Goal: Task Accomplishment & Management: Complete application form

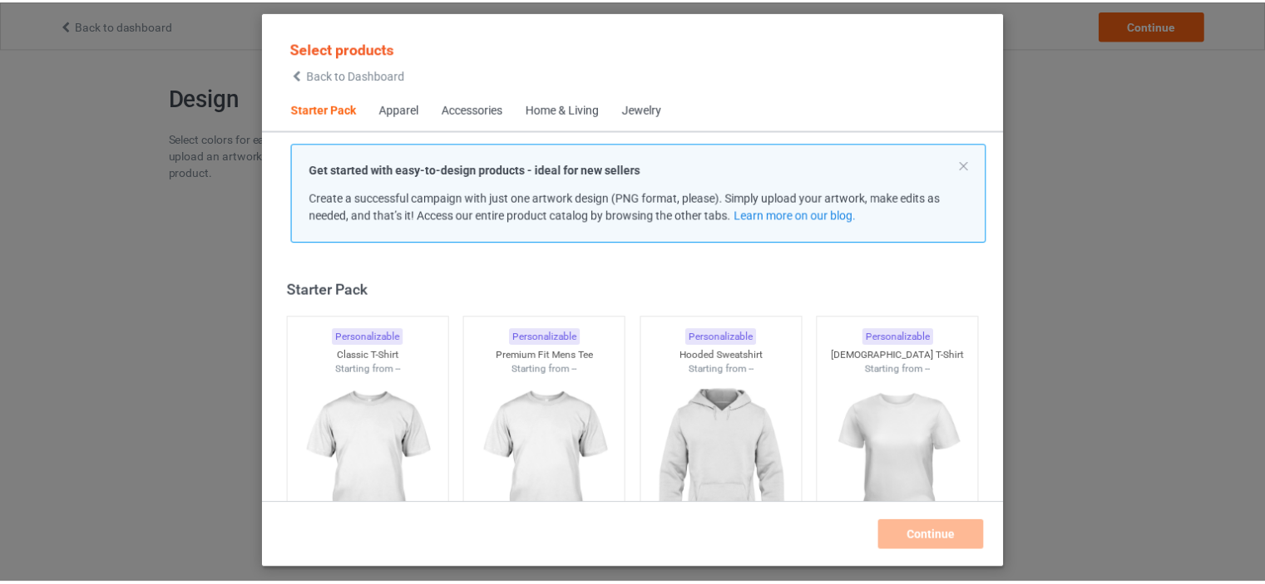
scroll to position [22, 0]
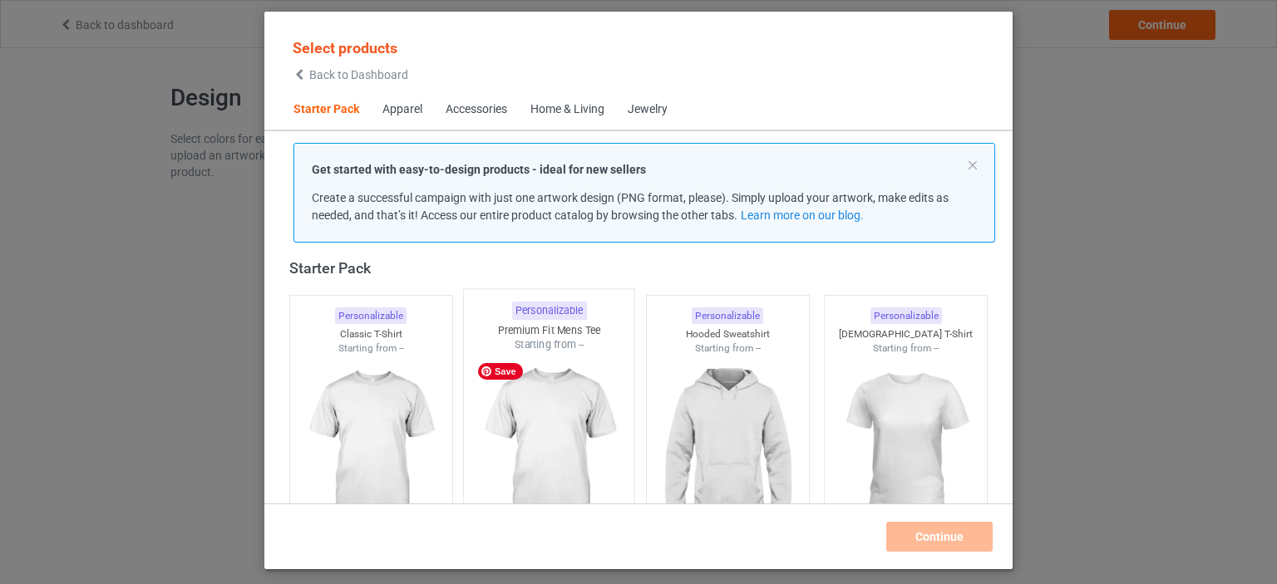
click at [593, 417] on img at bounding box center [549, 450] width 156 height 195
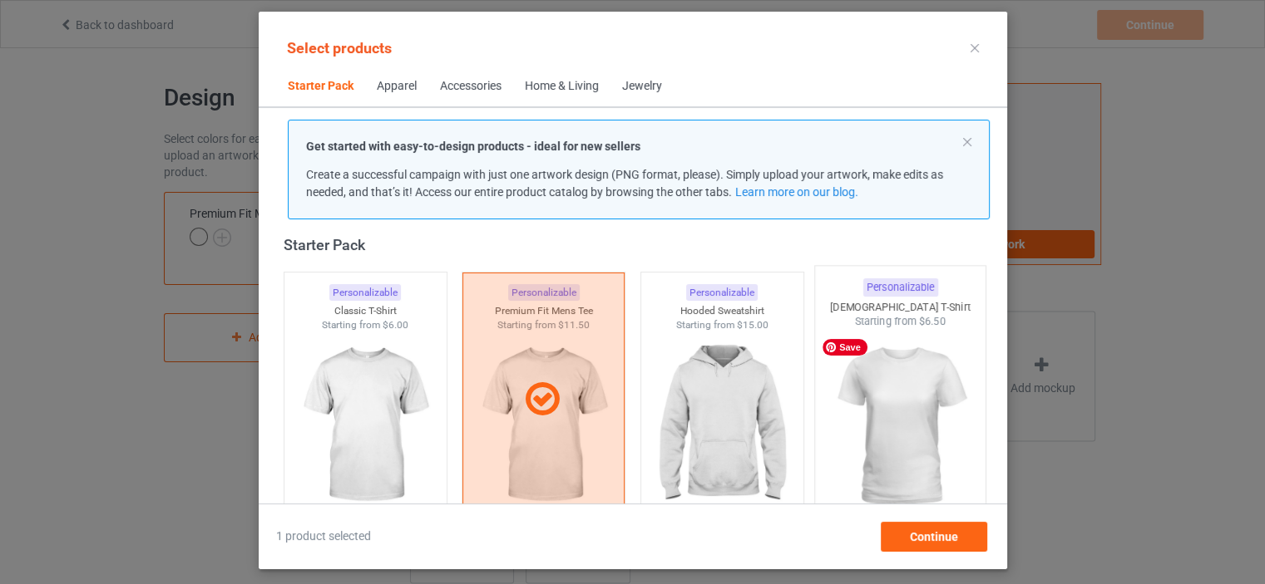
click at [879, 432] on img at bounding box center [899, 426] width 156 height 195
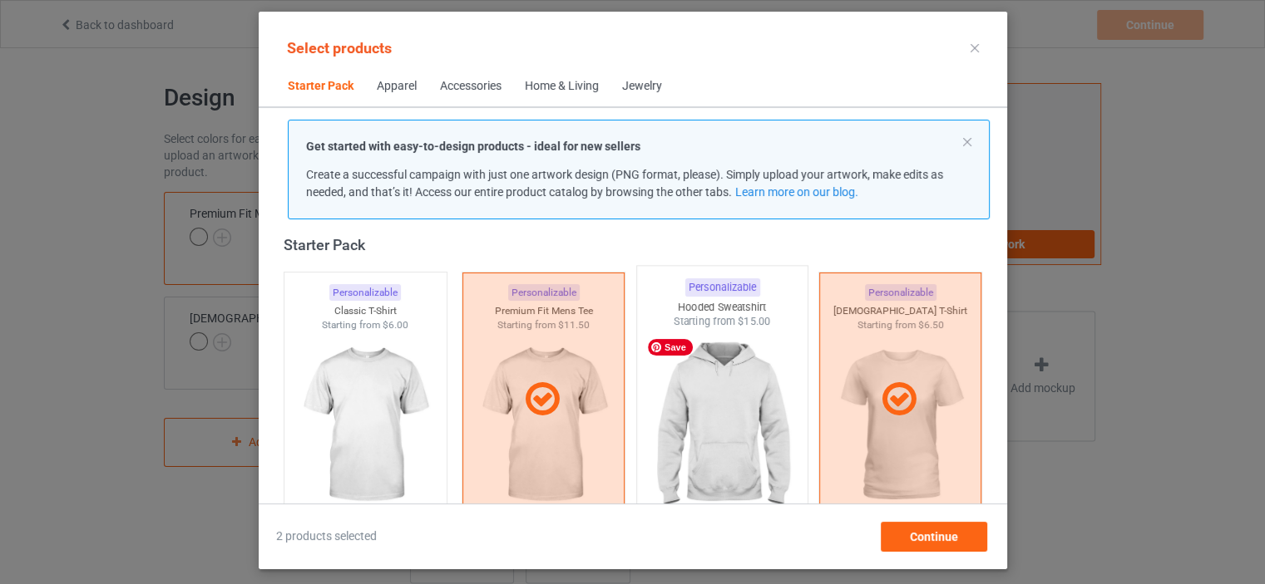
click at [713, 440] on img at bounding box center [722, 426] width 156 height 195
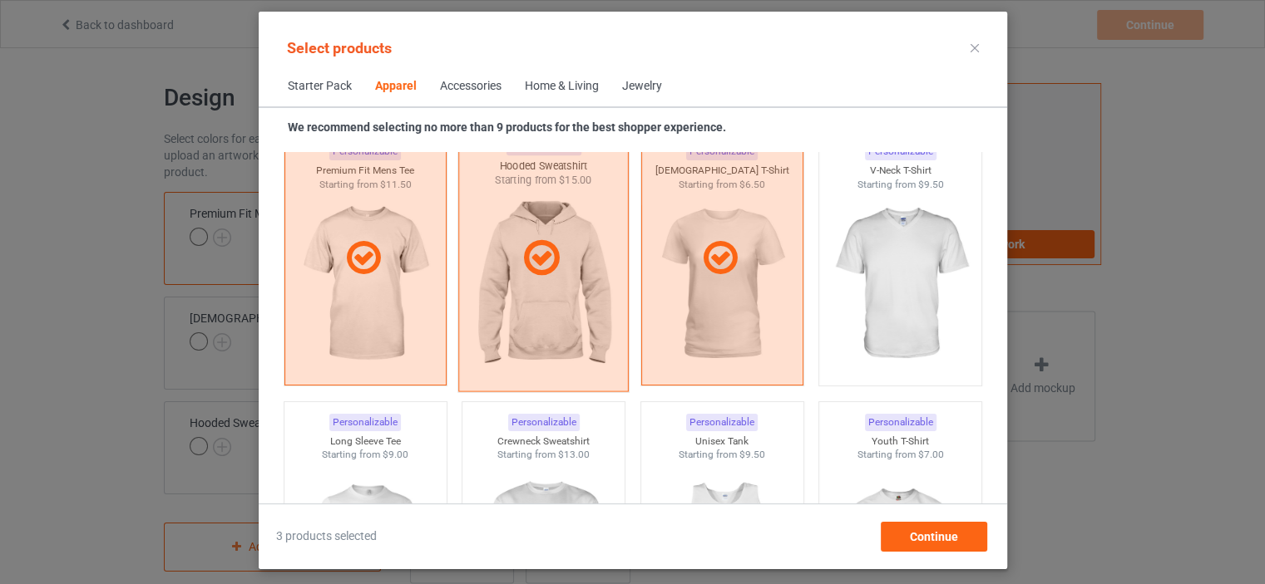
scroll to position [1102, 0]
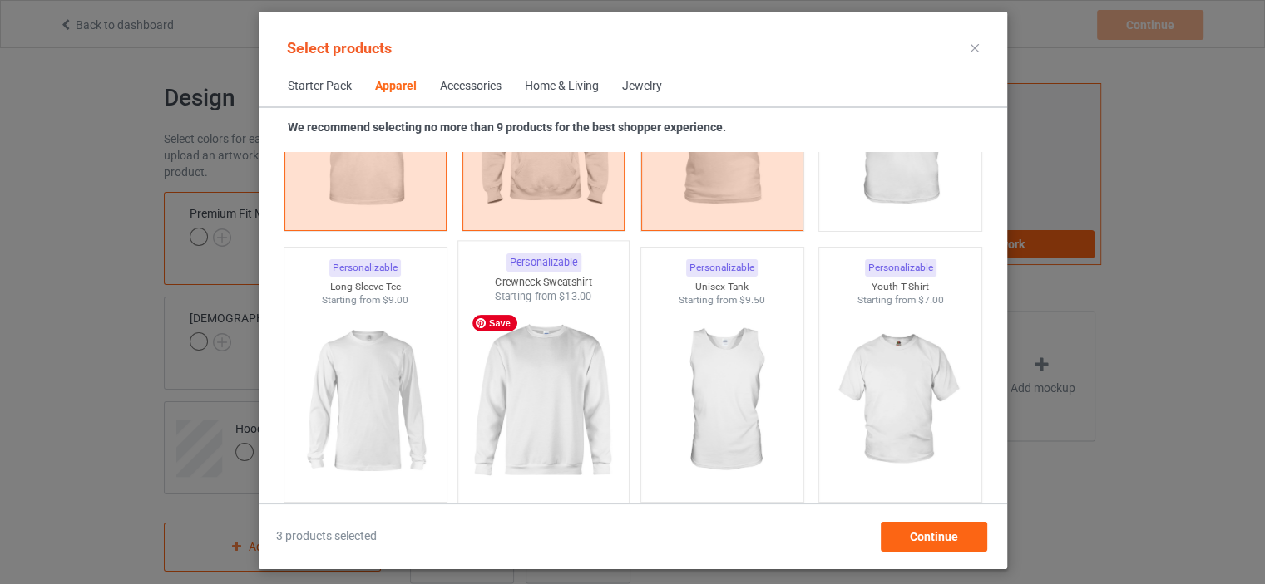
click at [499, 412] on img at bounding box center [543, 401] width 156 height 195
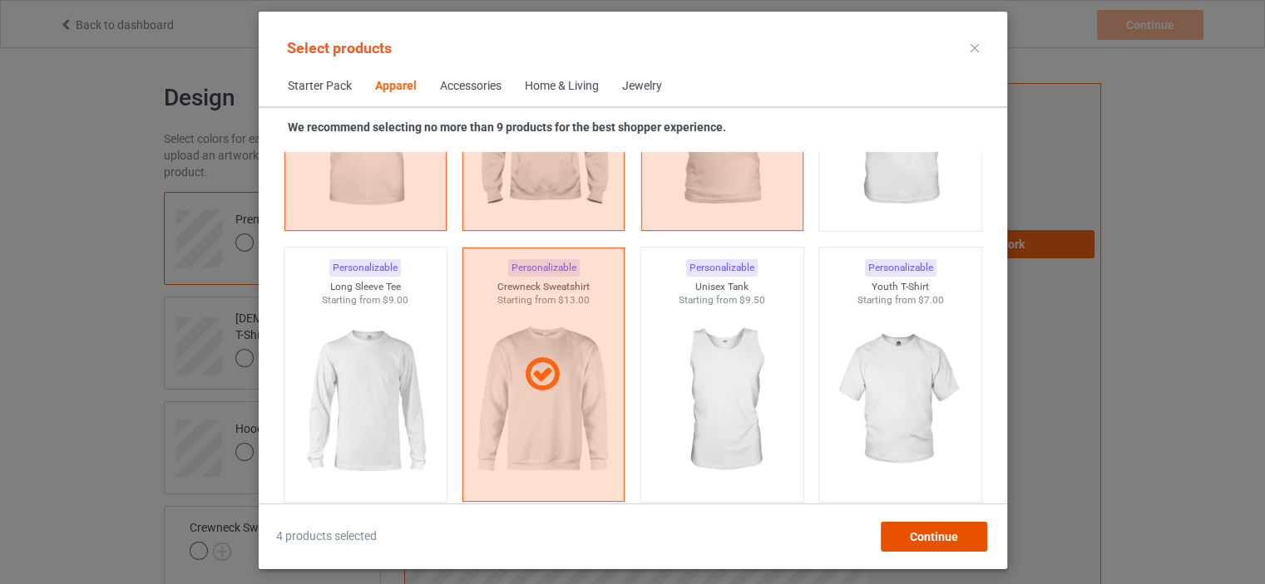
click at [888, 533] on div "Continue" at bounding box center [933, 537] width 106 height 30
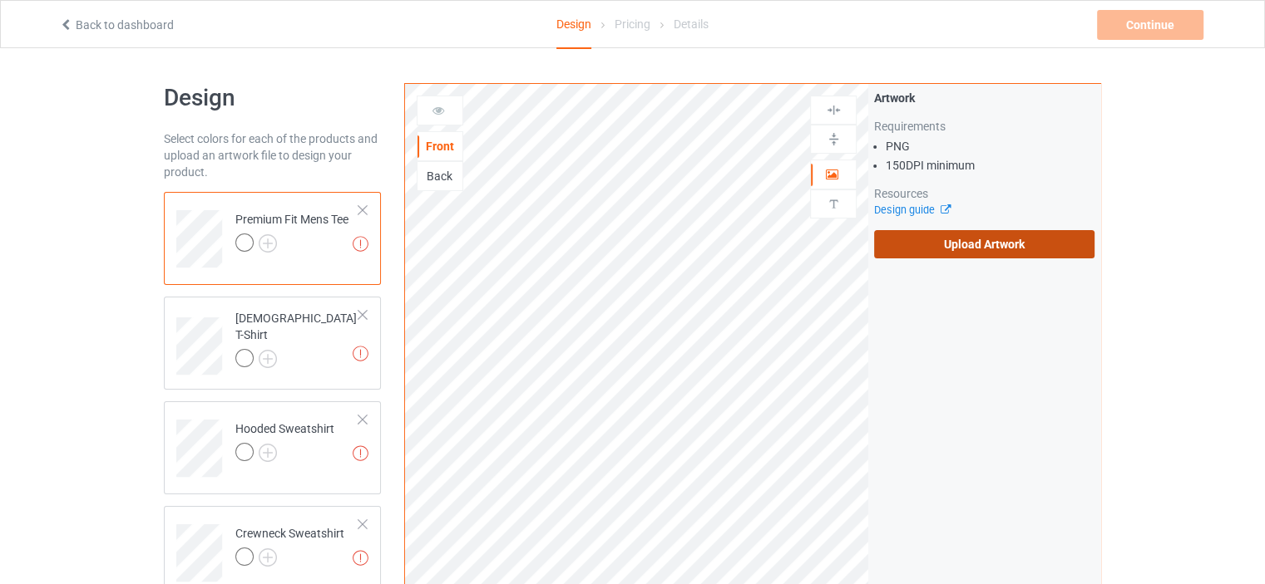
click at [1007, 243] on label "Upload Artwork" at bounding box center [984, 244] width 220 height 28
click at [0, 0] on input "Upload Artwork" at bounding box center [0, 0] width 0 height 0
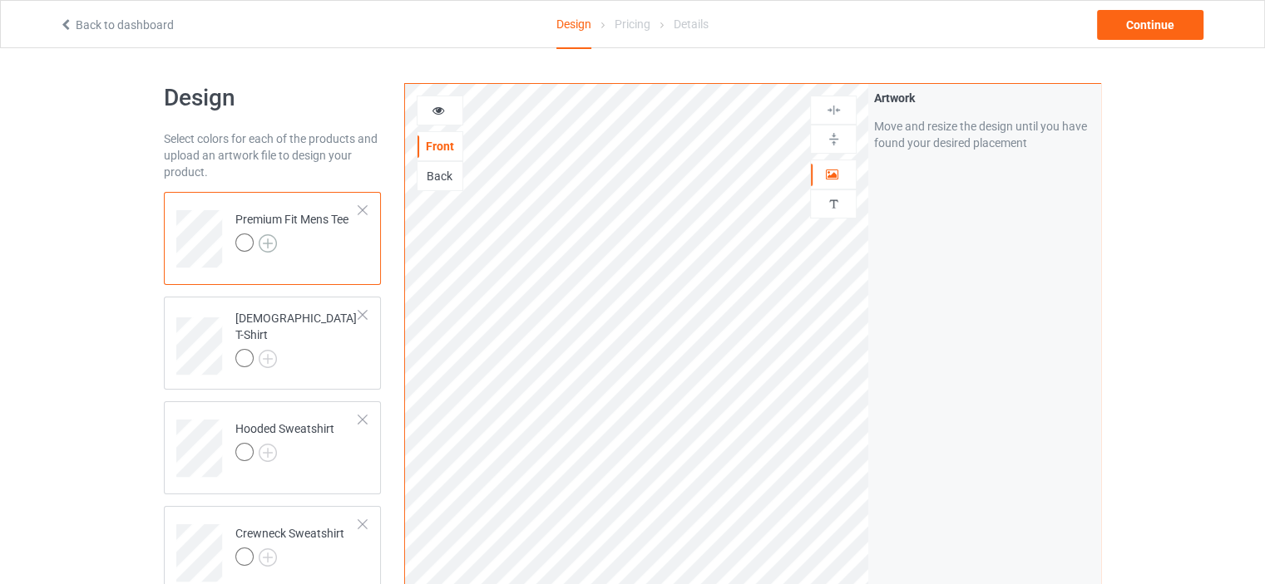
click at [270, 244] on img at bounding box center [268, 243] width 18 height 18
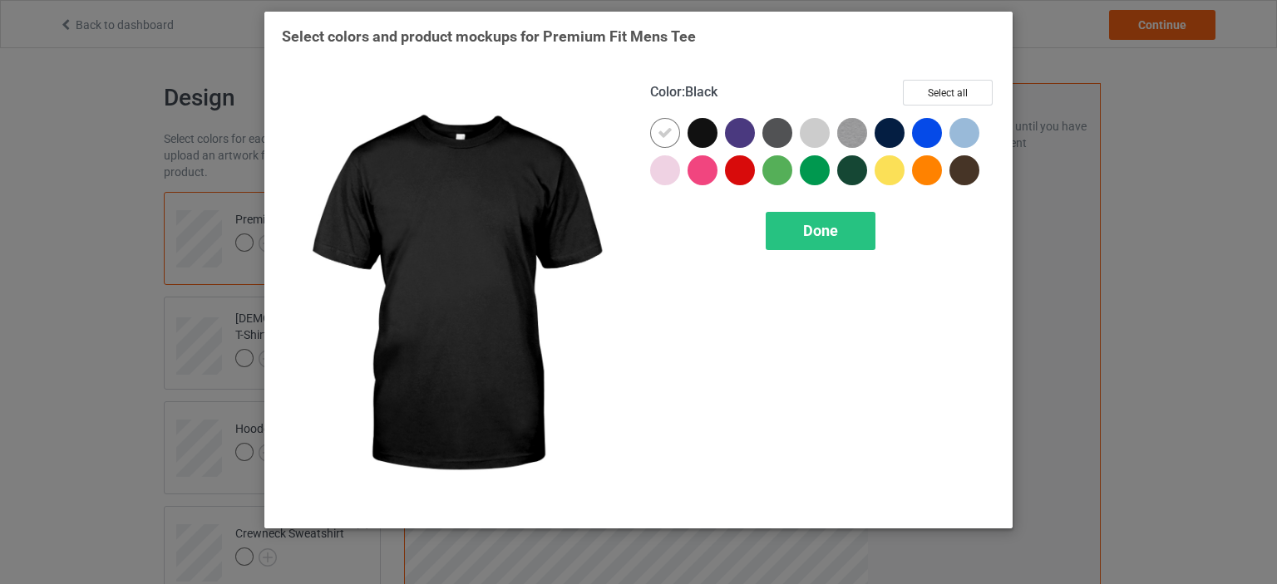
click at [704, 134] on div at bounding box center [703, 133] width 30 height 30
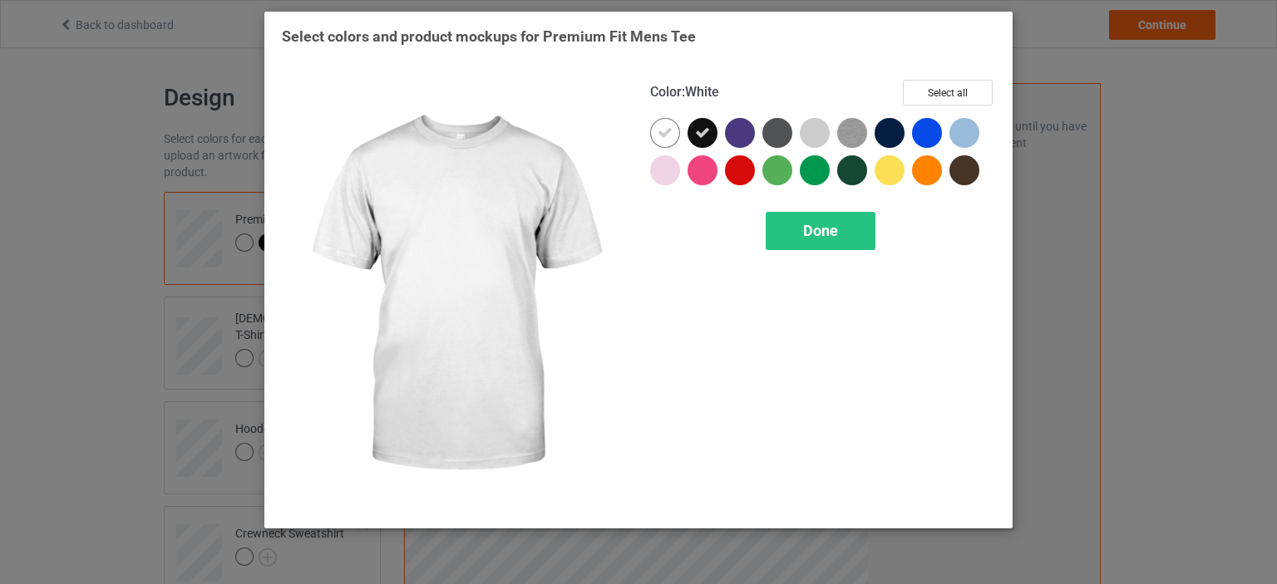
click at [668, 137] on icon at bounding box center [665, 133] width 15 height 15
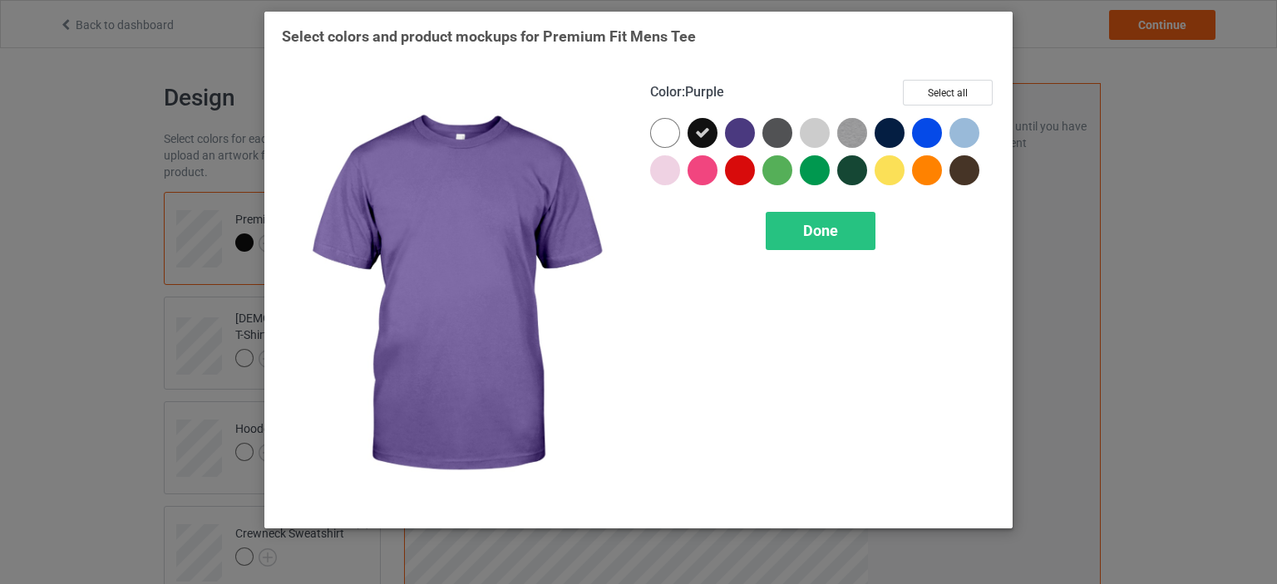
click at [741, 147] on div at bounding box center [740, 133] width 30 height 30
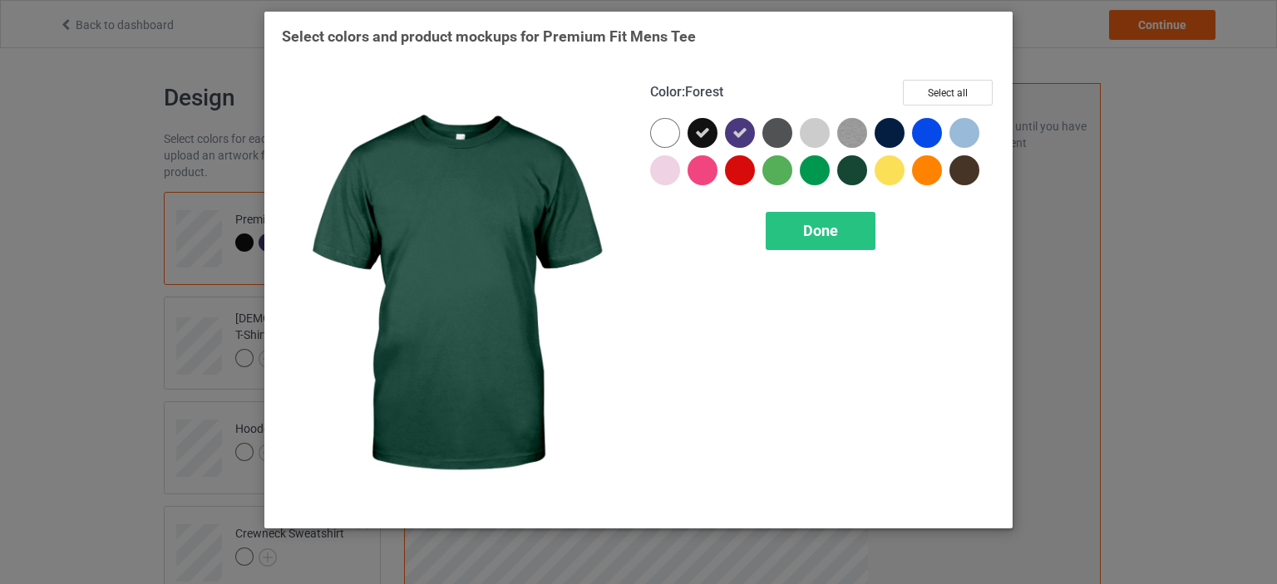
click at [845, 175] on div at bounding box center [852, 170] width 30 height 30
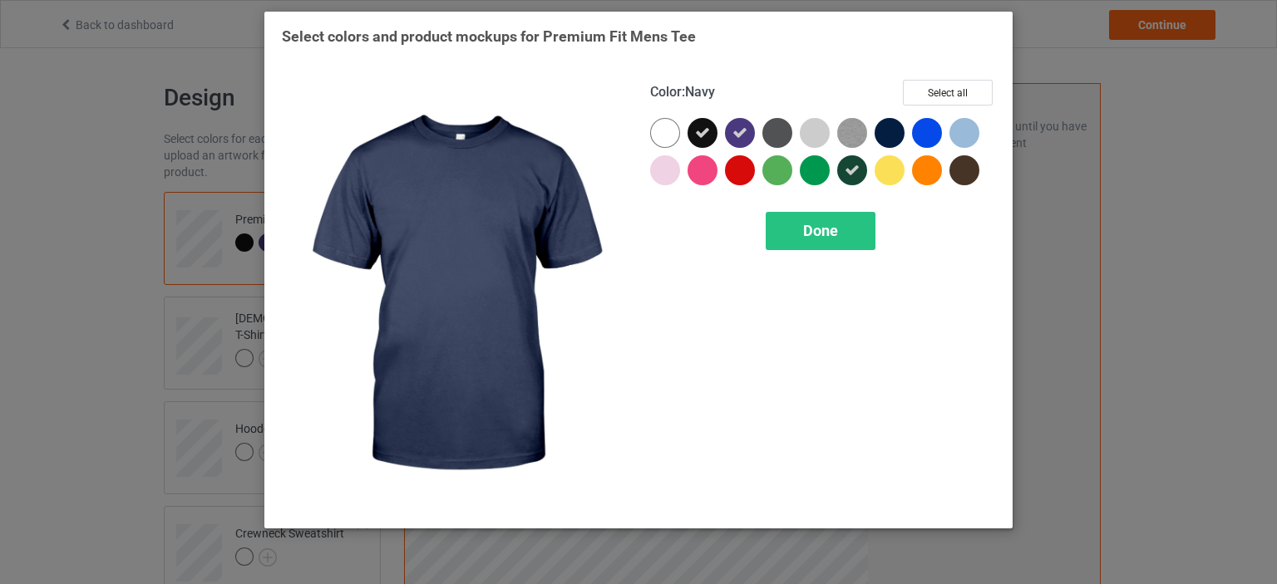
click at [881, 135] on div at bounding box center [890, 133] width 30 height 30
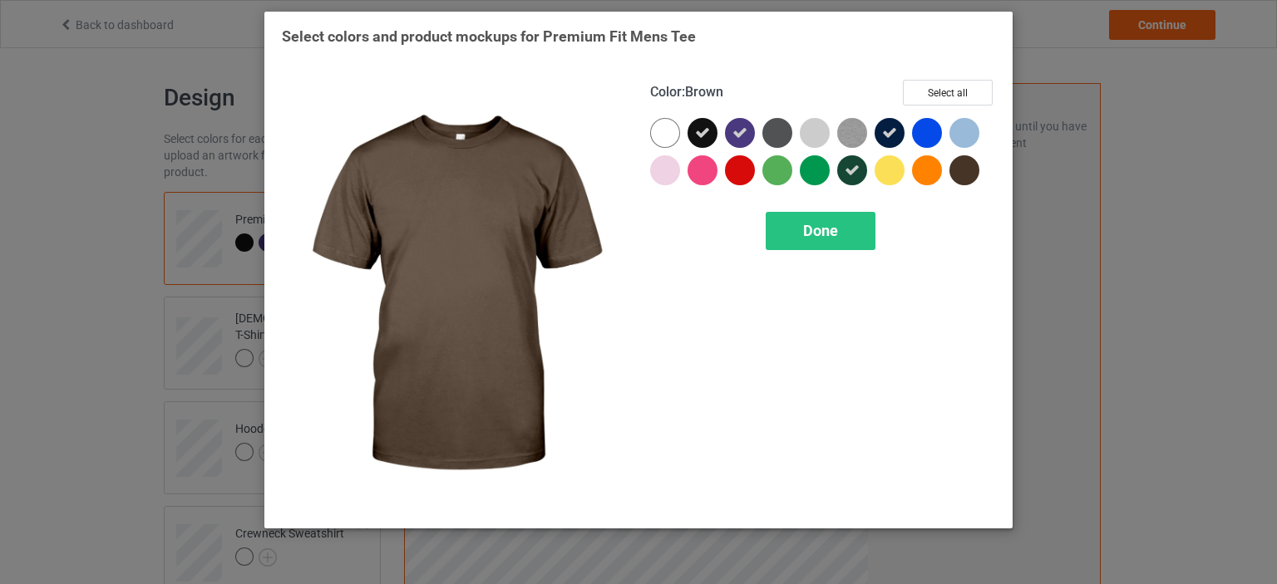
drag, startPoint x: 954, startPoint y: 169, endPoint x: 911, endPoint y: 186, distance: 45.9
click at [954, 170] on div at bounding box center [964, 170] width 30 height 30
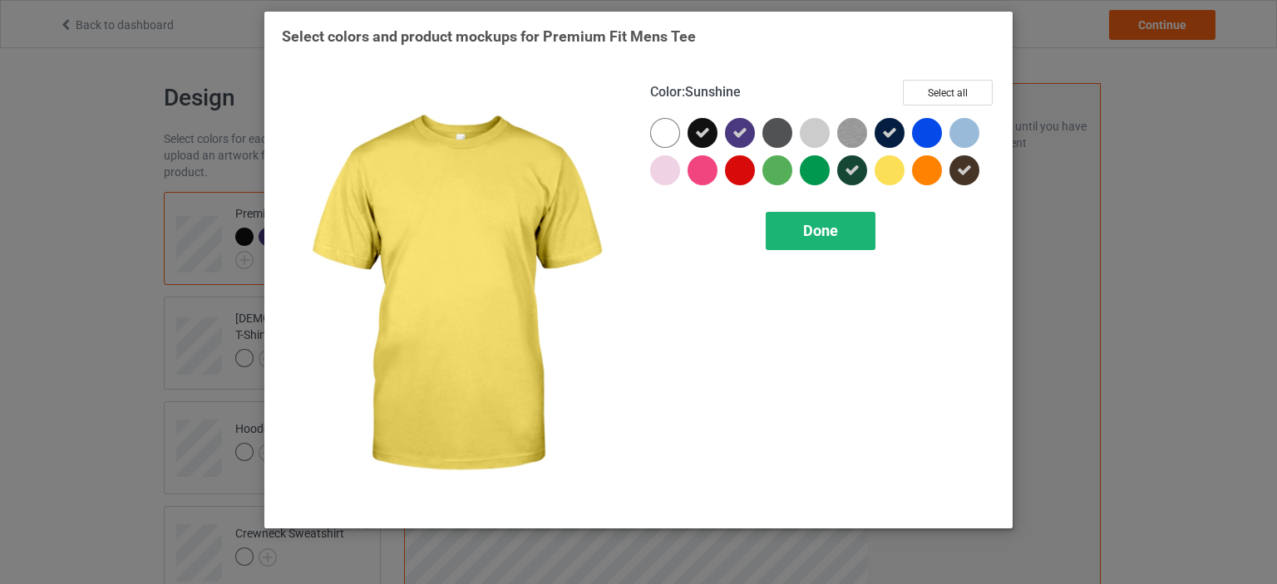
click at [850, 222] on div "Done" at bounding box center [821, 231] width 110 height 38
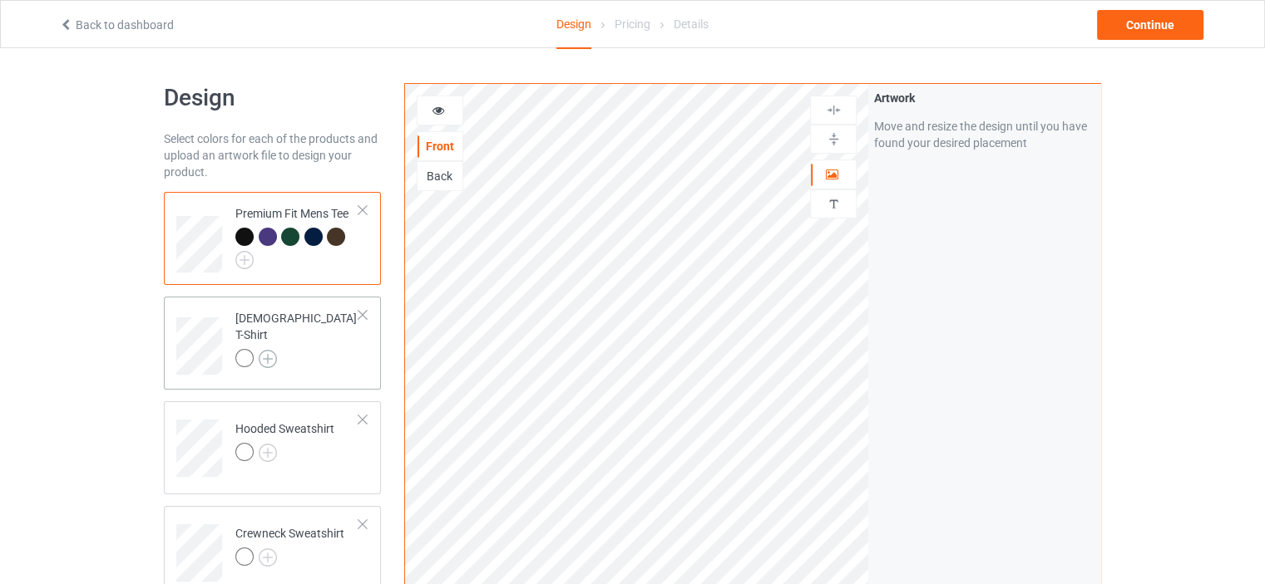
click at [270, 350] on img at bounding box center [268, 359] width 18 height 18
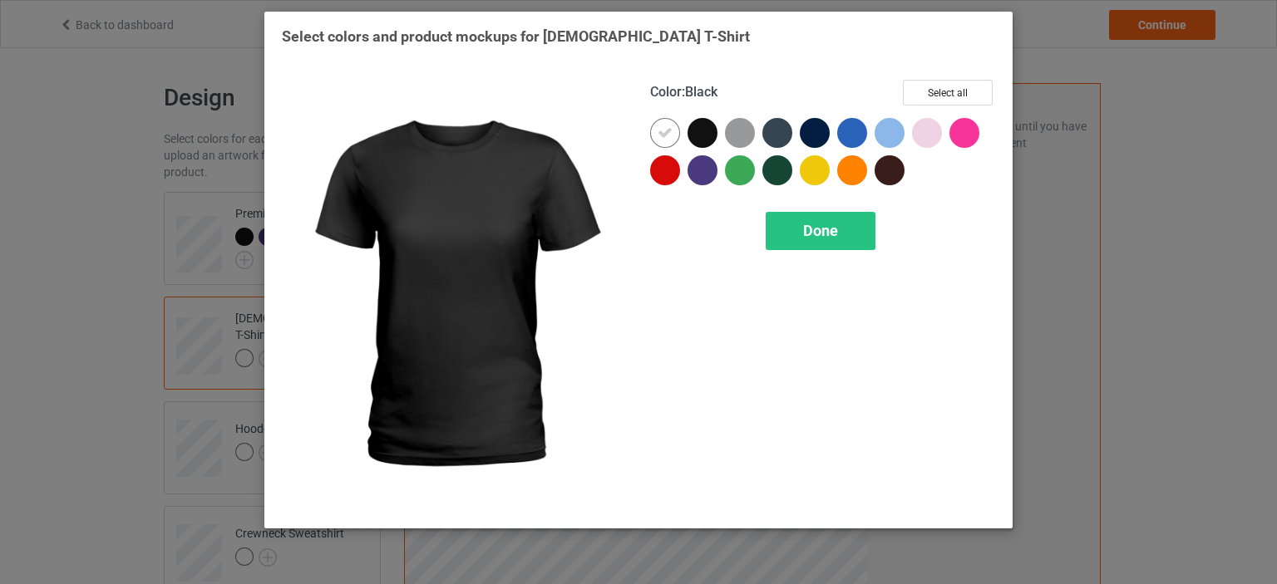
click at [706, 128] on div at bounding box center [703, 133] width 30 height 30
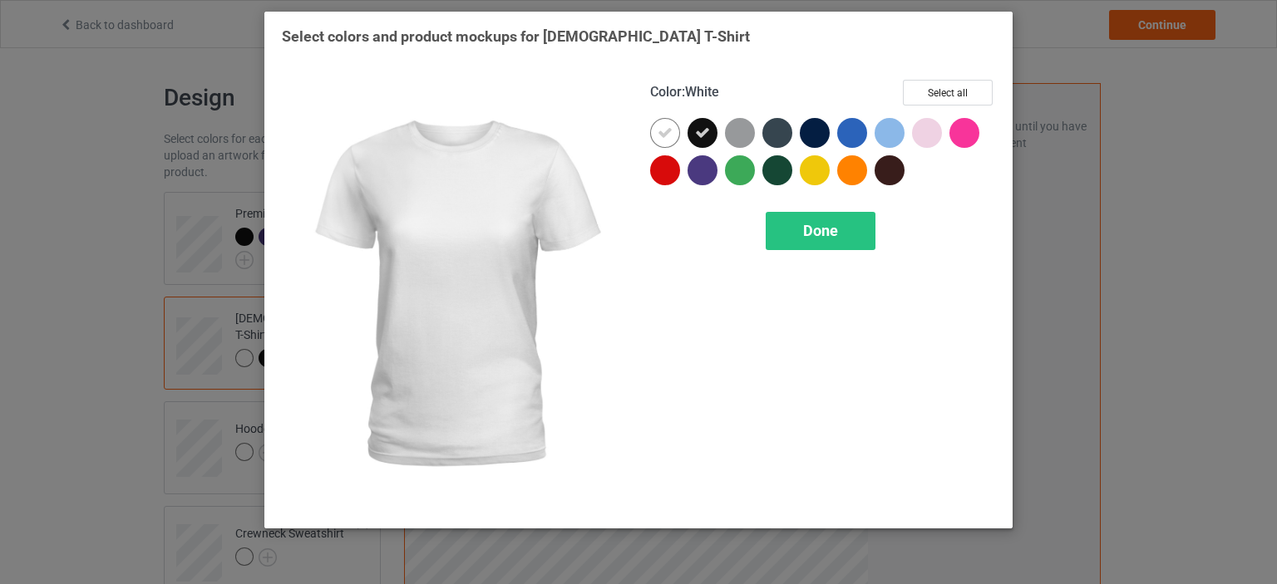
click at [673, 131] on div at bounding box center [665, 133] width 30 height 30
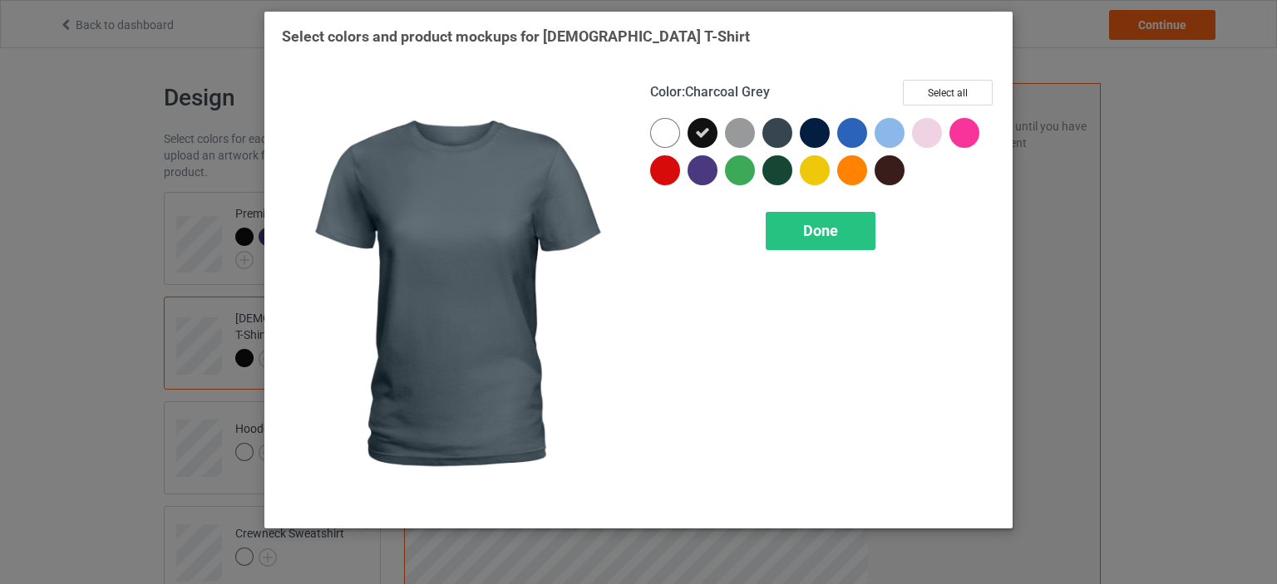
click at [795, 130] on div at bounding box center [780, 136] width 37 height 37
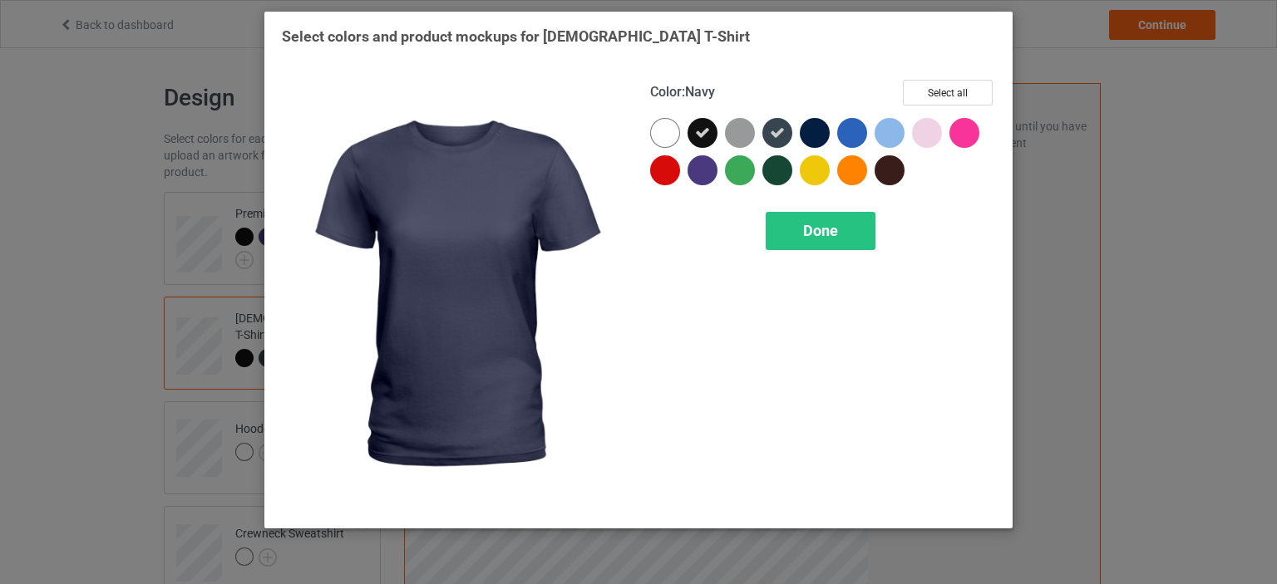
click at [815, 133] on div at bounding box center [815, 133] width 30 height 30
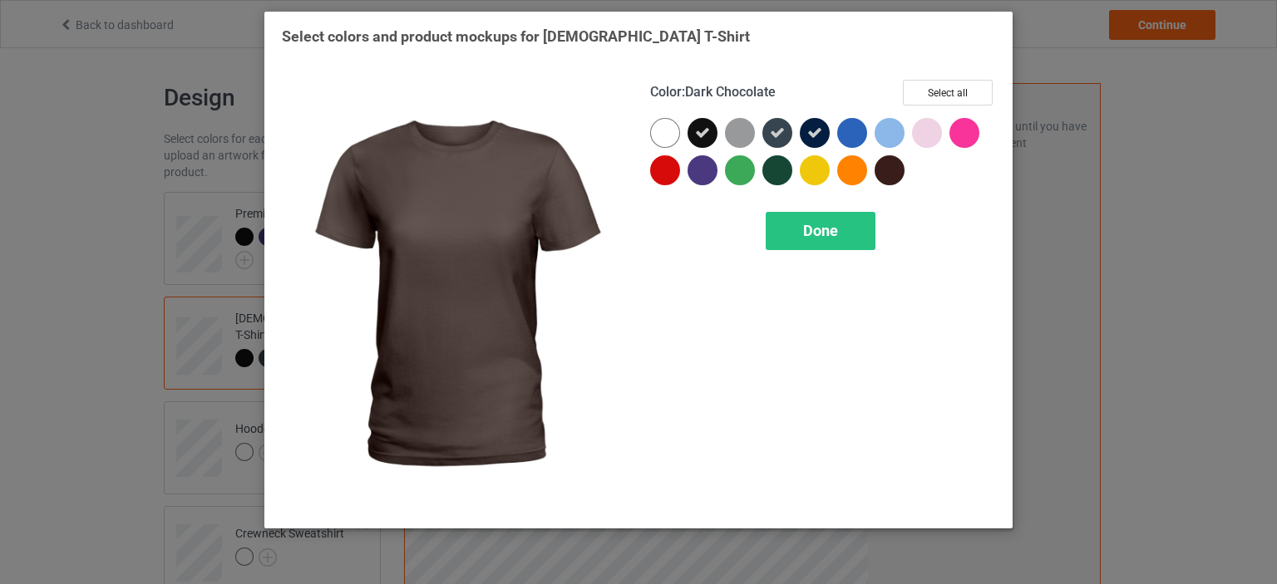
drag, startPoint x: 899, startPoint y: 174, endPoint x: 782, endPoint y: 182, distance: 117.5
click at [898, 174] on div at bounding box center [890, 170] width 30 height 30
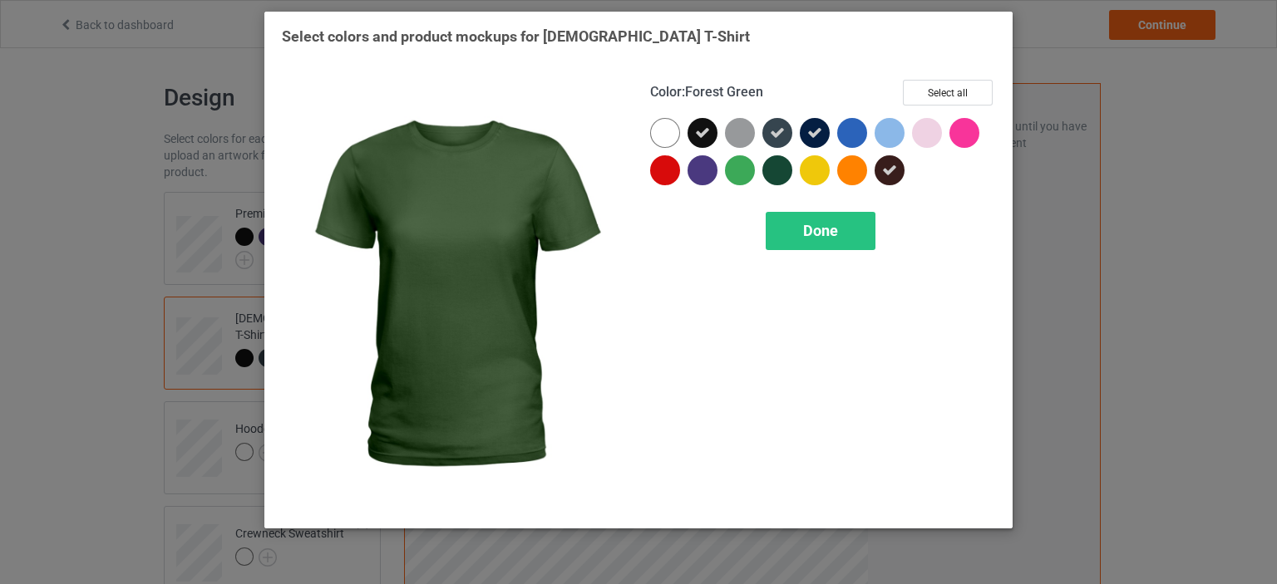
click at [777, 170] on div at bounding box center [777, 170] width 30 height 30
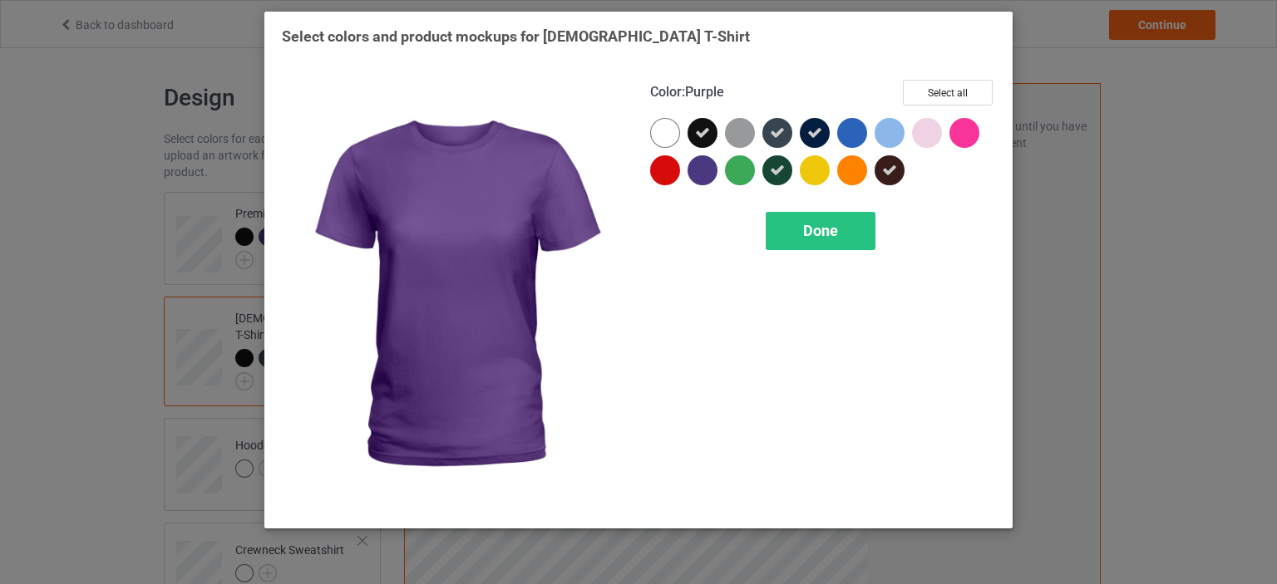
click at [703, 167] on div at bounding box center [703, 170] width 30 height 30
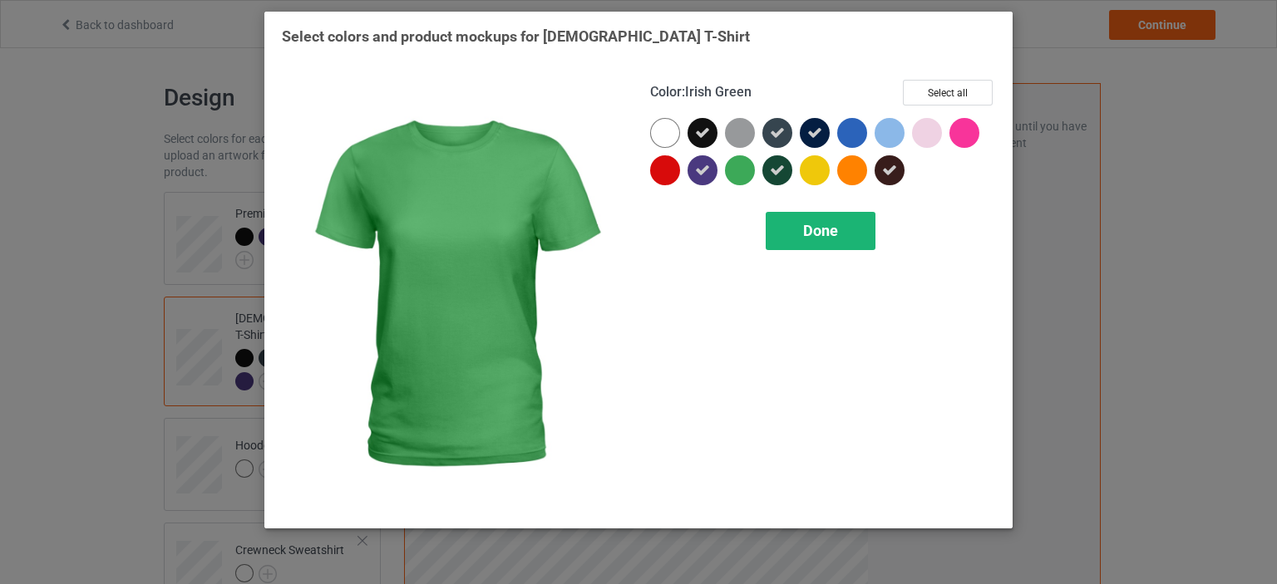
click at [782, 228] on div "Done" at bounding box center [821, 231] width 110 height 38
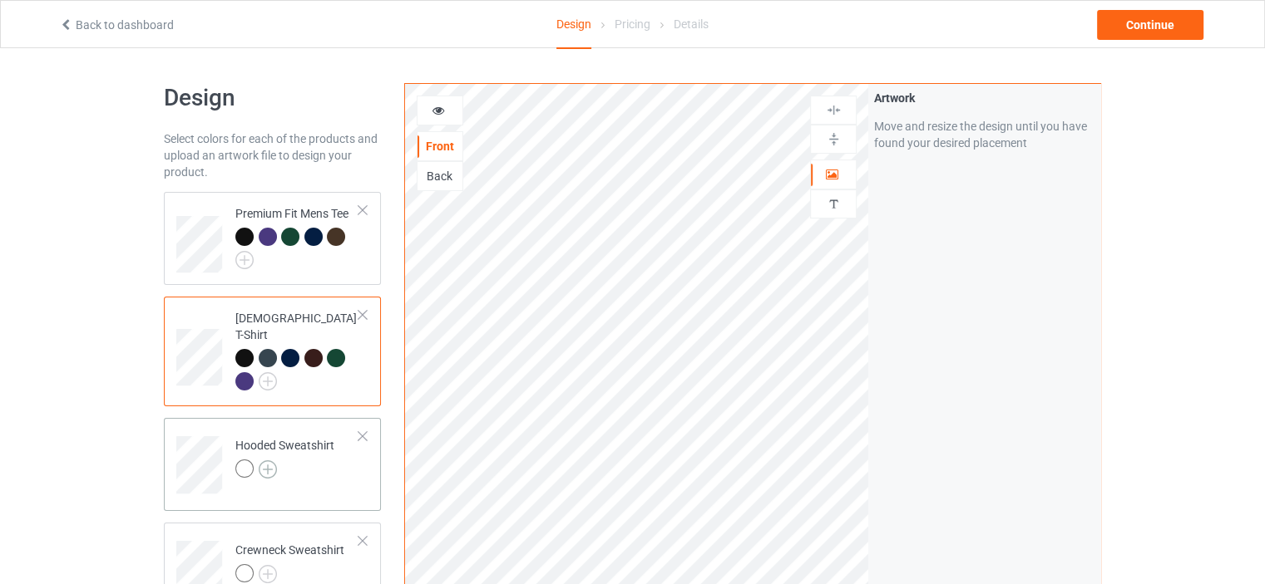
click at [273, 461] on img at bounding box center [268, 470] width 18 height 18
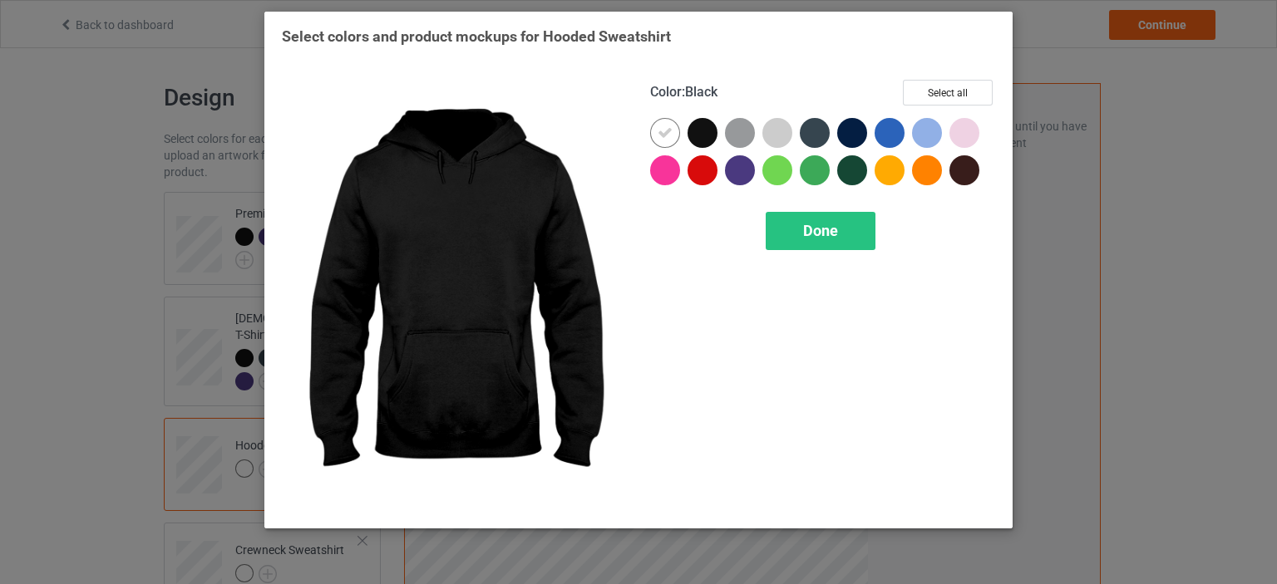
click at [708, 136] on div at bounding box center [703, 133] width 30 height 30
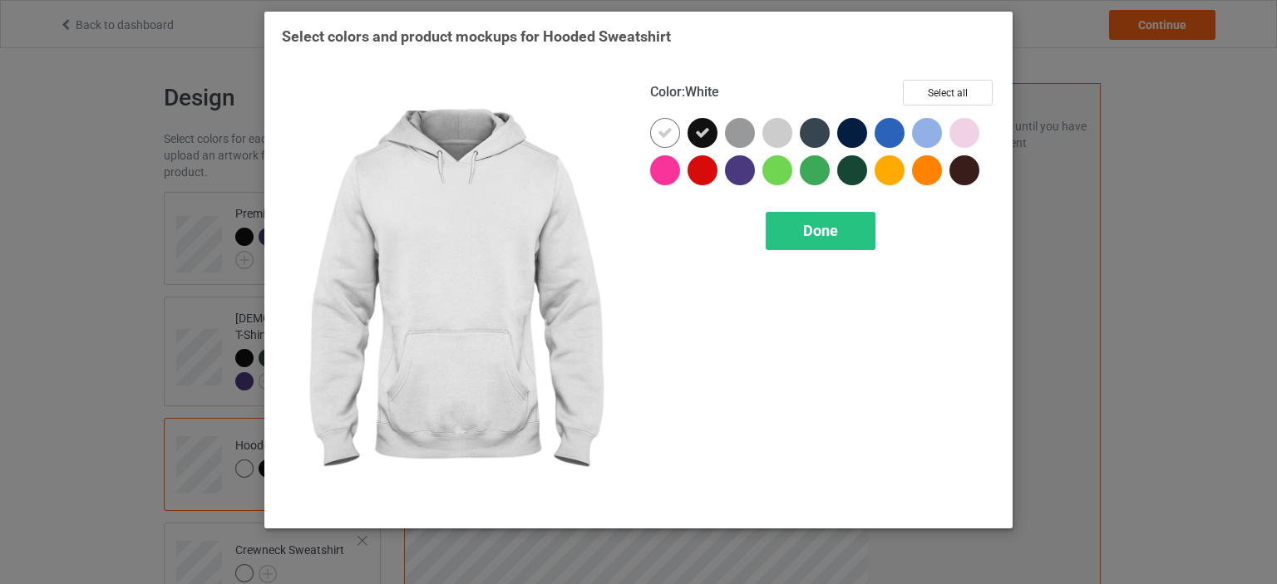
click at [678, 131] on div at bounding box center [665, 133] width 30 height 30
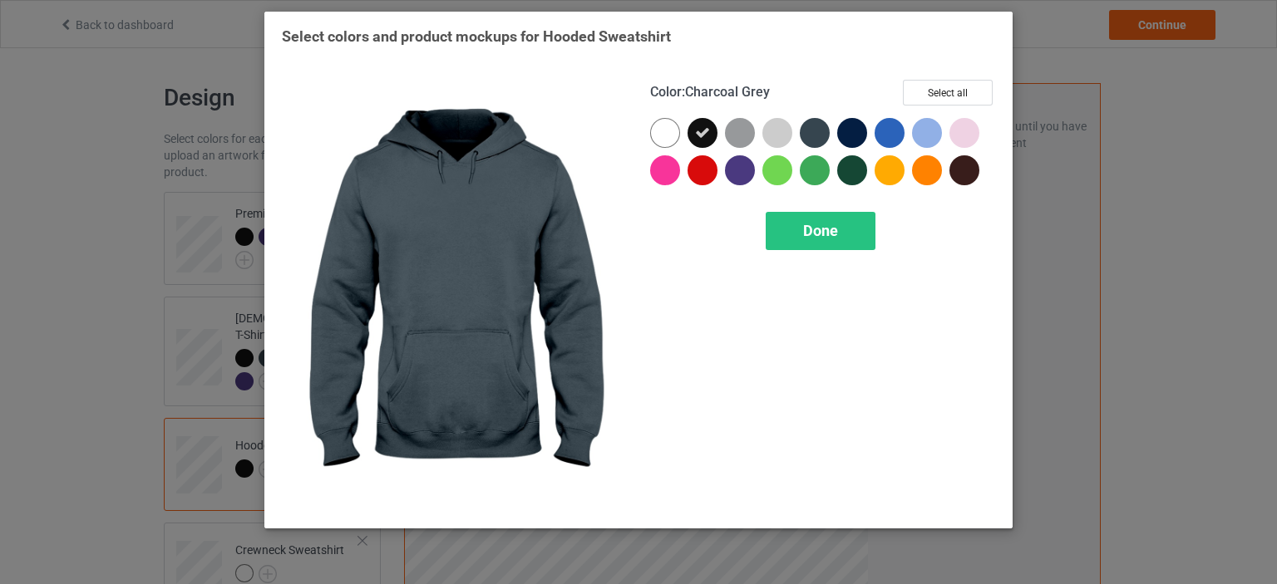
click at [816, 135] on div at bounding box center [815, 133] width 30 height 30
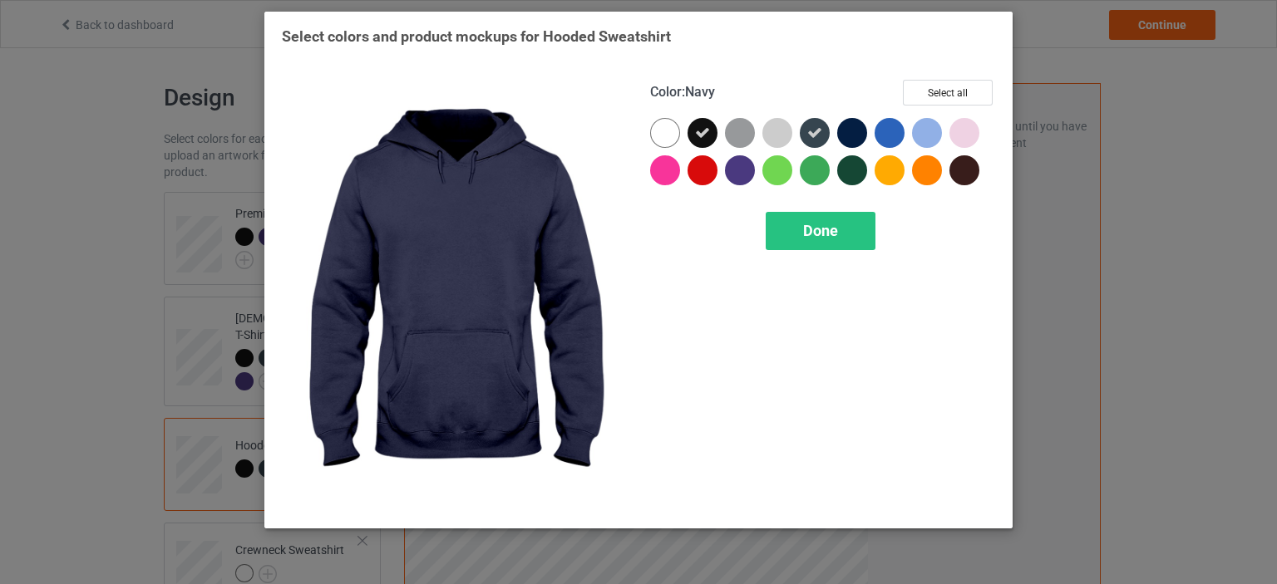
click at [848, 134] on div at bounding box center [852, 133] width 30 height 30
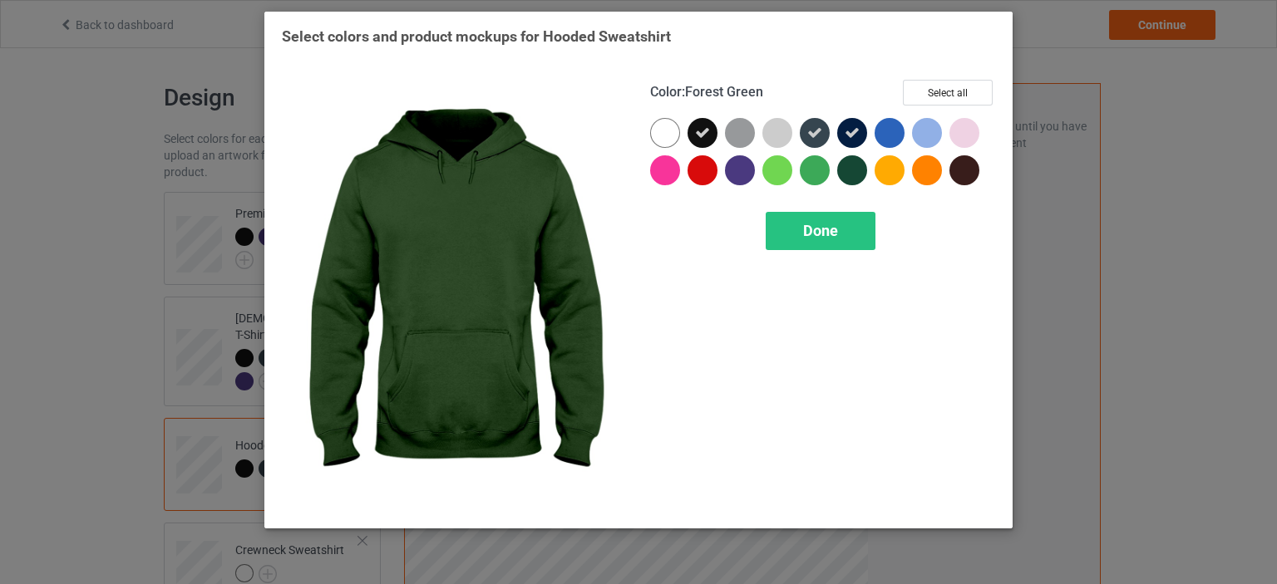
click at [842, 170] on div at bounding box center [852, 170] width 30 height 30
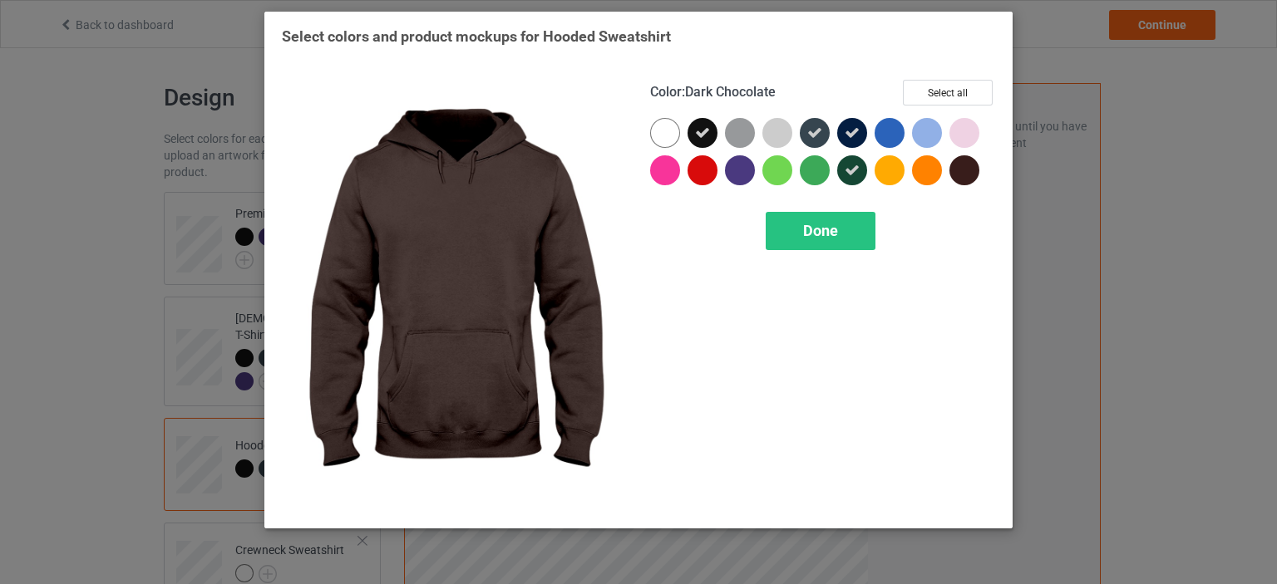
click at [964, 165] on div at bounding box center [964, 170] width 30 height 30
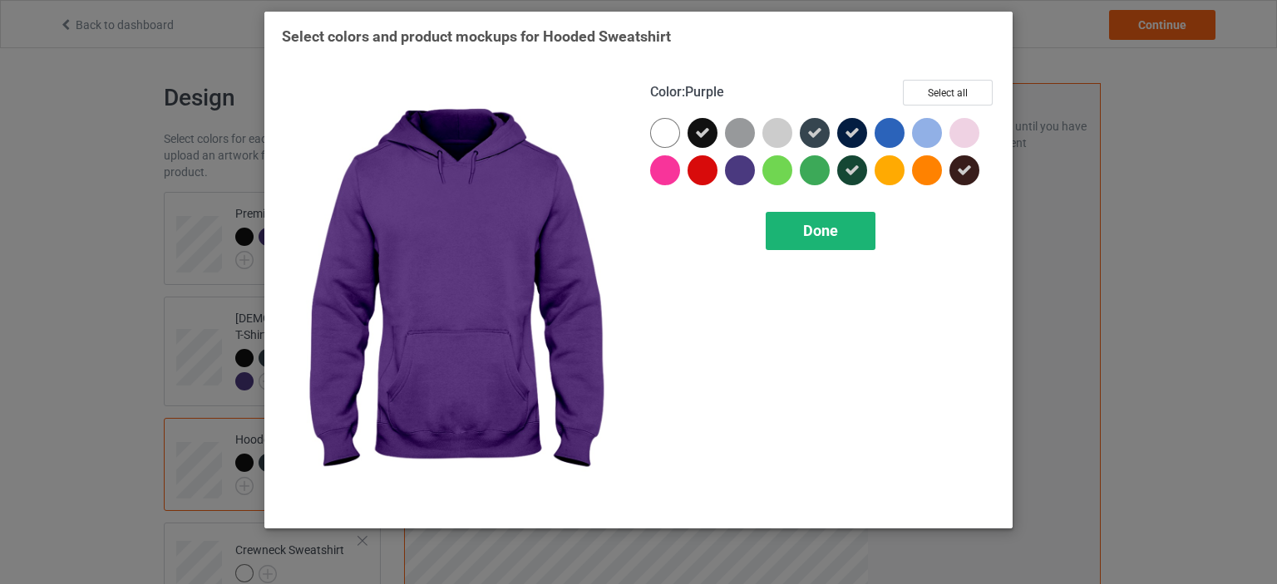
click at [797, 234] on div "Done" at bounding box center [821, 231] width 110 height 38
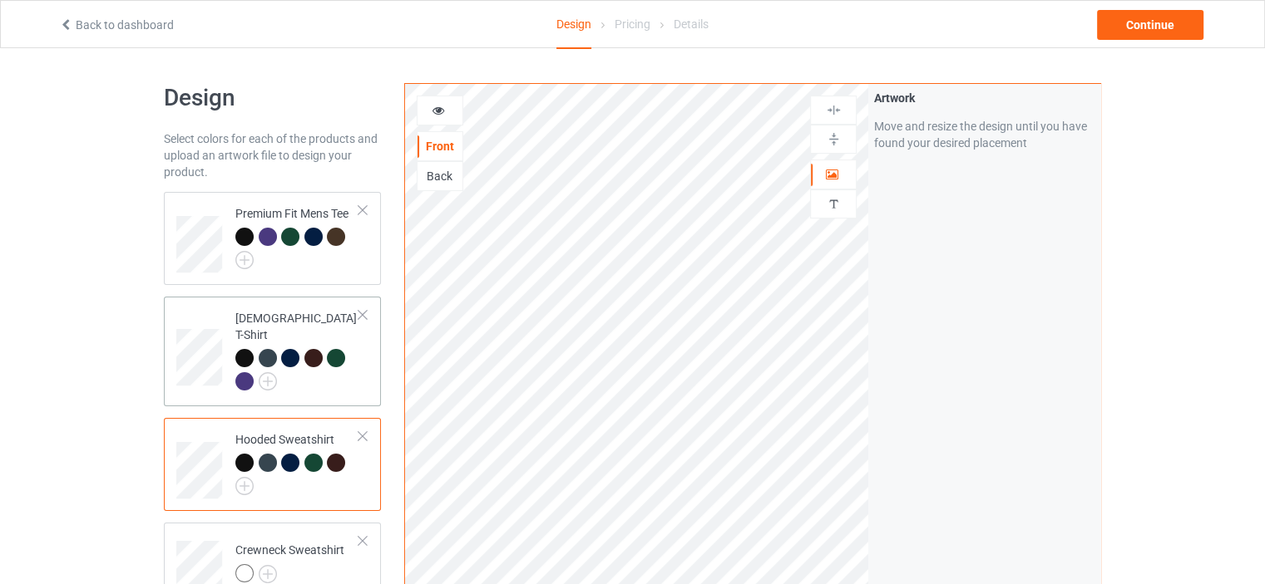
scroll to position [249, 0]
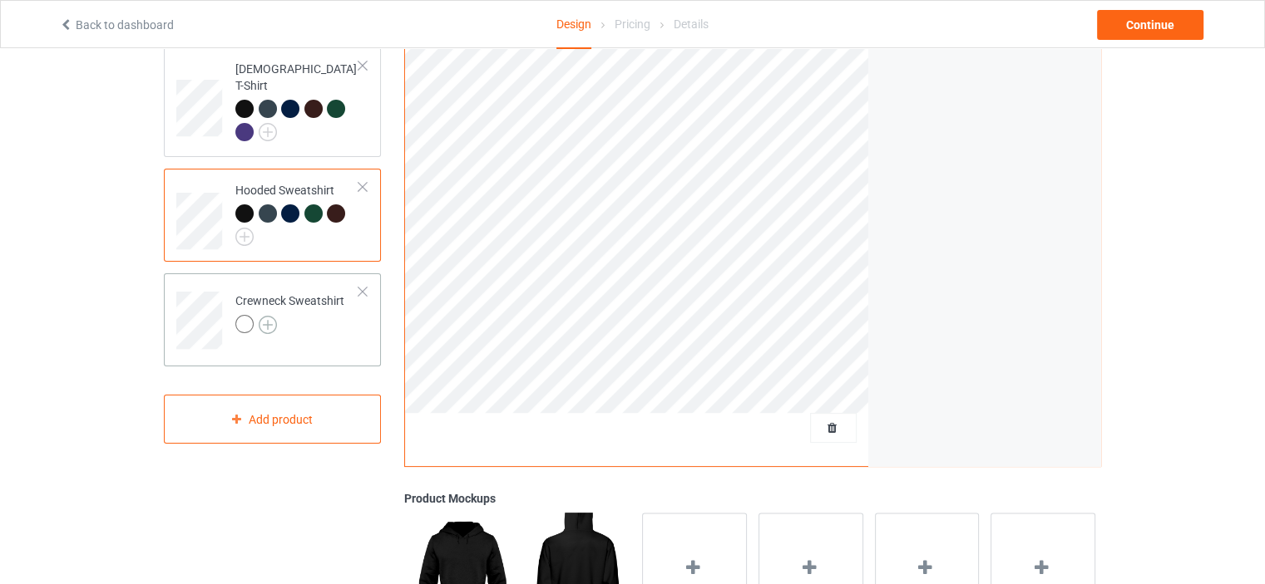
click at [272, 316] on img at bounding box center [268, 325] width 18 height 18
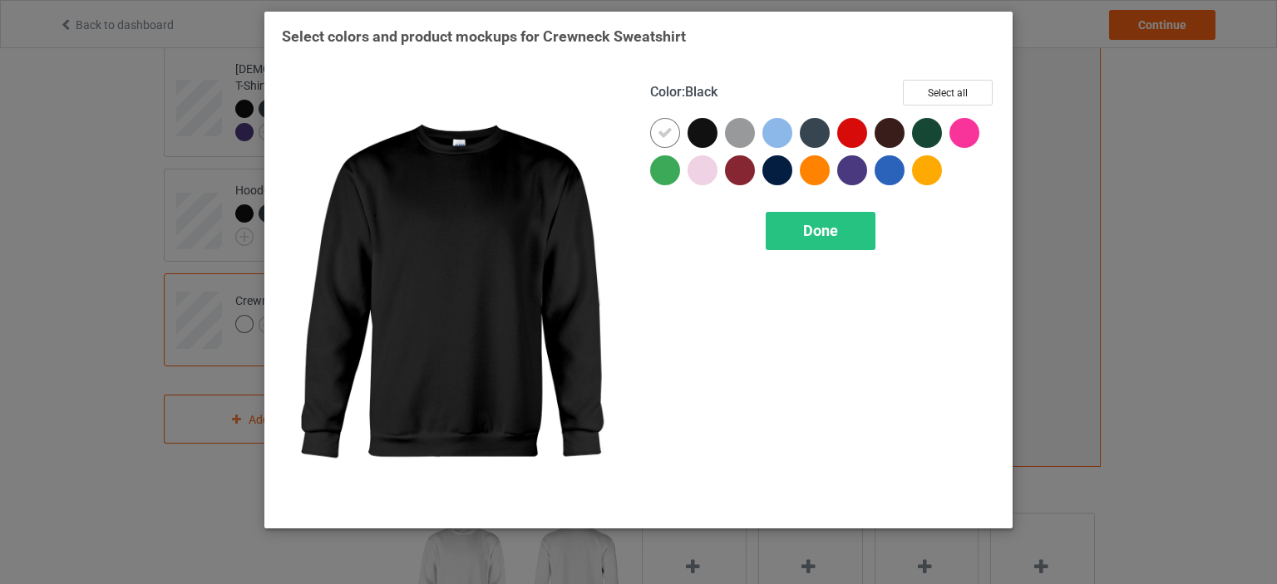
click at [702, 142] on div at bounding box center [703, 133] width 30 height 30
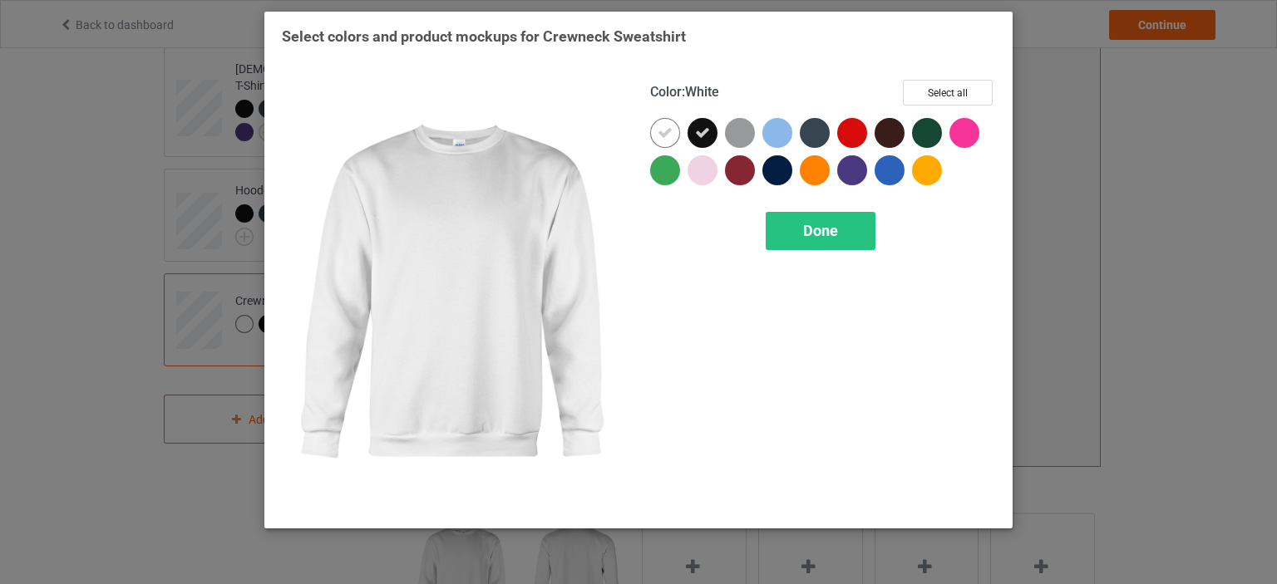
click at [677, 139] on div at bounding box center [665, 133] width 30 height 30
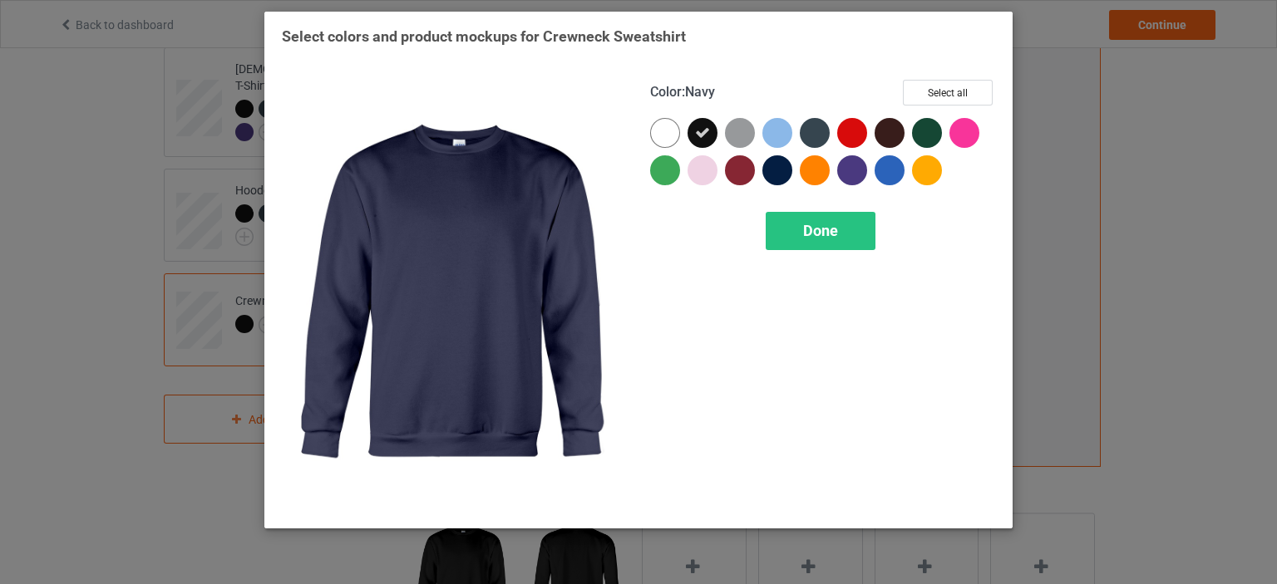
click at [772, 182] on div at bounding box center [777, 170] width 30 height 30
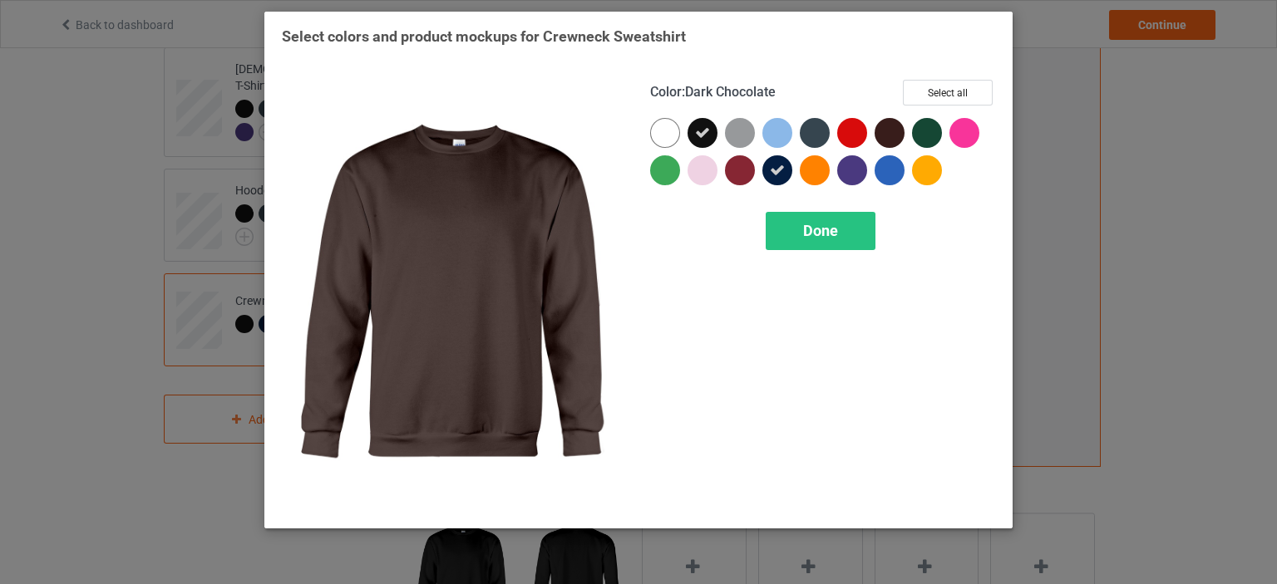
click at [885, 139] on div at bounding box center [890, 133] width 30 height 30
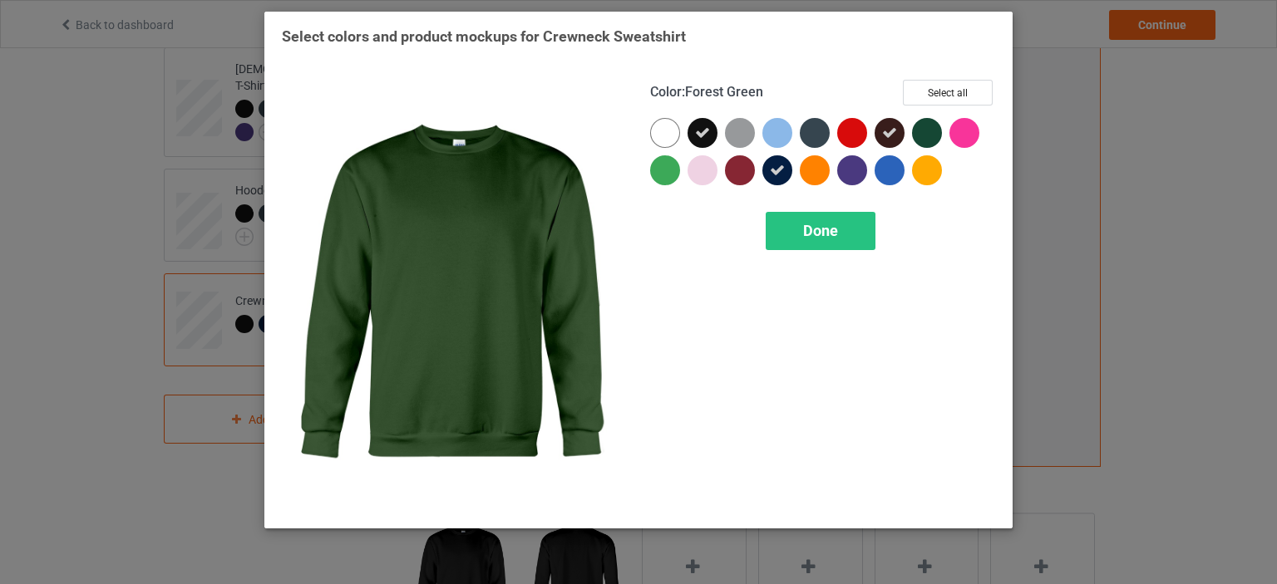
click at [918, 133] on div at bounding box center [927, 133] width 30 height 30
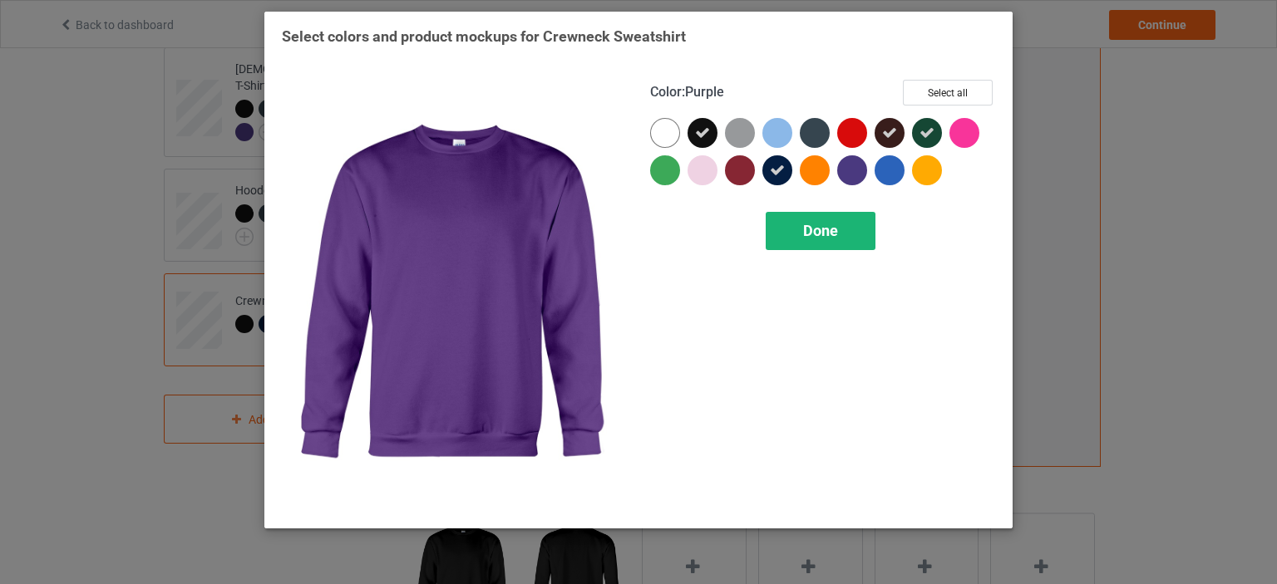
click at [813, 243] on div "Done" at bounding box center [821, 231] width 110 height 38
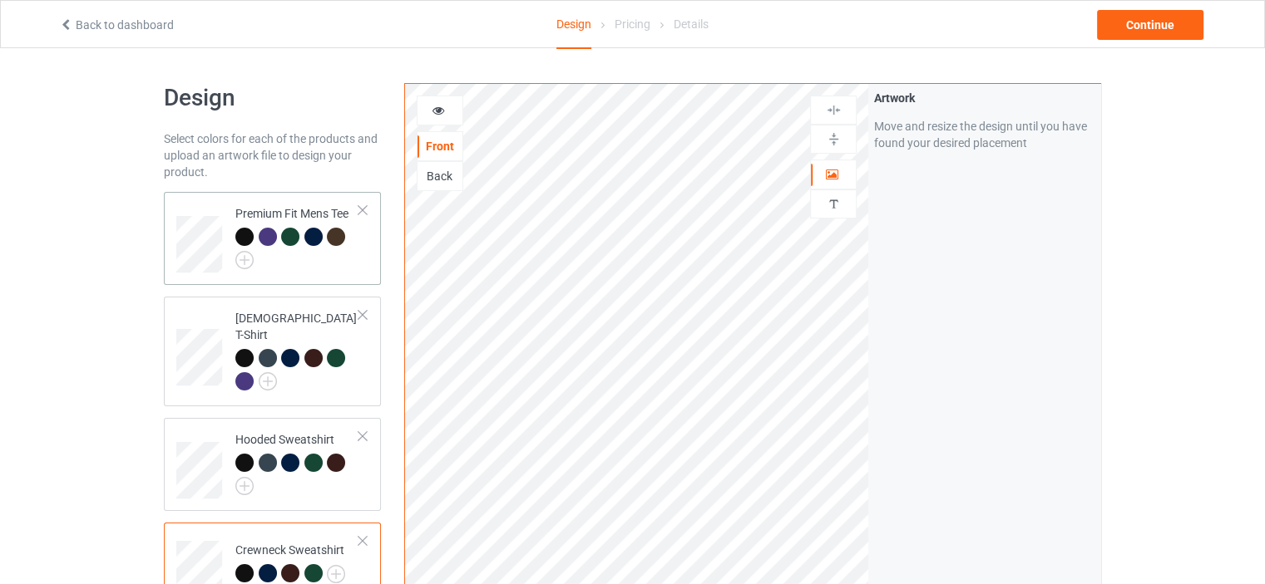
click at [353, 278] on div "Premium Fit Mens Tee" at bounding box center [272, 238] width 217 height 93
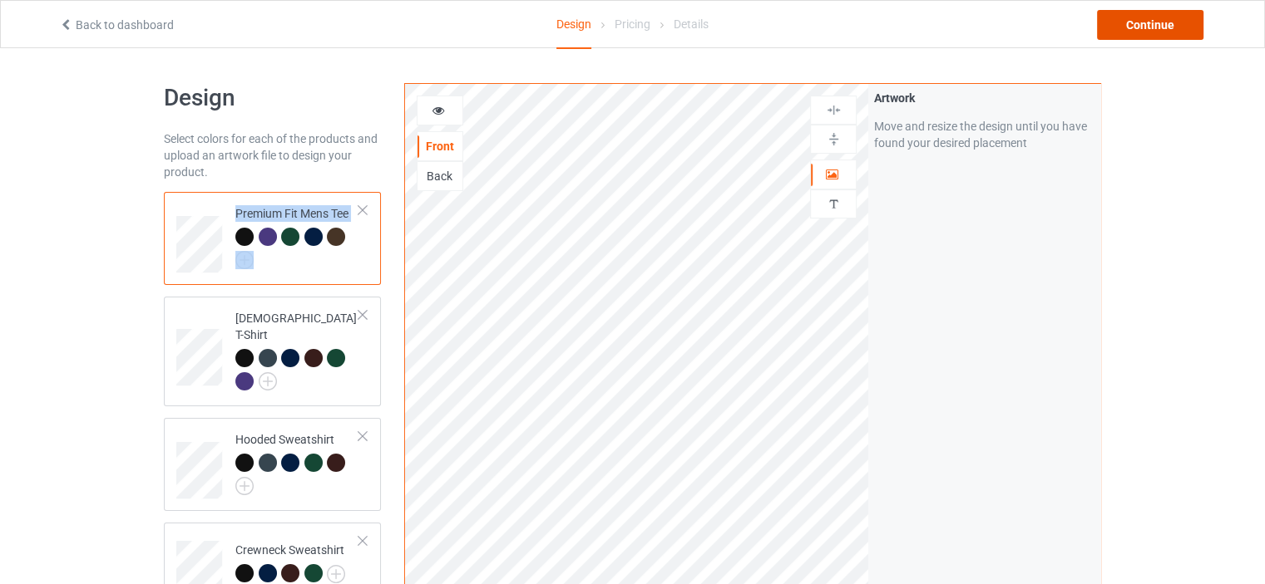
click at [1125, 33] on div "Continue" at bounding box center [1150, 25] width 106 height 30
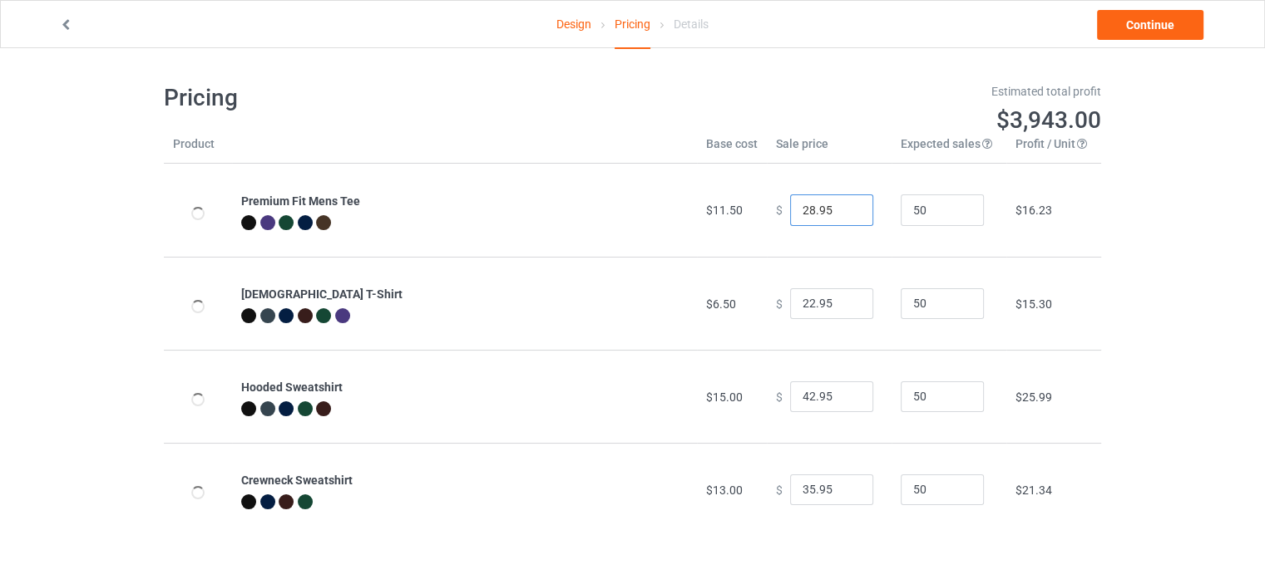
click at [808, 214] on input "28.95" at bounding box center [831, 211] width 83 height 32
type input "18.95"
click at [803, 306] on input "22.95" at bounding box center [831, 305] width 83 height 32
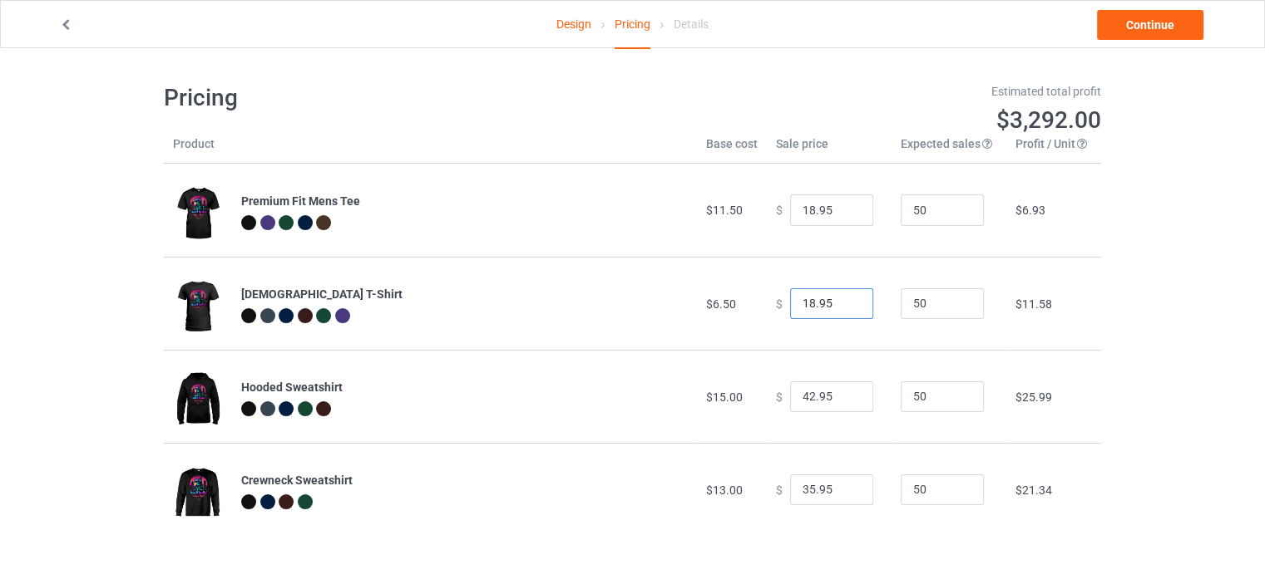
type input "18.95"
click at [801, 392] on input "42.95" at bounding box center [831, 398] width 83 height 32
click at [804, 398] on input "42.95" at bounding box center [831, 398] width 83 height 32
type input "25.95"
click at [801, 491] on input "35.95" at bounding box center [831, 491] width 83 height 32
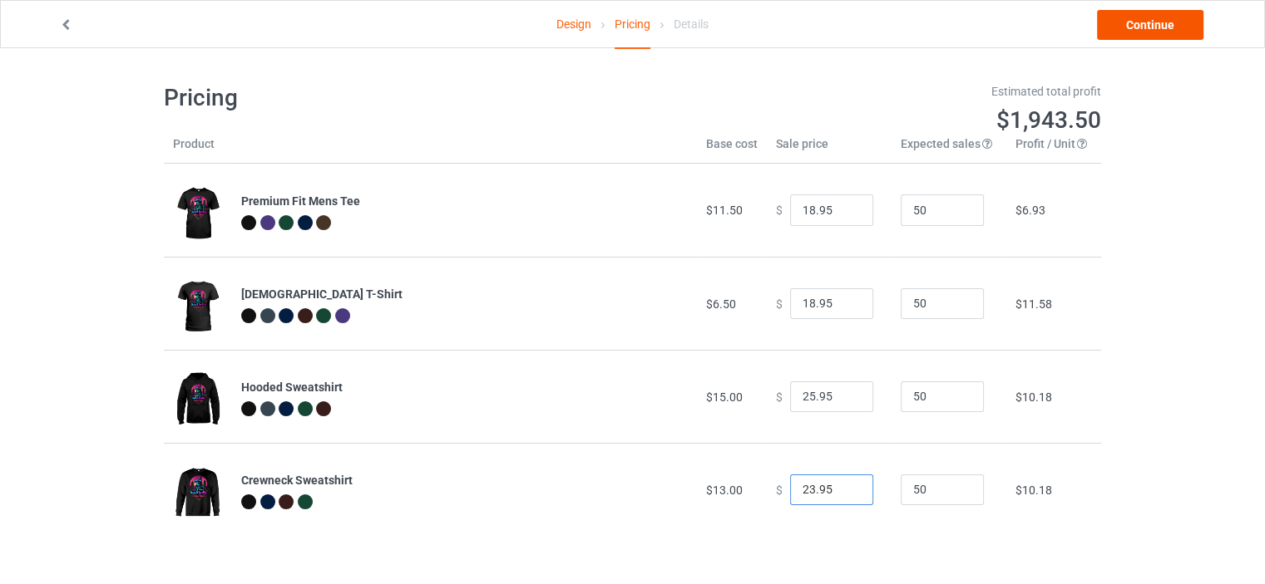
type input "23.95"
click at [1155, 29] on link "Continue" at bounding box center [1150, 25] width 106 height 30
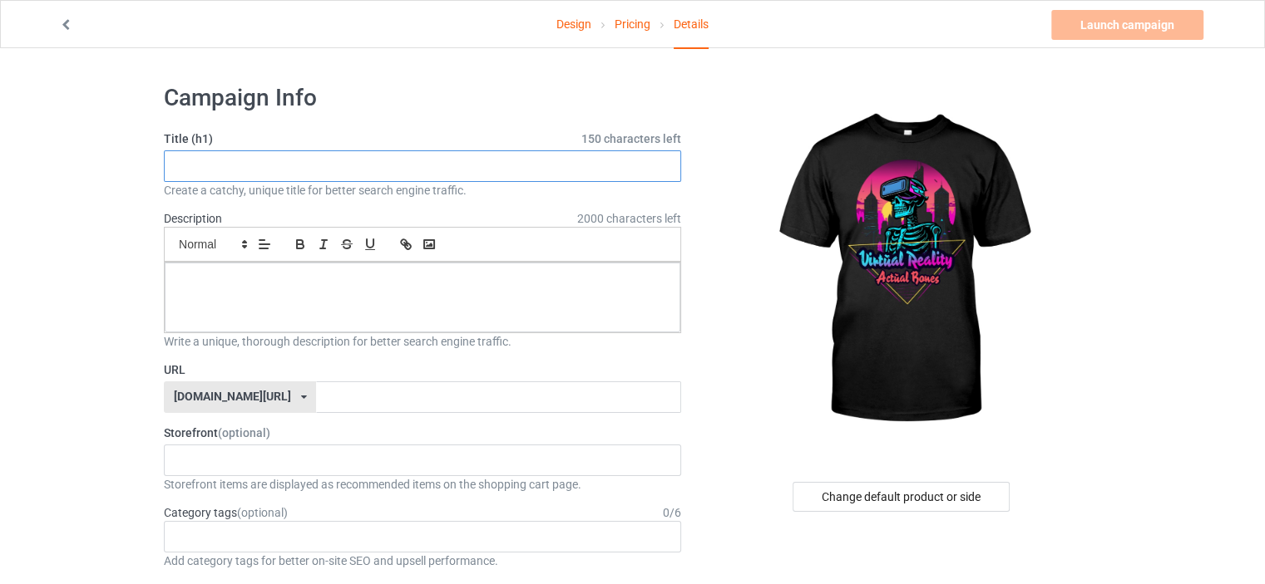
click at [451, 172] on input "text" at bounding box center [422, 166] width 517 height 32
paste input "irtual Reality Actual Bones Skeleton"
type input "irtual Reality Actual Bones Skeleton"
click at [492, 316] on div at bounding box center [422, 298] width 515 height 70
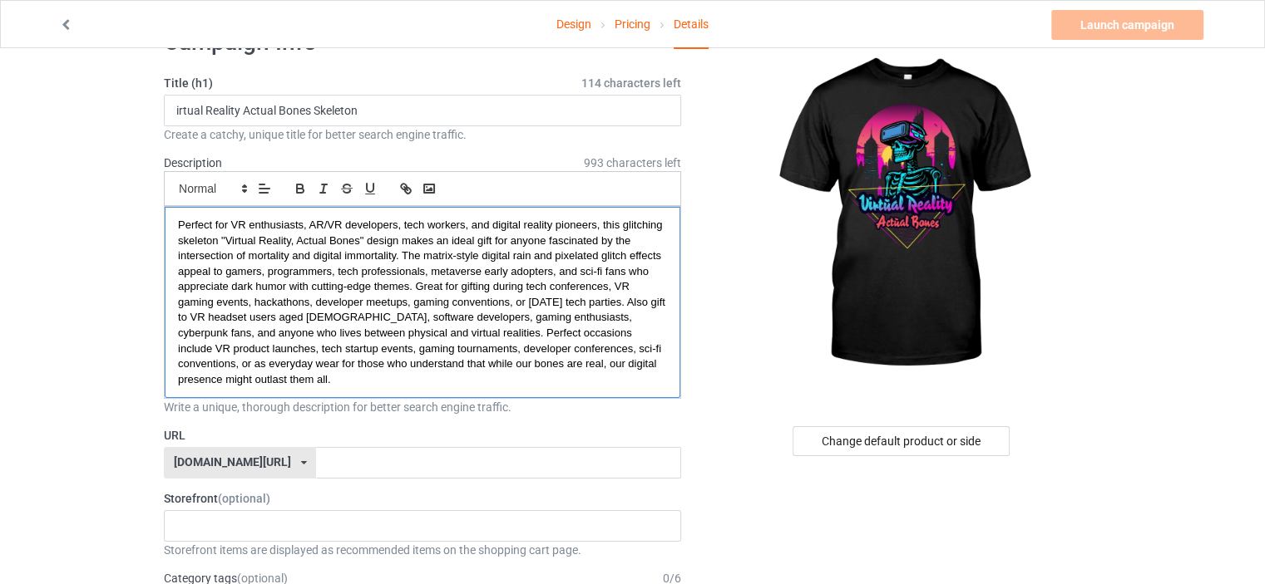
scroll to position [83, 0]
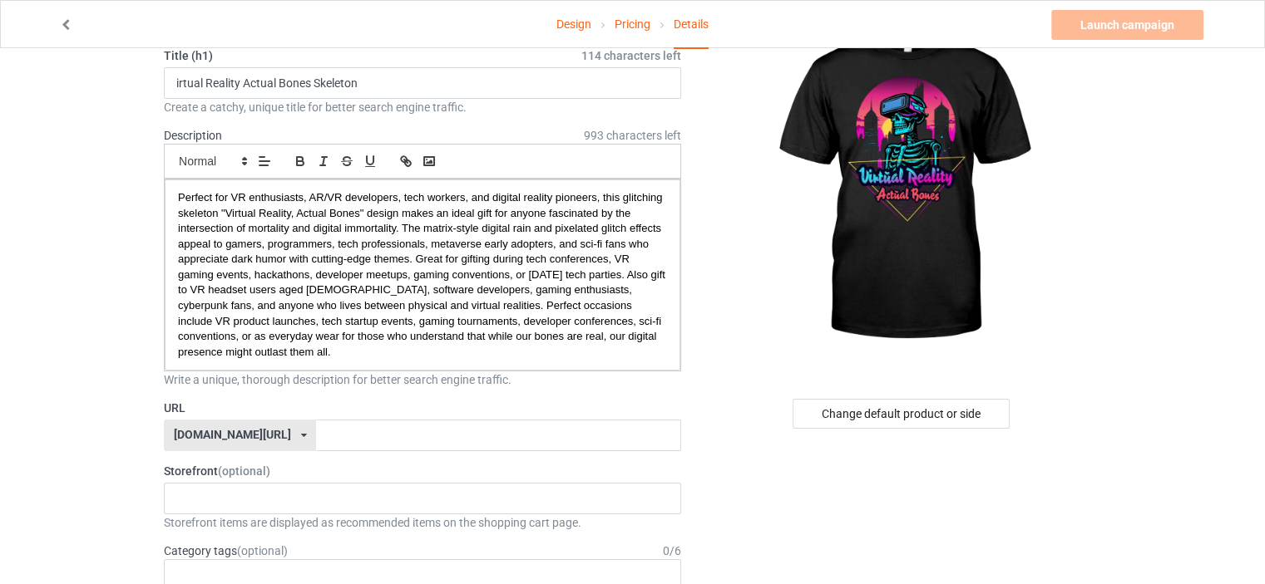
click at [280, 433] on div "speakingprint.com/ speakingprint.com/ teechip.com/ 61593155afa3620afb33000f 587…" at bounding box center [240, 436] width 152 height 32
click at [253, 491] on div "[DOMAIN_NAME][URL]" at bounding box center [240, 497] width 150 height 30
click at [316, 435] on input "text" at bounding box center [498, 436] width 364 height 32
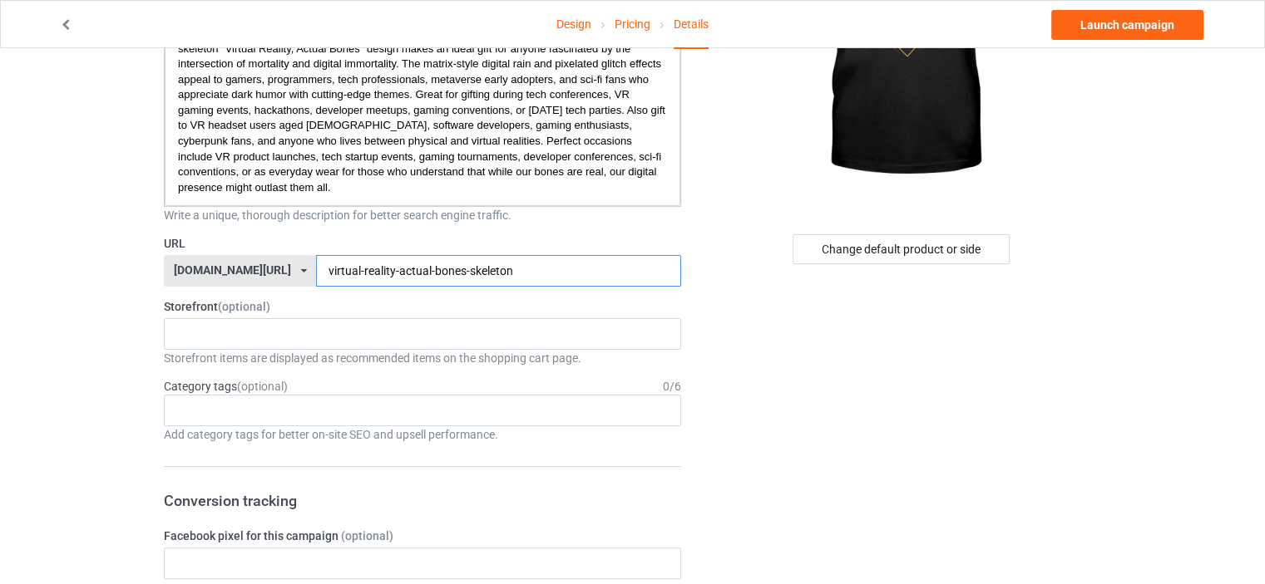
scroll to position [249, 0]
type input "virtual-reality-actual-bones-skeleton"
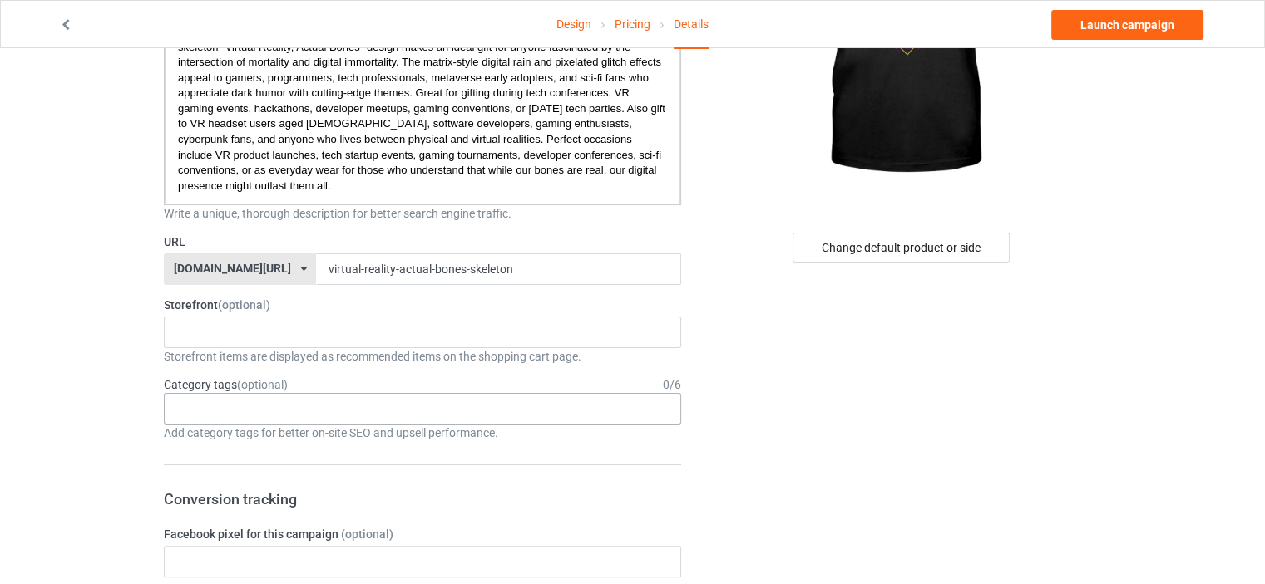
click at [234, 418] on div "Age > [DEMOGRAPHIC_DATA] > 1 Age > [DEMOGRAPHIC_DATA] Months > 1 Month Age > [D…" at bounding box center [422, 409] width 517 height 32
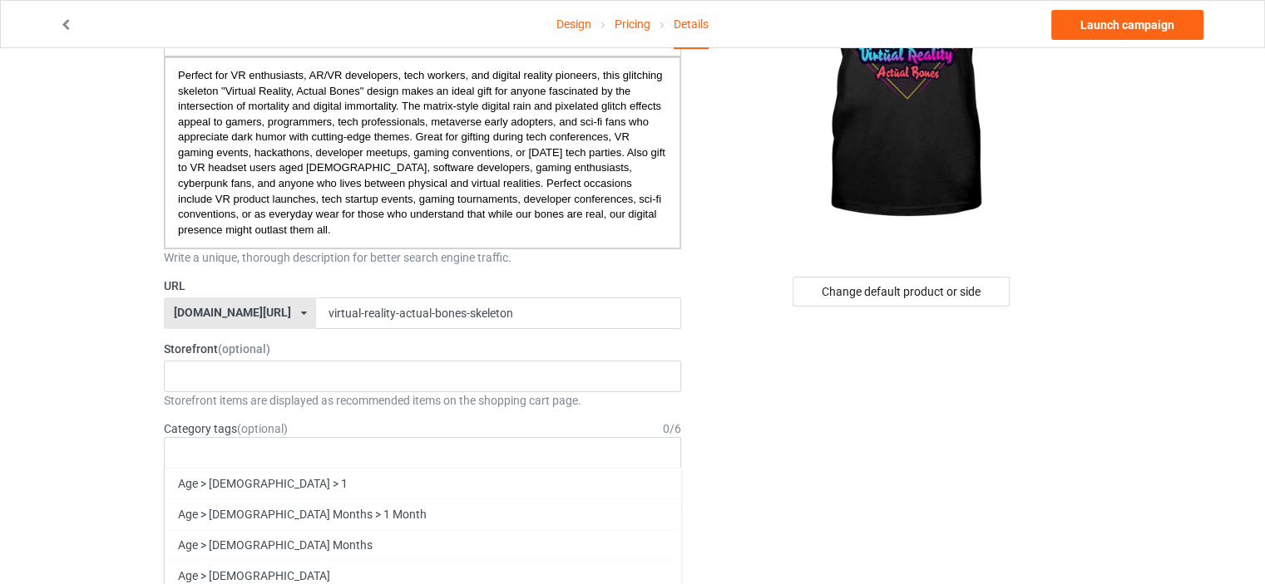
scroll to position [166, 0]
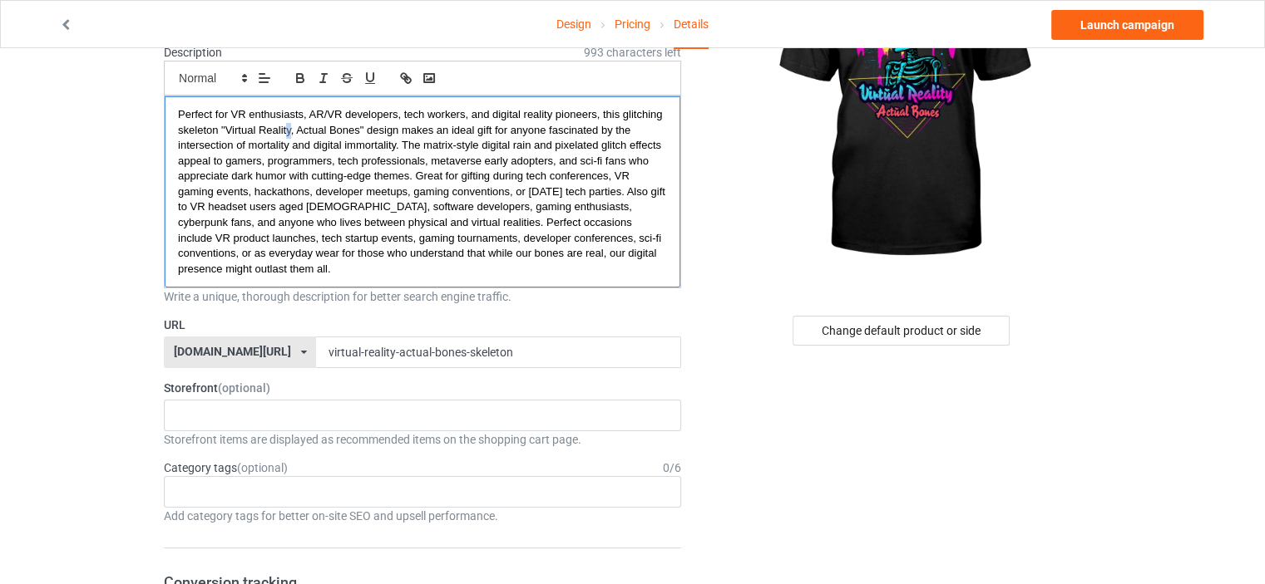
click at [289, 131] on span "Perfect for VR enthusiasts, AR/VR developers, tech workers, and digital reality…" at bounding box center [423, 191] width 490 height 167
click at [289, 132] on span "Perfect for VR enthusiasts, AR/VR developers, tech workers, and digital reality…" at bounding box center [423, 191] width 490 height 167
drag, startPoint x: 289, startPoint y: 129, endPoint x: 223, endPoint y: 126, distance: 66.6
click at [223, 126] on span "Perfect for VR enthusiasts, AR/VR developers, tech workers, and digital reality…" at bounding box center [423, 191] width 490 height 167
copy span "Virtual Reality"
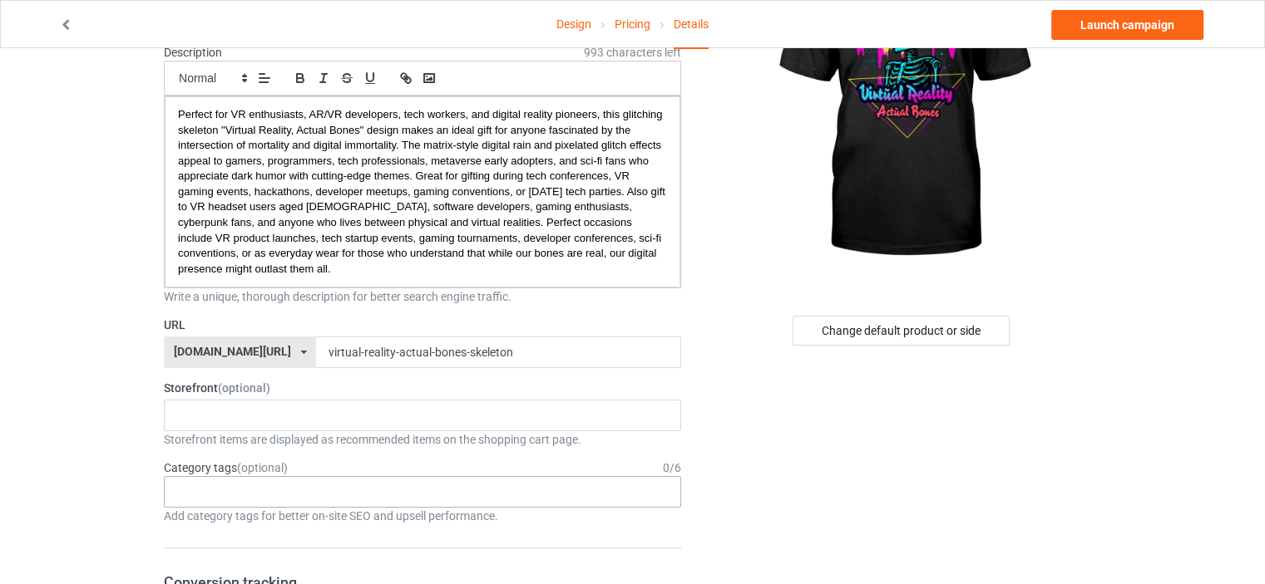
click at [239, 484] on div "Age > [DEMOGRAPHIC_DATA] > 1 Age > [DEMOGRAPHIC_DATA] Months > 1 Month Age > [D…" at bounding box center [422, 492] width 517 height 32
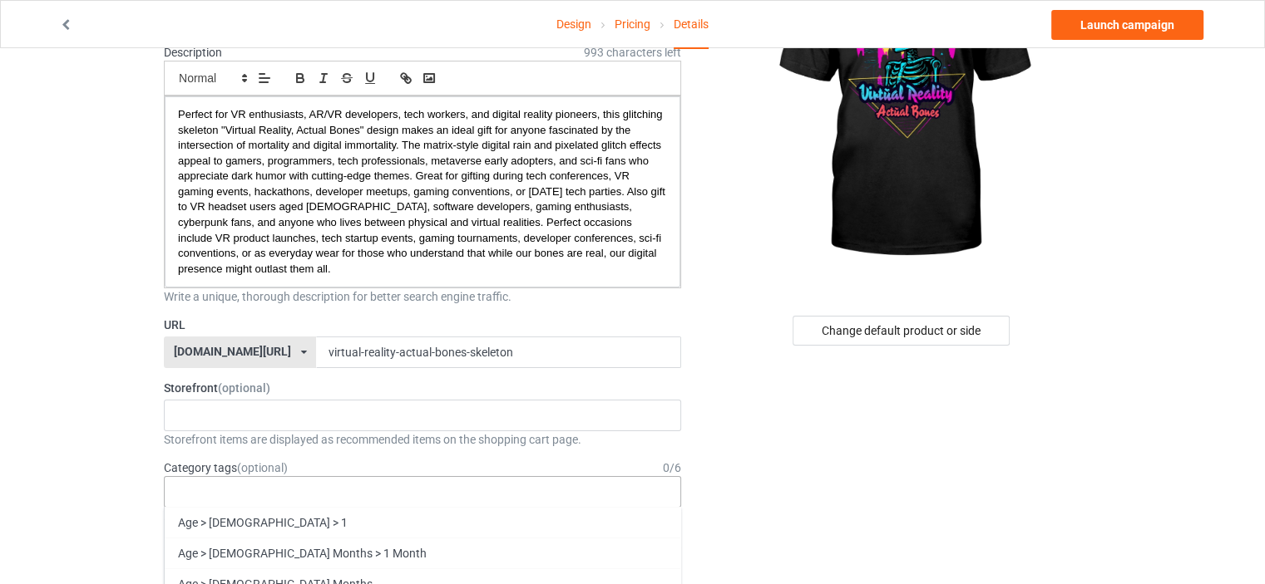
paste input "Virtual Reality"
type input "Virtual Reality"
drag, startPoint x: 259, startPoint y: 496, endPoint x: 130, endPoint y: 505, distance: 129.1
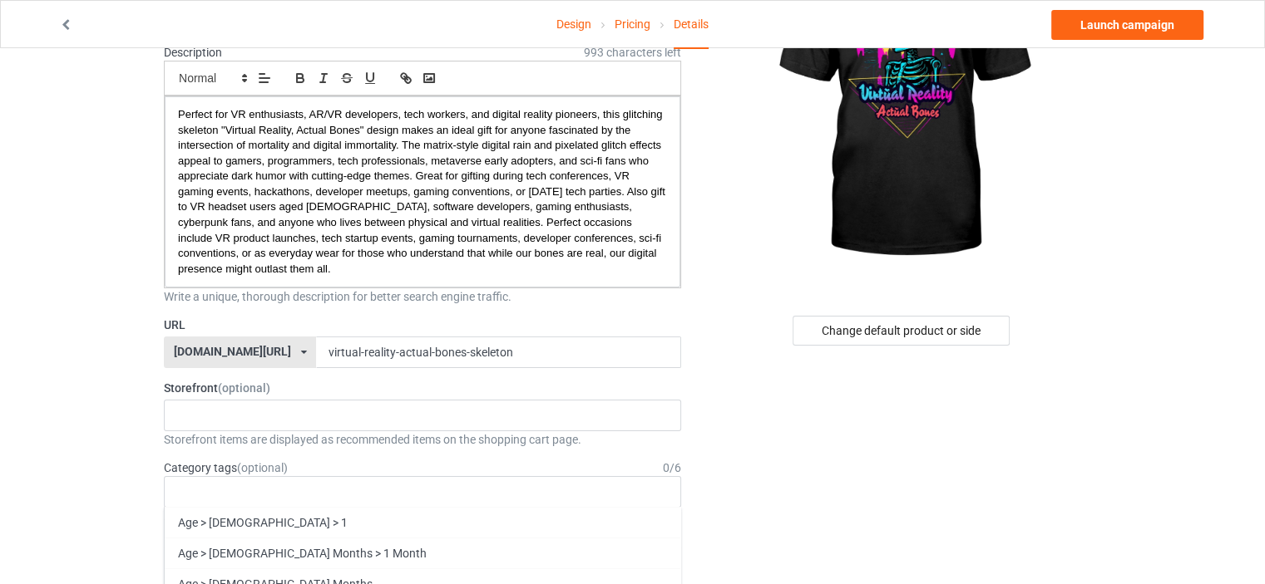
paste input "bones"
drag, startPoint x: 219, startPoint y: 498, endPoint x: 158, endPoint y: 495, distance: 61.6
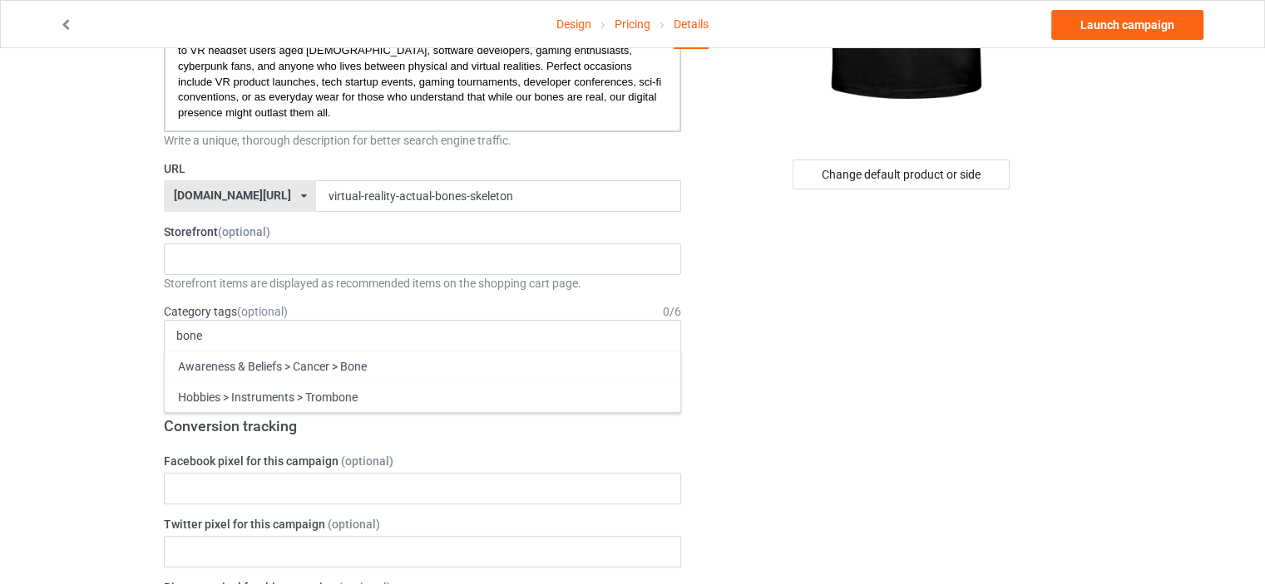
scroll to position [333, 0]
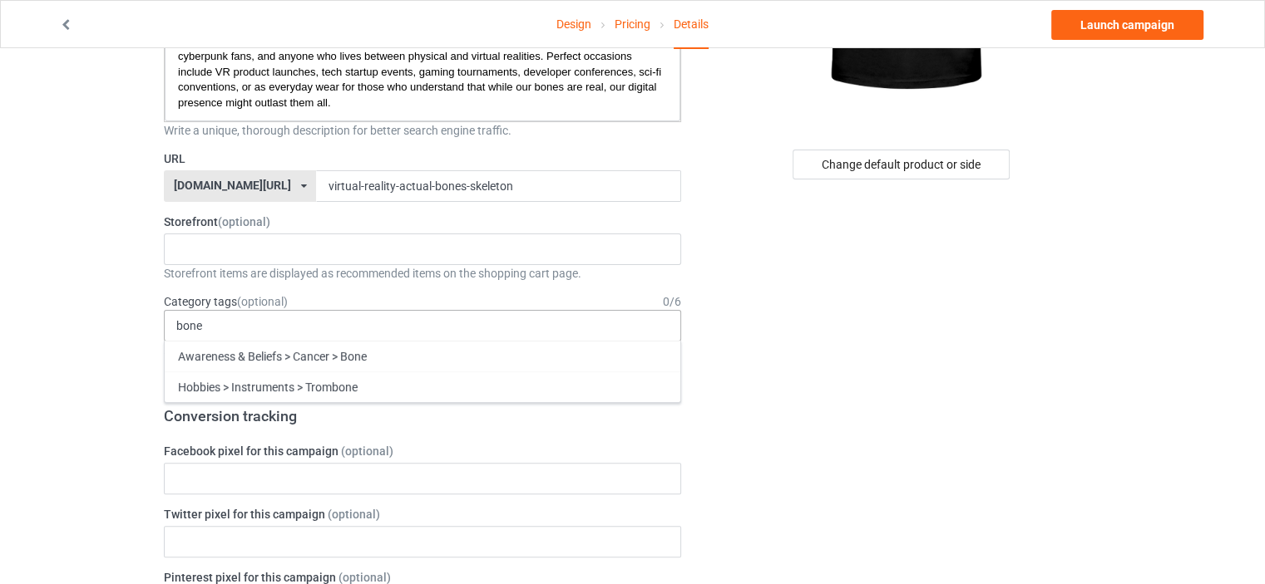
click at [236, 325] on div "bone Awareness & Beliefs > Cancer > Bone Hobbies > Instruments > Trombone 1 1 M…" at bounding box center [422, 326] width 517 height 32
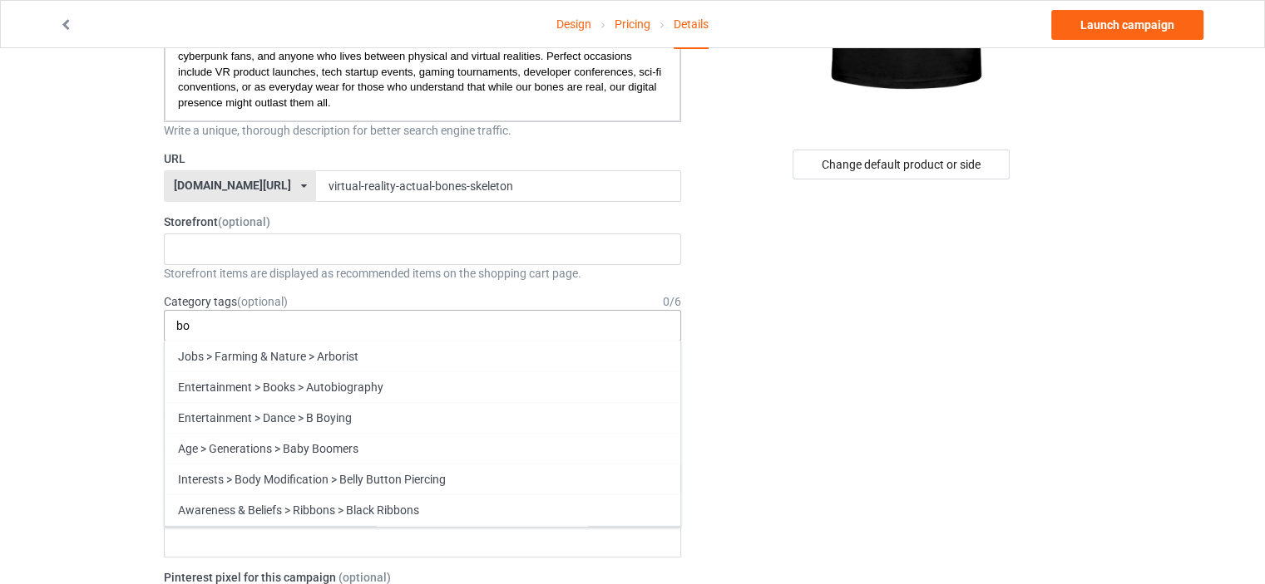
type input "b"
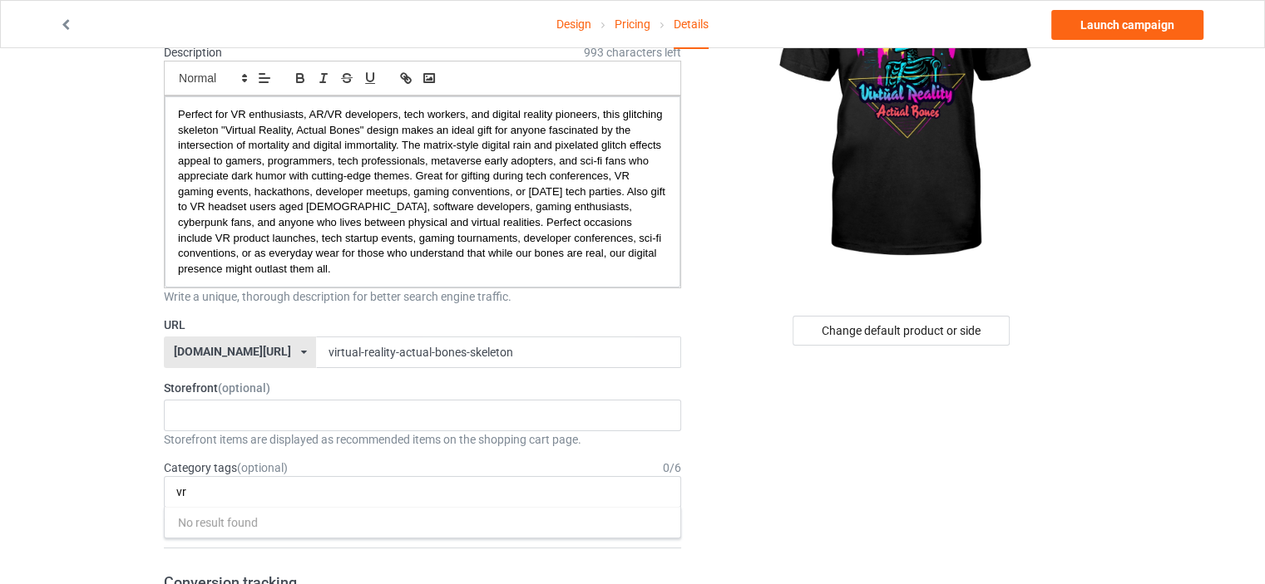
scroll to position [83, 0]
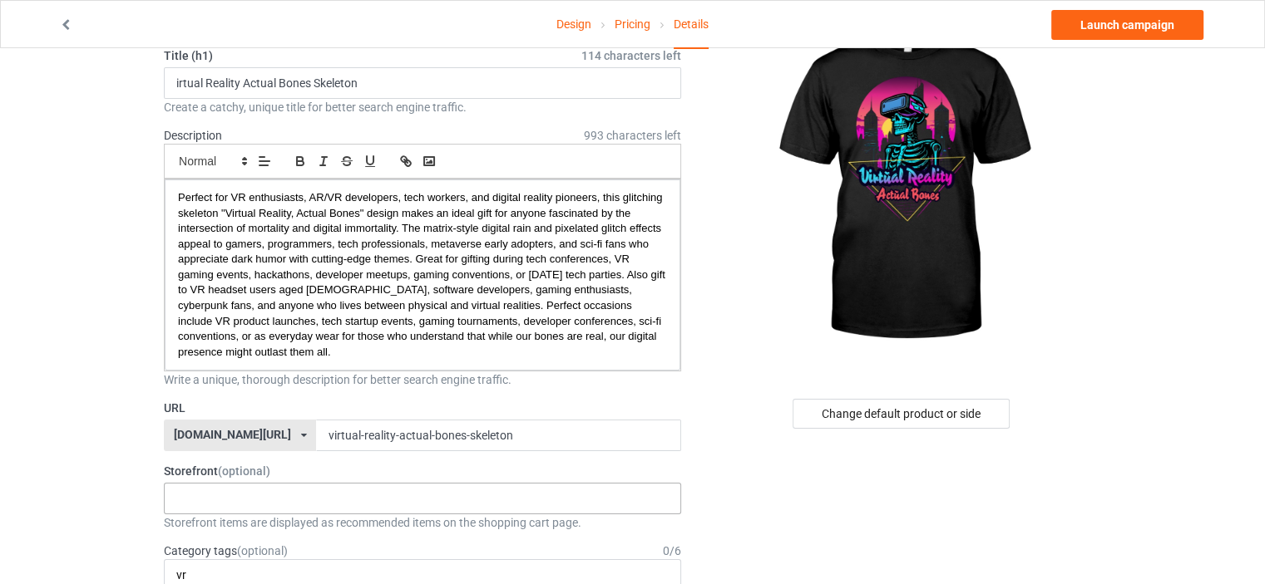
type input "v"
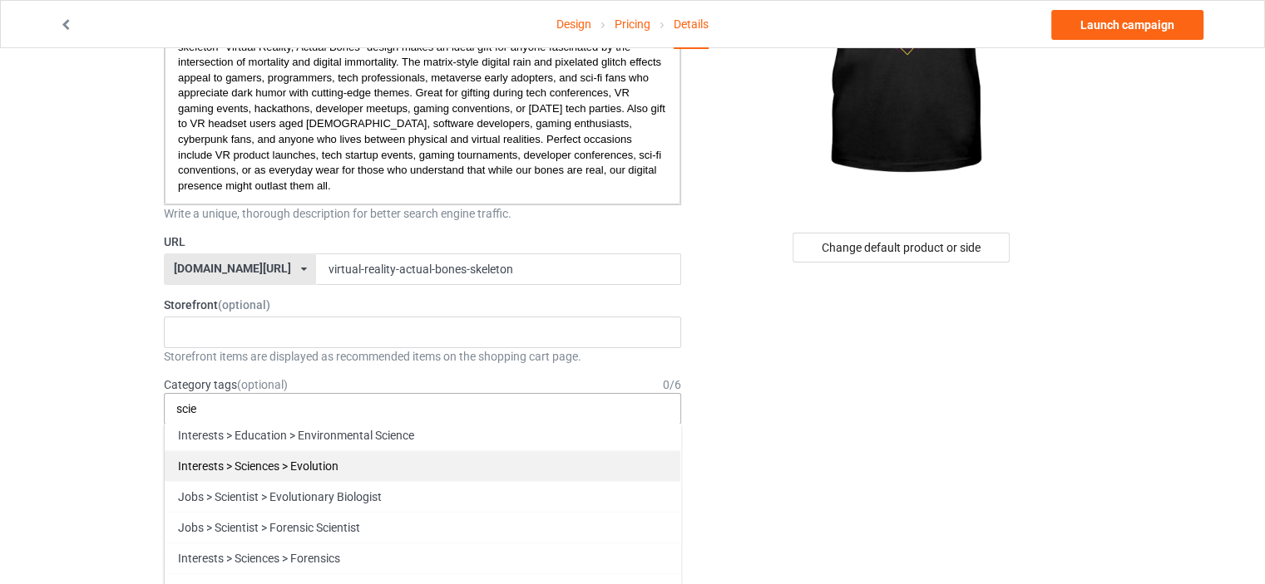
scroll to position [665, 0]
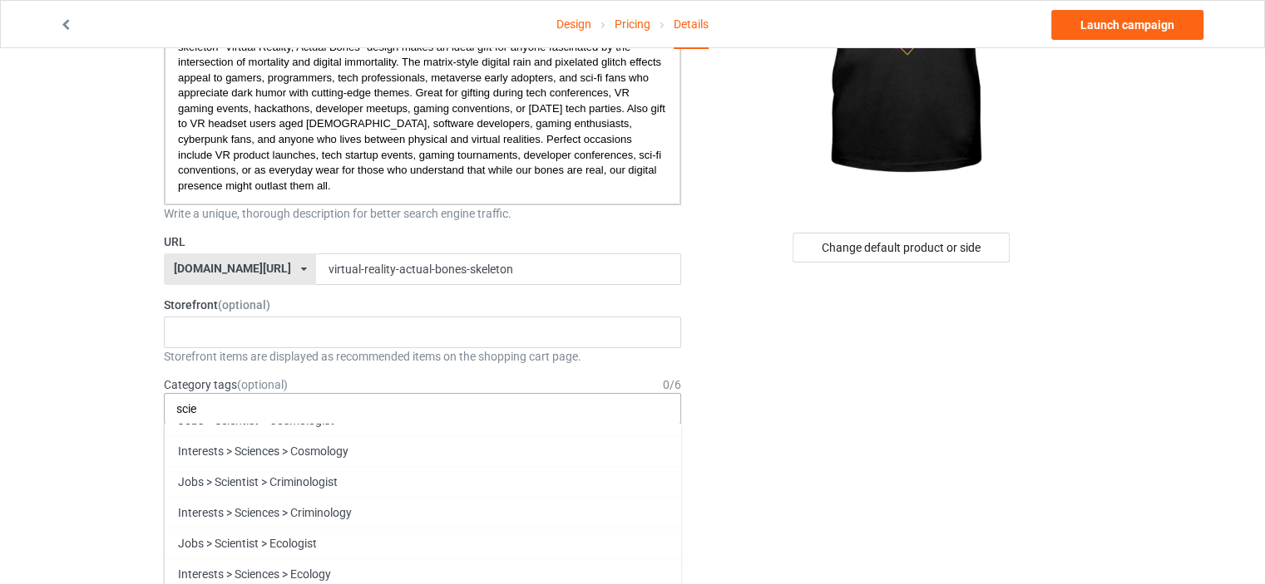
type input "scie"
drag, startPoint x: 229, startPoint y: 414, endPoint x: 125, endPoint y: 406, distance: 104.3
click at [366, 130] on p "Perfect for VR enthusiasts, AR/VR developers, tech workers, and digital reality…" at bounding box center [422, 109] width 489 height 170
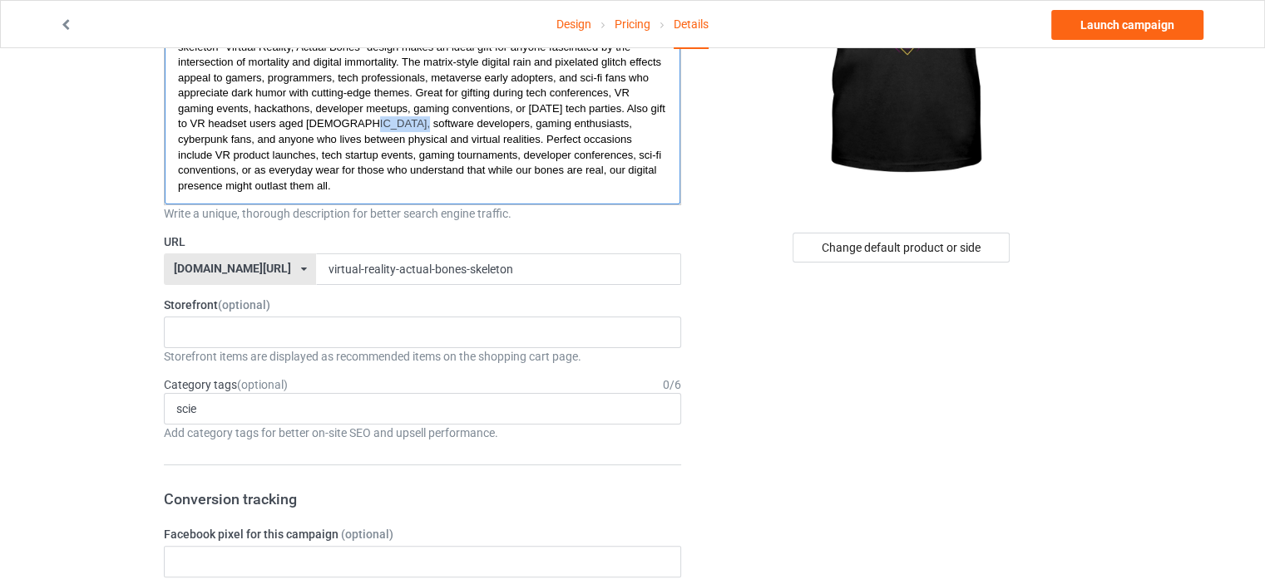
click at [366, 130] on p "Perfect for VR enthusiasts, AR/VR developers, tech workers, and digital reality…" at bounding box center [422, 109] width 489 height 170
click at [243, 419] on div "scie Interests > Sciences > Anatomy Jobs > Scientist > Anthropologist Interests…" at bounding box center [422, 409] width 517 height 32
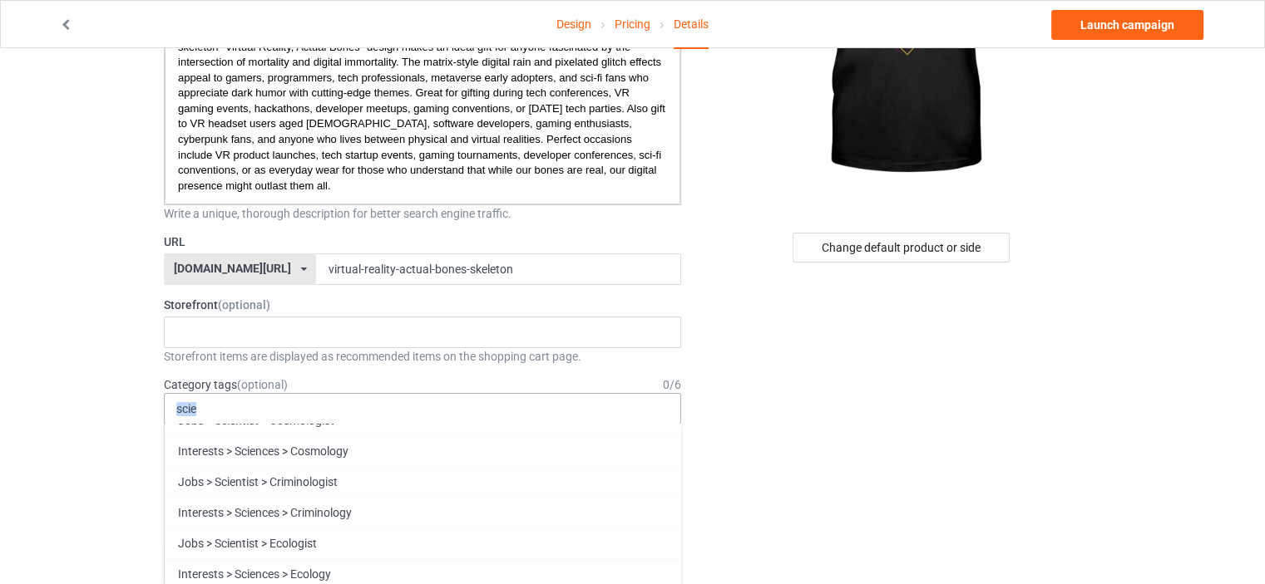
click at [243, 419] on div "scie Interests > Sciences > Anatomy Jobs > Scientist > Anthropologist Interests…" at bounding box center [422, 409] width 517 height 32
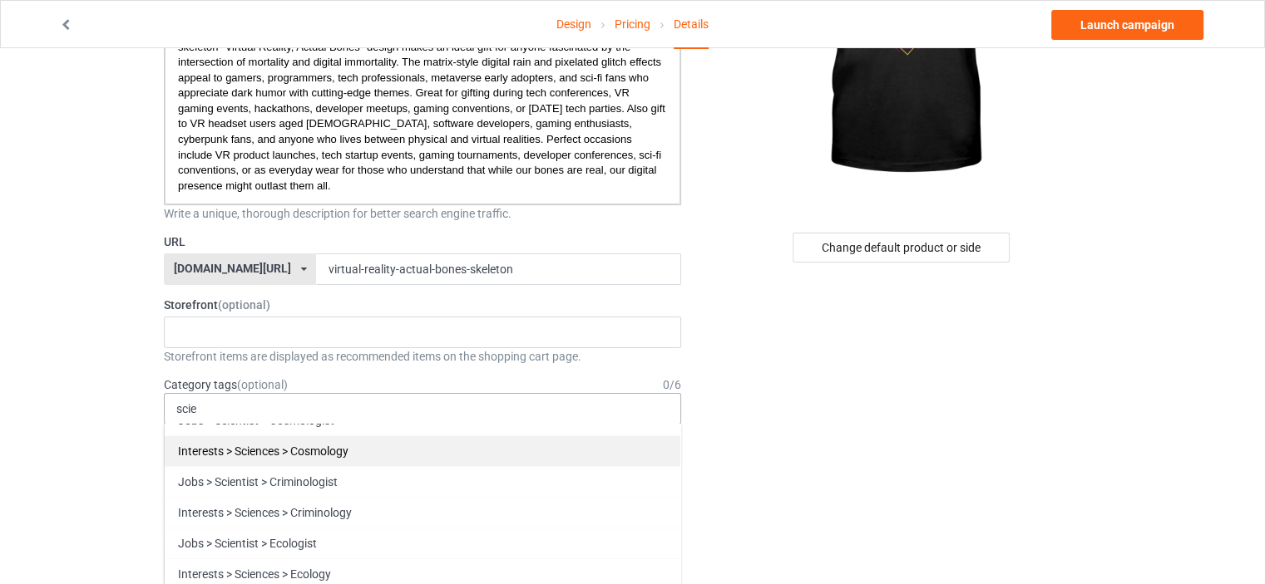
click at [266, 456] on div "Interests > Sciences > Cosmology" at bounding box center [422, 451] width 515 height 31
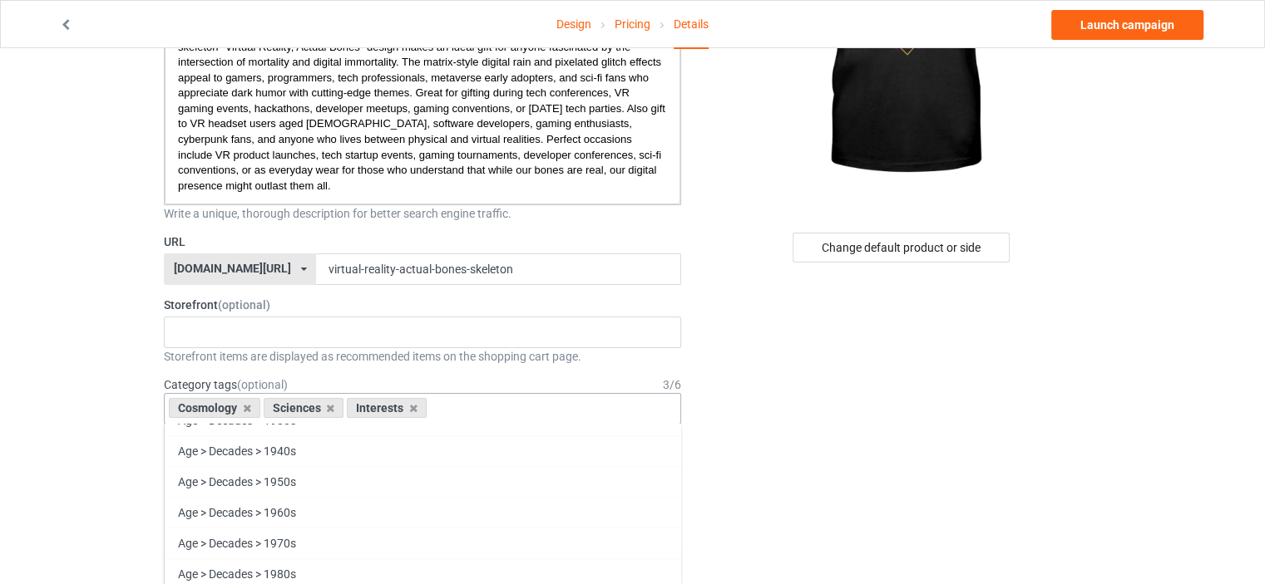
scroll to position [19604, 0]
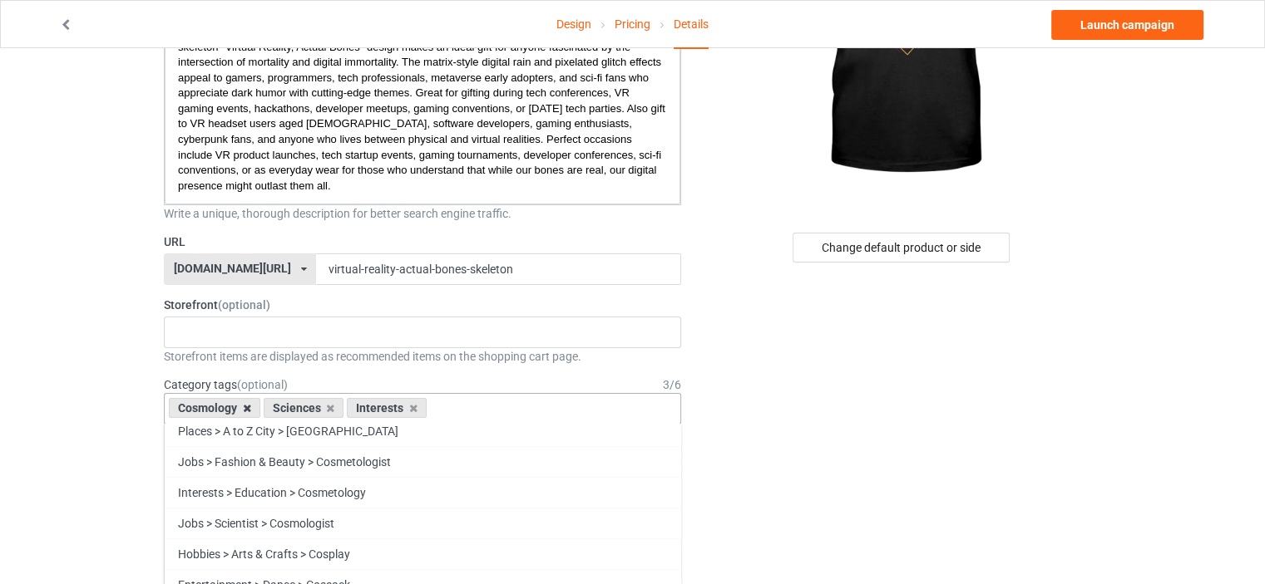
click at [244, 411] on icon at bounding box center [247, 408] width 8 height 11
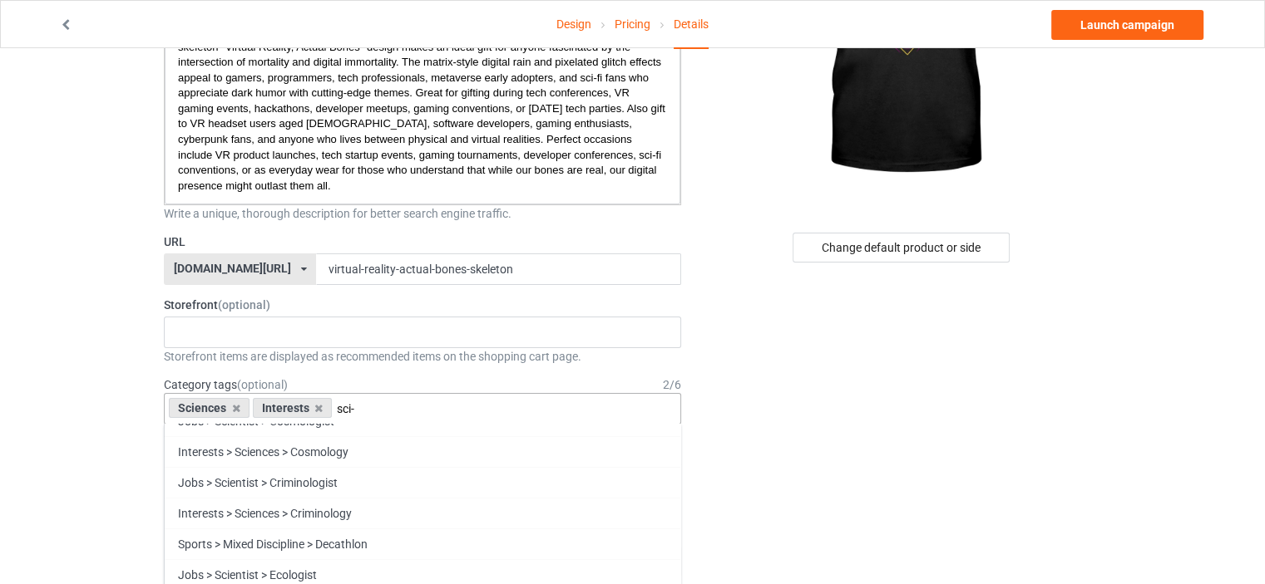
scroll to position [0, 0]
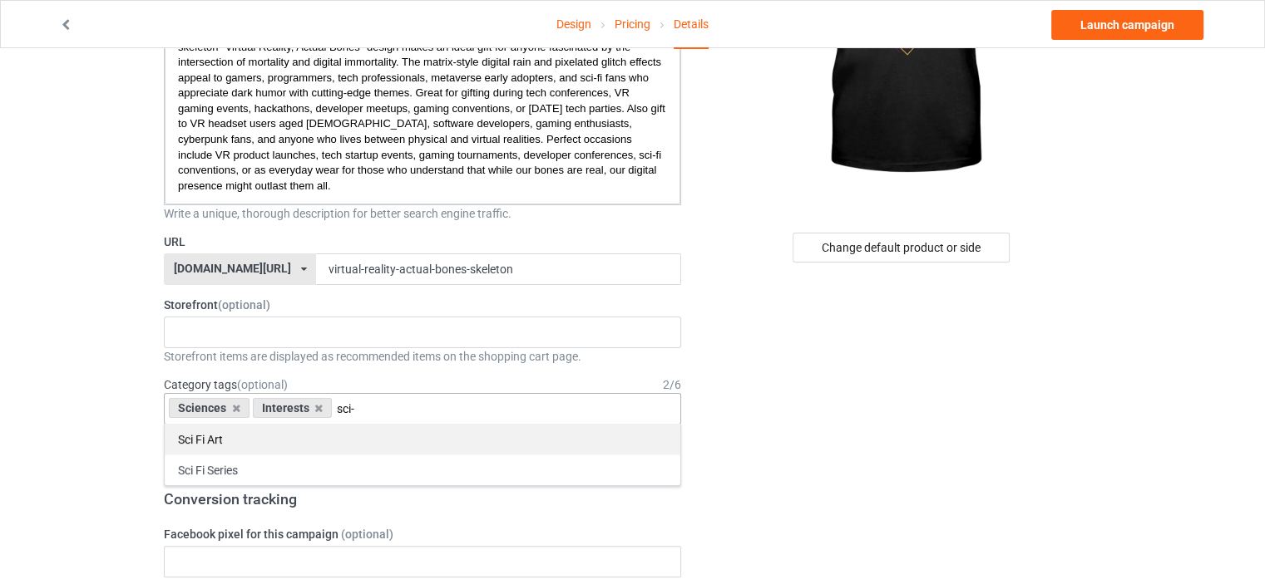
type input "sci-"
click at [233, 446] on div "Sci Fi Art" at bounding box center [422, 439] width 515 height 31
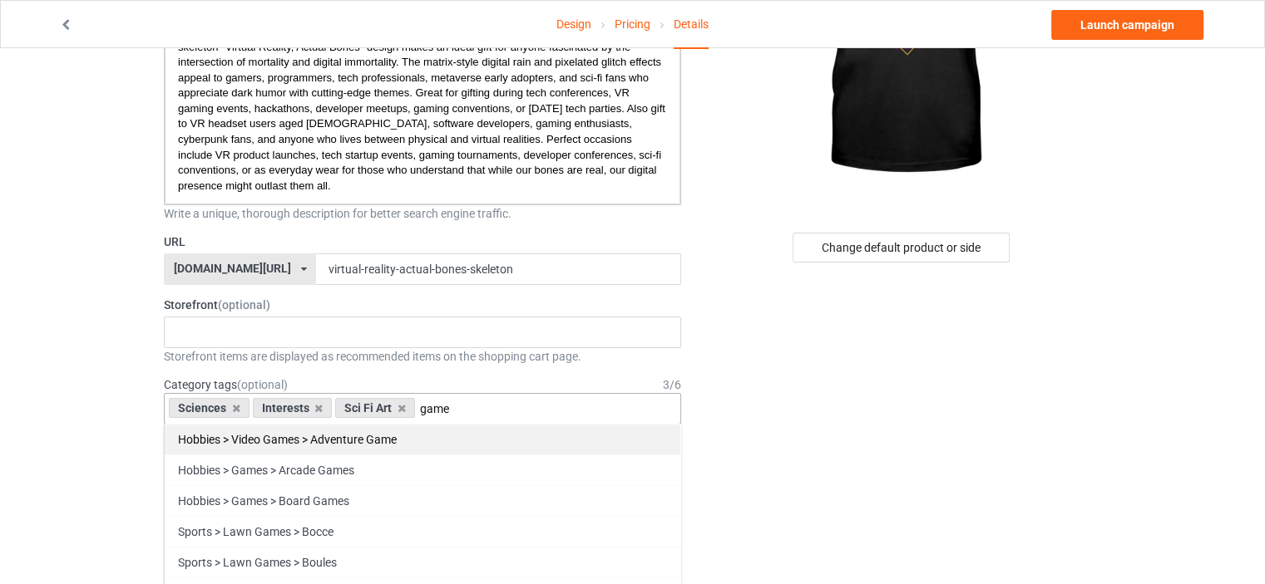
type input "game"
click at [313, 446] on div "Hobbies > Video Games > Adventure Game" at bounding box center [422, 439] width 515 height 31
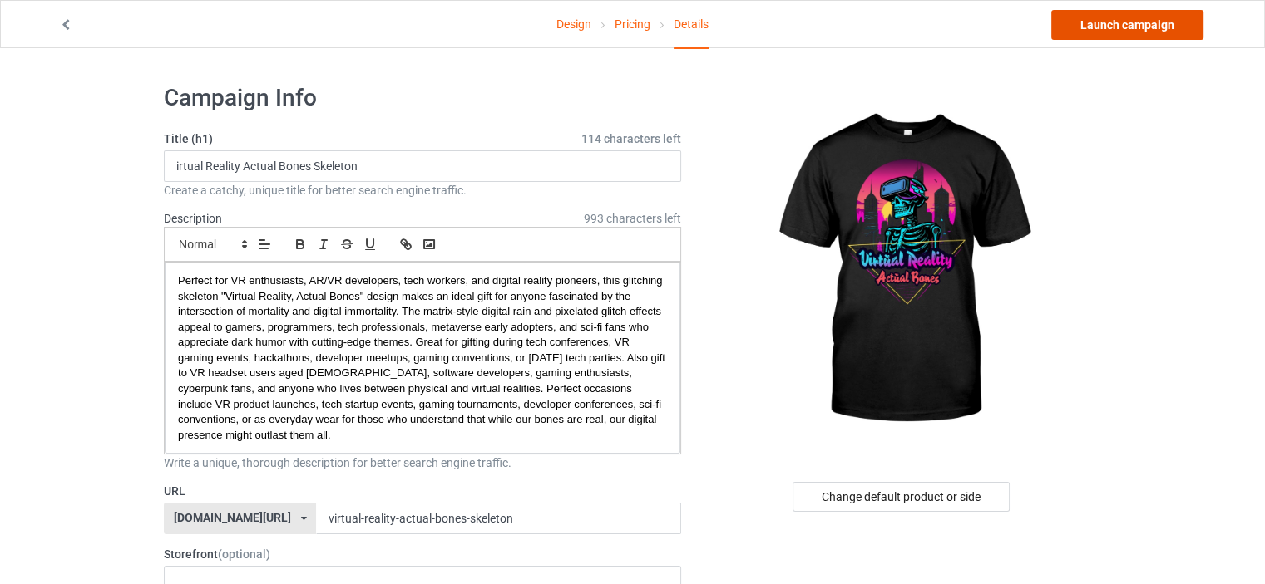
click at [1104, 29] on link "Launch campaign" at bounding box center [1127, 25] width 152 height 30
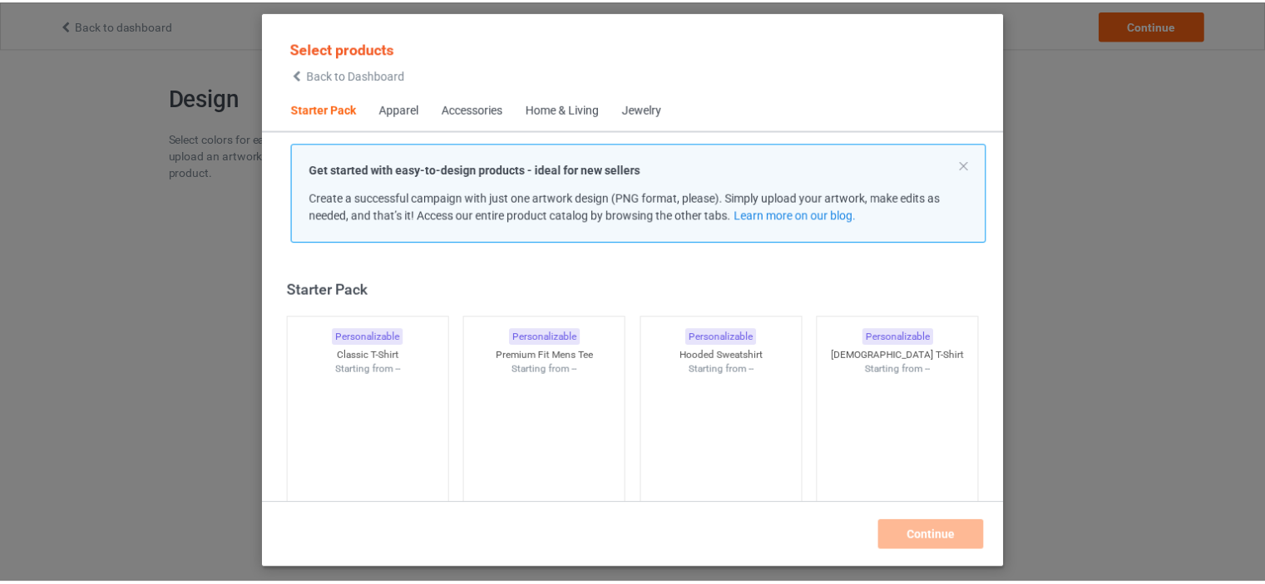
scroll to position [22, 0]
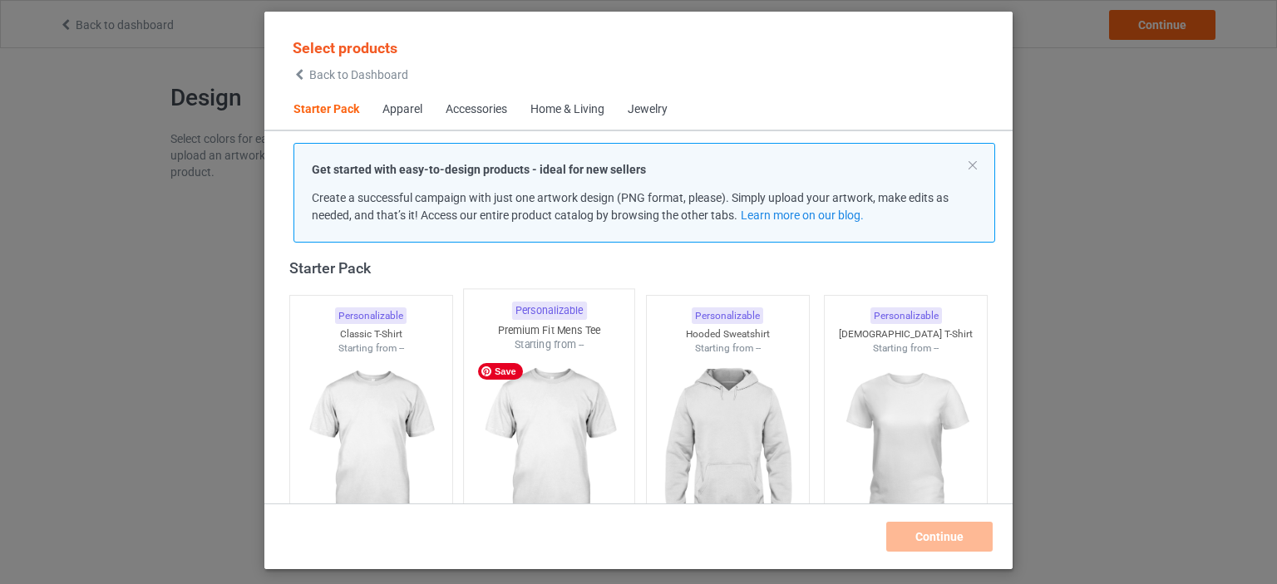
click at [589, 428] on img at bounding box center [549, 450] width 156 height 195
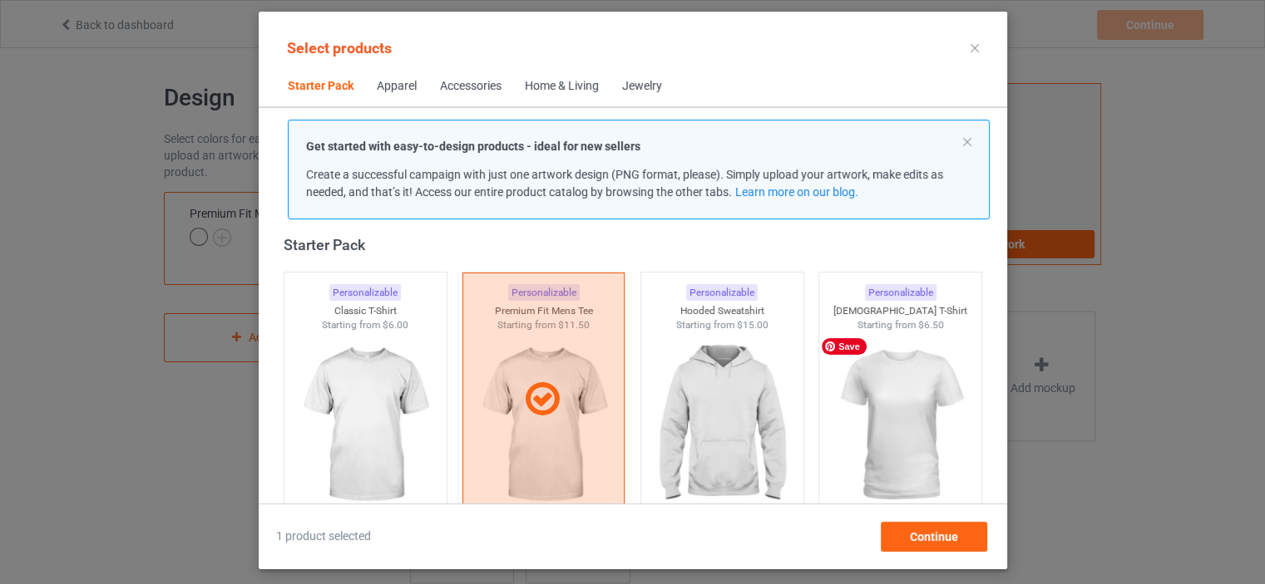
drag, startPoint x: 836, startPoint y: 421, endPoint x: 799, endPoint y: 427, distance: 37.9
click at [836, 421] on img at bounding box center [900, 426] width 149 height 186
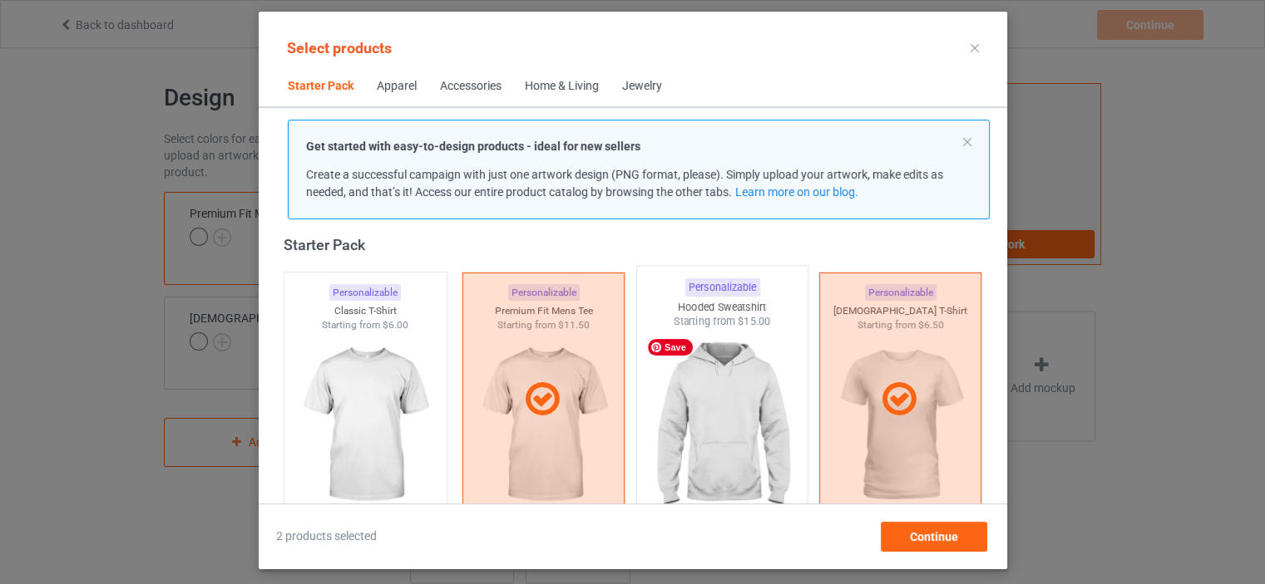
click at [757, 424] on img at bounding box center [722, 426] width 156 height 195
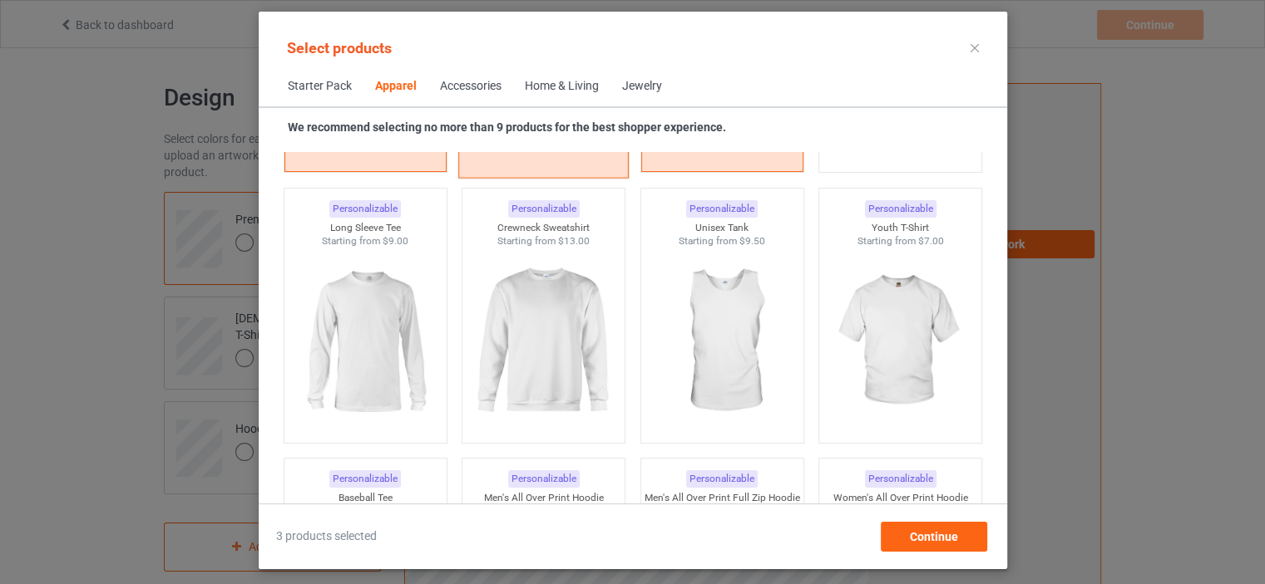
scroll to position [1186, 0]
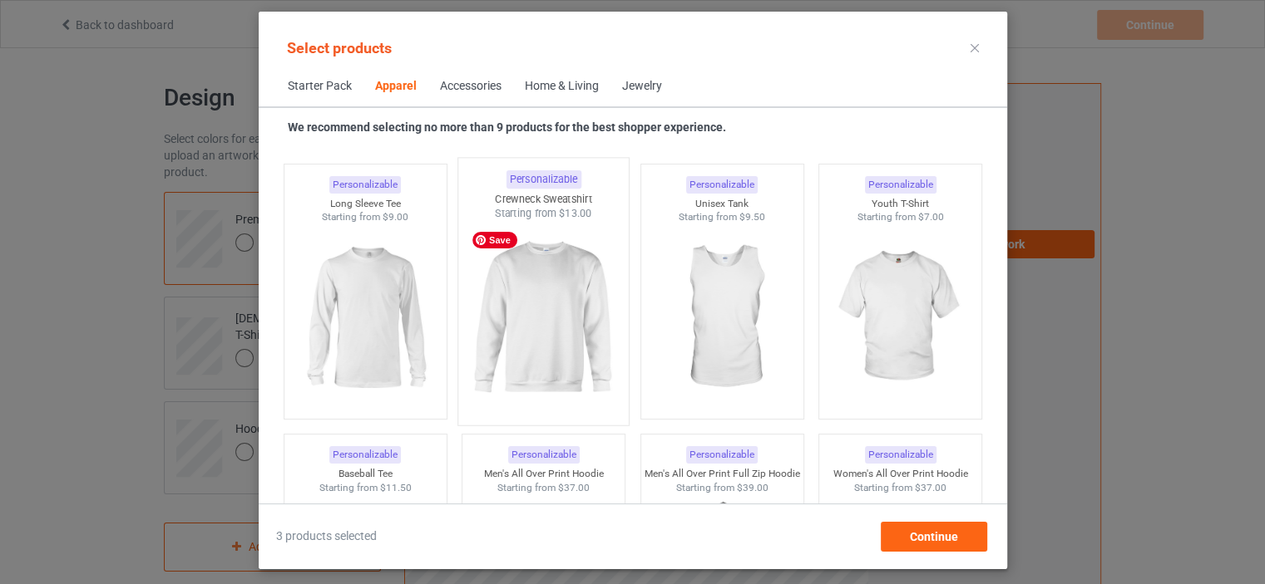
click at [522, 348] on img at bounding box center [543, 318] width 156 height 195
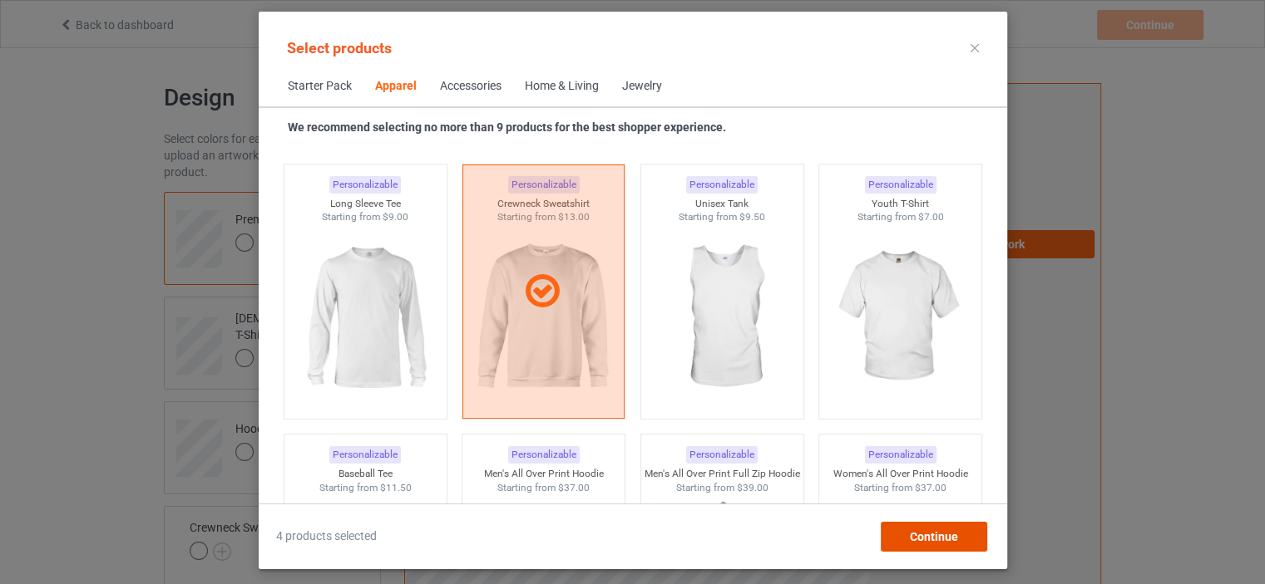
click at [935, 545] on div "Continue" at bounding box center [933, 537] width 106 height 30
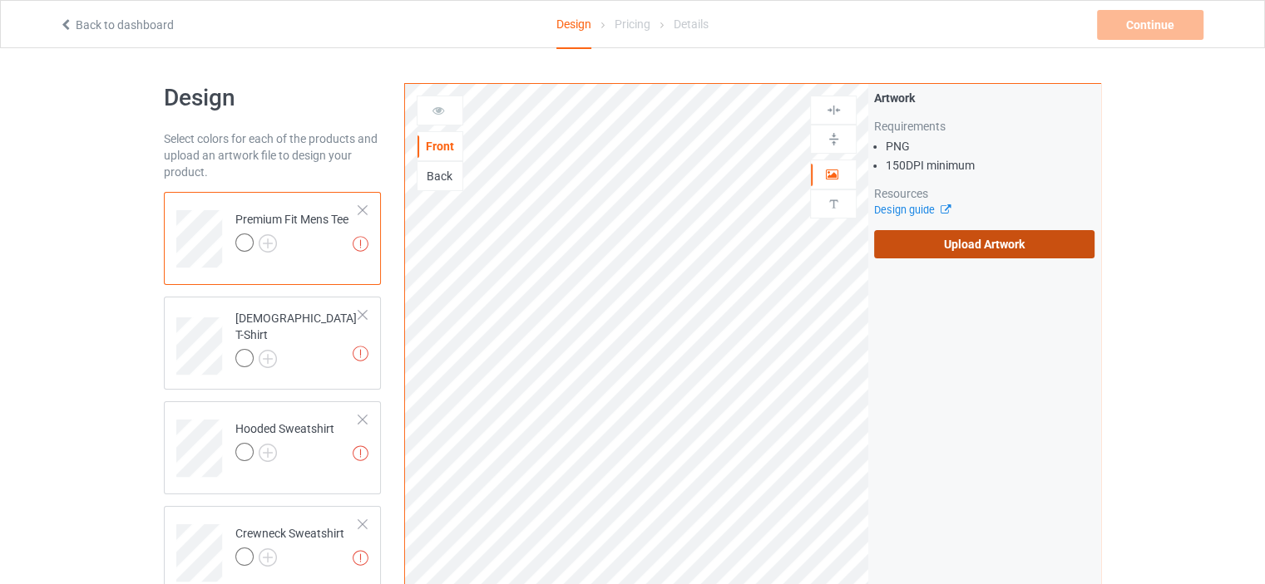
click at [890, 246] on label "Upload Artwork" at bounding box center [984, 244] width 220 height 28
click at [0, 0] on input "Upload Artwork" at bounding box center [0, 0] width 0 height 0
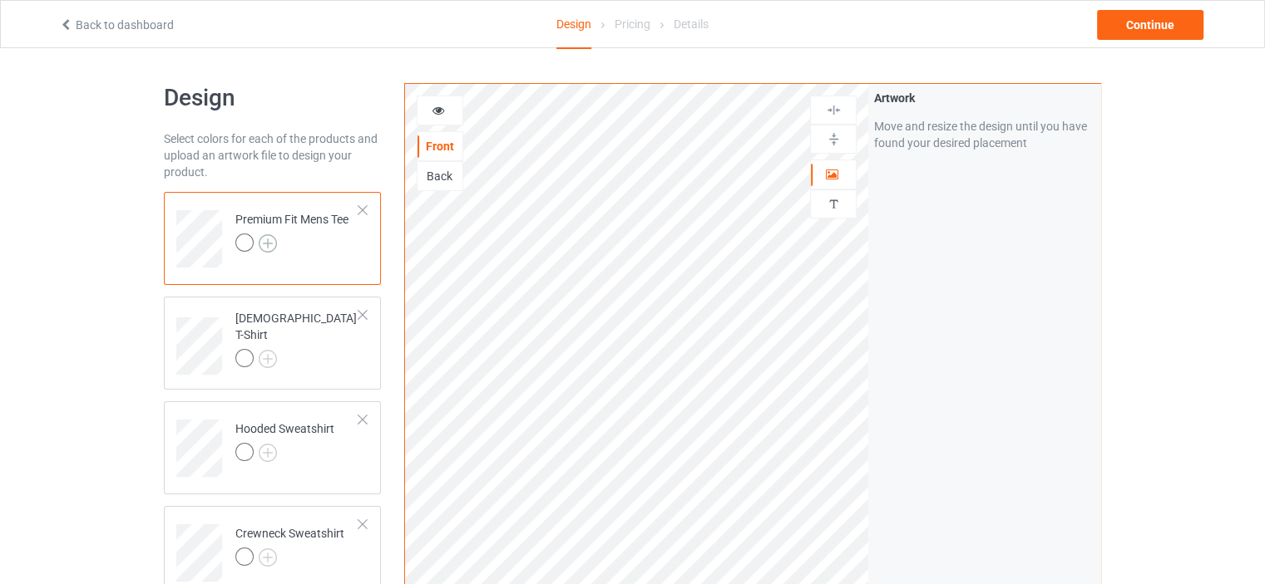
click at [265, 246] on img at bounding box center [268, 243] width 18 height 18
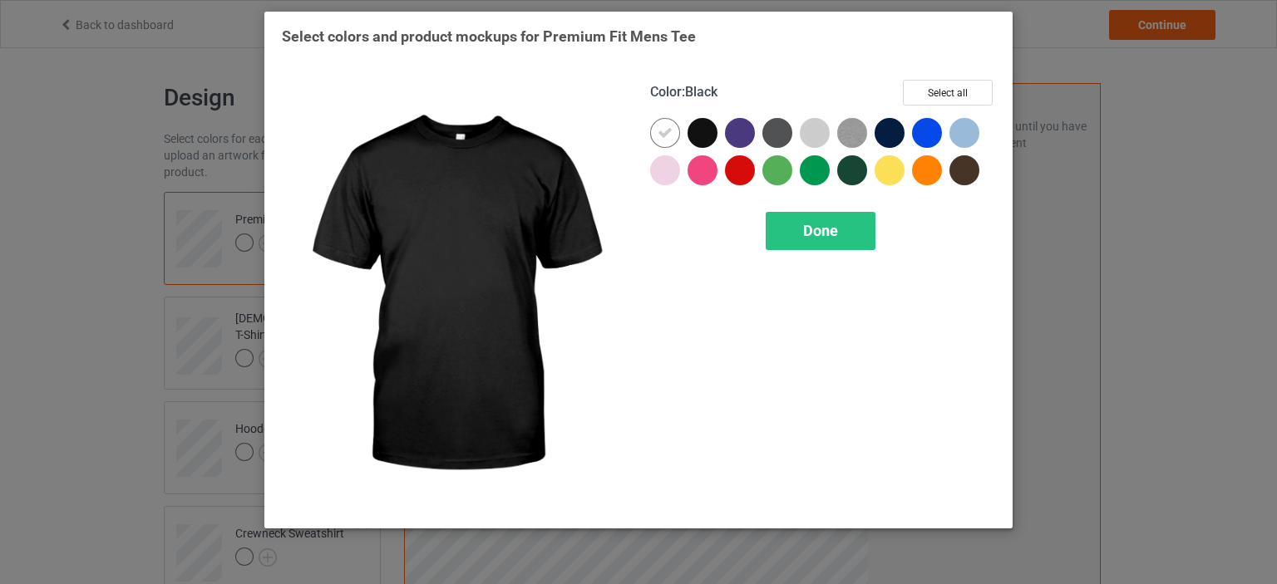
click at [700, 141] on div at bounding box center [703, 133] width 30 height 30
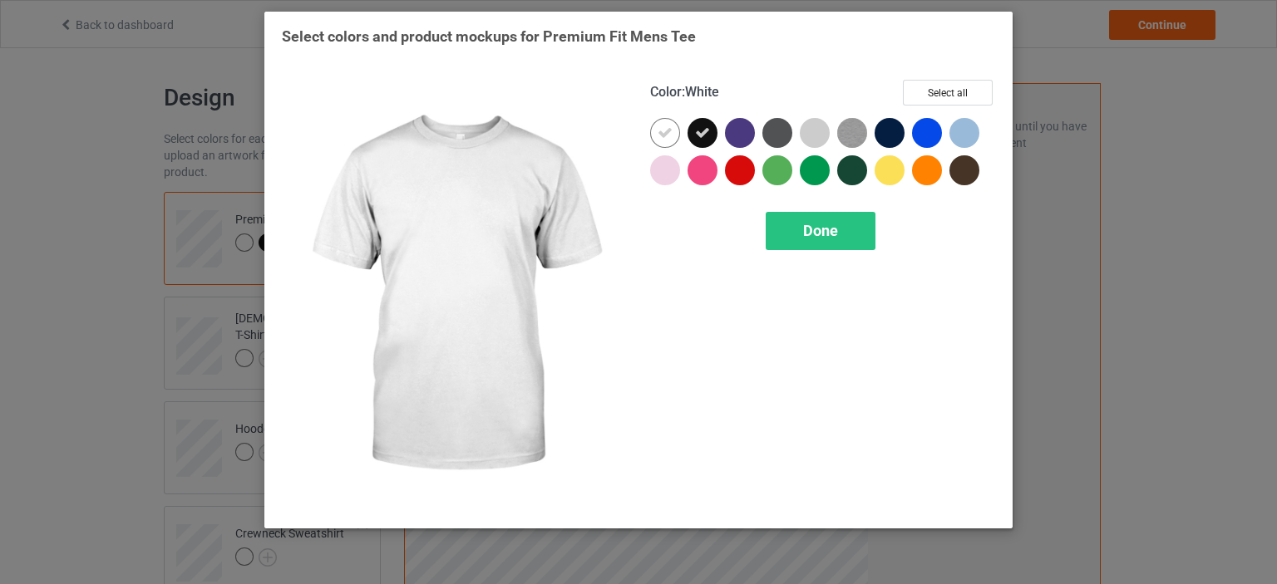
click at [670, 140] on icon at bounding box center [665, 133] width 15 height 15
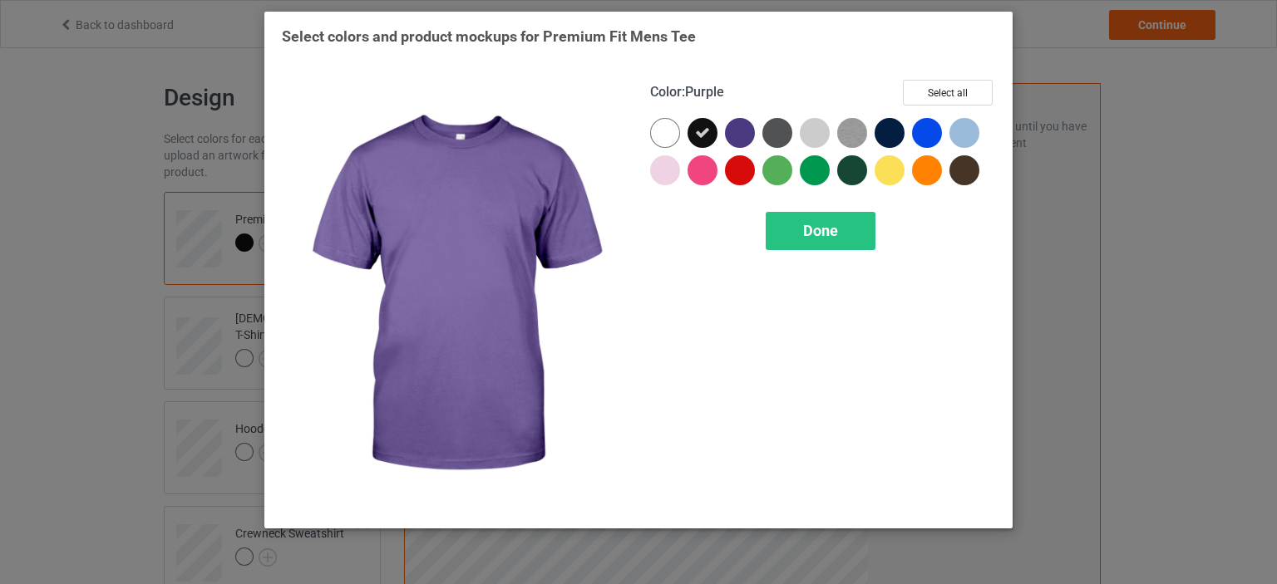
click at [731, 141] on div at bounding box center [740, 133] width 30 height 30
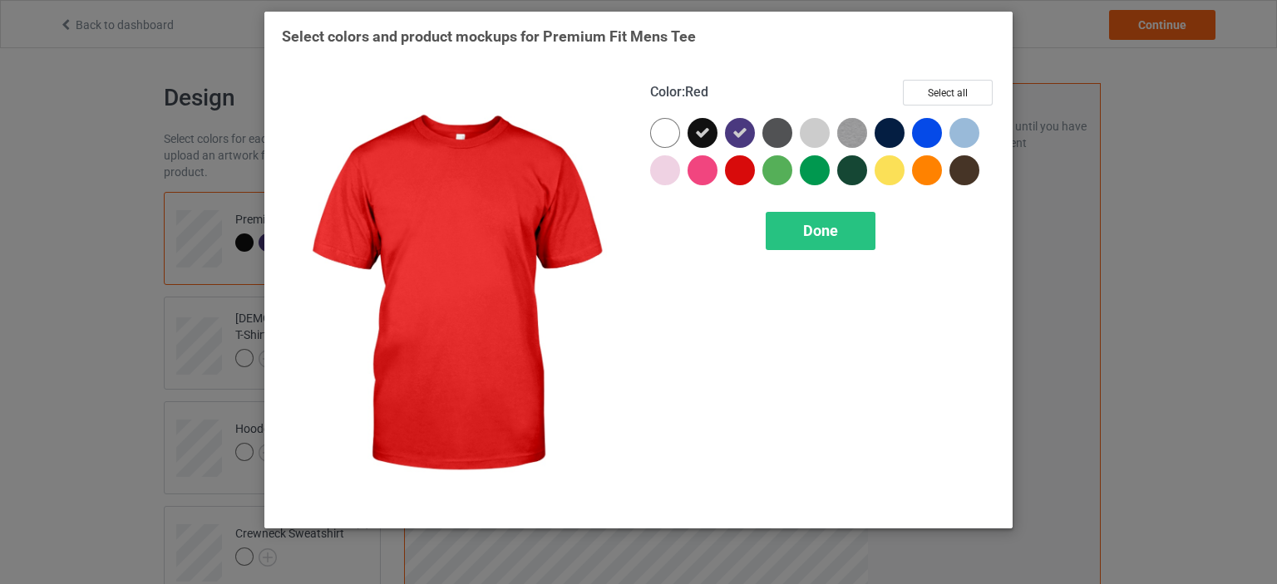
click at [748, 165] on div at bounding box center [740, 170] width 30 height 30
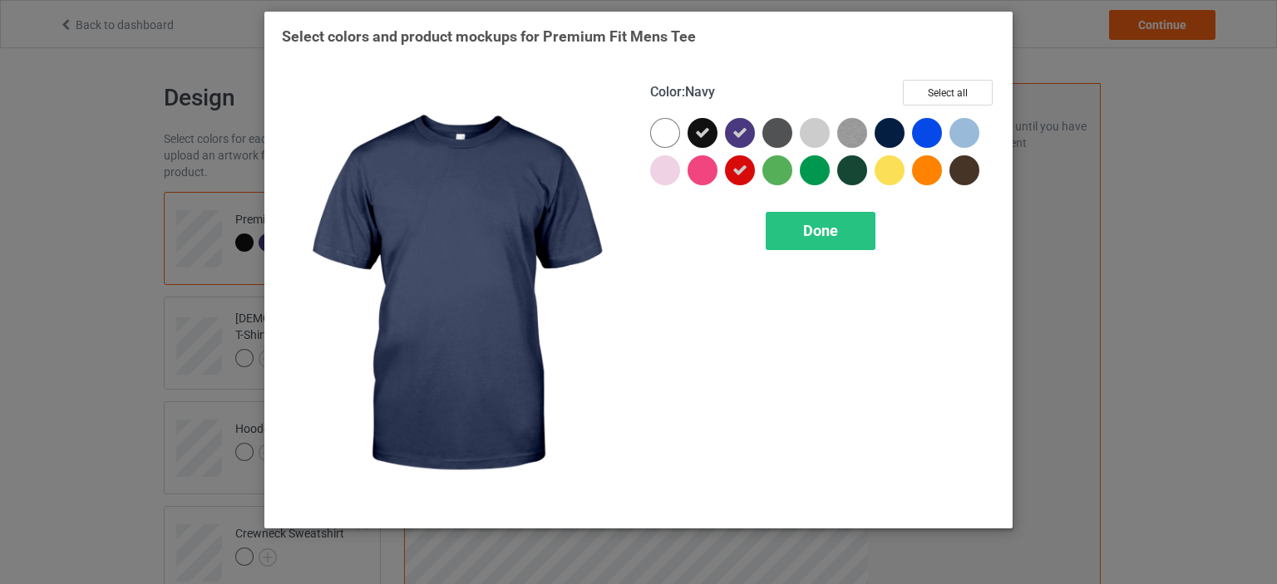
click at [881, 126] on div at bounding box center [890, 133] width 30 height 30
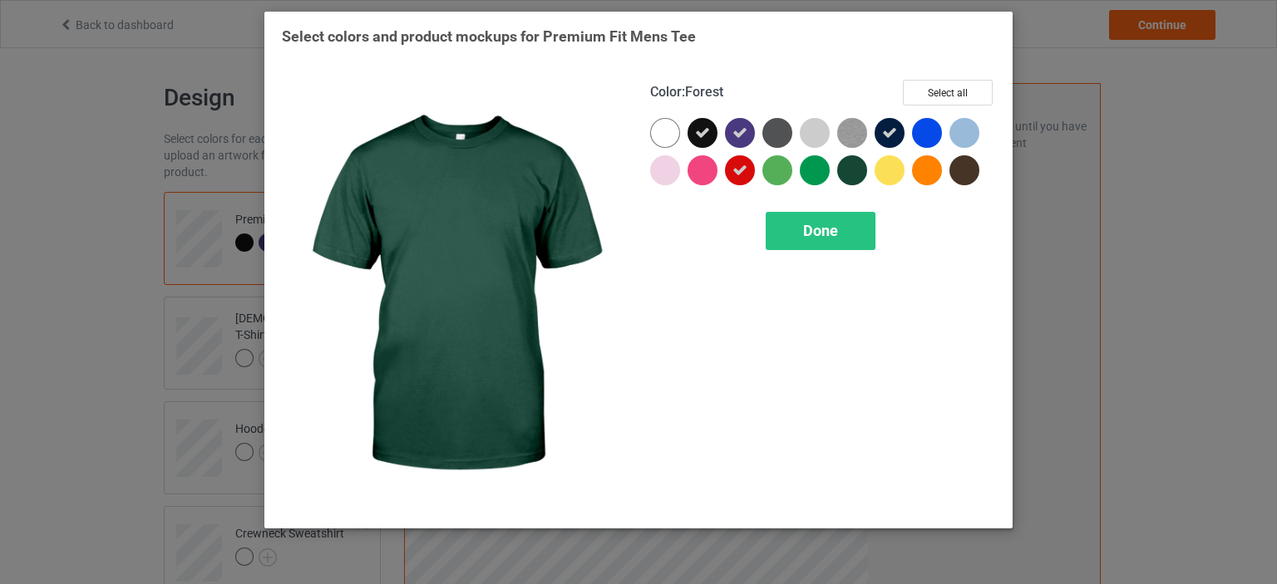
click at [856, 167] on div at bounding box center [852, 170] width 30 height 30
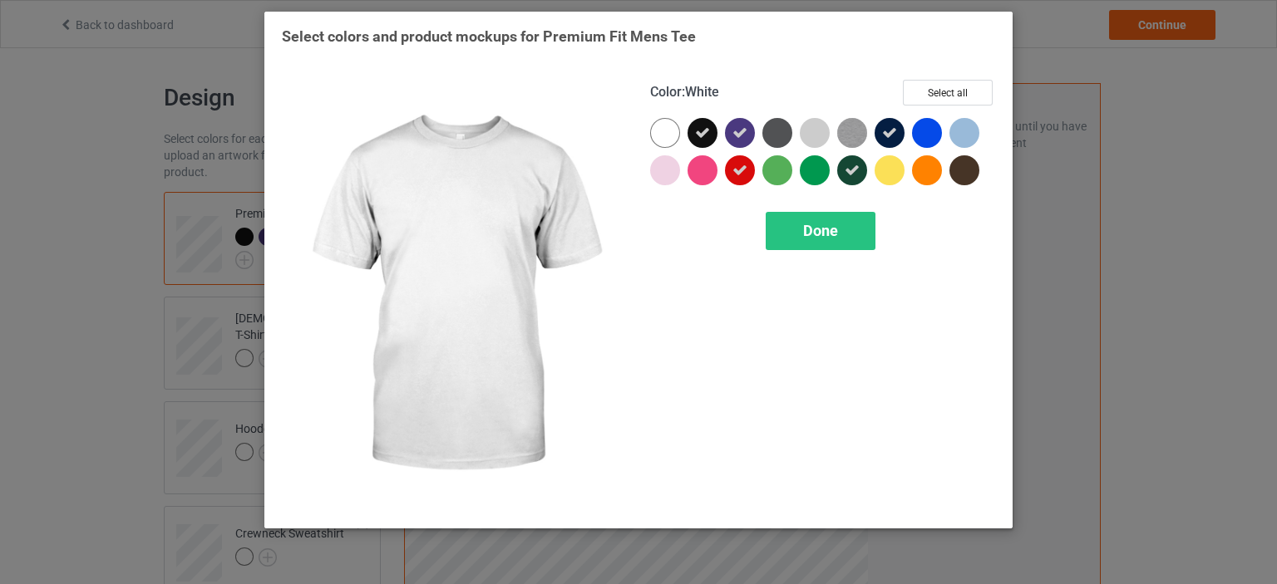
click at [680, 137] on div at bounding box center [668, 136] width 37 height 37
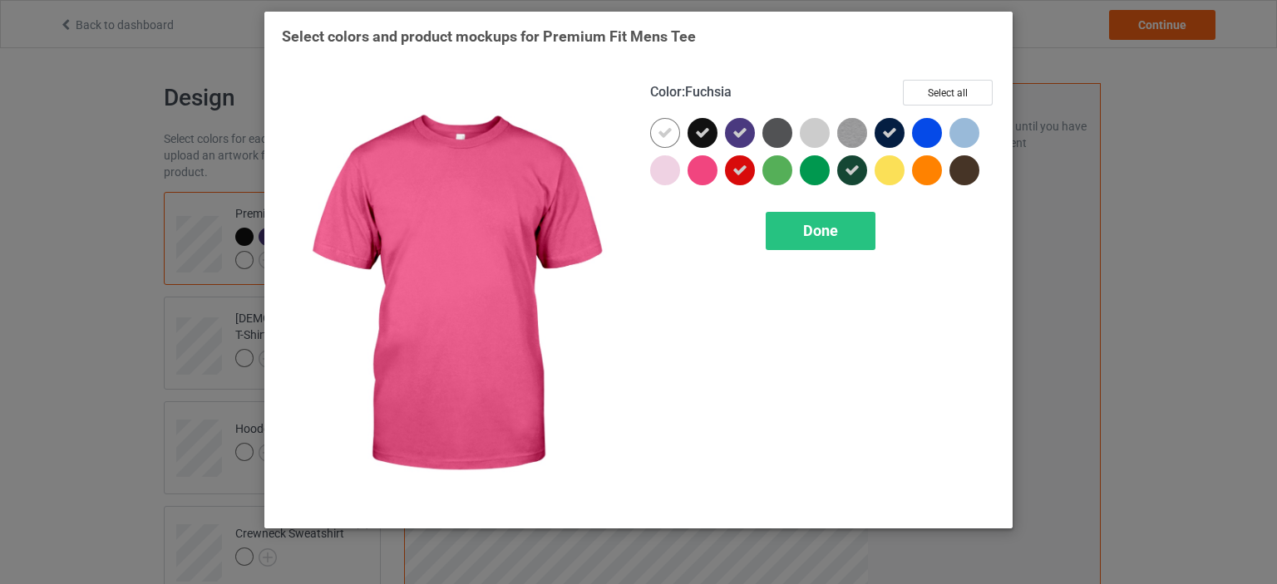
click at [790, 252] on div "Color : Fuchsia Select all Done" at bounding box center [823, 295] width 368 height 455
click at [788, 239] on div "Done" at bounding box center [821, 231] width 110 height 38
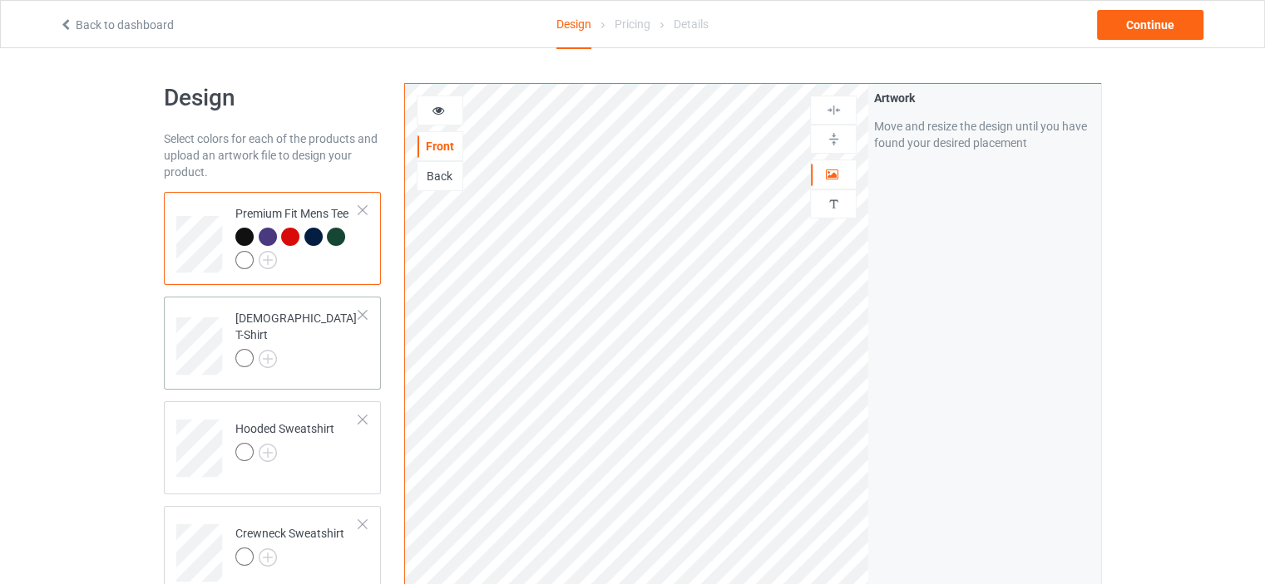
click at [277, 349] on div at bounding box center [297, 360] width 124 height 23
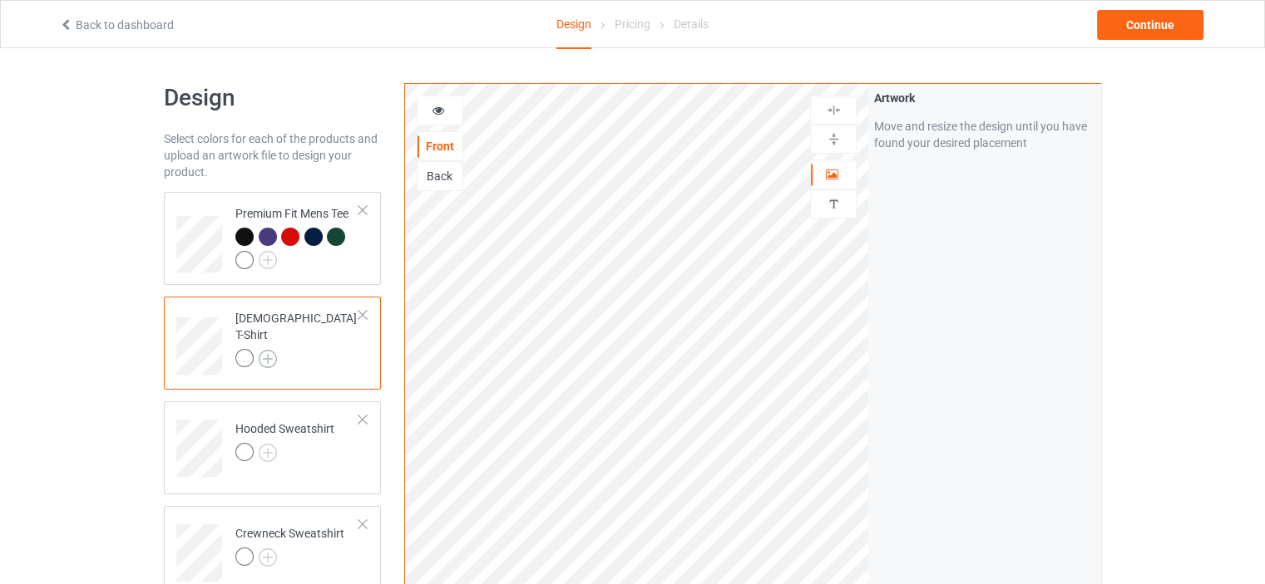
click at [273, 350] on img at bounding box center [268, 359] width 18 height 18
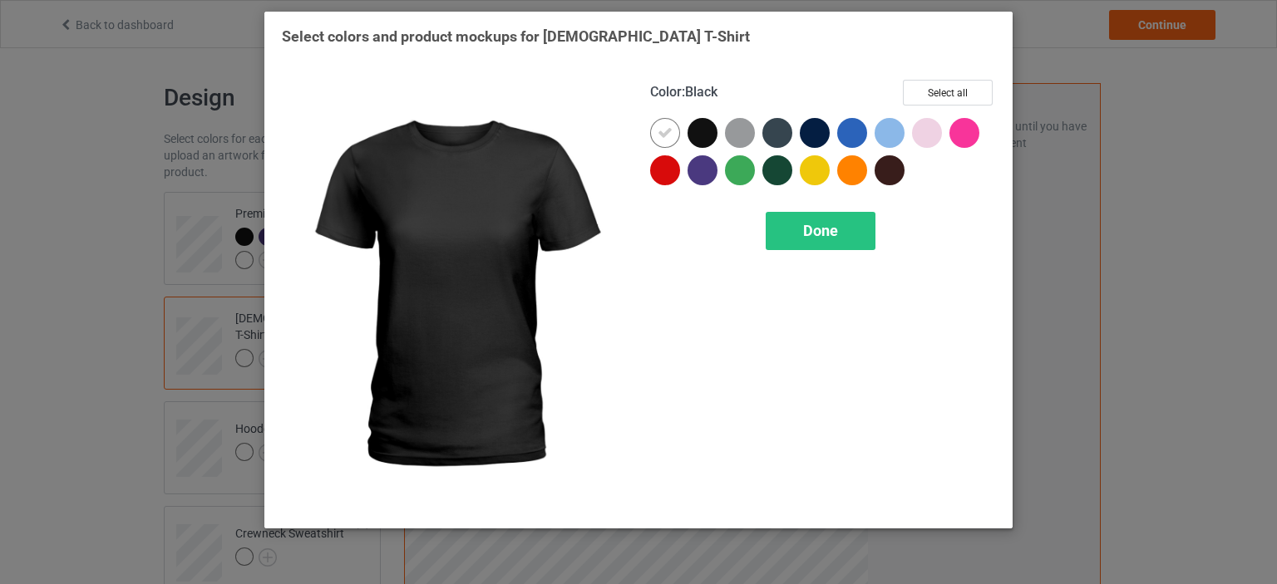
click at [698, 132] on div at bounding box center [703, 133] width 30 height 30
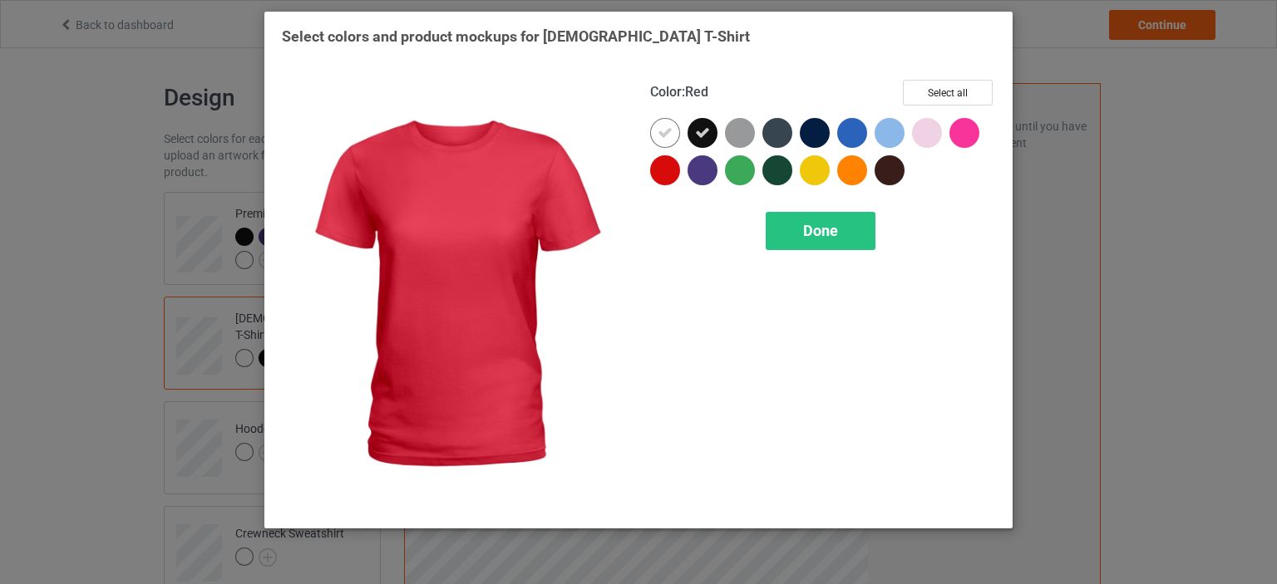
drag, startPoint x: 673, startPoint y: 166, endPoint x: 698, endPoint y: 166, distance: 24.9
click at [682, 166] on div at bounding box center [668, 173] width 37 height 37
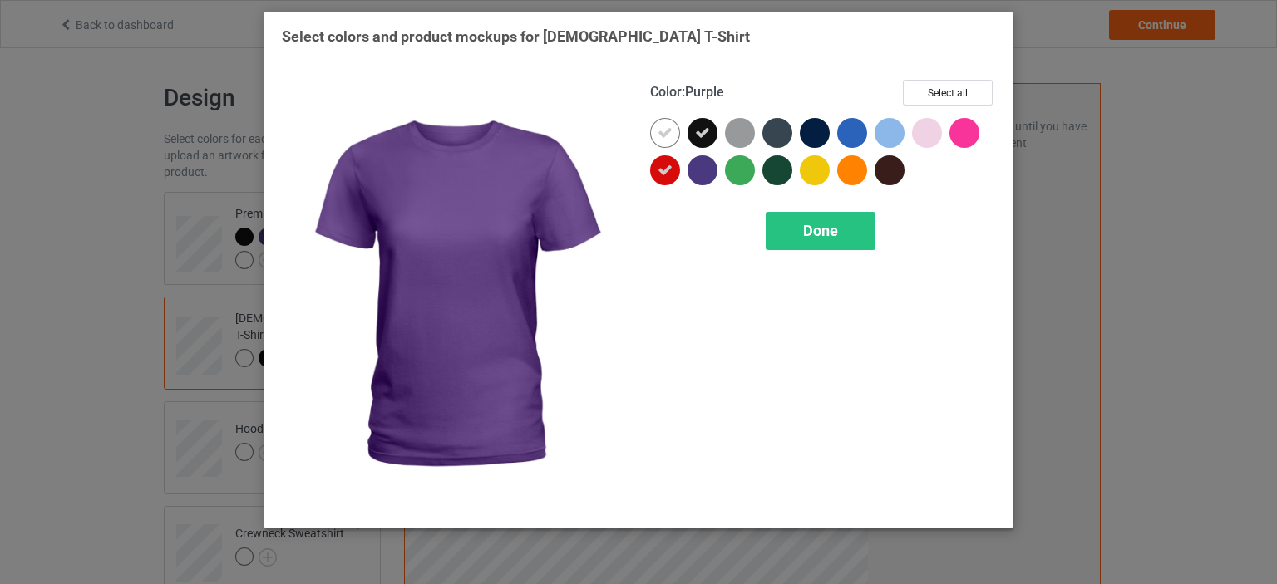
click at [704, 167] on div at bounding box center [703, 170] width 30 height 30
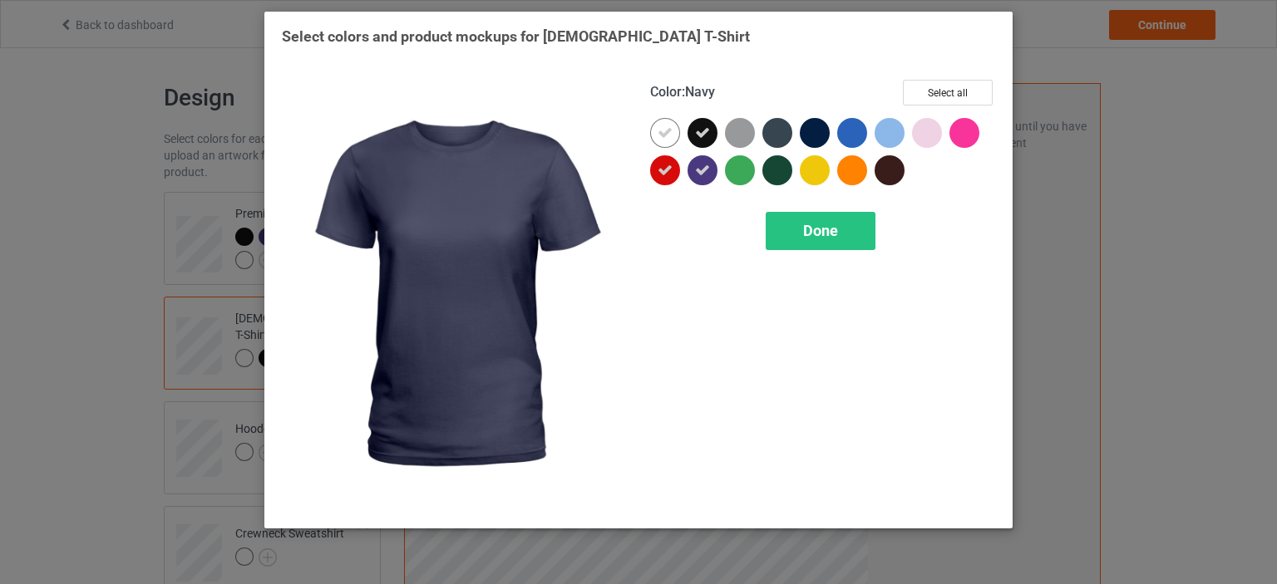
click at [816, 132] on div at bounding box center [815, 133] width 30 height 30
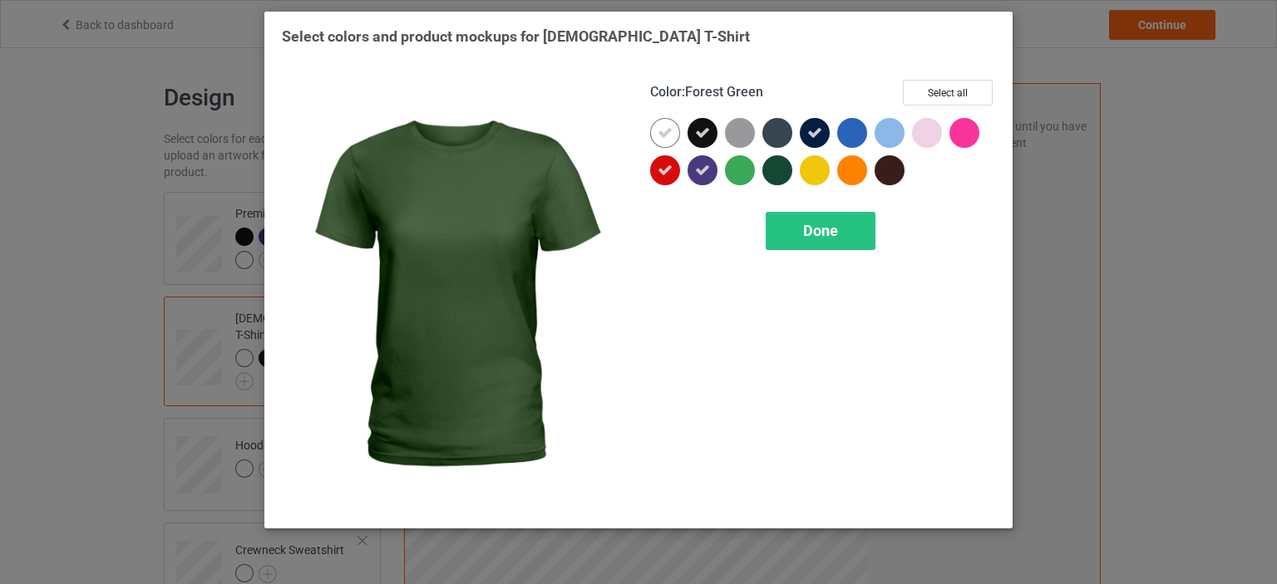
drag, startPoint x: 787, startPoint y: 167, endPoint x: 861, endPoint y: 167, distance: 73.2
click at [788, 168] on div at bounding box center [777, 170] width 30 height 30
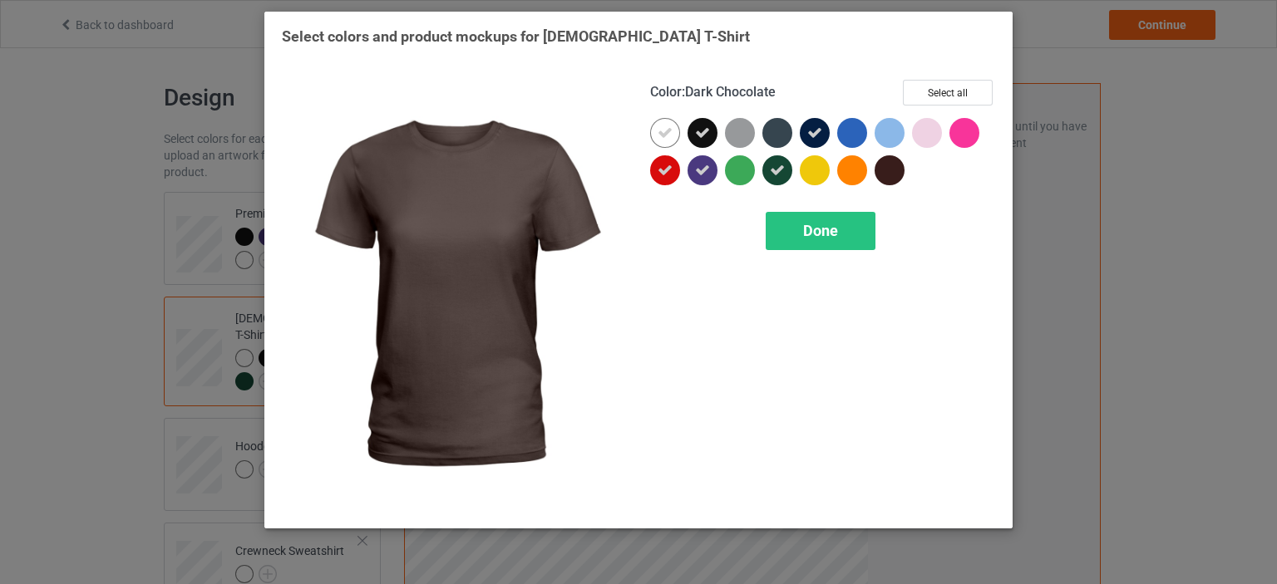
click at [895, 170] on div at bounding box center [890, 170] width 30 height 30
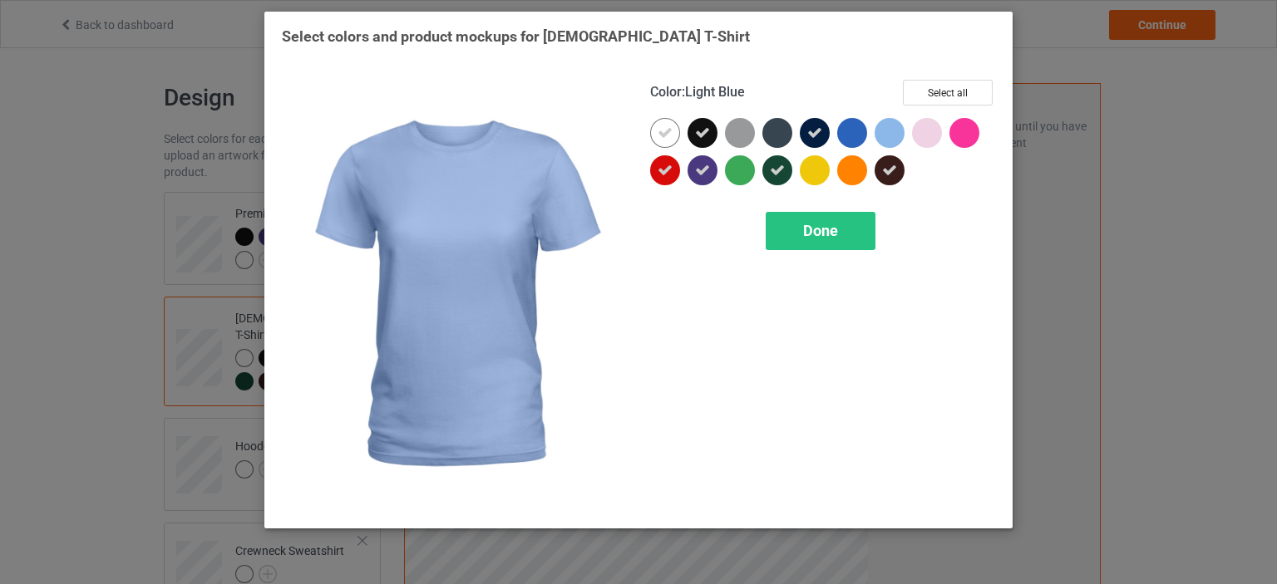
click at [889, 134] on div at bounding box center [890, 133] width 30 height 30
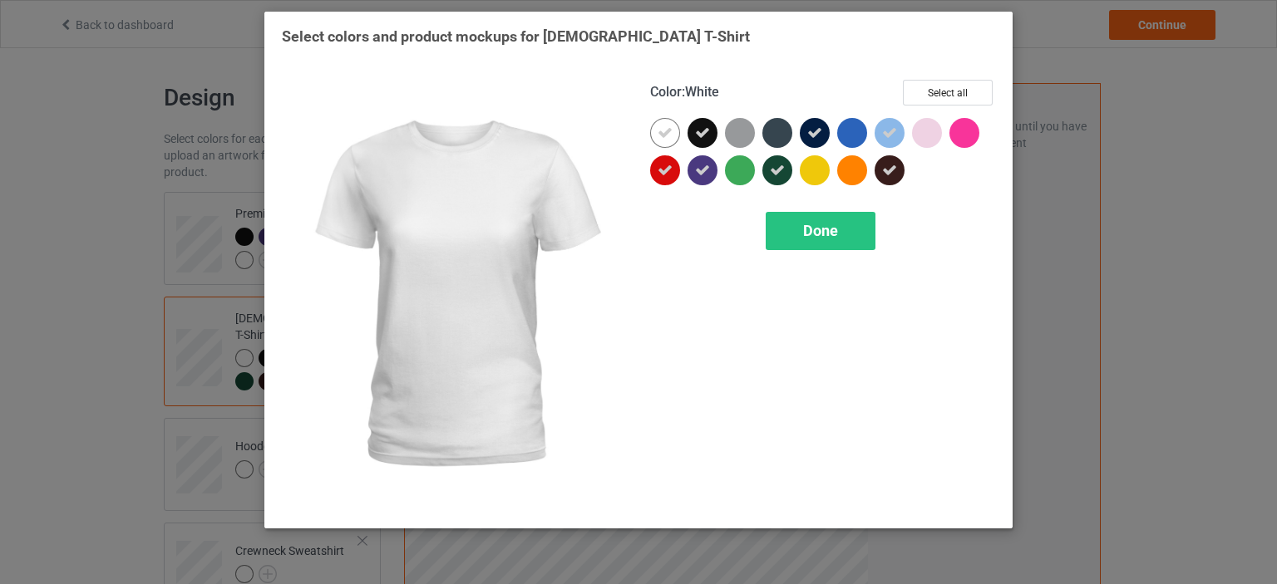
click at [666, 136] on icon at bounding box center [665, 133] width 15 height 15
click at [666, 135] on div at bounding box center [665, 133] width 30 height 30
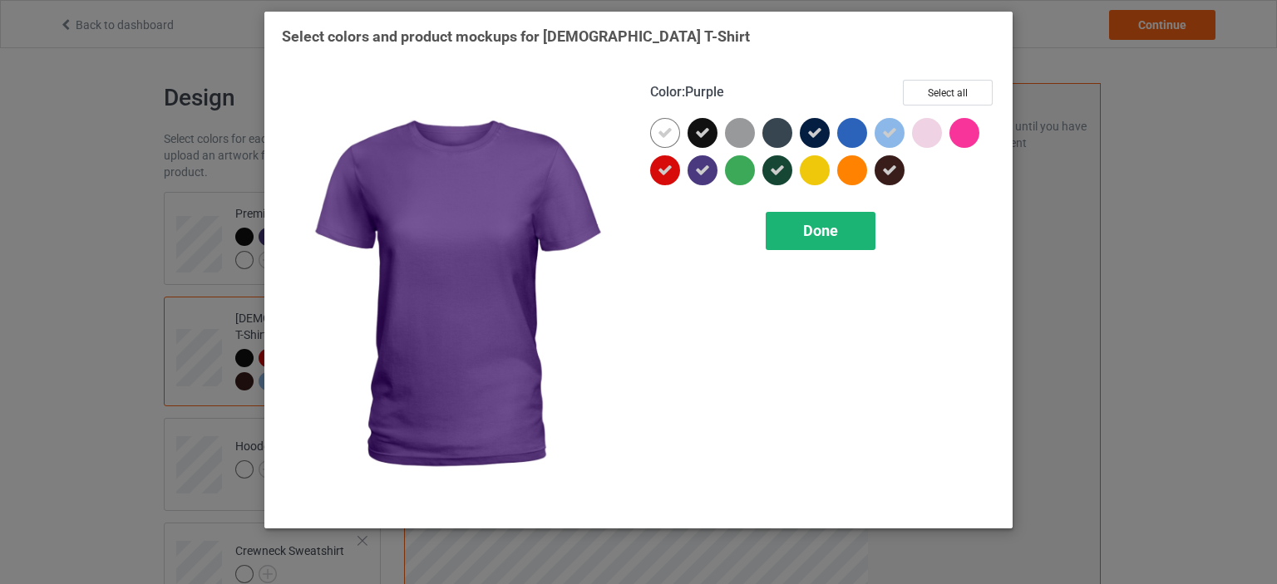
click at [792, 233] on div "Done" at bounding box center [821, 231] width 110 height 38
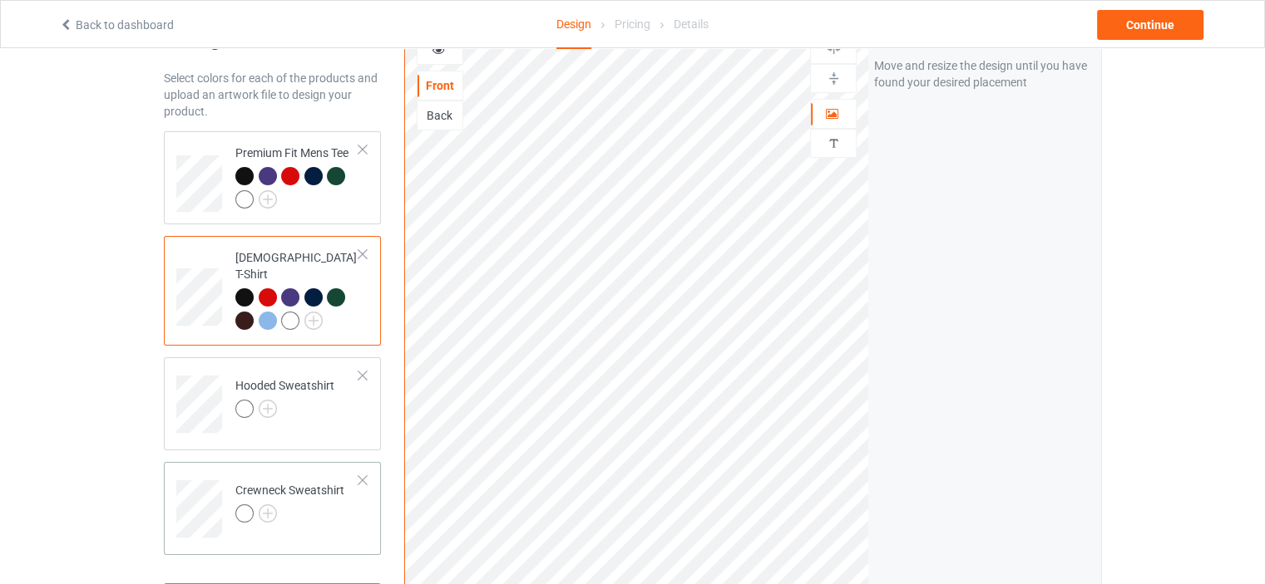
scroll to position [83, 0]
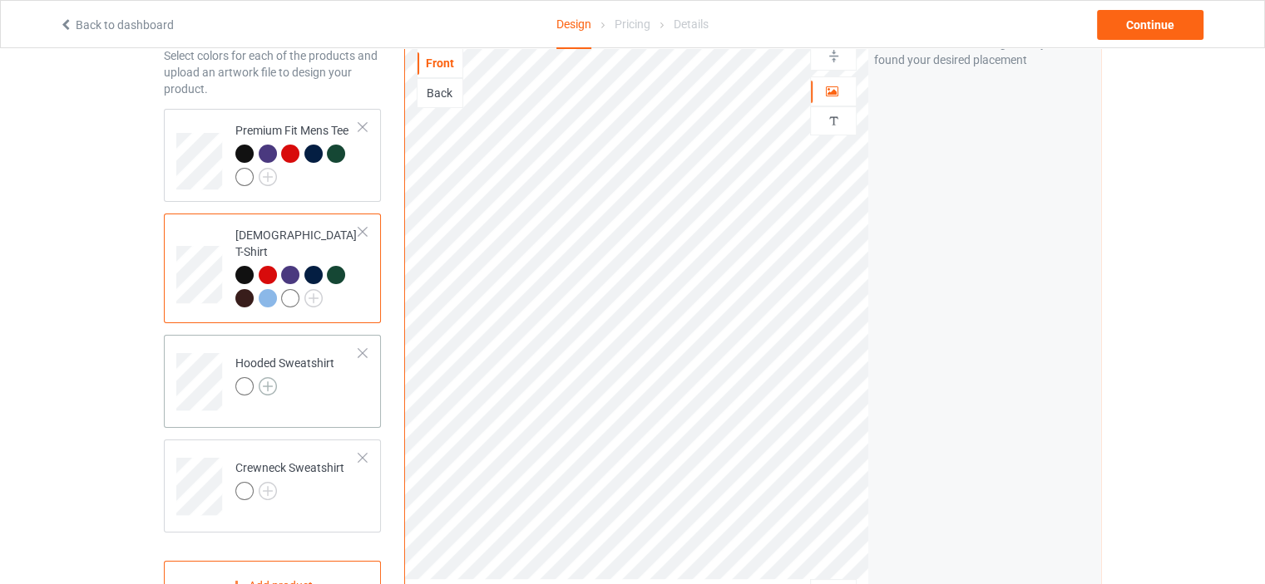
click at [269, 377] on img at bounding box center [268, 386] width 18 height 18
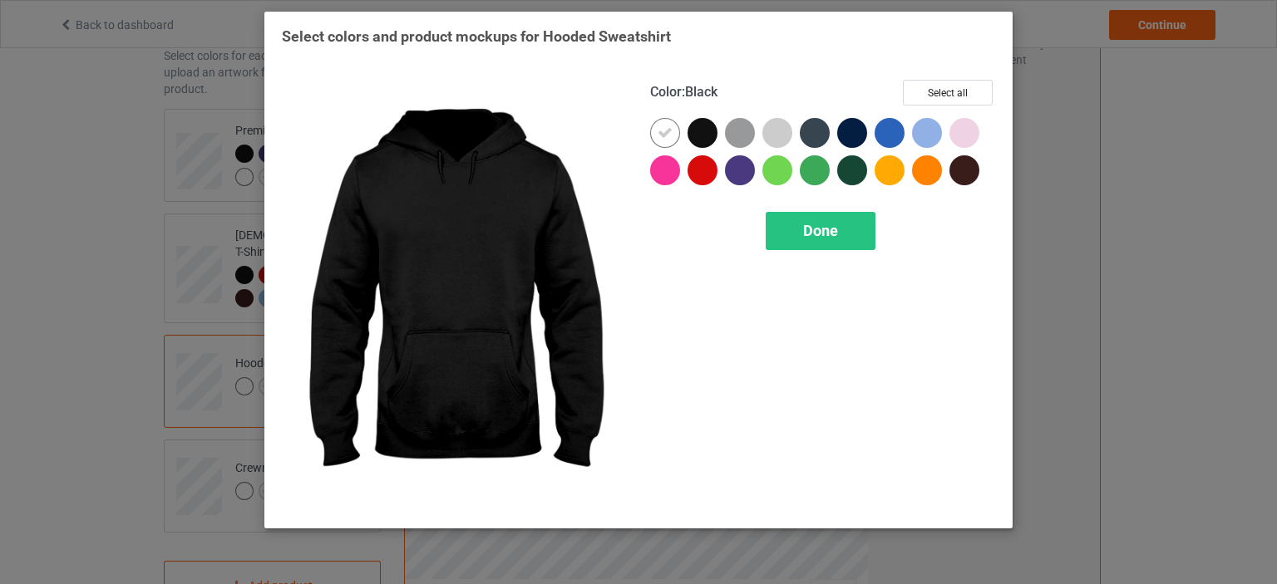
click at [695, 135] on div at bounding box center [703, 133] width 30 height 30
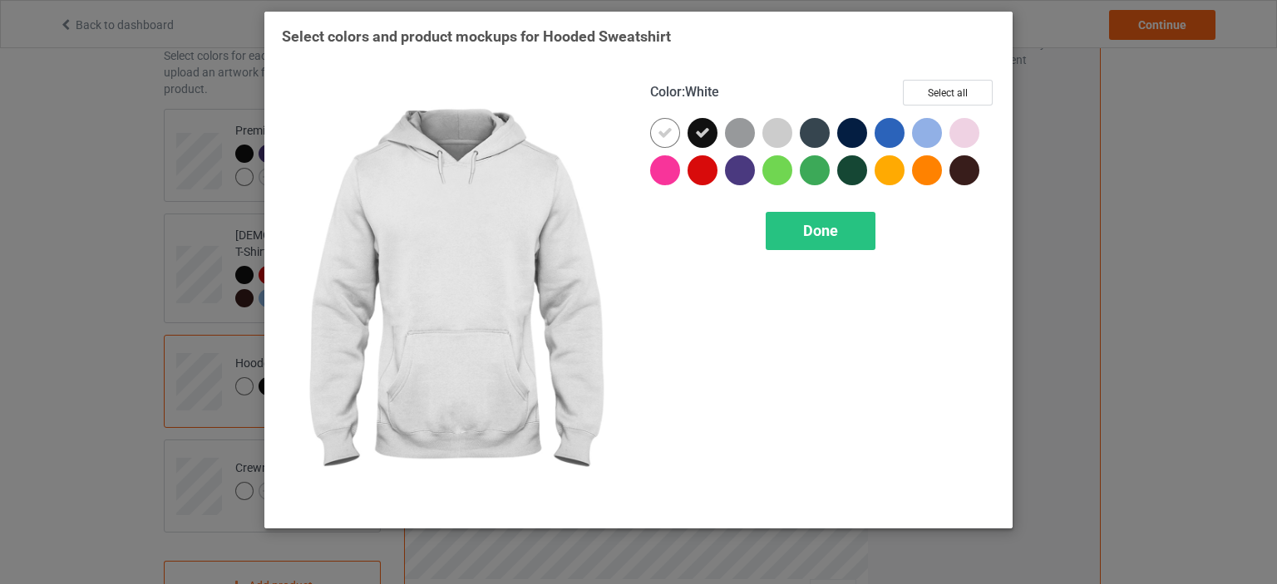
click at [677, 132] on div at bounding box center [665, 133] width 30 height 30
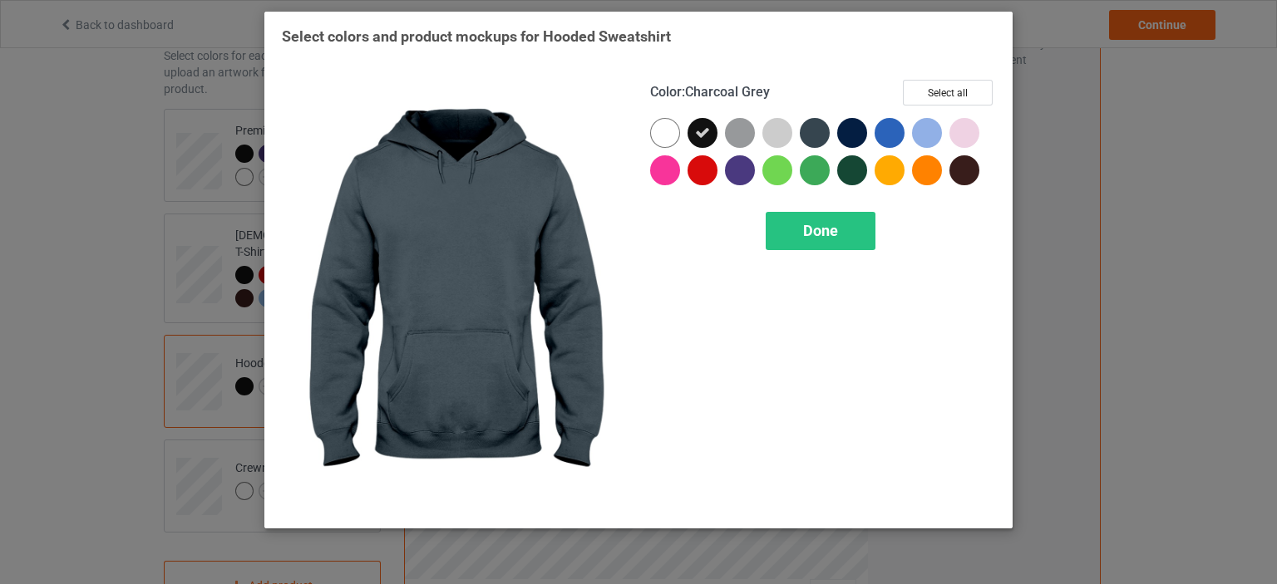
click at [816, 121] on div at bounding box center [815, 133] width 30 height 30
drag, startPoint x: 835, startPoint y: 129, endPoint x: 855, endPoint y: 169, distance: 44.6
click at [836, 129] on div at bounding box center [818, 136] width 37 height 37
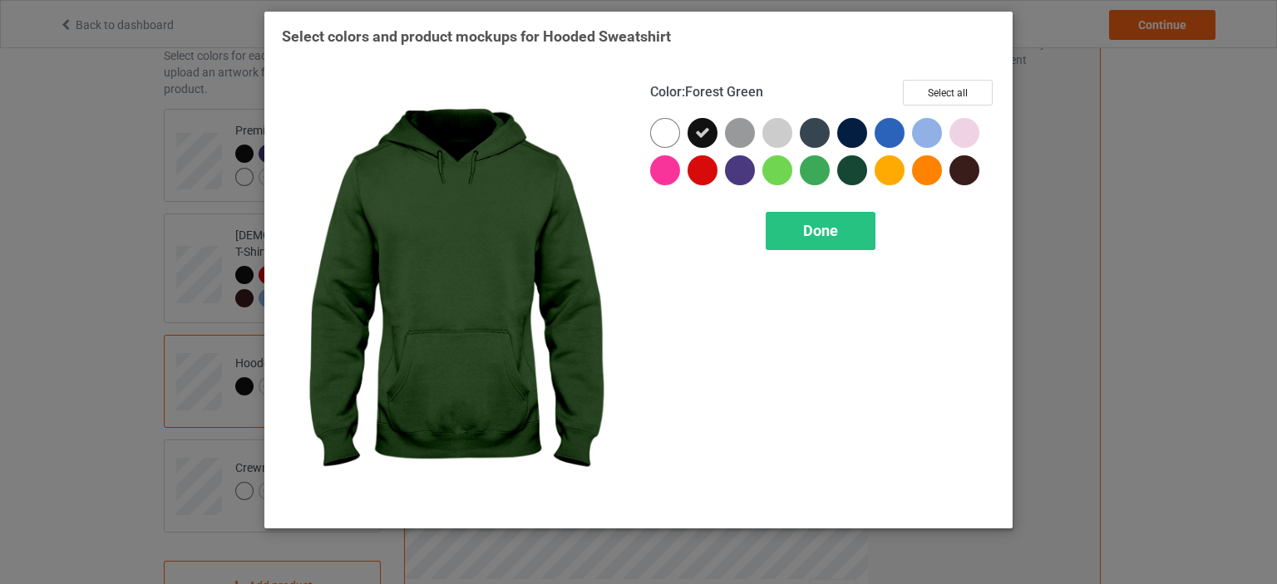
click at [856, 170] on div at bounding box center [852, 170] width 30 height 30
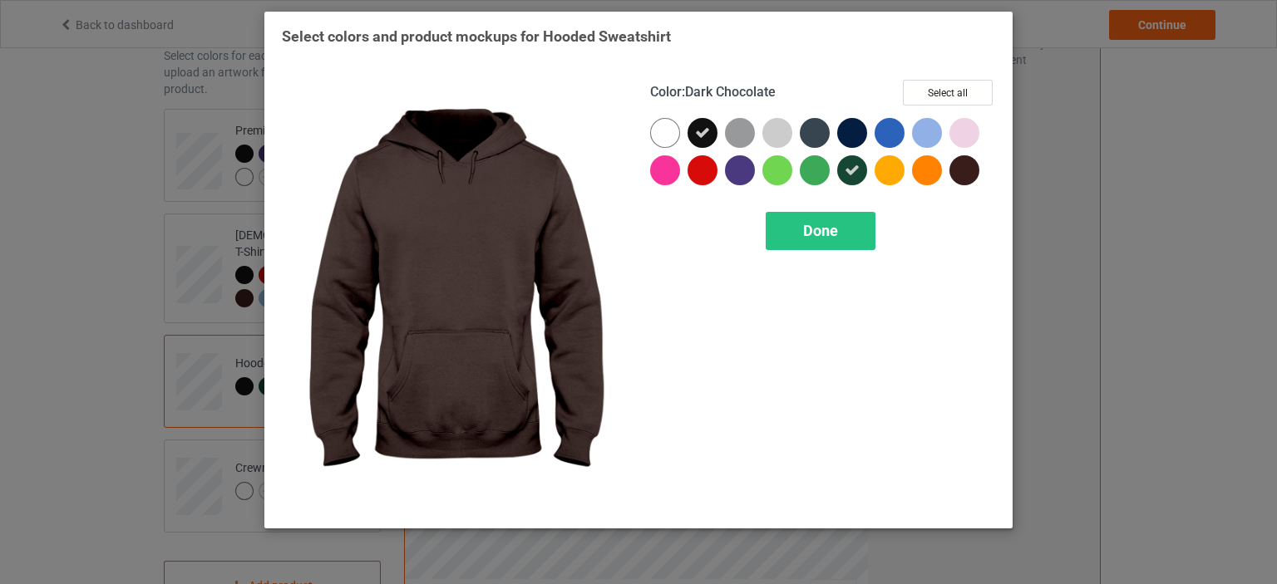
click at [954, 165] on div at bounding box center [964, 170] width 30 height 30
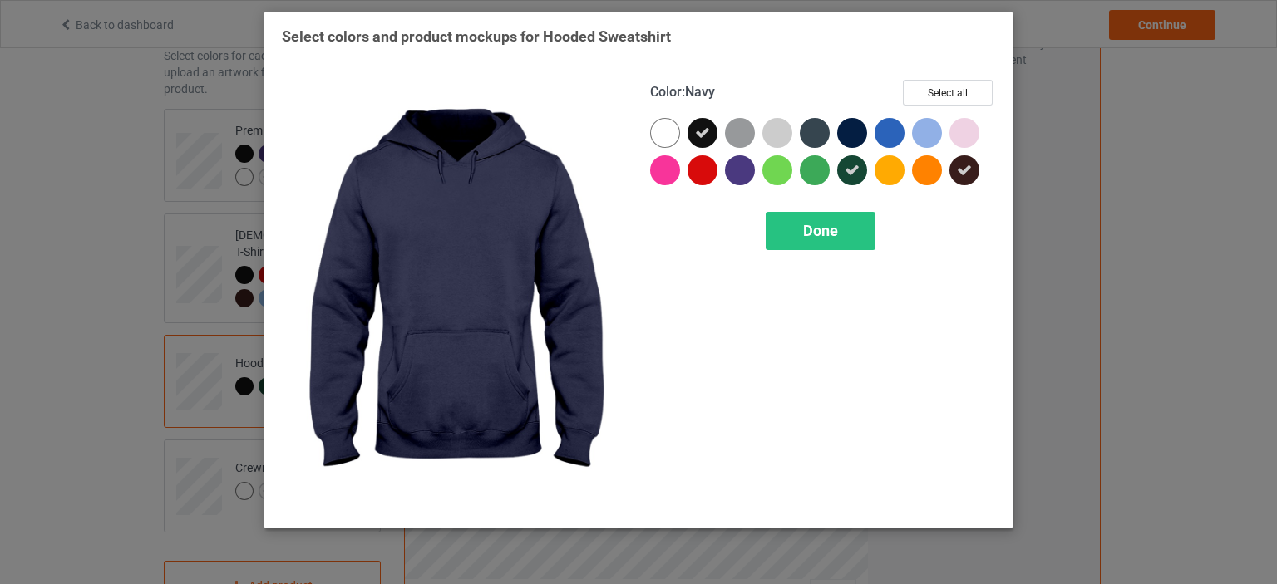
click at [846, 125] on div at bounding box center [852, 133] width 30 height 30
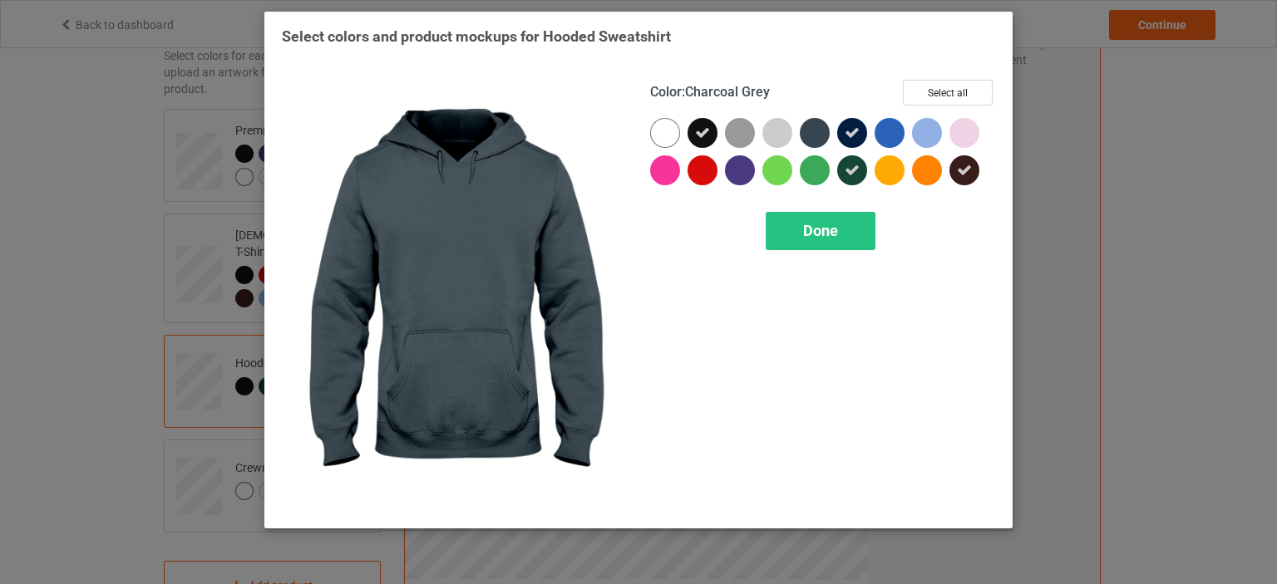
click at [826, 132] on div at bounding box center [815, 133] width 30 height 30
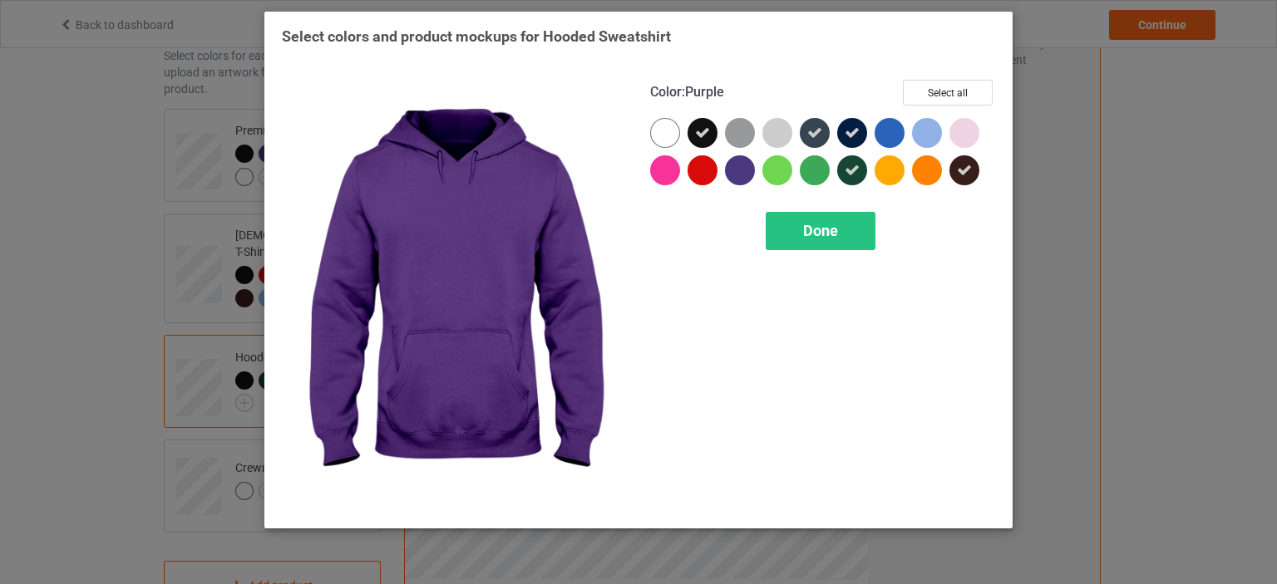
click at [737, 168] on div at bounding box center [740, 170] width 30 height 30
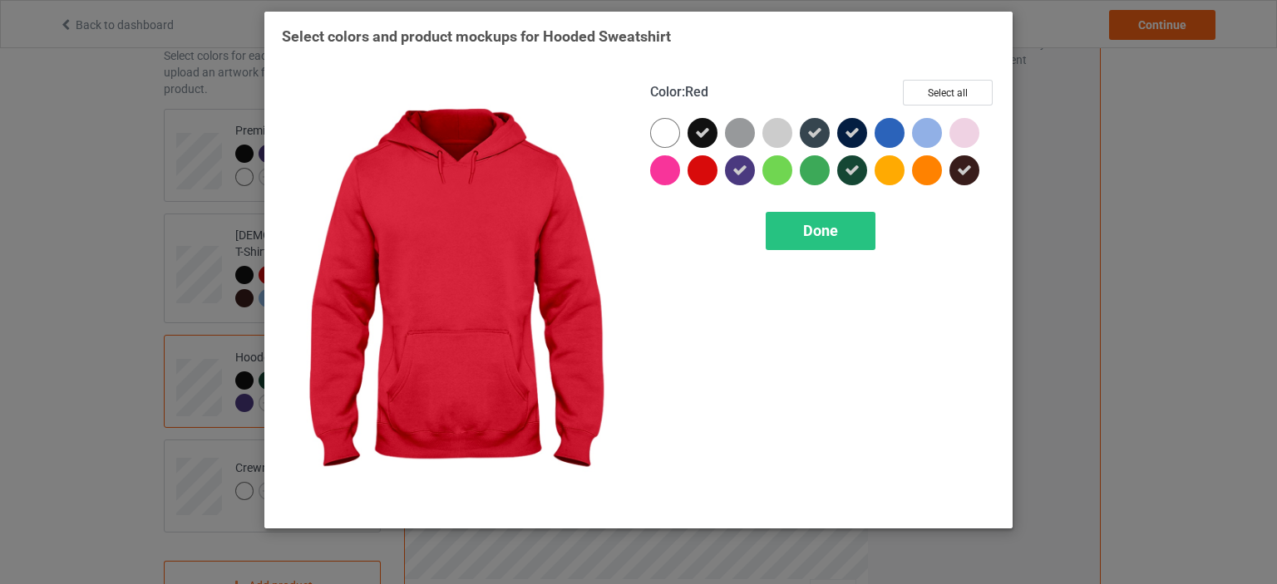
click at [712, 162] on div at bounding box center [703, 170] width 30 height 30
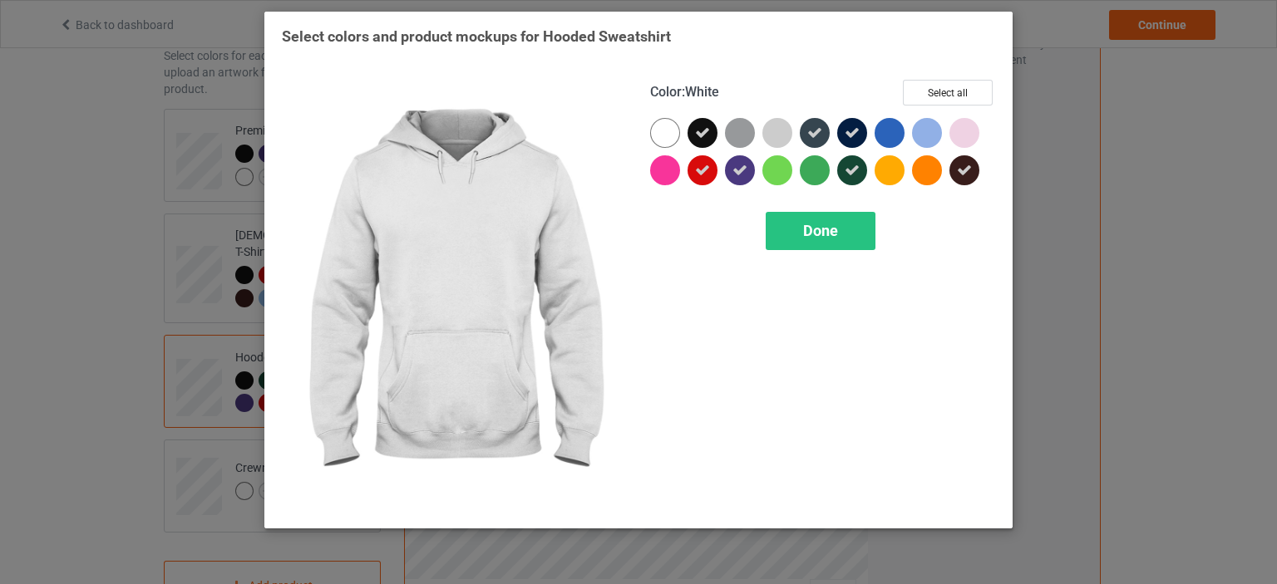
click at [664, 132] on div at bounding box center [665, 133] width 30 height 30
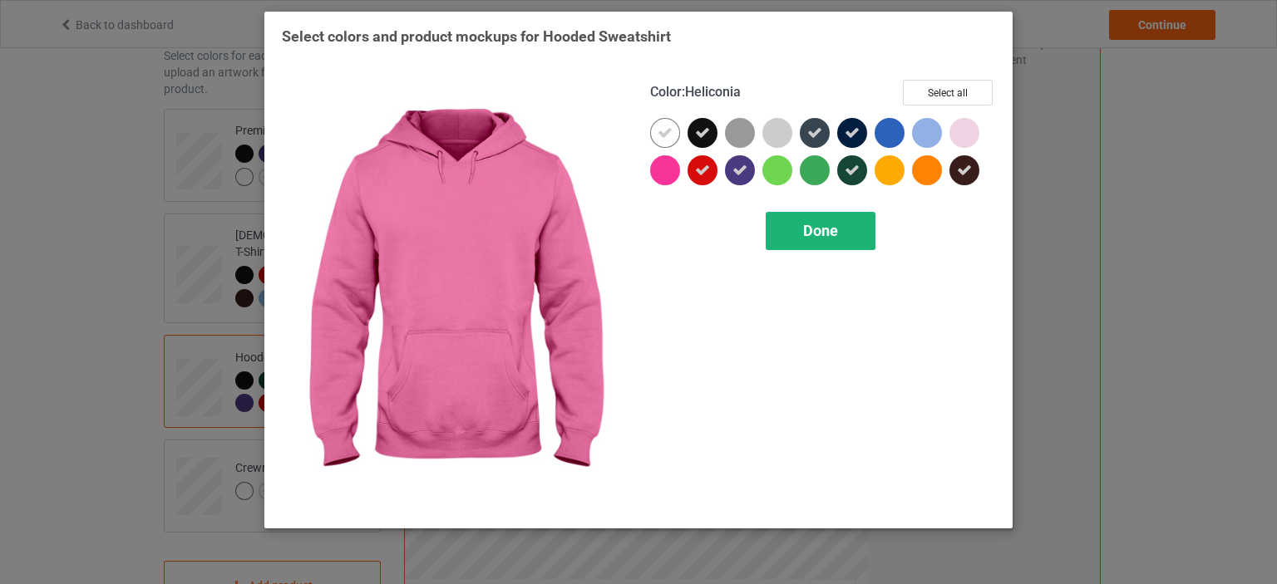
click at [797, 238] on div "Done" at bounding box center [821, 231] width 110 height 38
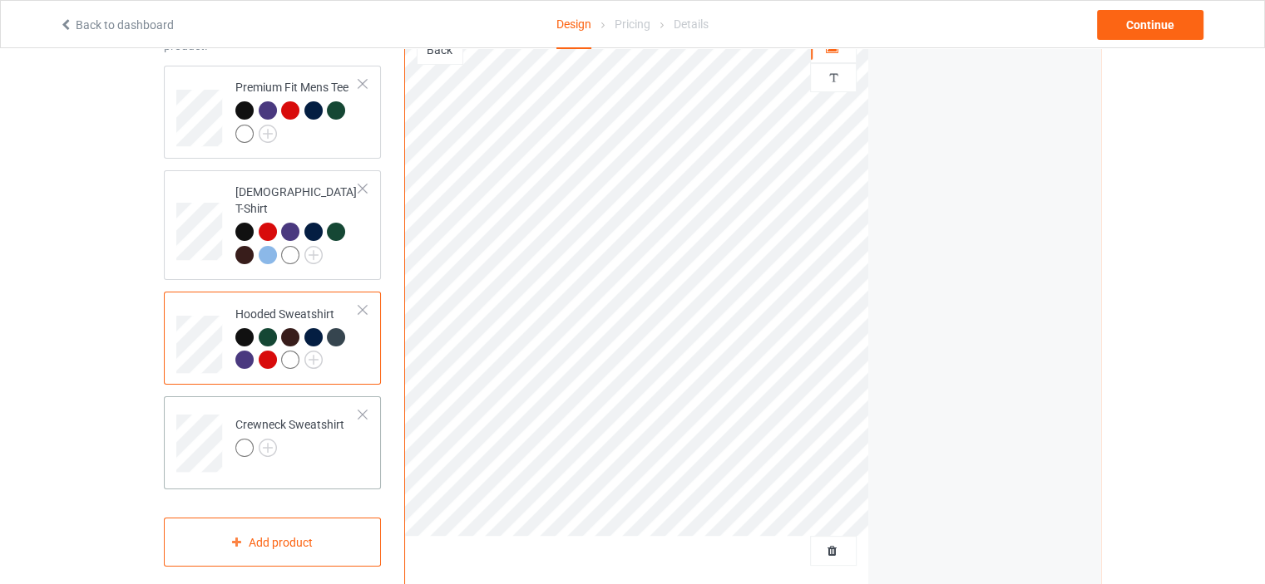
scroll to position [166, 0]
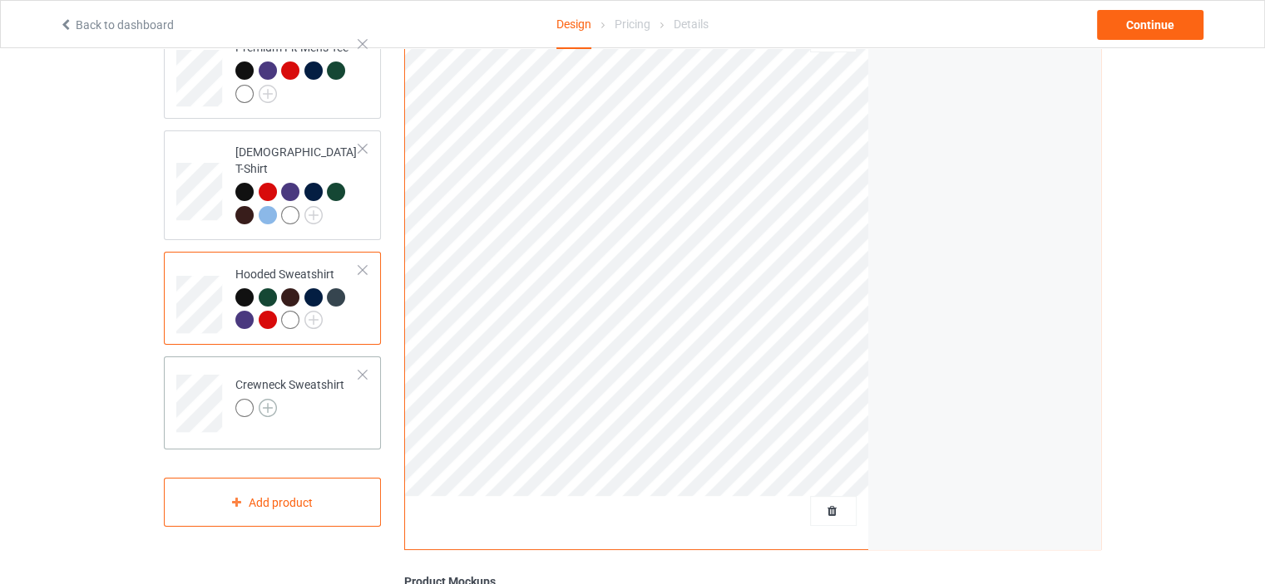
click at [268, 399] on img at bounding box center [268, 408] width 18 height 18
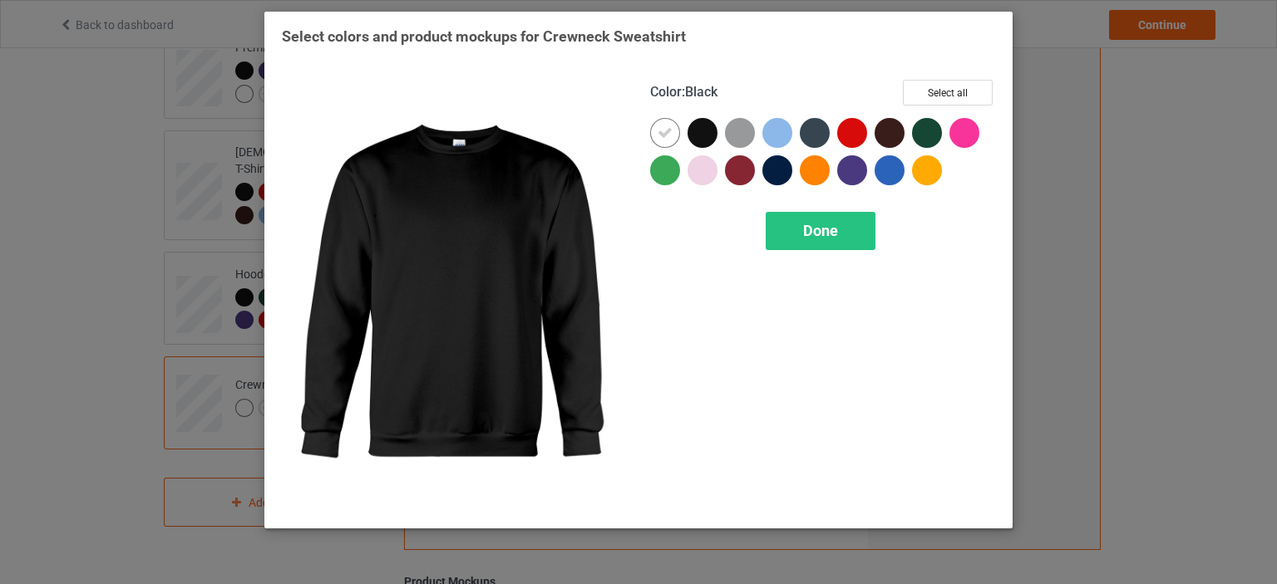
click at [692, 134] on div at bounding box center [703, 133] width 30 height 30
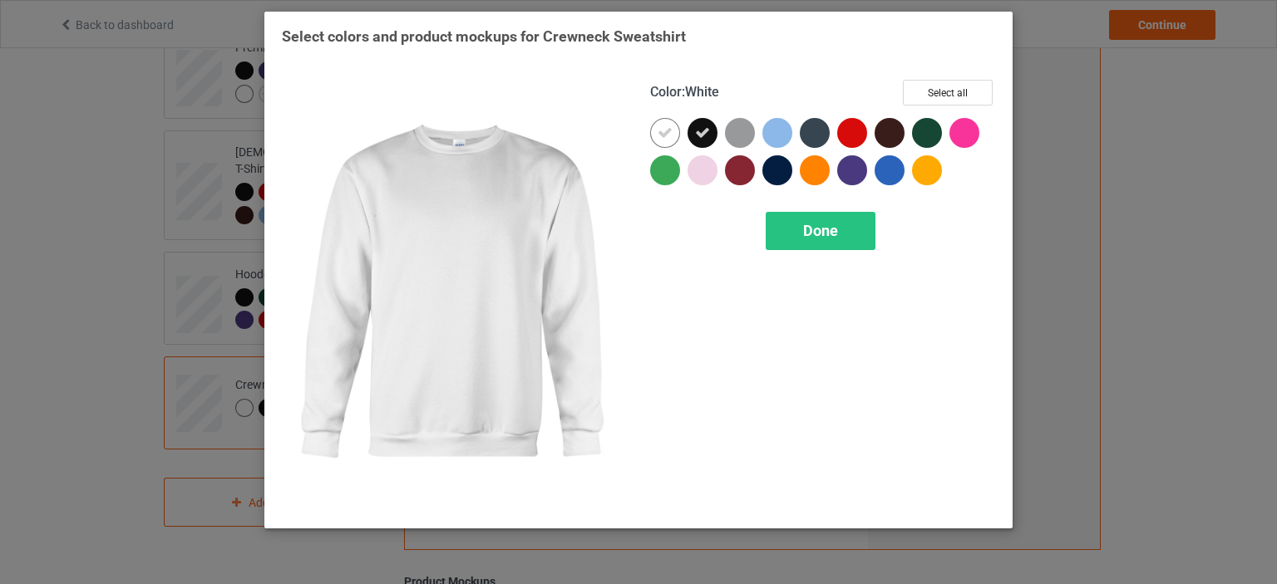
drag, startPoint x: 662, startPoint y: 135, endPoint x: 768, endPoint y: 132, distance: 106.5
click at [661, 135] on icon at bounding box center [665, 133] width 15 height 15
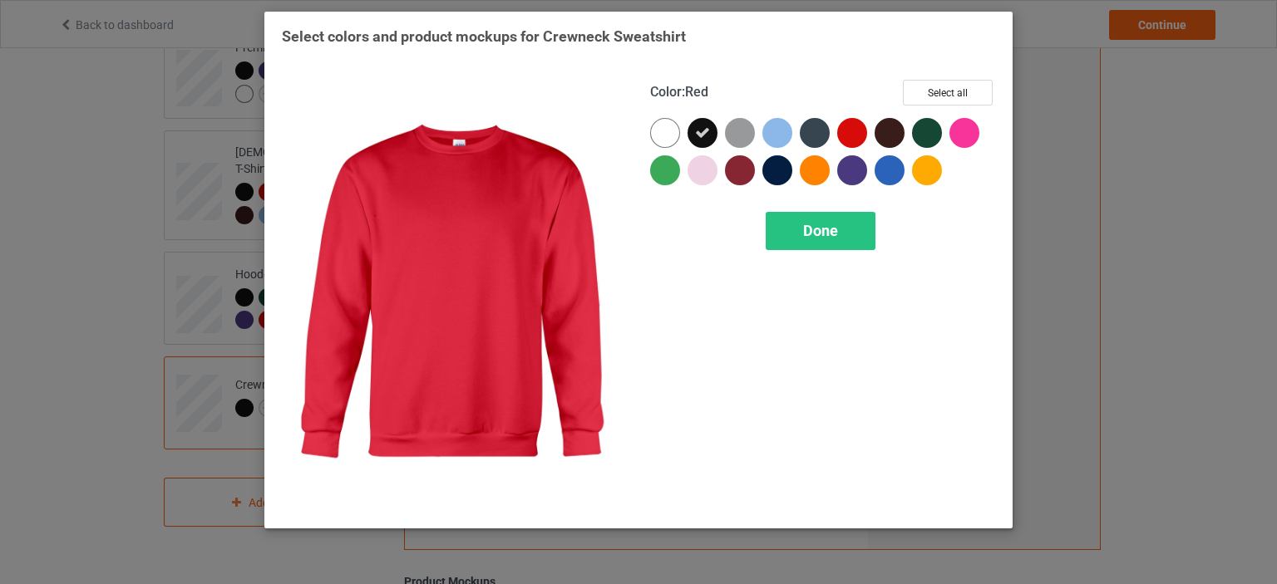
drag, startPoint x: 857, startPoint y: 130, endPoint x: 871, endPoint y: 129, distance: 13.3
click at [858, 129] on div at bounding box center [852, 133] width 30 height 30
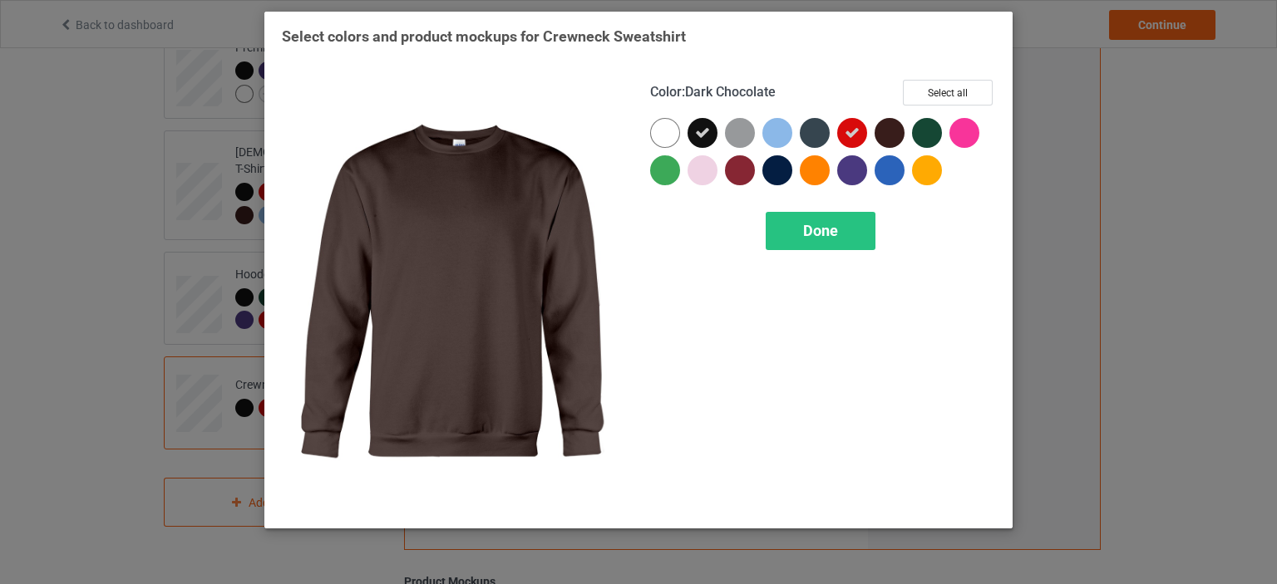
click at [888, 131] on div at bounding box center [890, 133] width 30 height 30
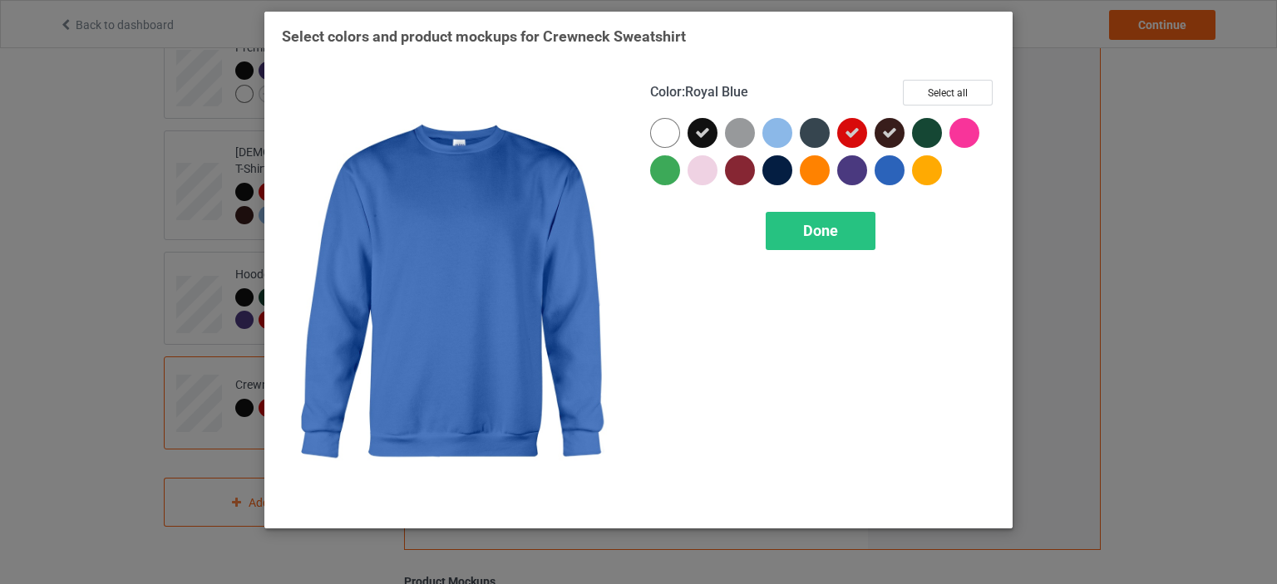
click at [891, 170] on div at bounding box center [890, 170] width 30 height 30
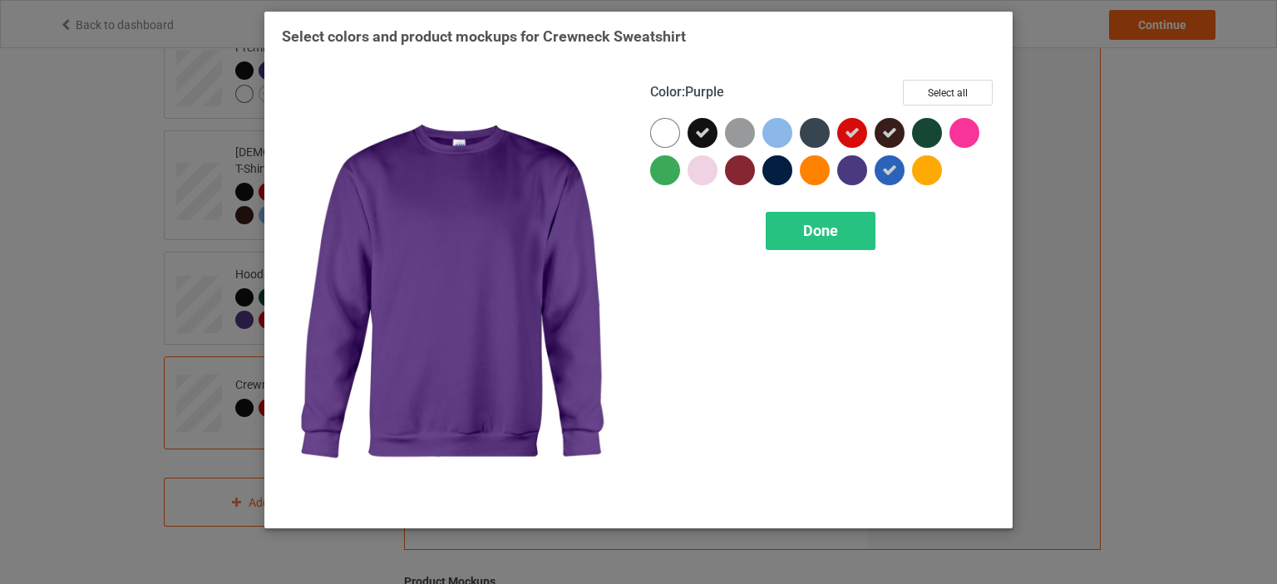
click at [851, 169] on div at bounding box center [852, 170] width 30 height 30
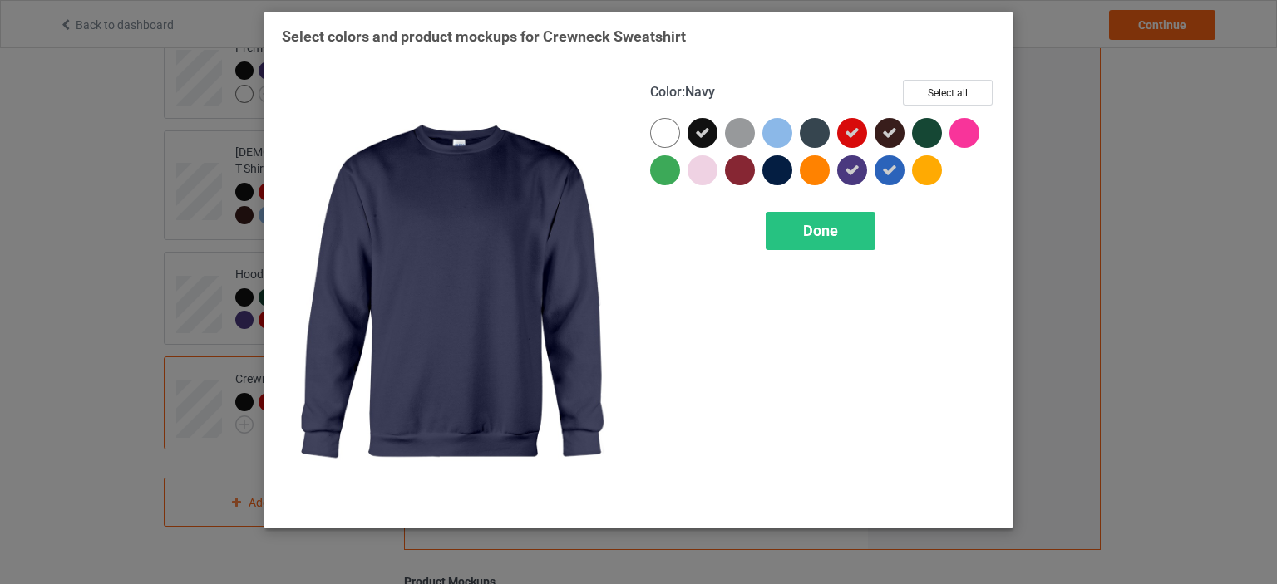
click at [777, 169] on div at bounding box center [777, 170] width 30 height 30
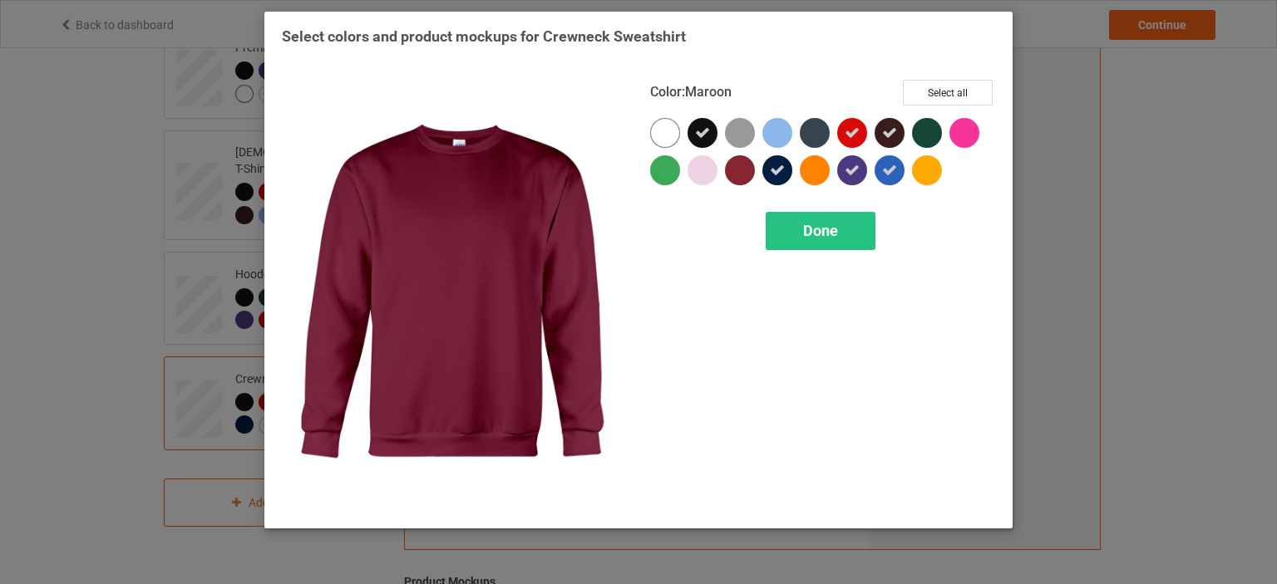
click at [736, 170] on div at bounding box center [740, 170] width 30 height 30
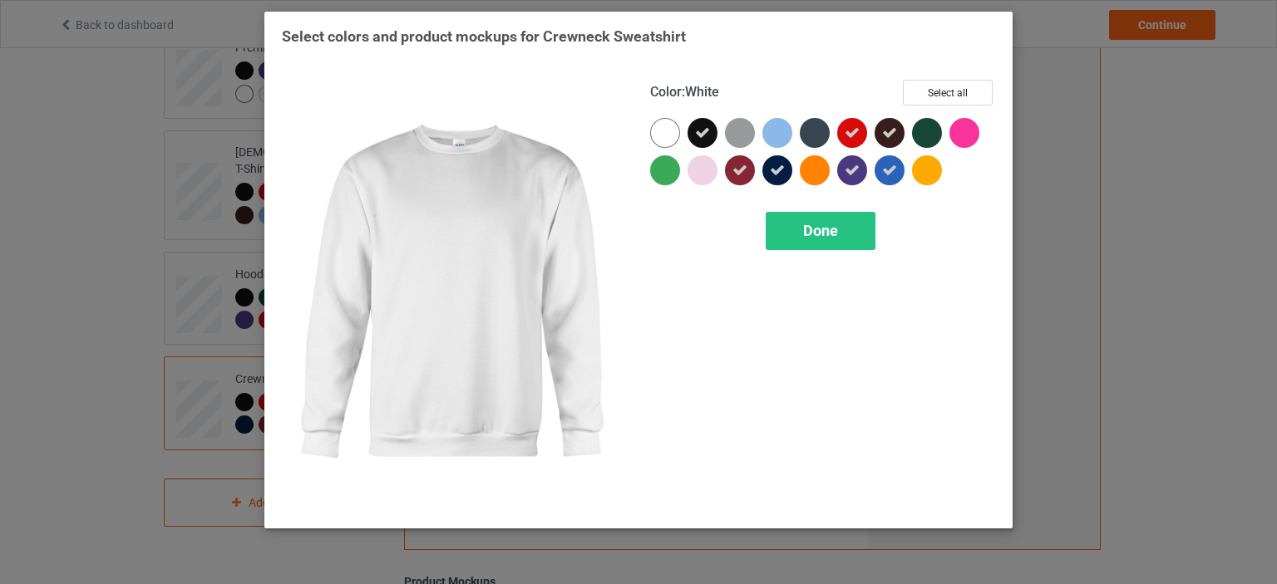
click at [677, 136] on div at bounding box center [665, 133] width 30 height 30
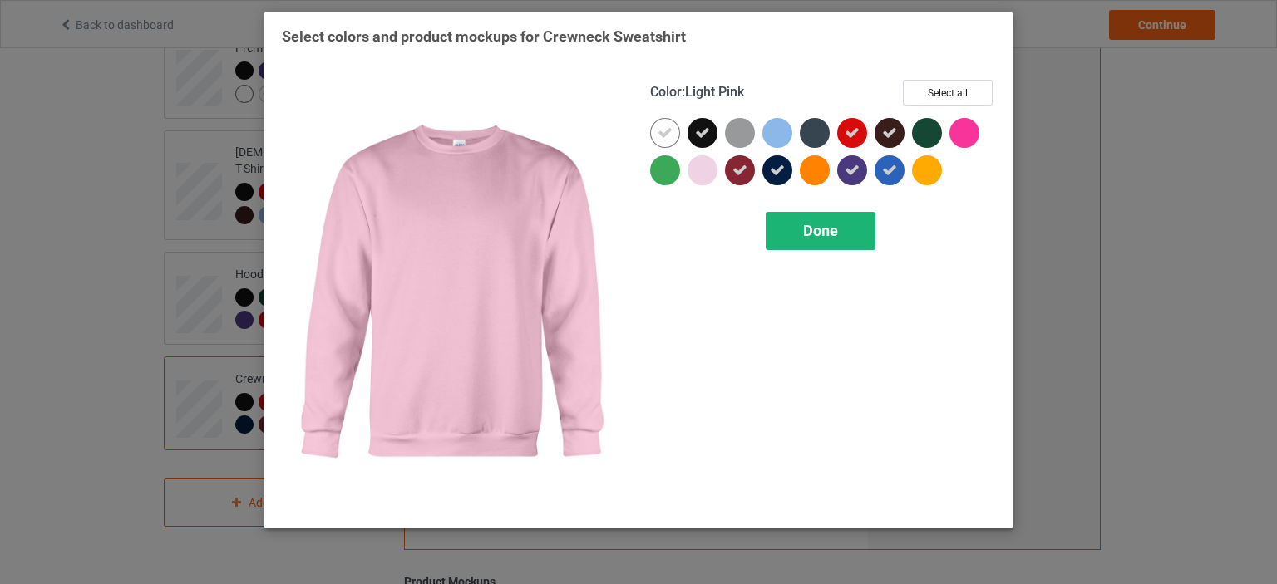
click at [804, 239] on span "Done" at bounding box center [820, 230] width 35 height 17
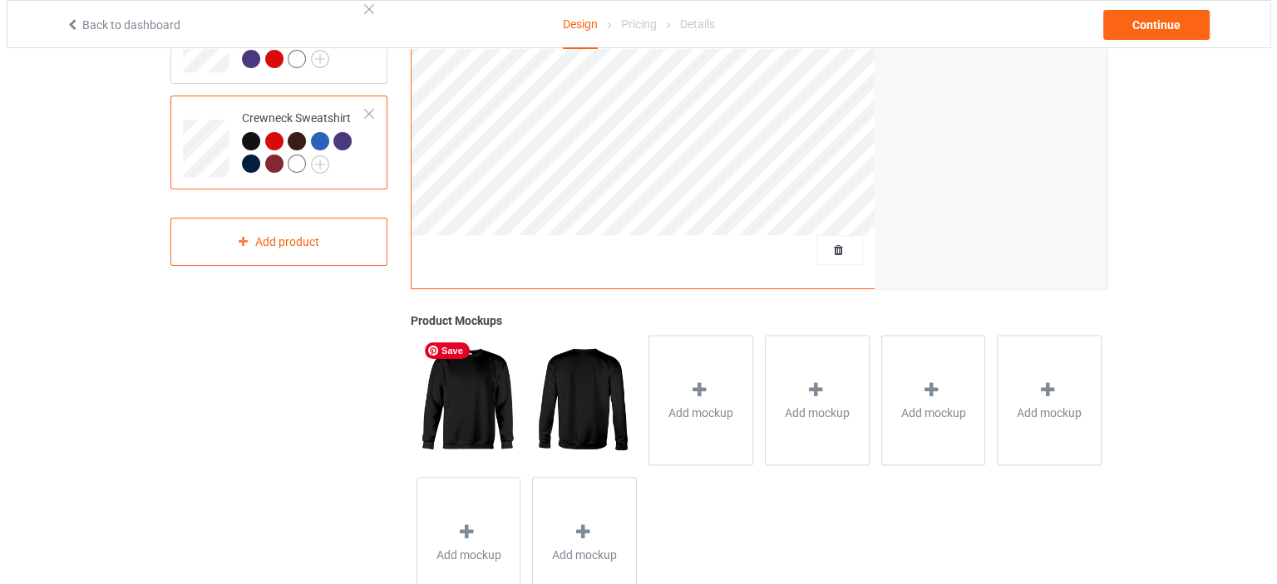
scroll to position [491, 0]
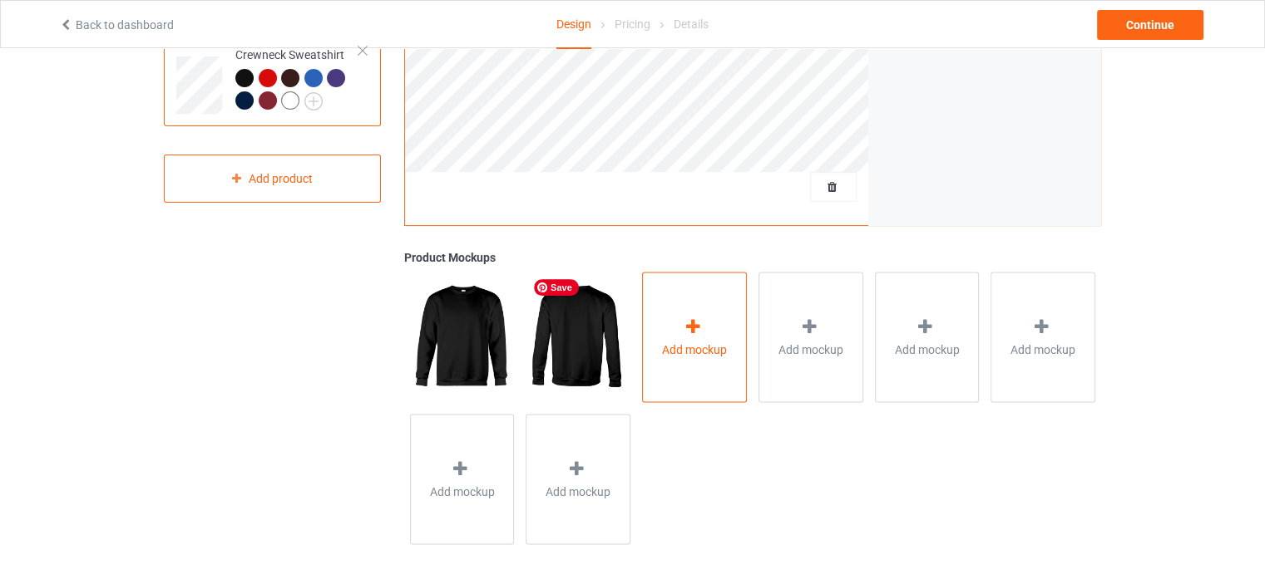
click at [645, 325] on div "Add mockup" at bounding box center [694, 337] width 105 height 131
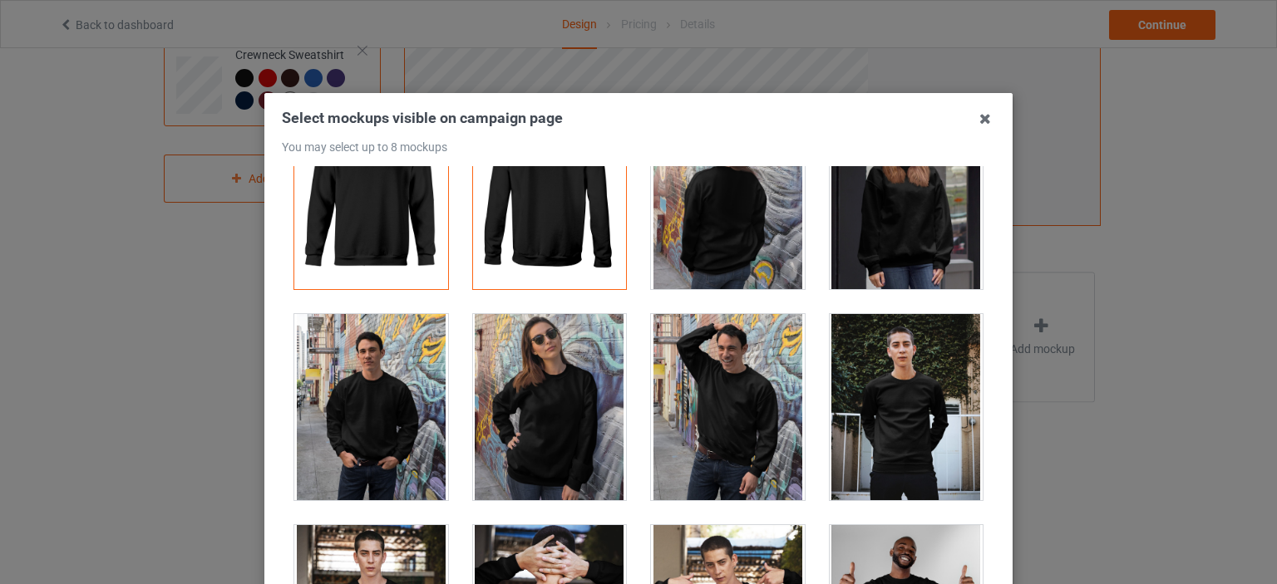
scroll to position [166, 0]
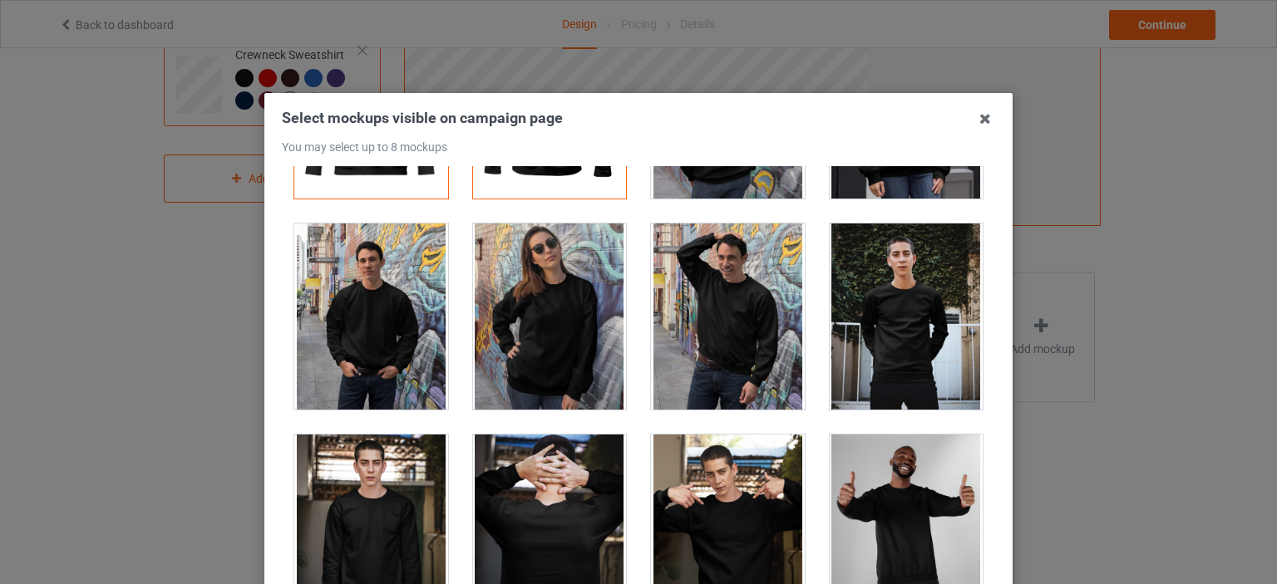
click at [755, 303] on div at bounding box center [728, 317] width 154 height 186
click at [544, 318] on div at bounding box center [550, 317] width 154 height 186
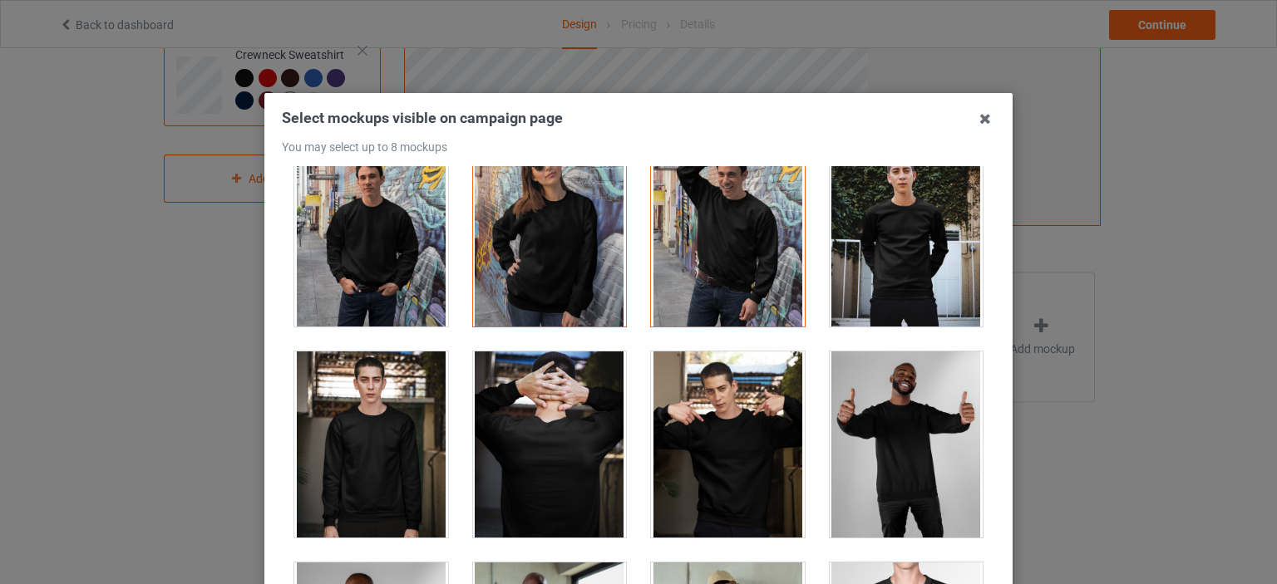
click at [751, 455] on div at bounding box center [728, 445] width 154 height 186
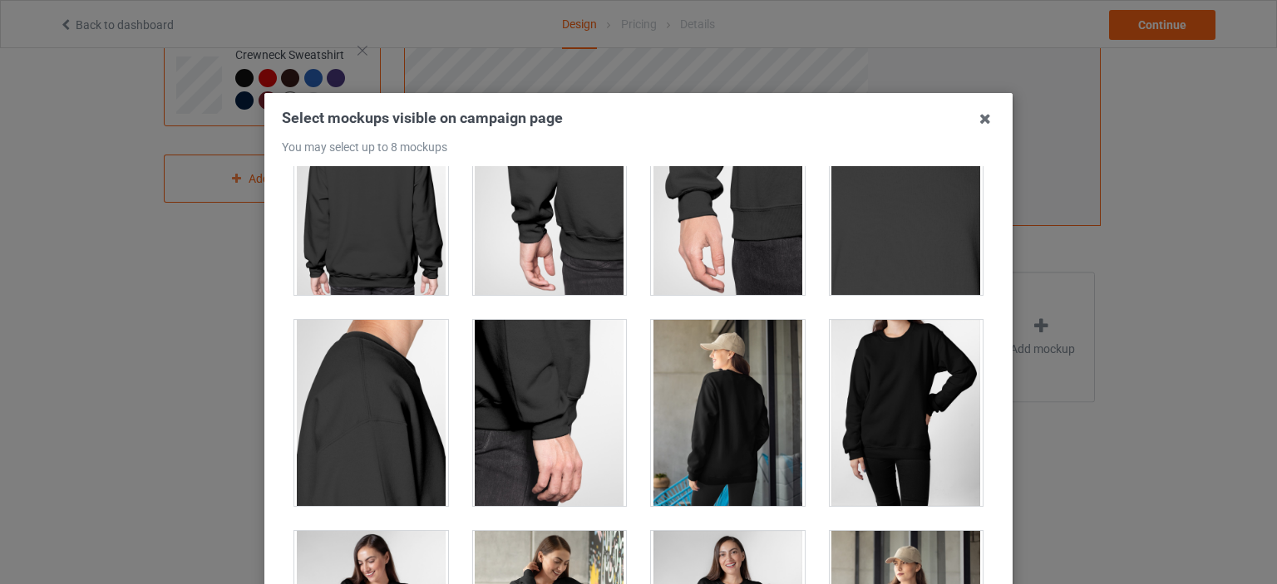
scroll to position [1164, 0]
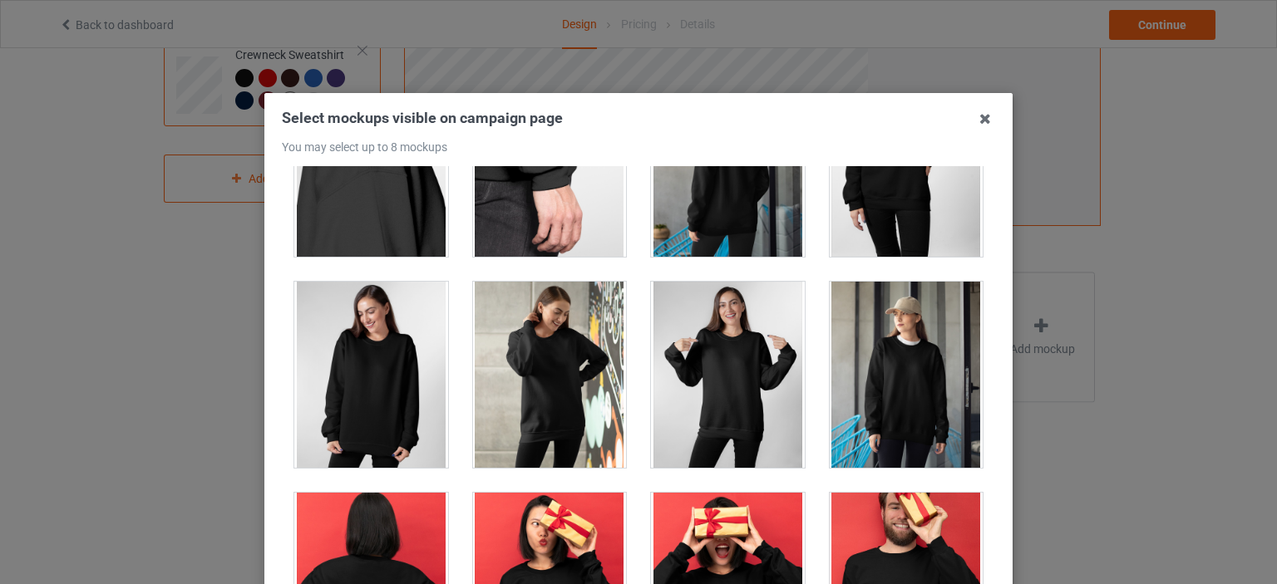
click at [682, 376] on div at bounding box center [728, 375] width 154 height 186
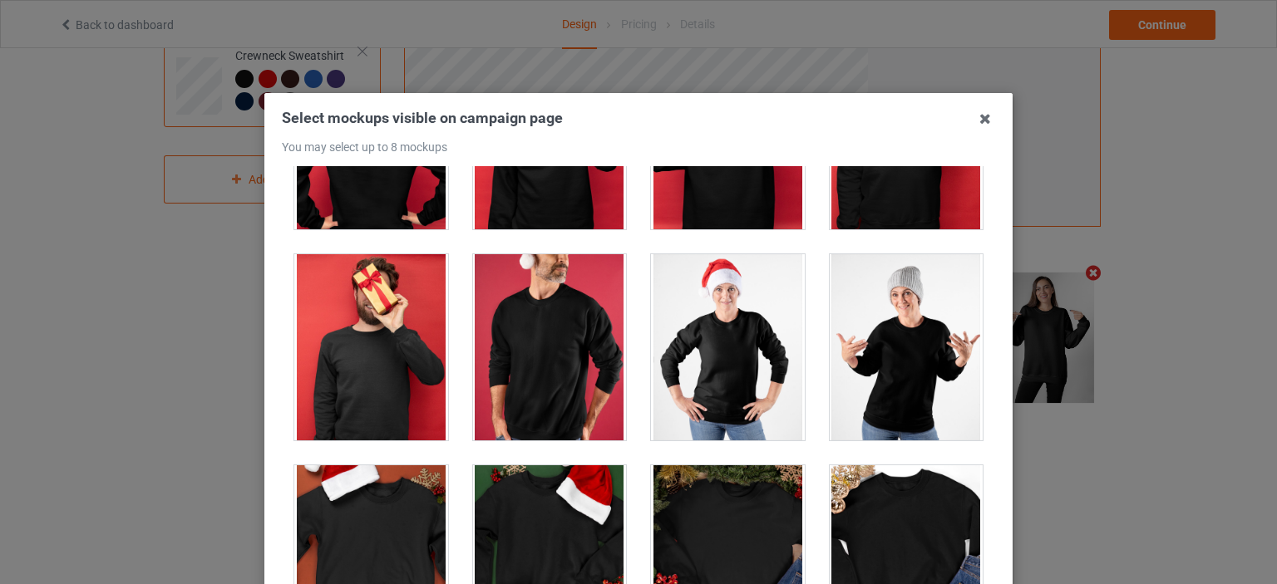
scroll to position [1663, 0]
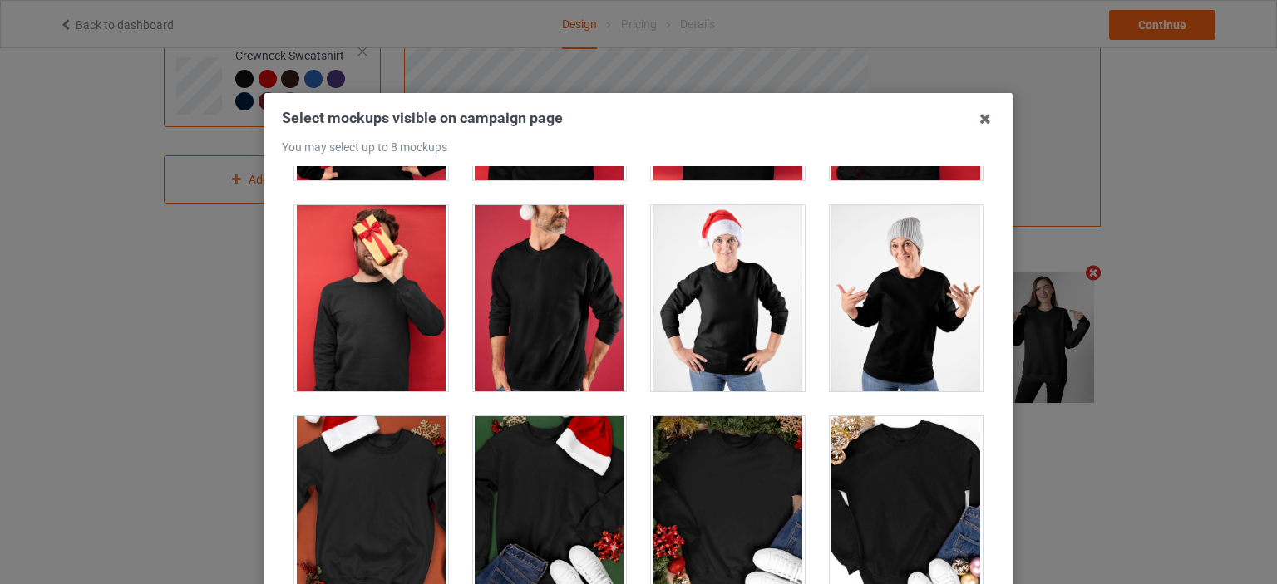
click at [570, 318] on div at bounding box center [550, 298] width 154 height 186
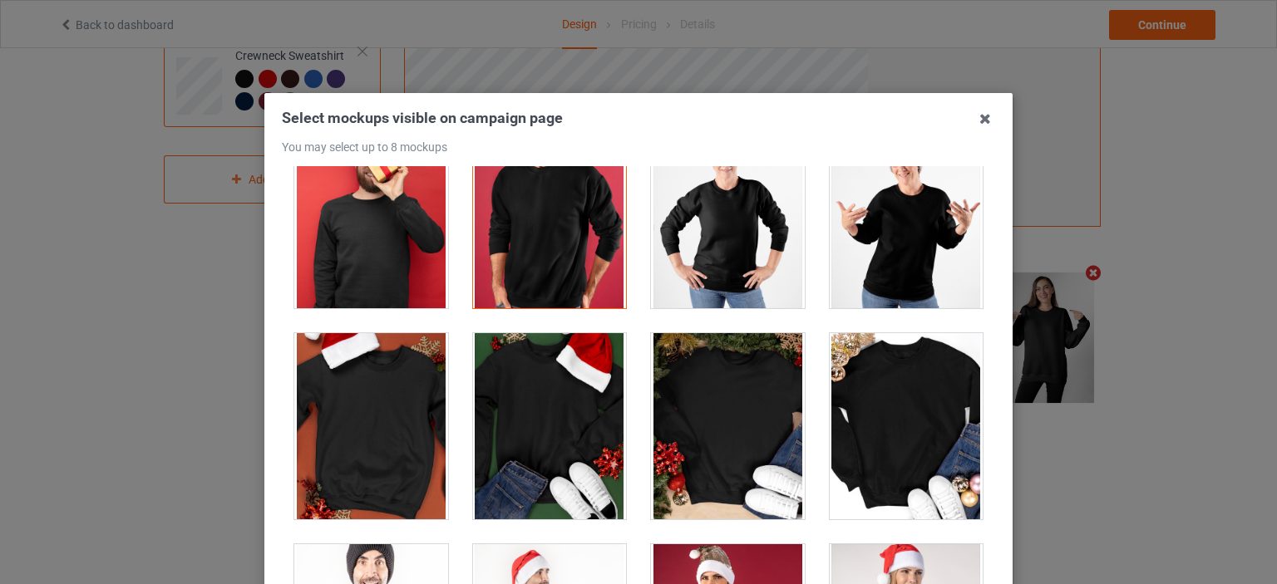
click at [846, 275] on div at bounding box center [907, 215] width 154 height 186
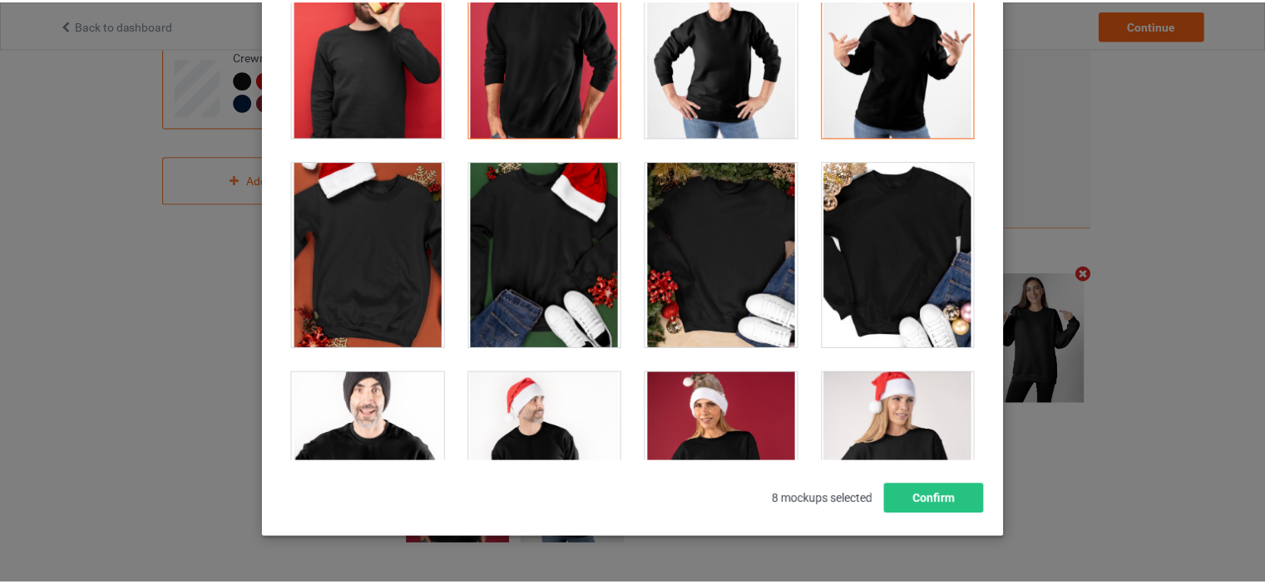
scroll to position [219, 0]
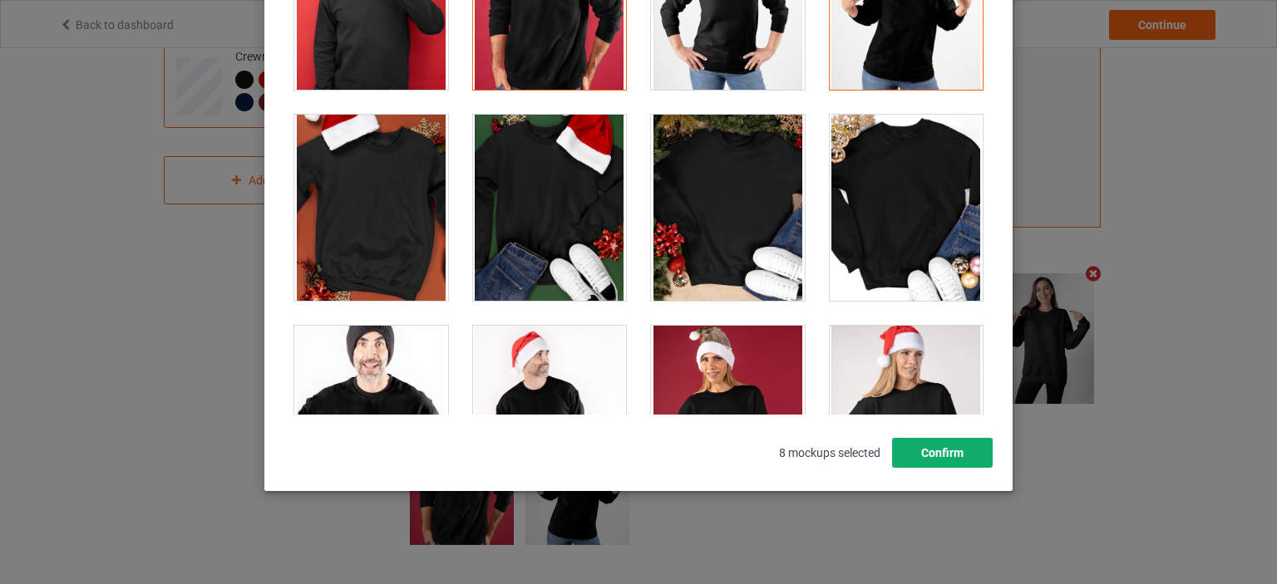
click at [974, 441] on button "Confirm" at bounding box center [942, 453] width 101 height 30
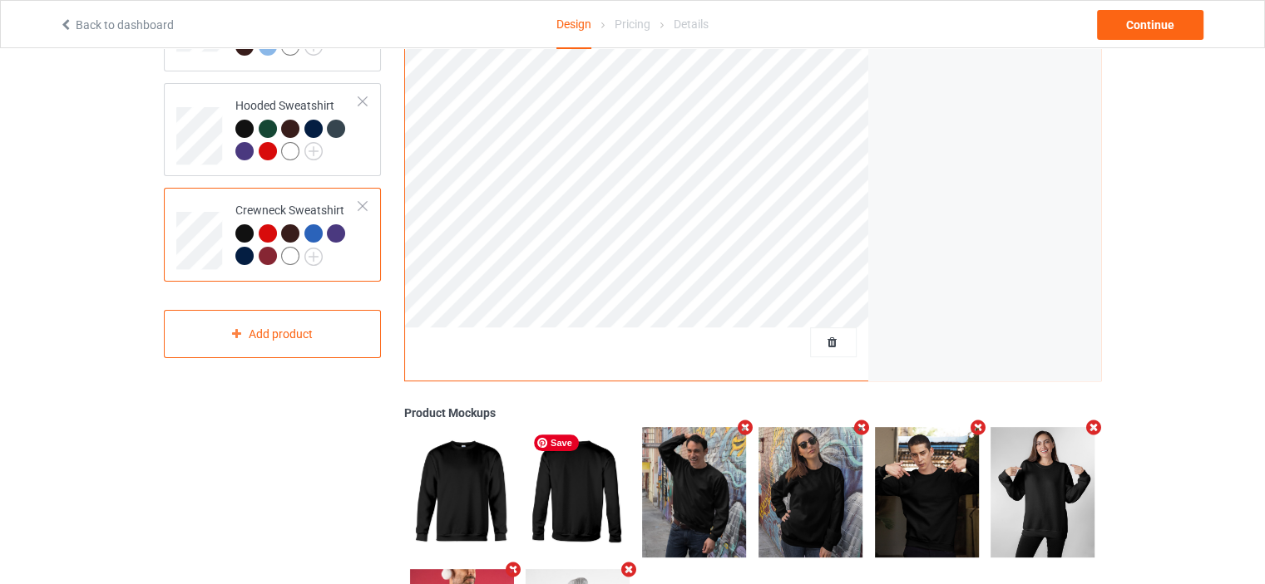
scroll to position [239, 0]
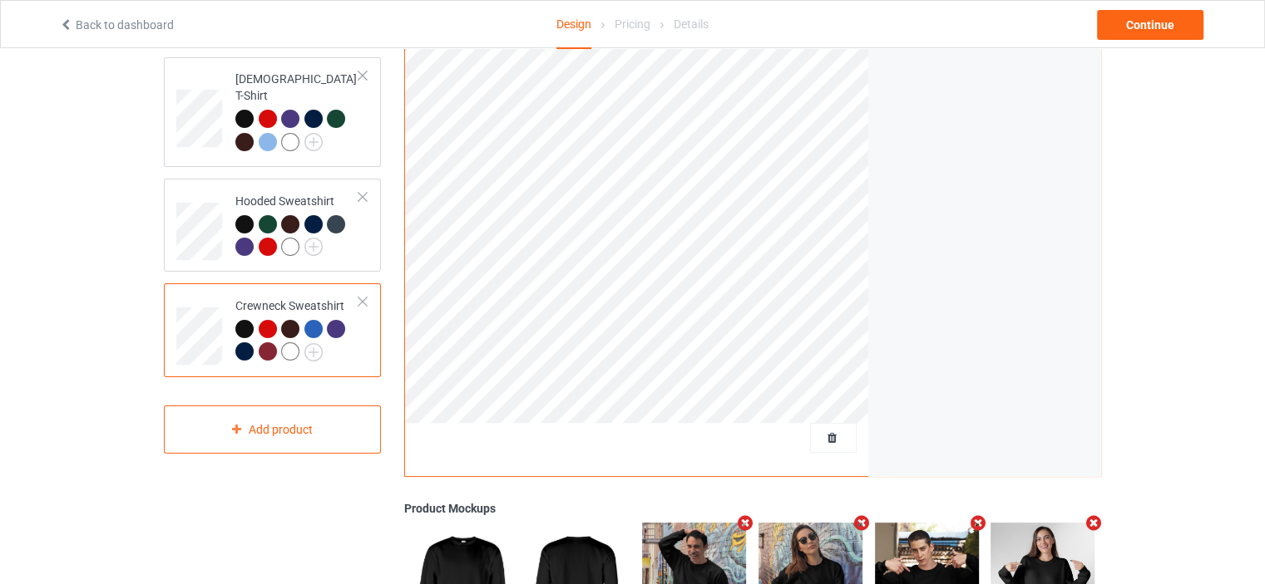
drag, startPoint x: 354, startPoint y: 239, endPoint x: 398, endPoint y: 291, distance: 68.5
click at [355, 239] on div at bounding box center [297, 238] width 124 height 46
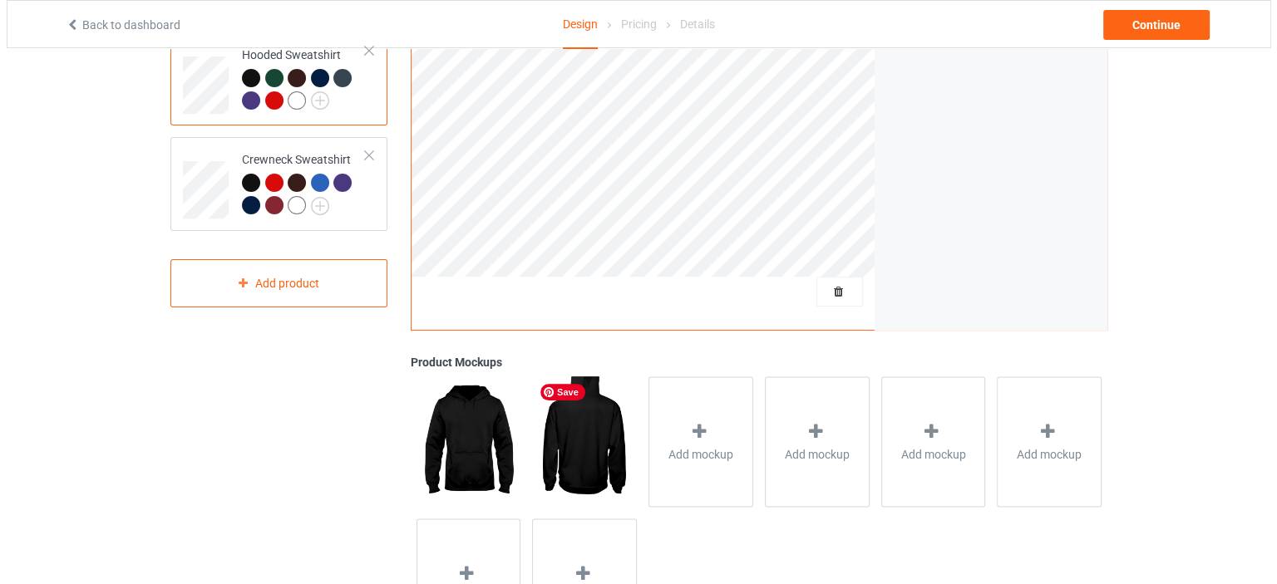
scroll to position [406, 0]
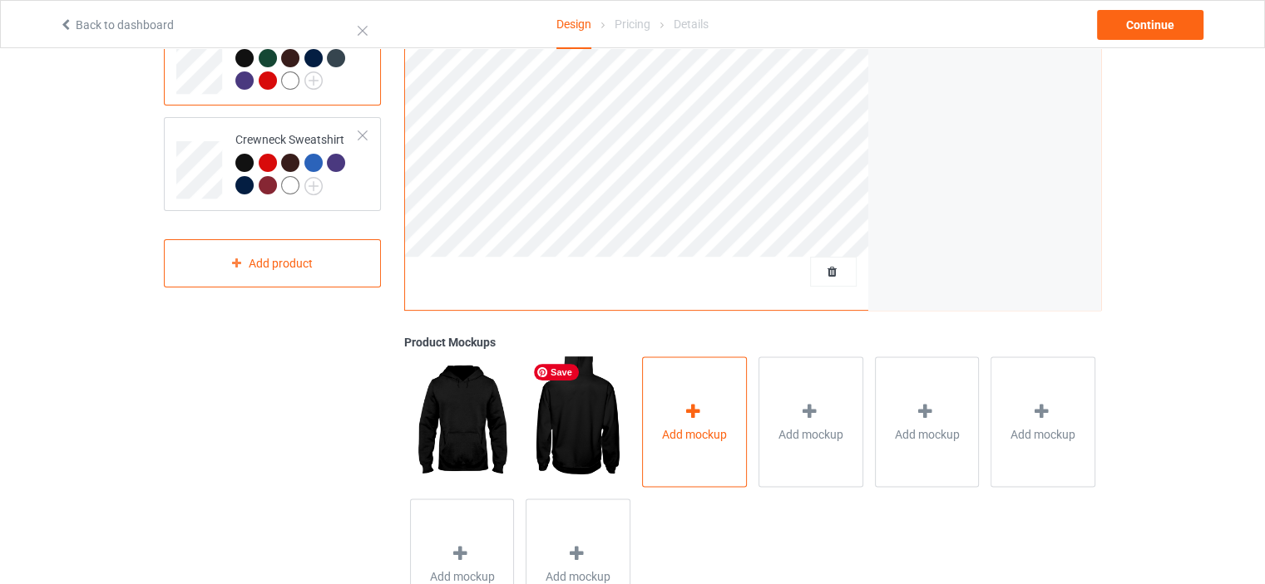
click at [716, 419] on div "Add mockup" at bounding box center [694, 422] width 105 height 131
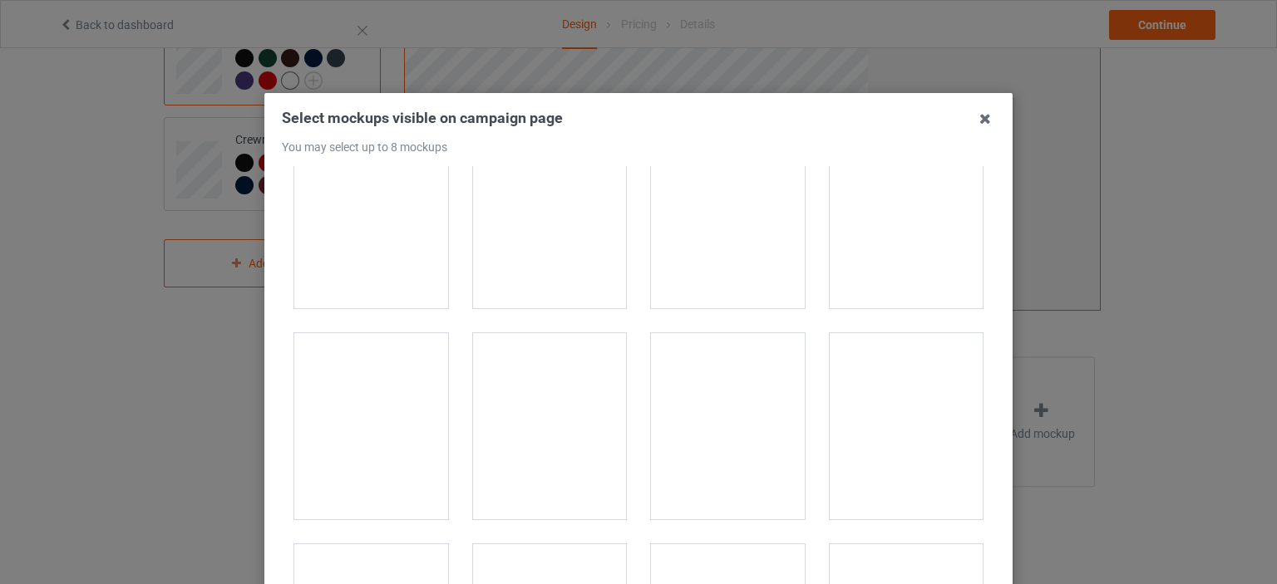
scroll to position [1580, 0]
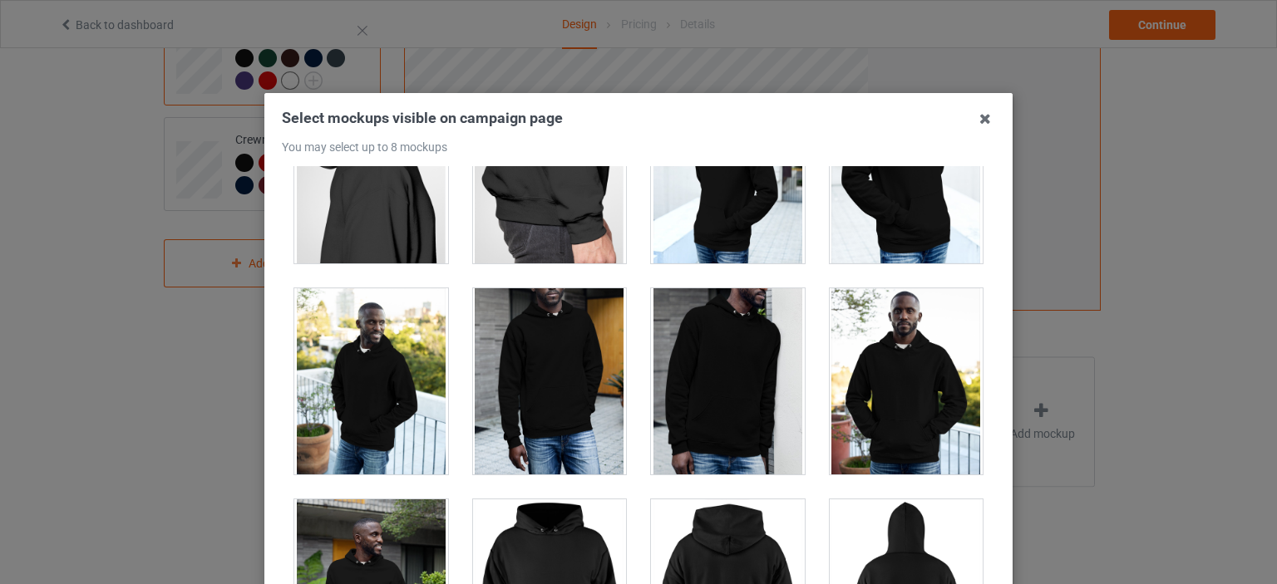
click at [424, 393] on div at bounding box center [371, 382] width 154 height 186
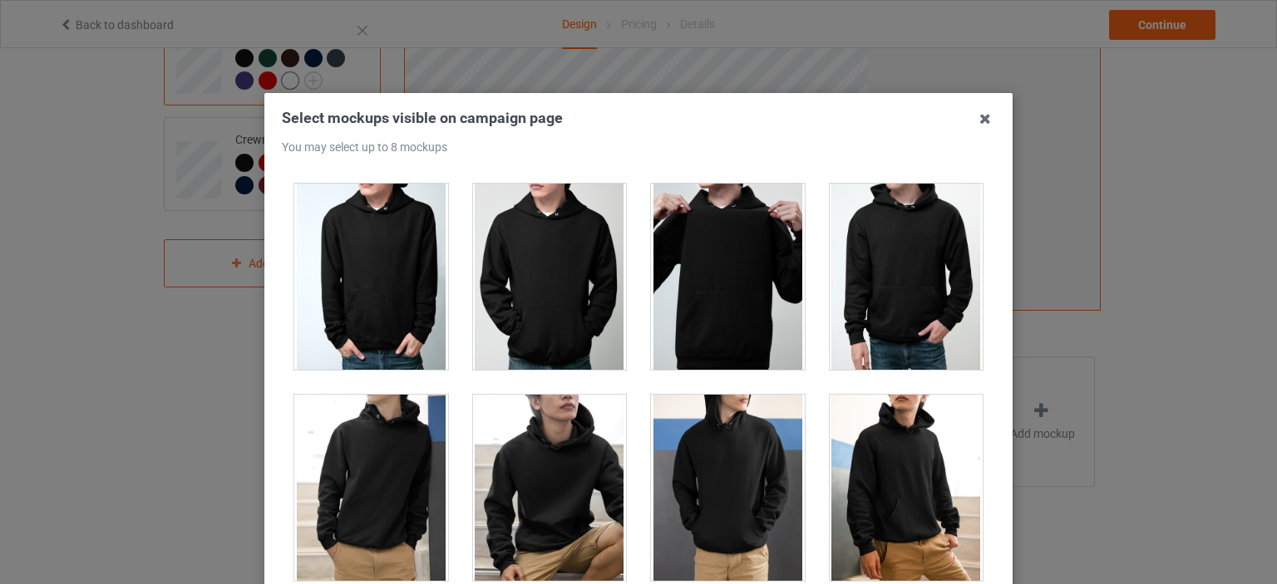
scroll to position [2744, 0]
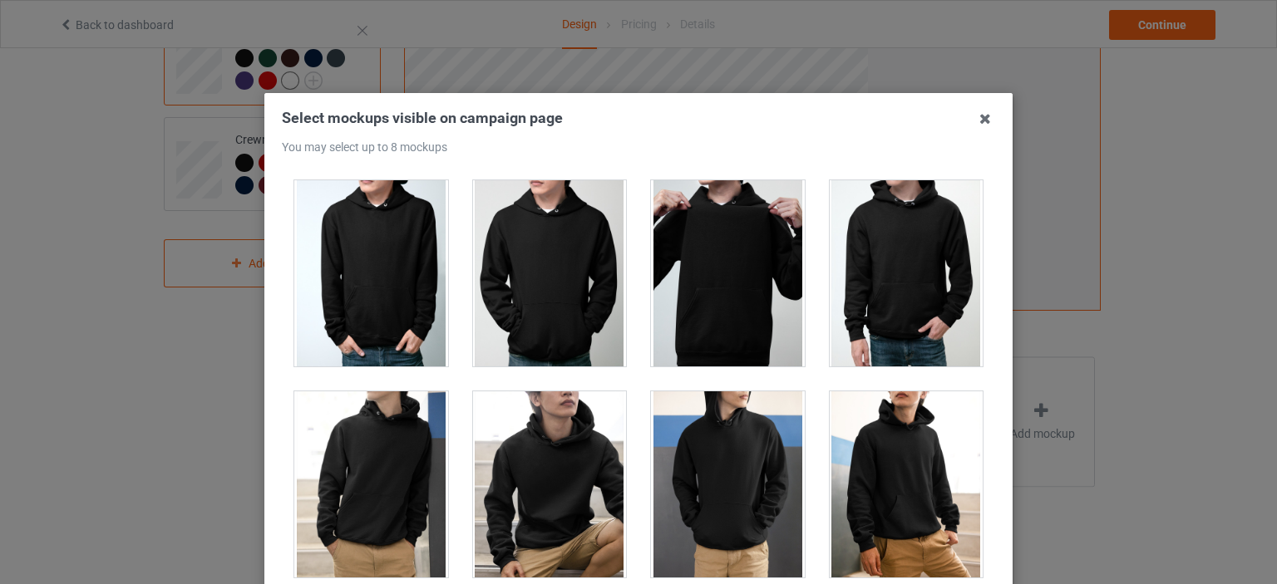
click at [585, 446] on div at bounding box center [550, 485] width 154 height 186
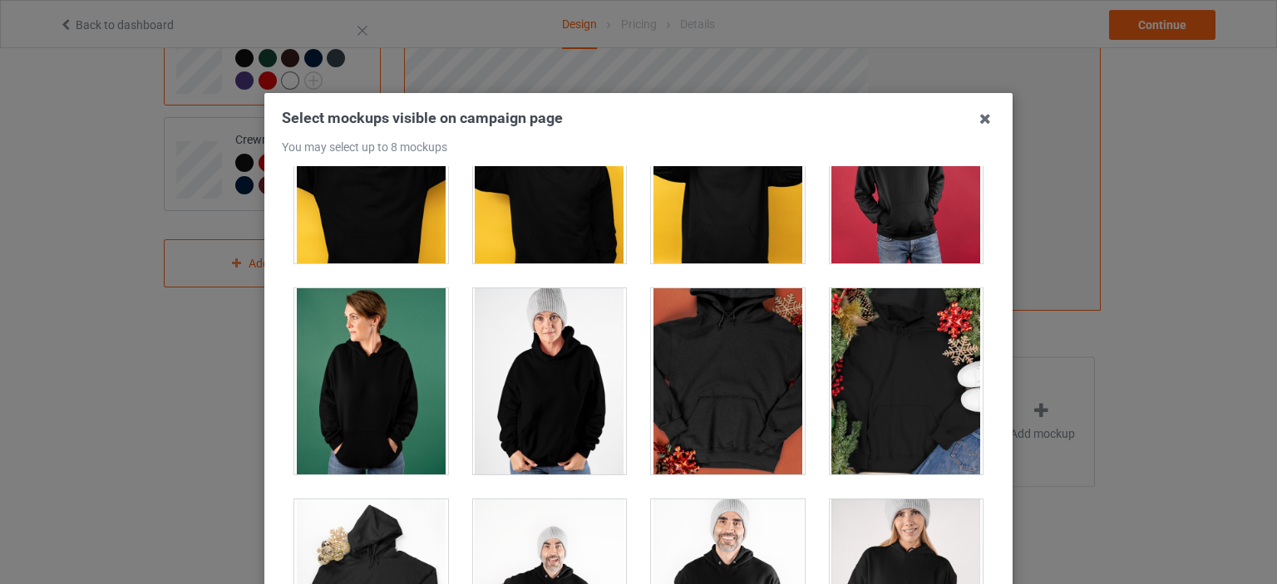
scroll to position [3409, 0]
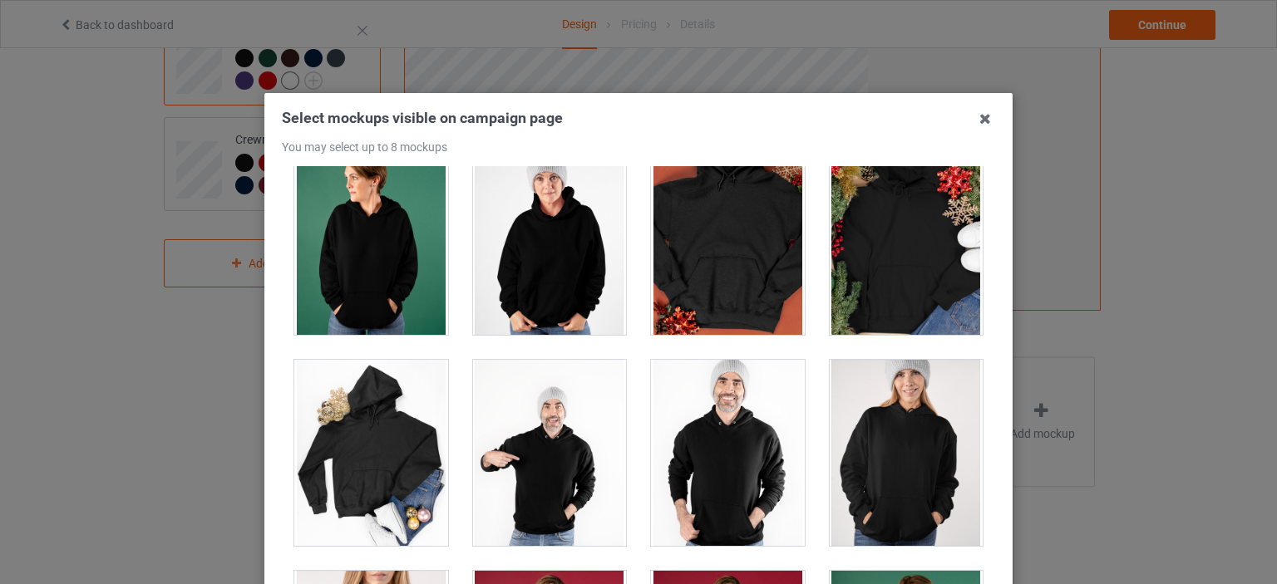
click at [565, 259] on div at bounding box center [550, 242] width 154 height 186
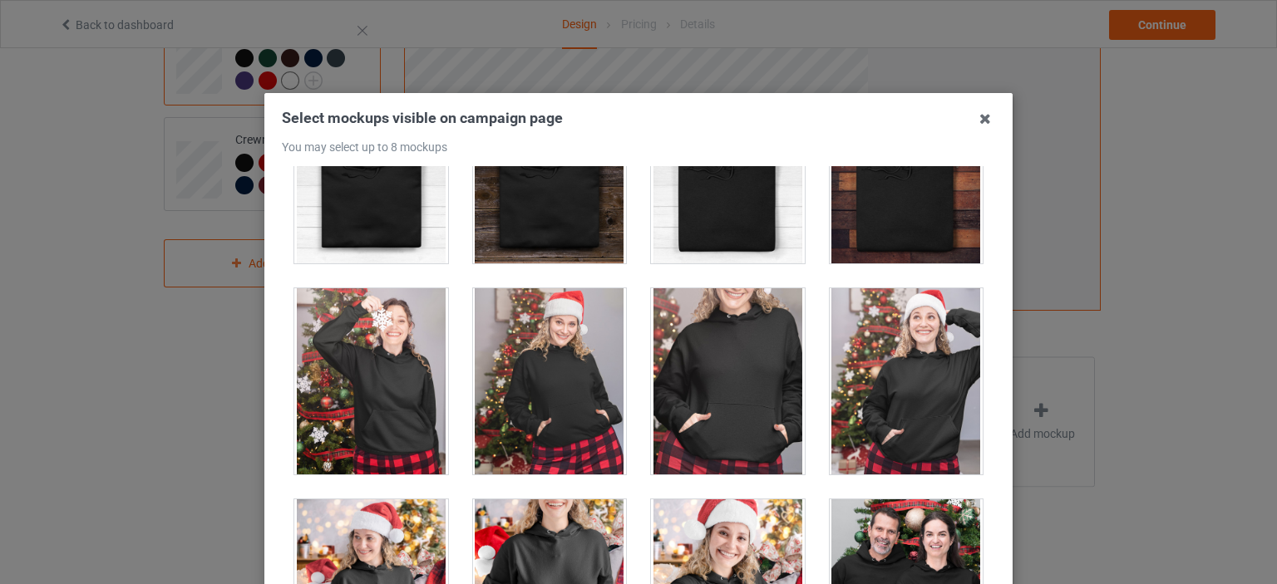
scroll to position [10476, 0]
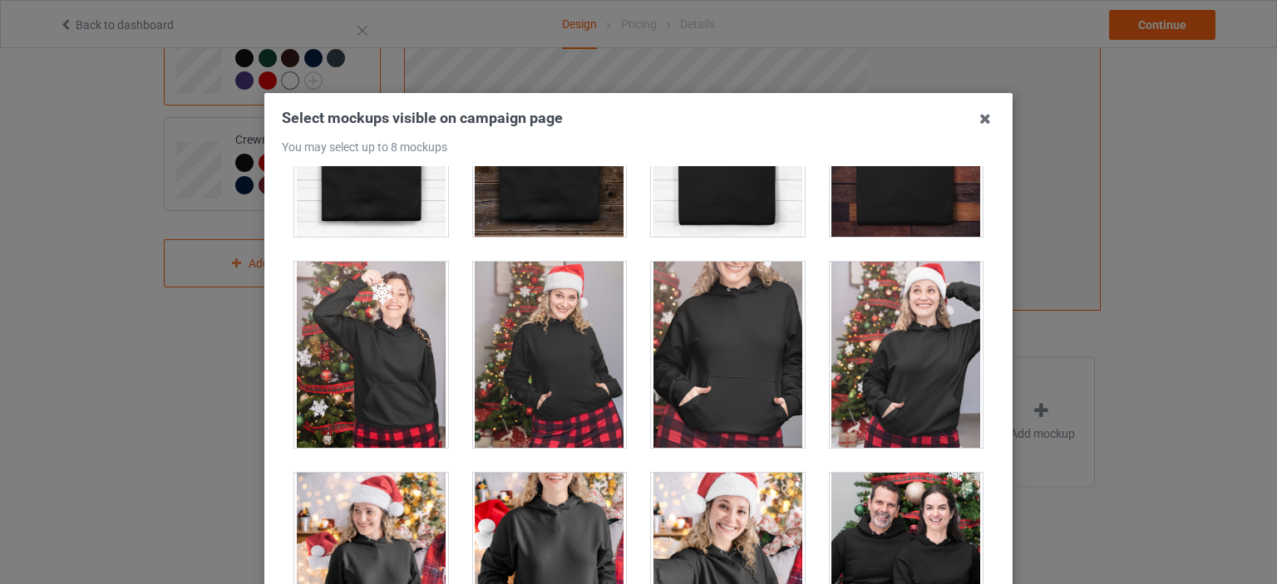
click at [701, 316] on div at bounding box center [728, 355] width 154 height 186
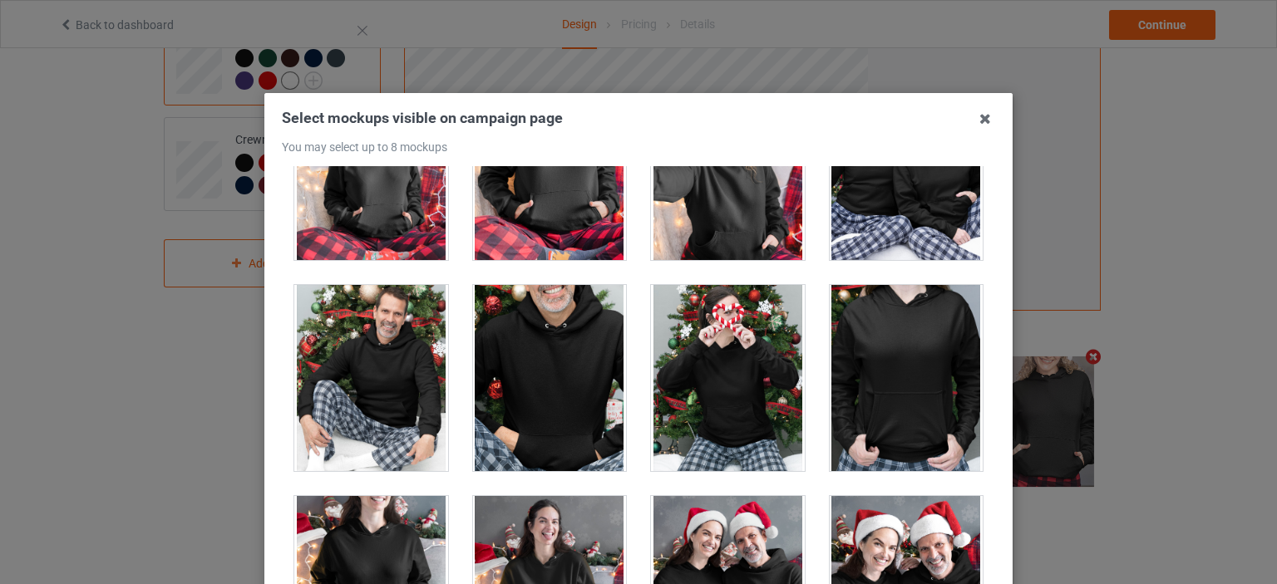
scroll to position [10975, 0]
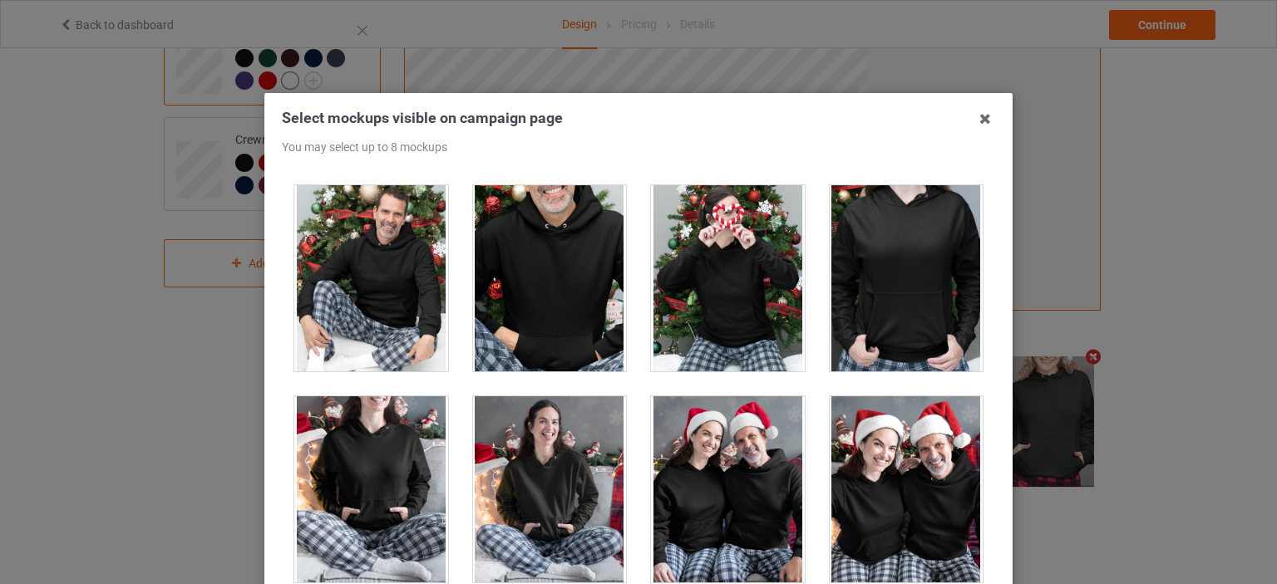
click at [856, 289] on div at bounding box center [907, 278] width 154 height 186
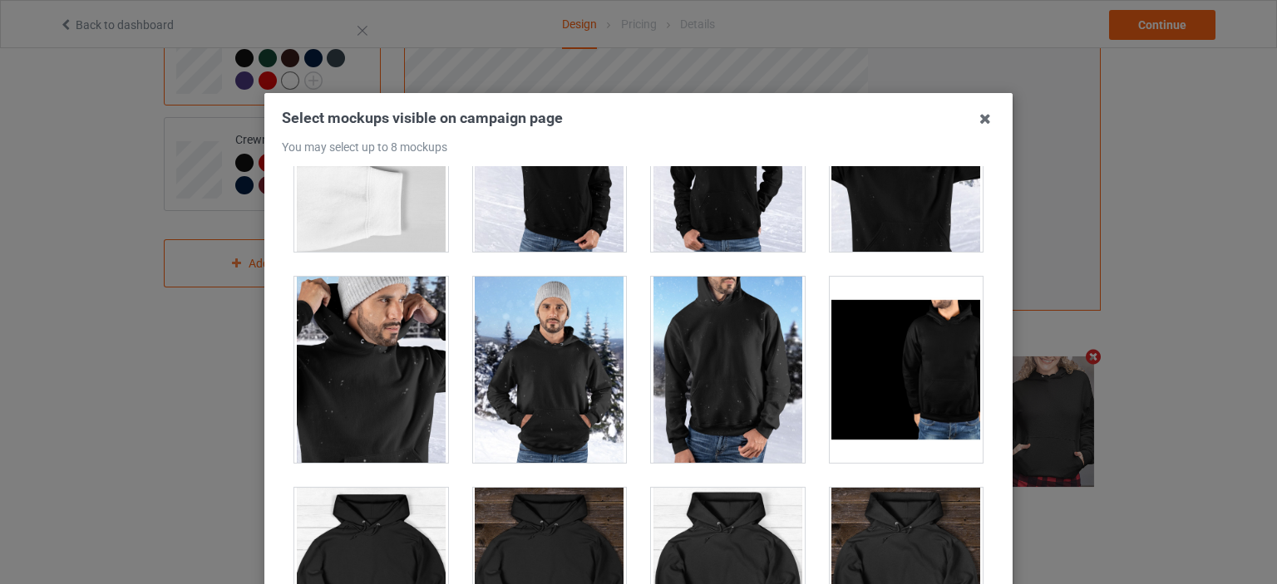
scroll to position [9811, 0]
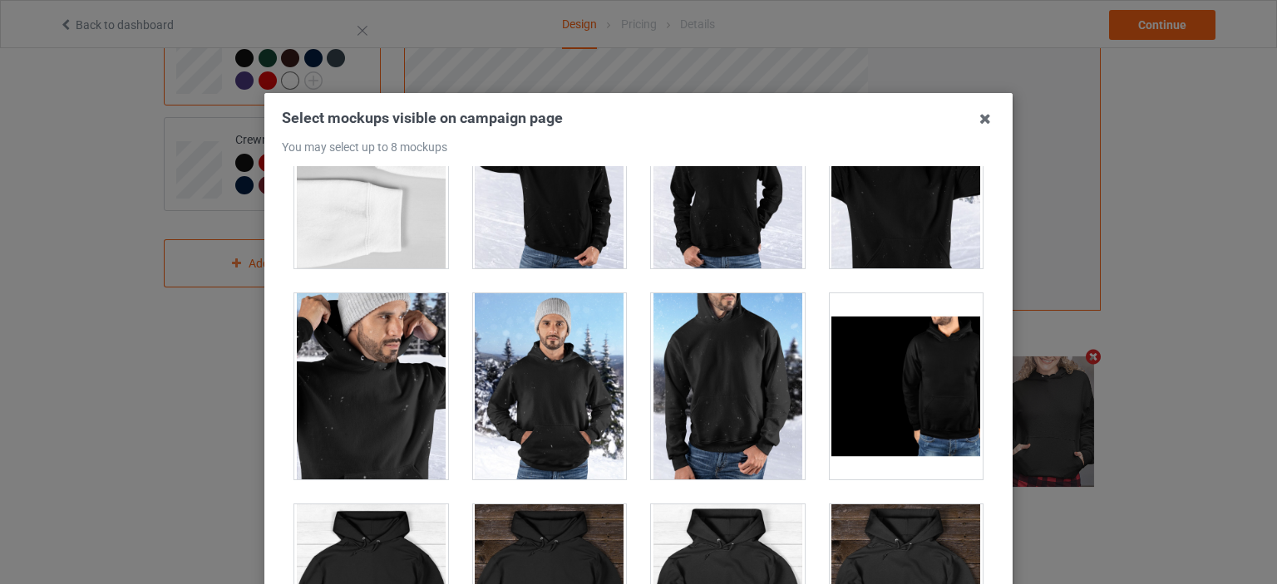
click at [589, 357] on div at bounding box center [550, 386] width 154 height 186
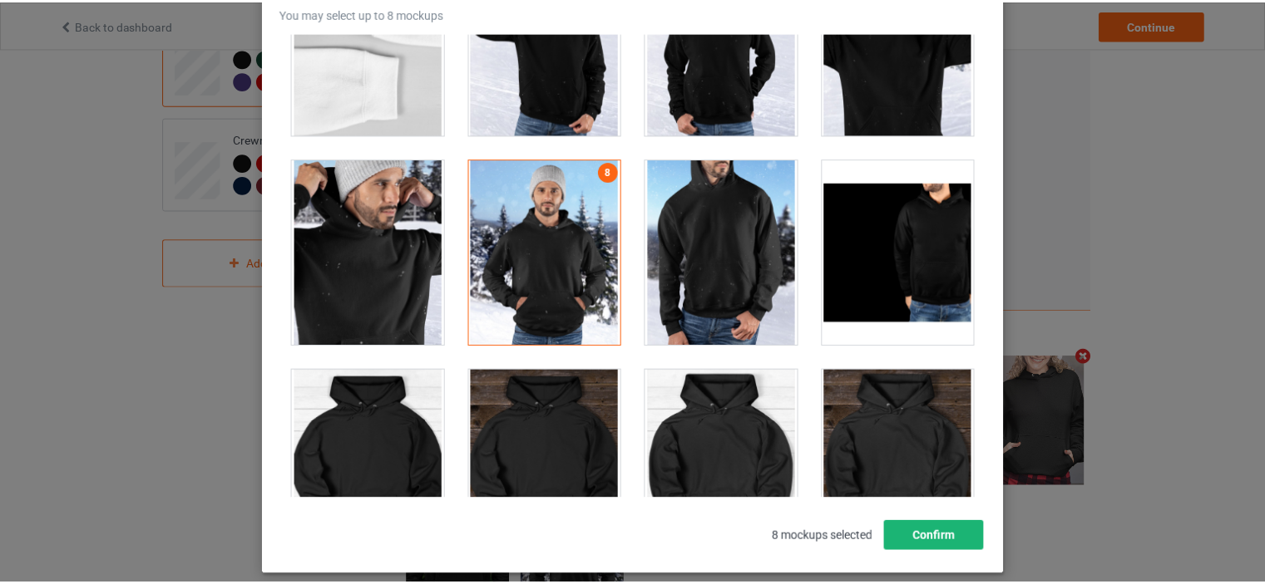
scroll to position [219, 0]
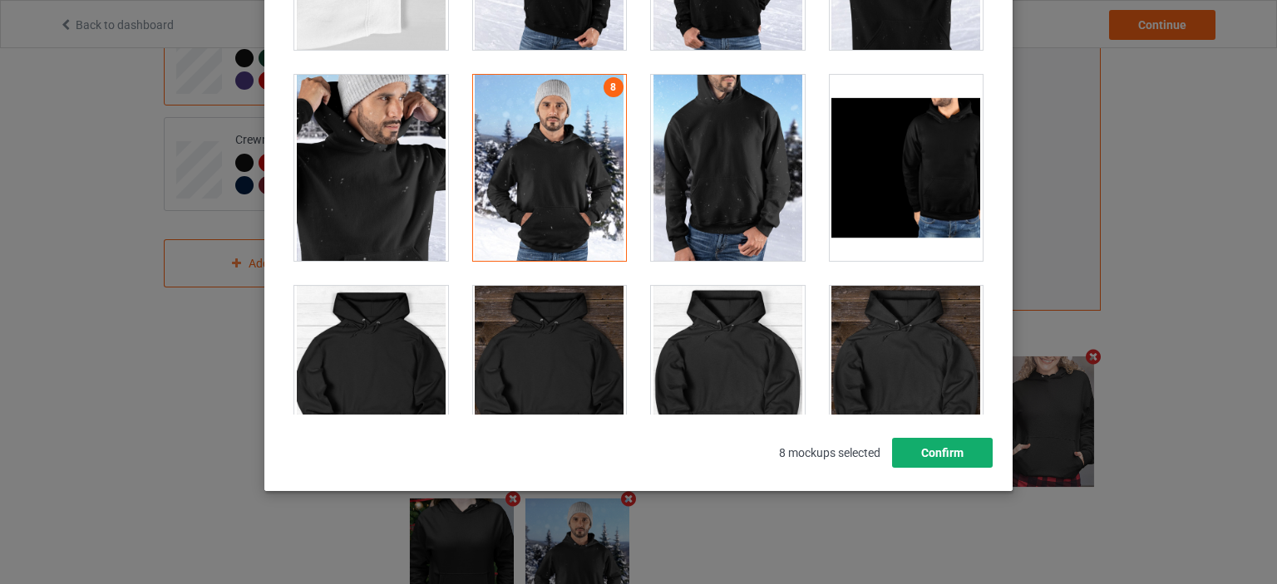
click at [958, 453] on button "Confirm" at bounding box center [942, 453] width 101 height 30
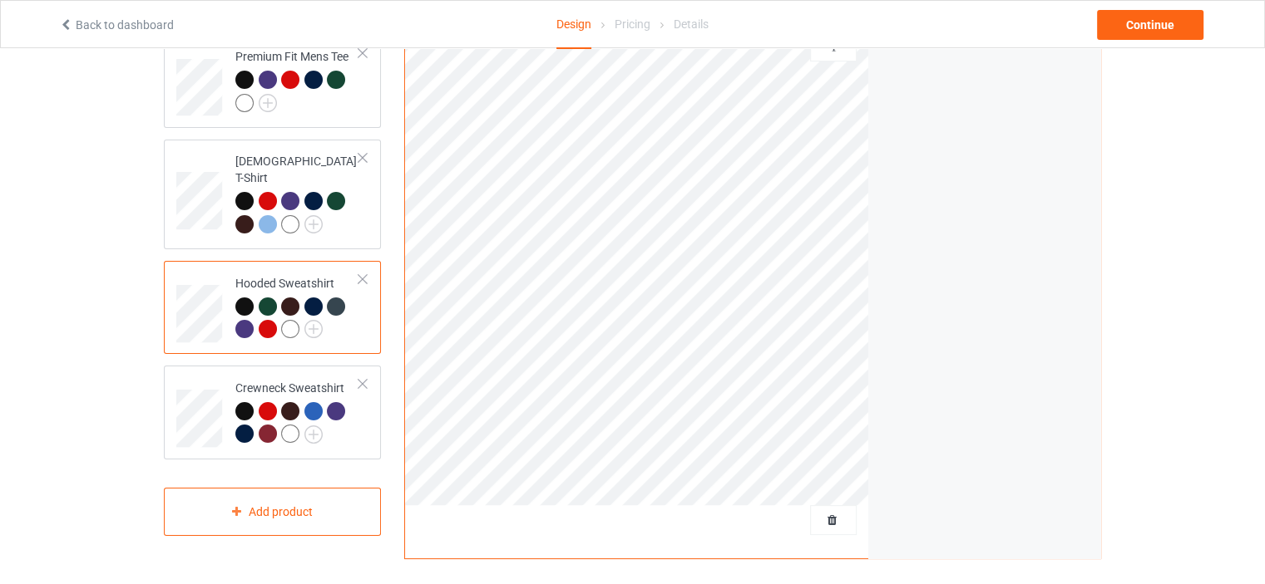
scroll to position [156, 0]
click at [352, 229] on div "[DEMOGRAPHIC_DATA] T-Shirt" at bounding box center [272, 196] width 217 height 110
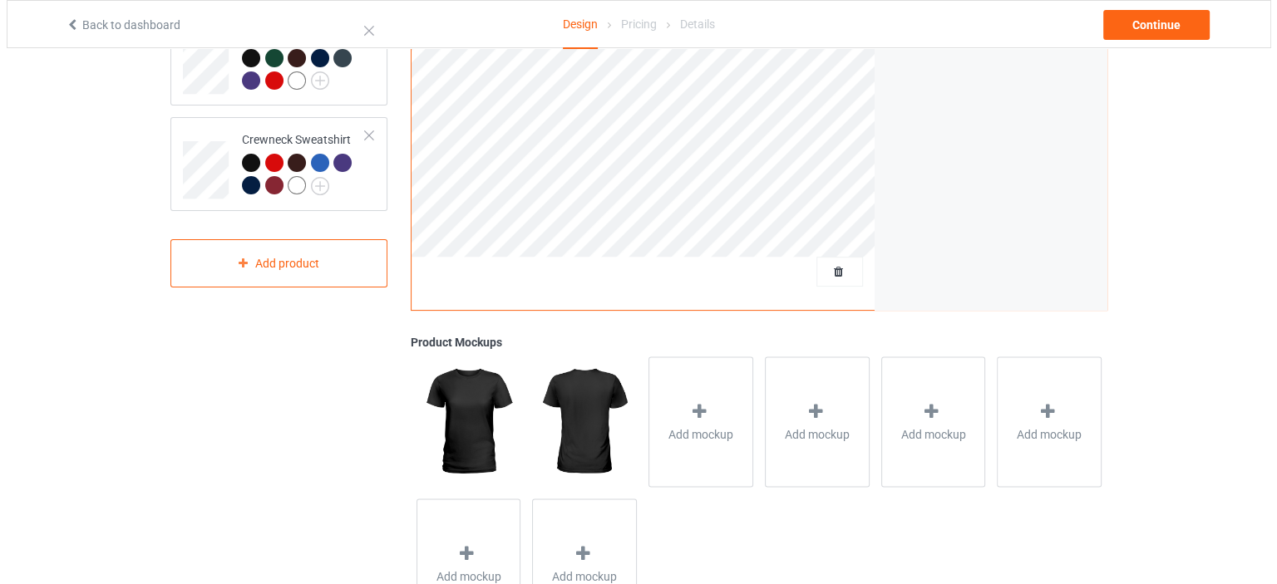
scroll to position [406, 0]
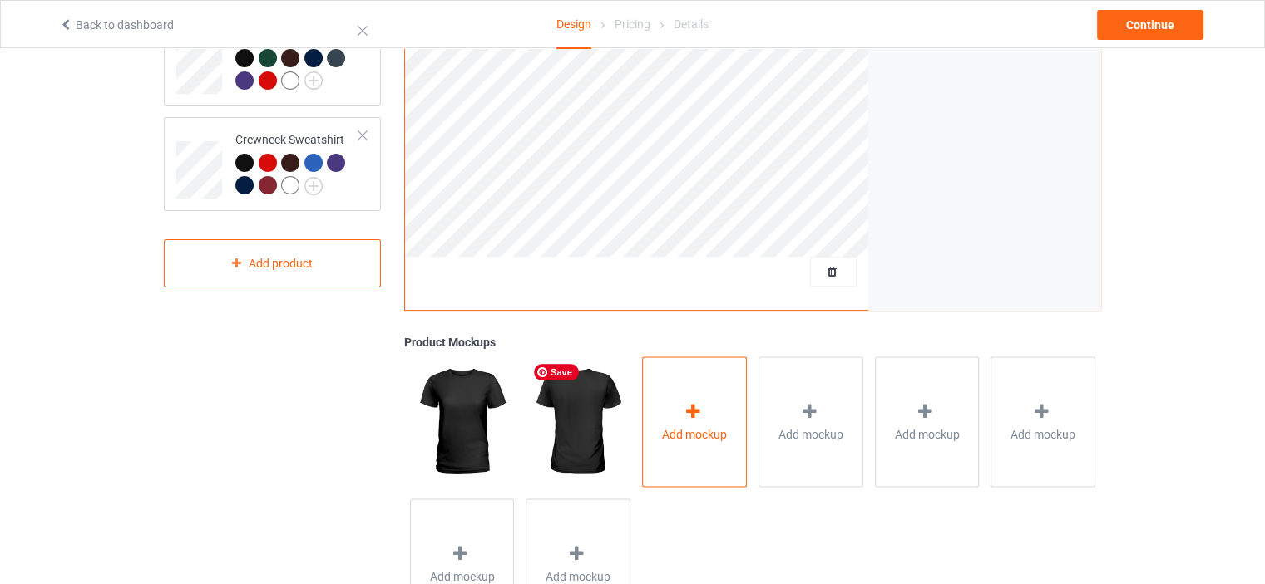
click at [692, 418] on div at bounding box center [694, 414] width 23 height 24
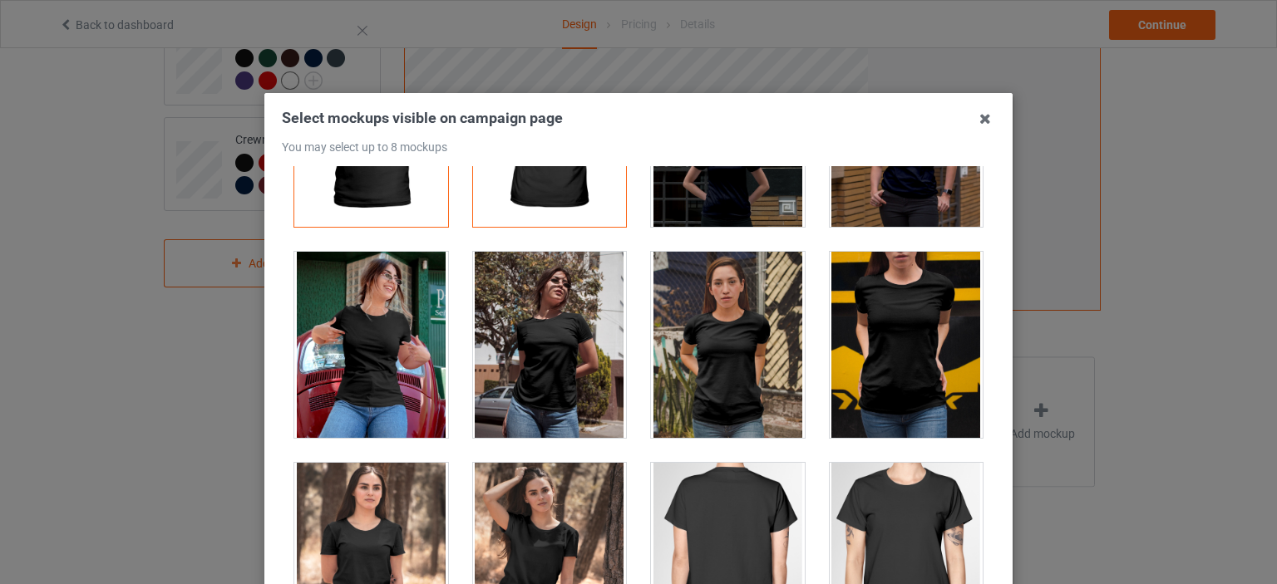
scroll to position [166, 0]
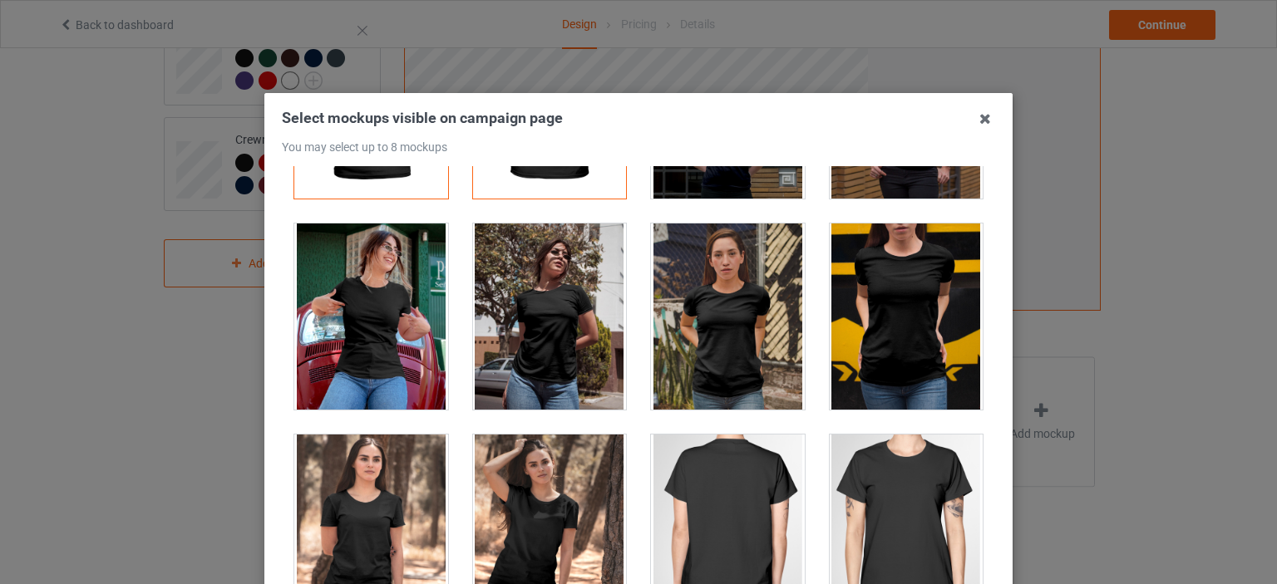
click at [386, 367] on div at bounding box center [371, 317] width 154 height 186
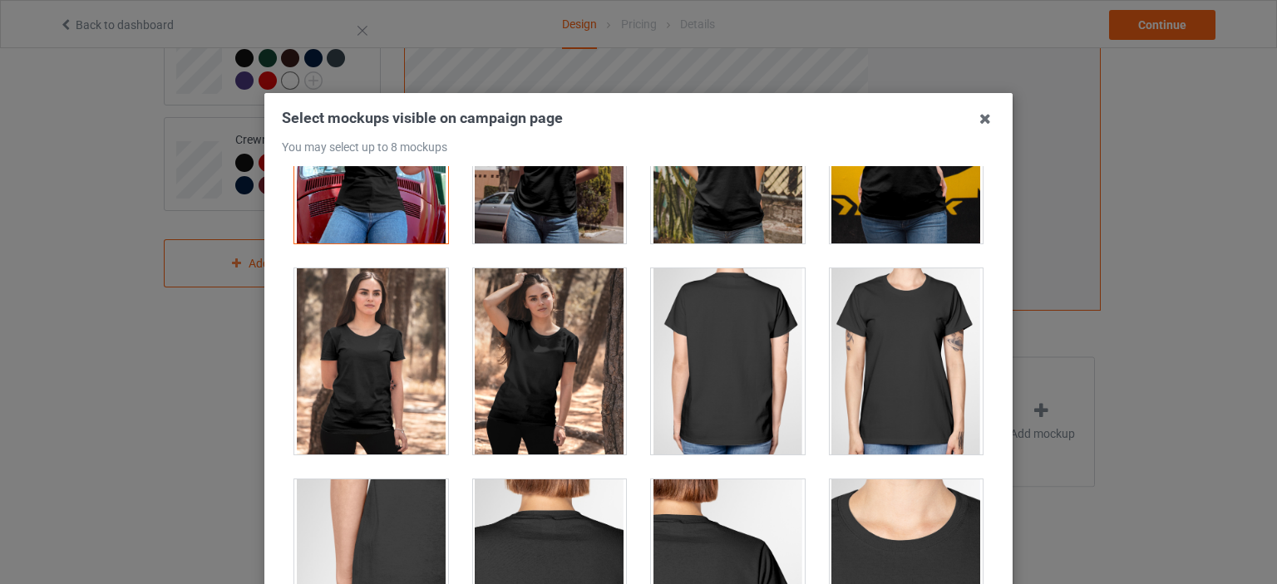
click at [547, 354] on div at bounding box center [550, 362] width 154 height 186
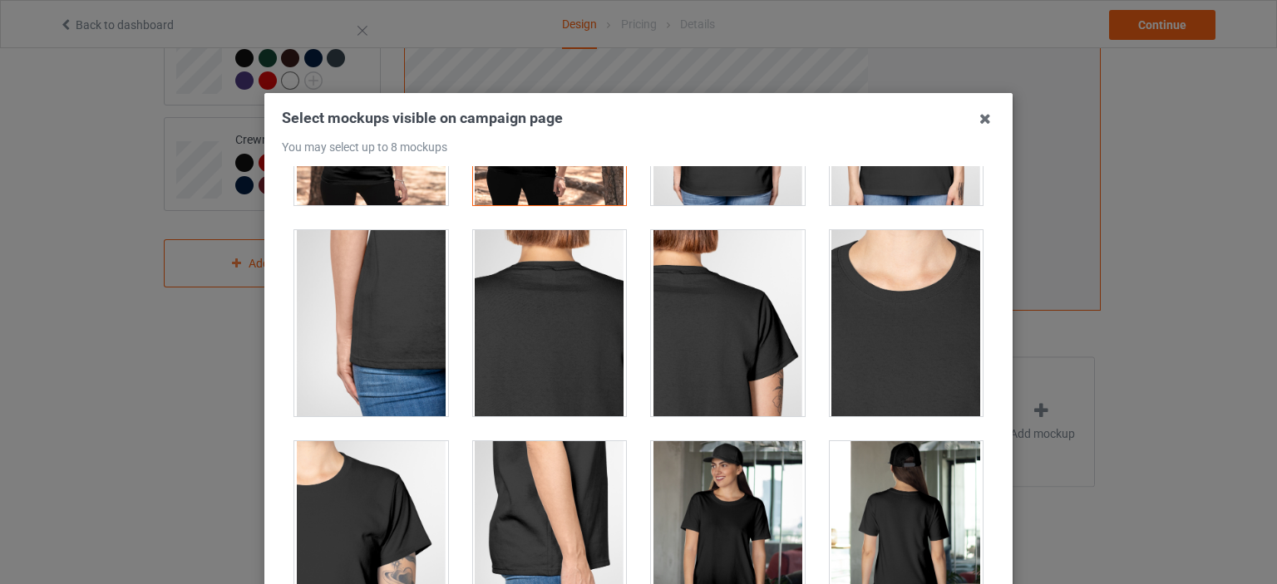
click at [729, 470] on div at bounding box center [728, 534] width 154 height 186
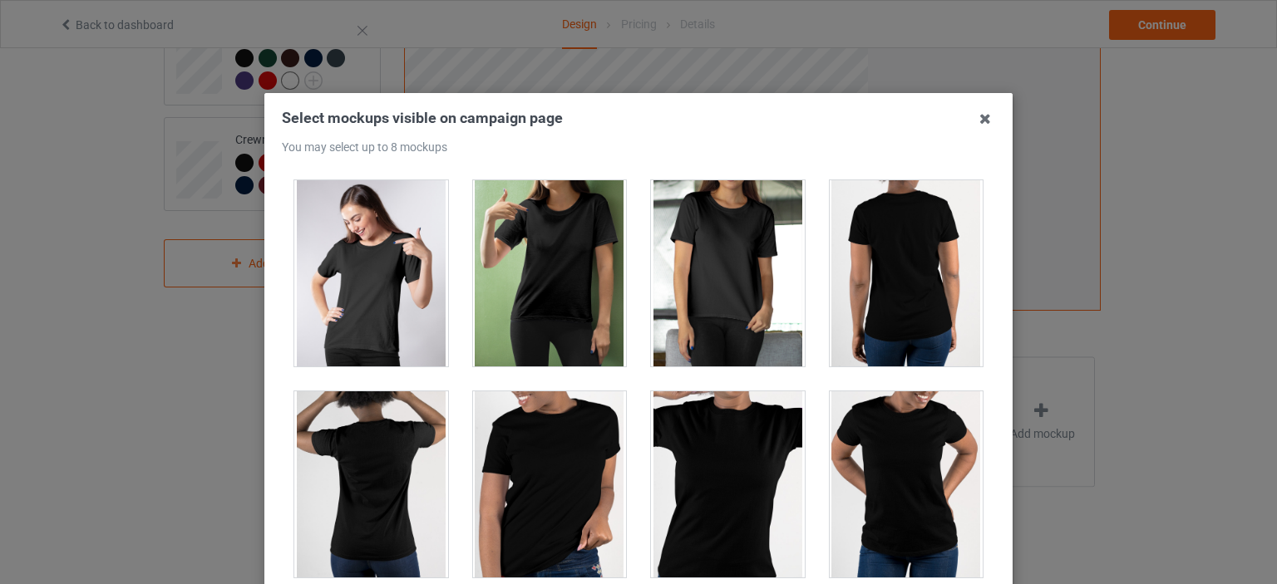
scroll to position [1164, 0]
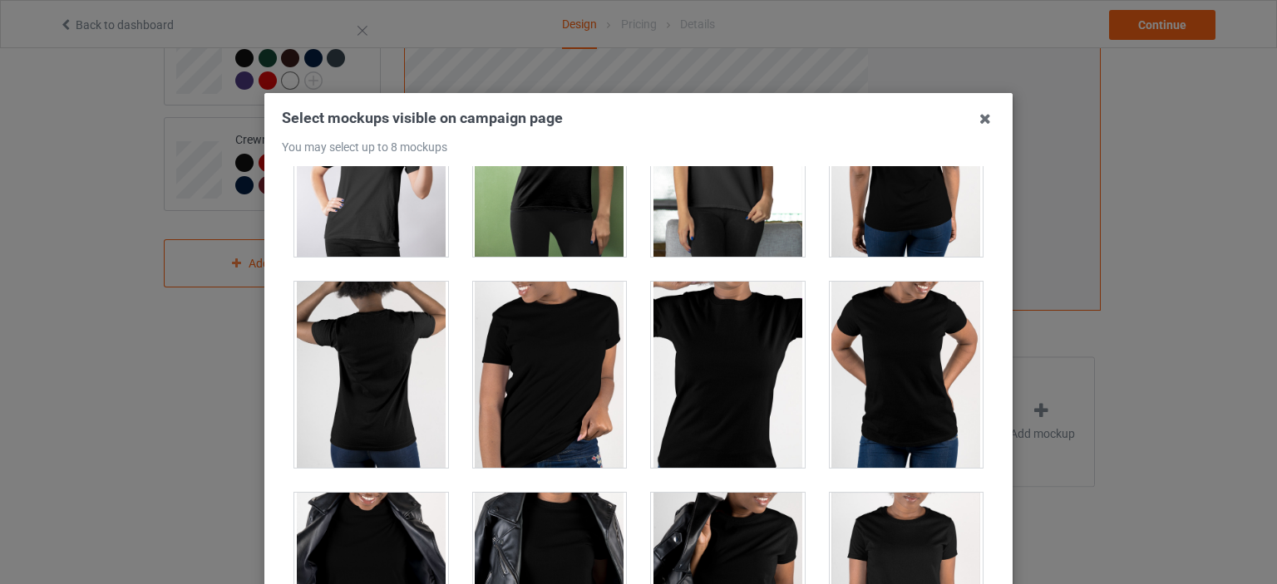
click at [724, 398] on div at bounding box center [728, 375] width 154 height 186
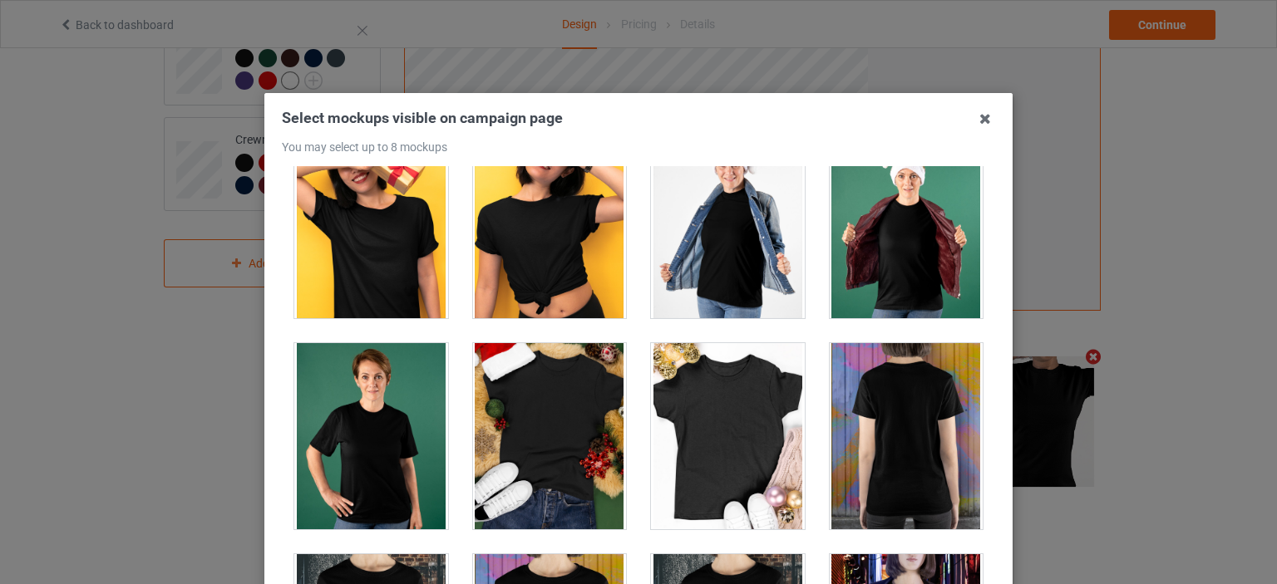
scroll to position [1746, 0]
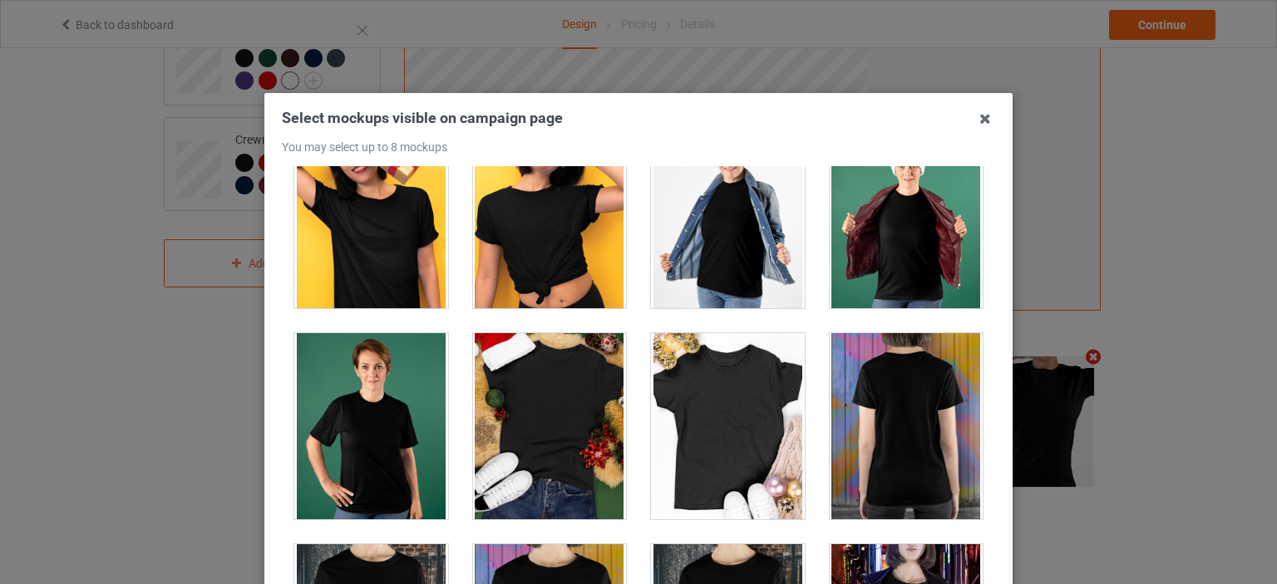
click at [874, 269] on div at bounding box center [907, 215] width 154 height 186
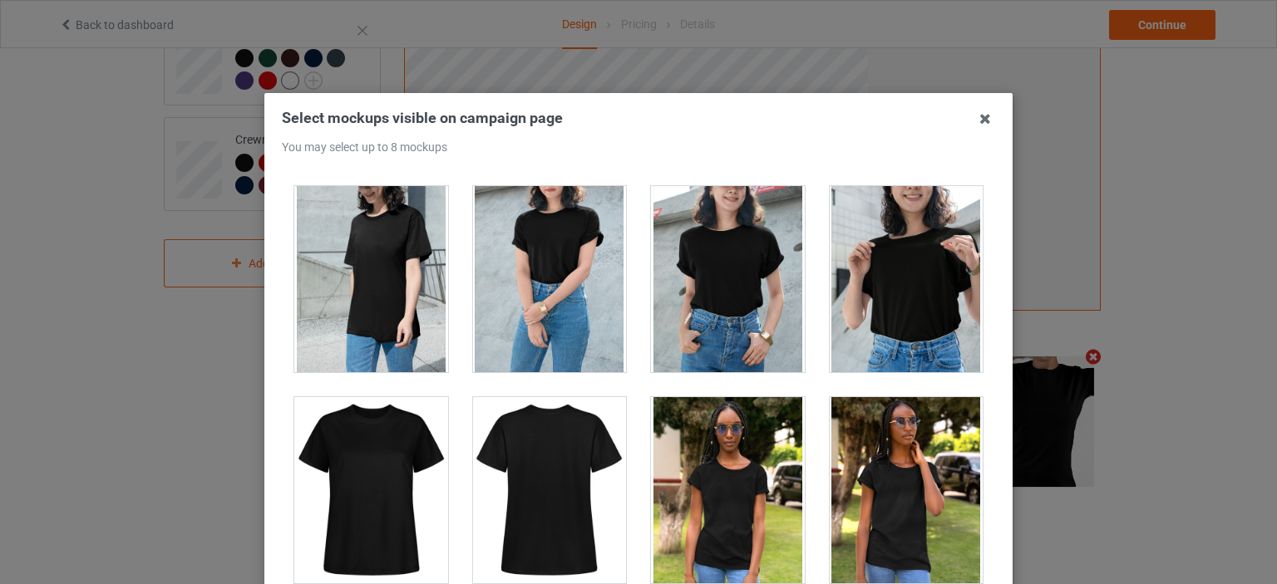
scroll to position [2910, 0]
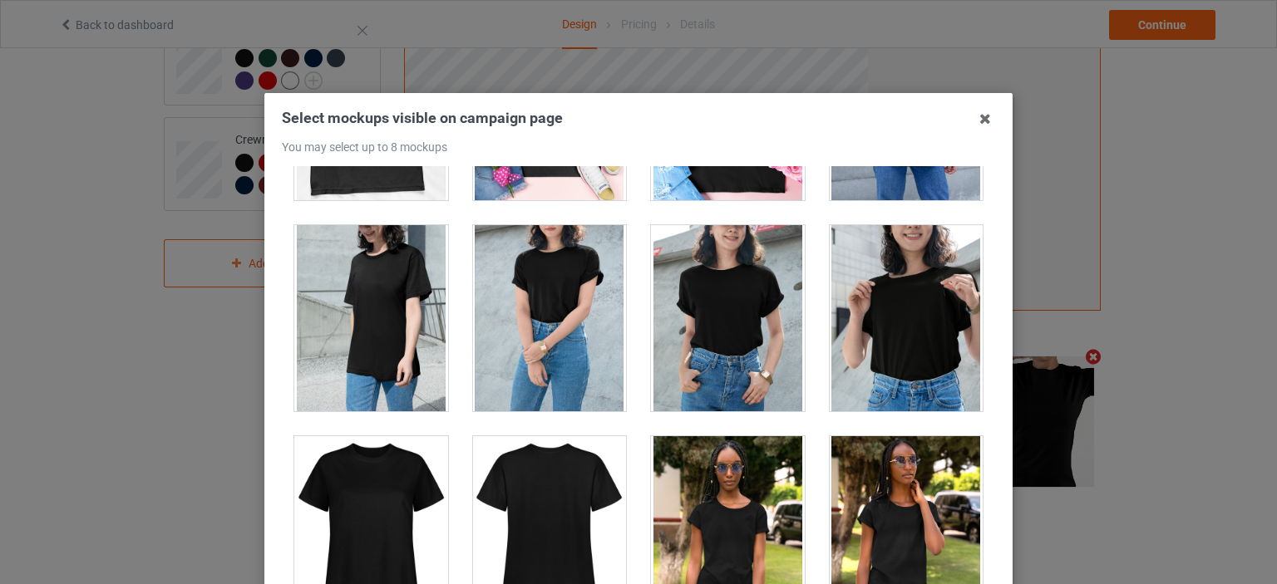
click at [906, 323] on div at bounding box center [907, 318] width 154 height 186
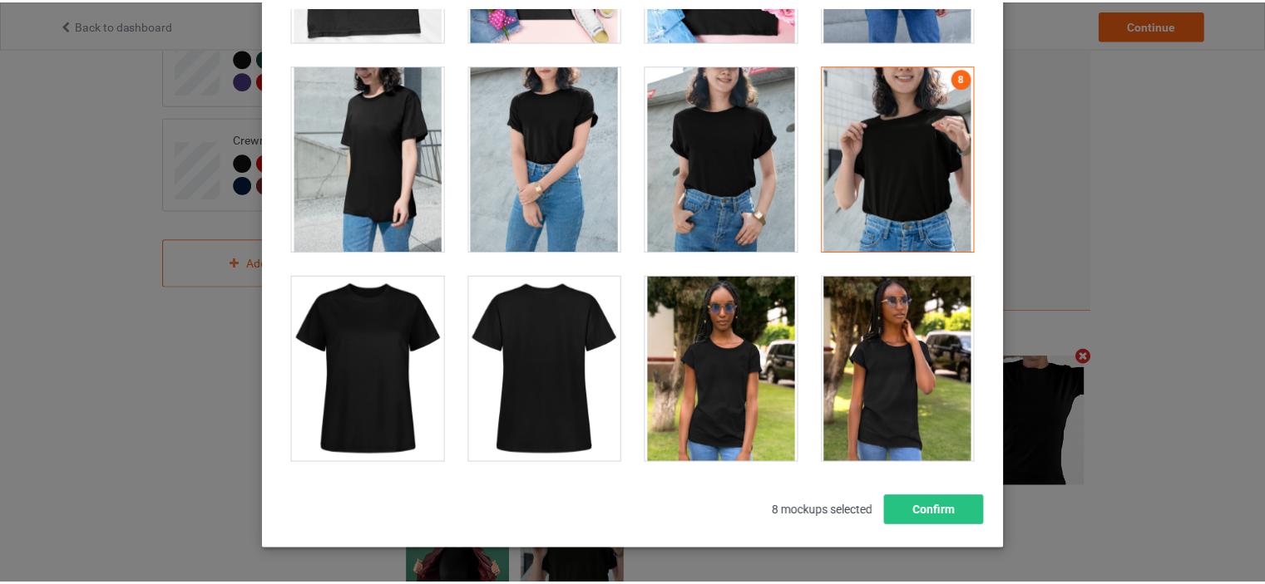
scroll to position [219, 0]
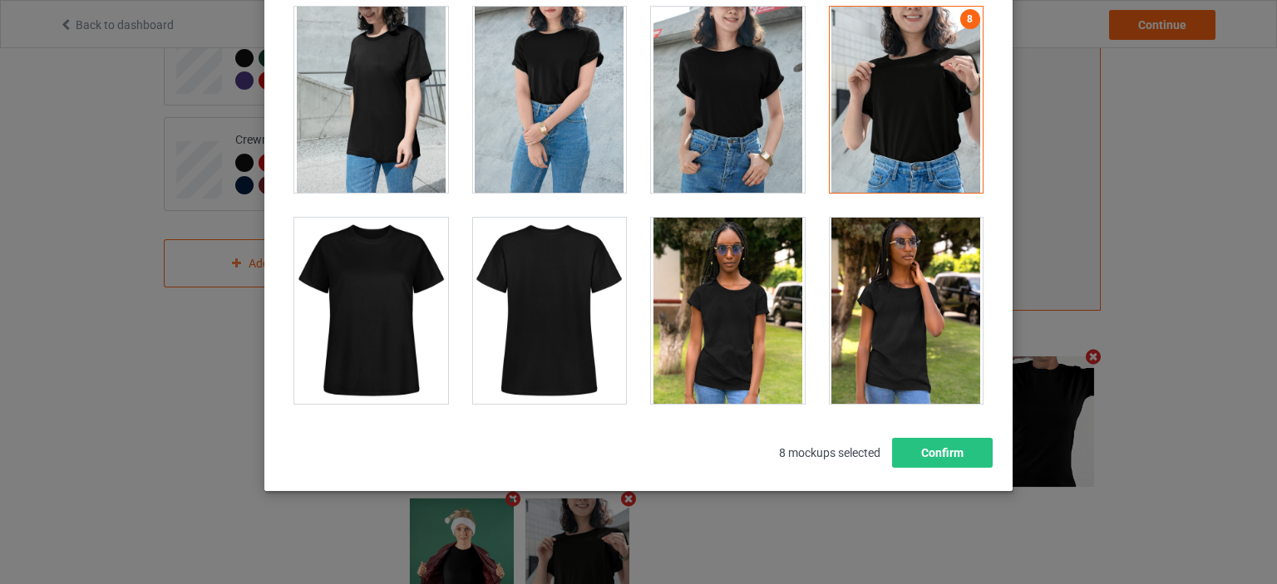
click at [974, 471] on div "Select mockups visible on campaign page You may select up to 8 mockups 1 2 3 4 …" at bounding box center [638, 182] width 748 height 617
click at [973, 458] on button "Confirm" at bounding box center [942, 453] width 101 height 30
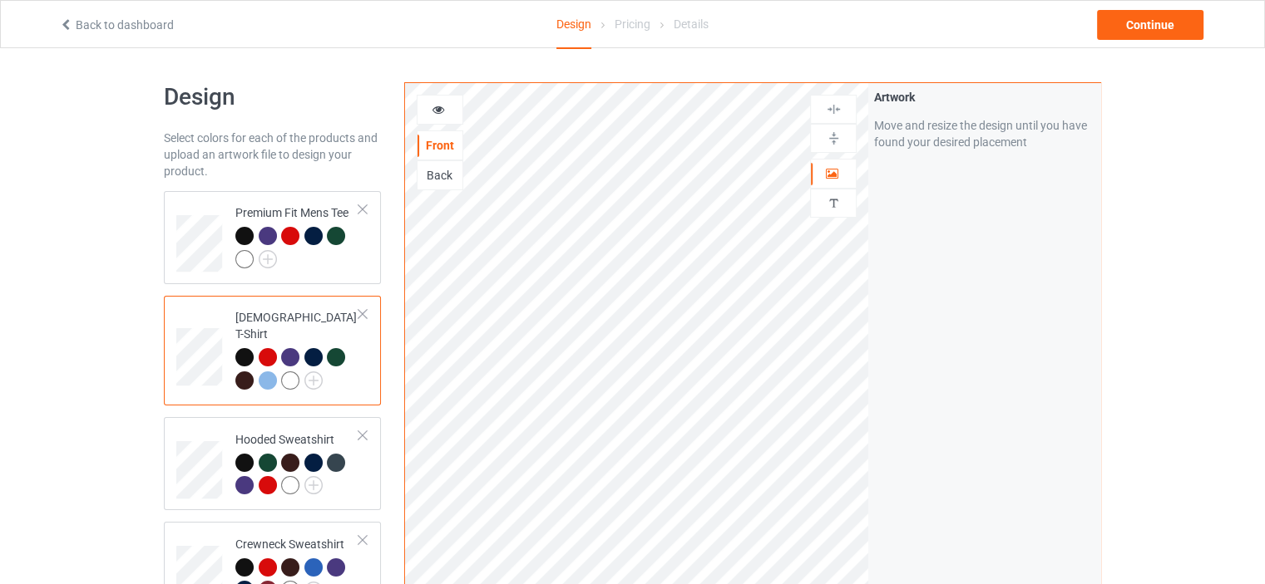
scroll to position [0, 0]
click at [346, 252] on div at bounding box center [297, 251] width 124 height 46
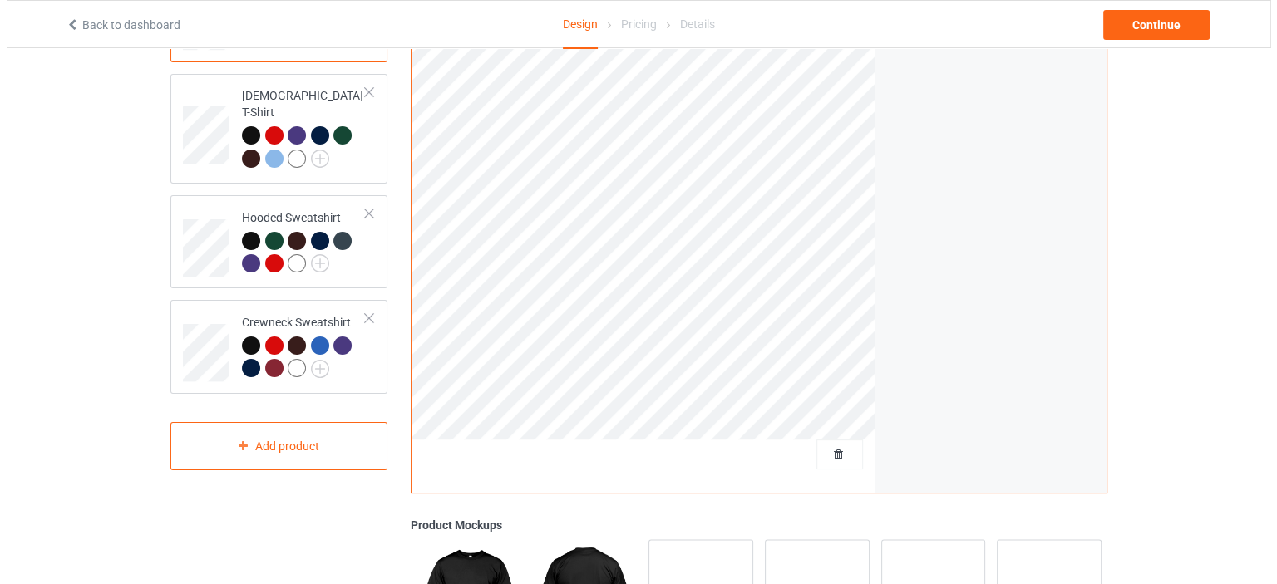
scroll to position [333, 0]
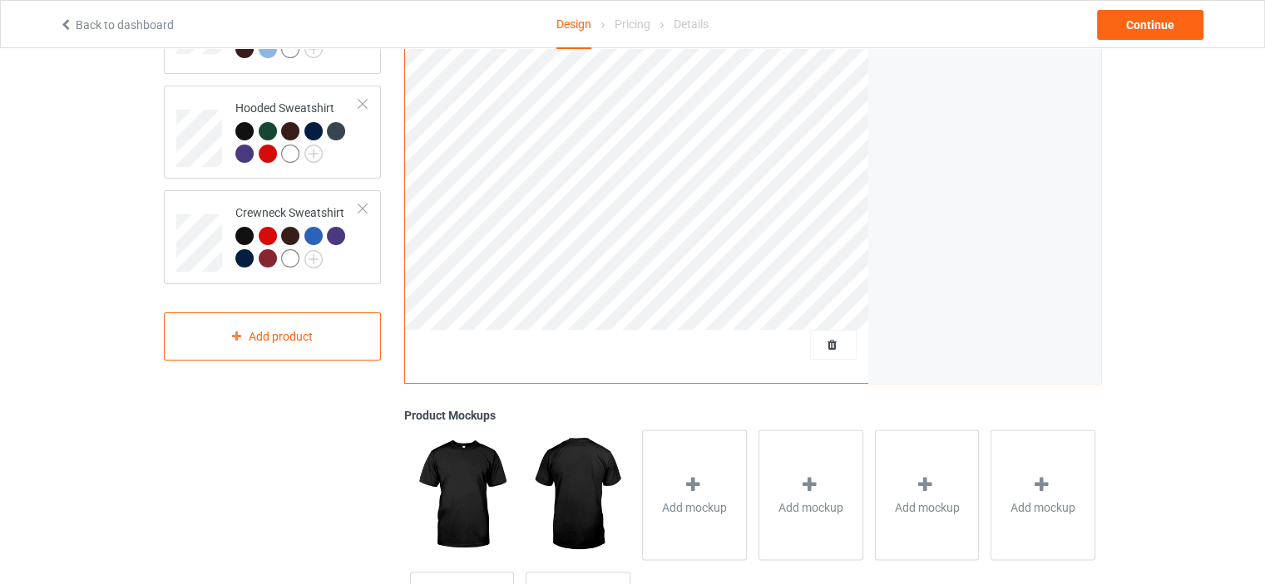
click at [752, 496] on div "Add mockup" at bounding box center [810, 495] width 116 height 142
click at [735, 486] on div "Add mockup" at bounding box center [694, 495] width 105 height 131
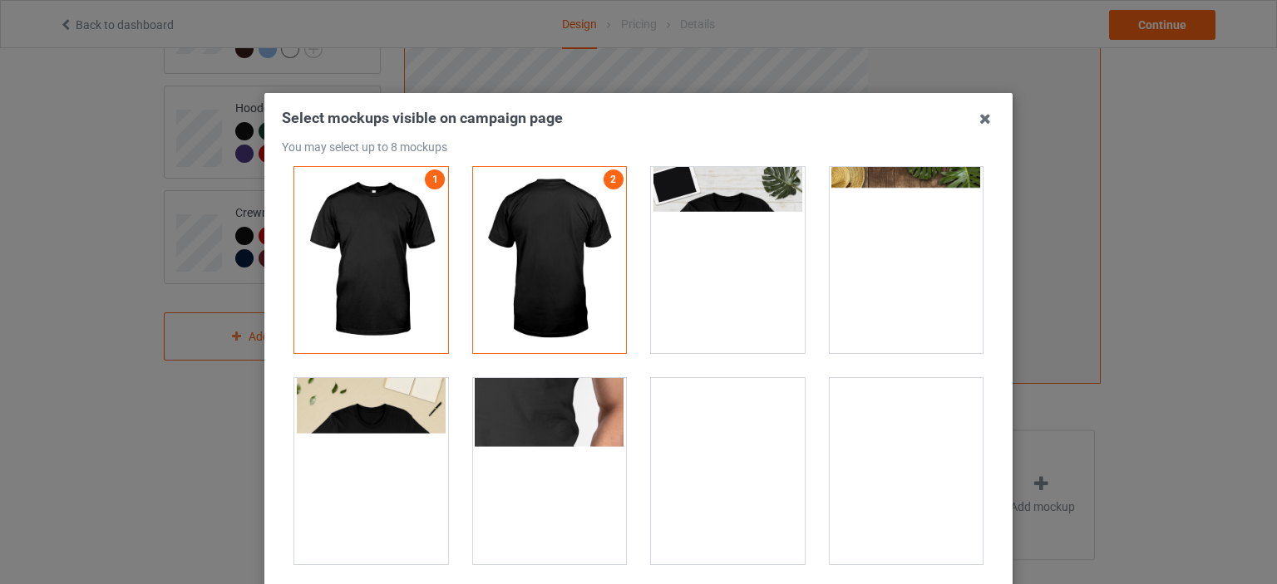
scroll to position [0, 0]
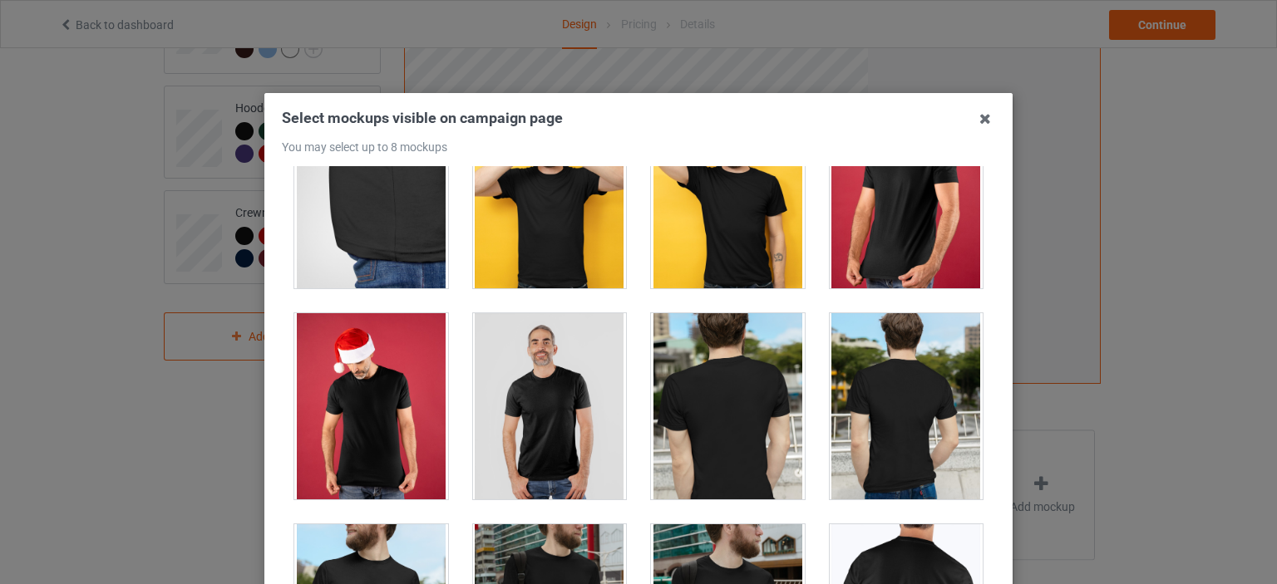
click at [579, 342] on div at bounding box center [550, 406] width 154 height 186
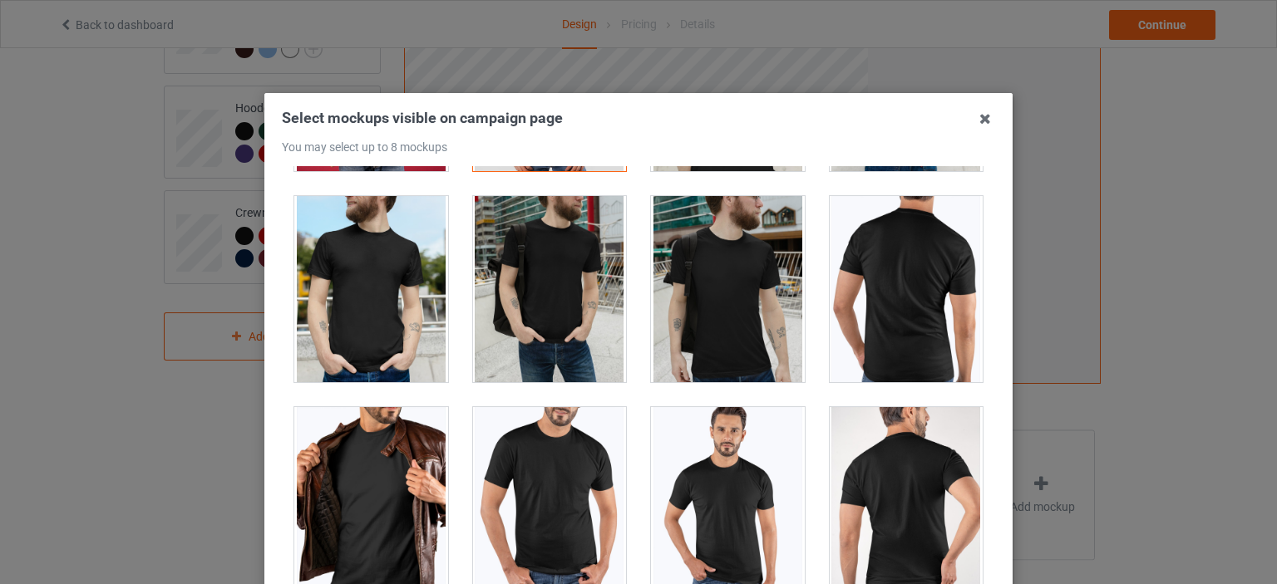
scroll to position [998, 0]
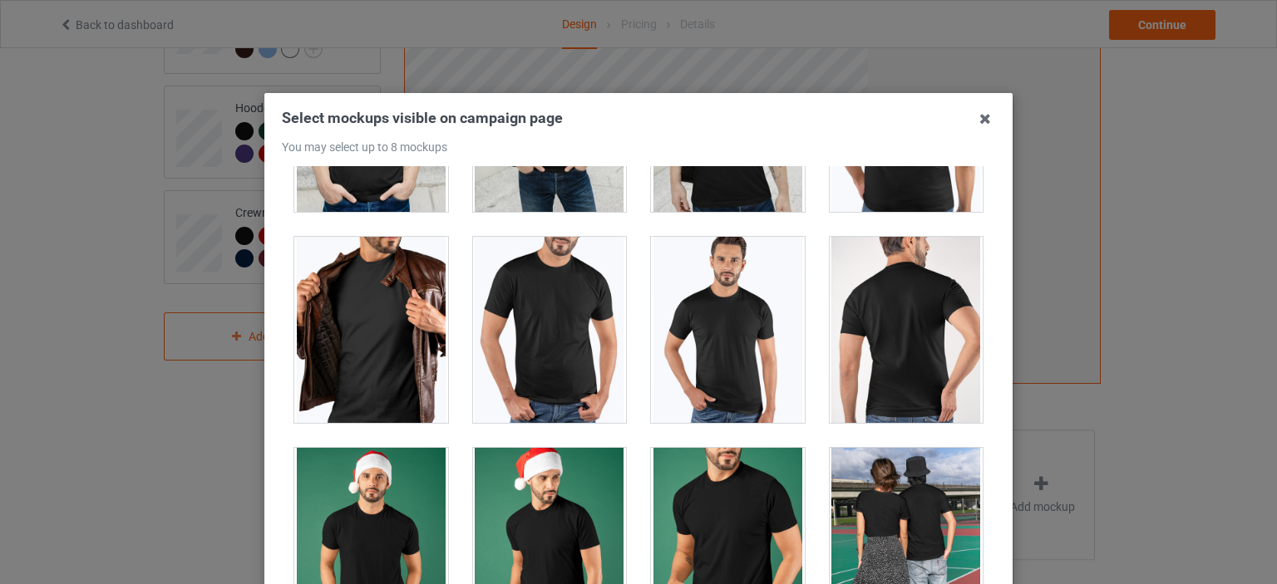
click at [579, 347] on div at bounding box center [550, 330] width 154 height 186
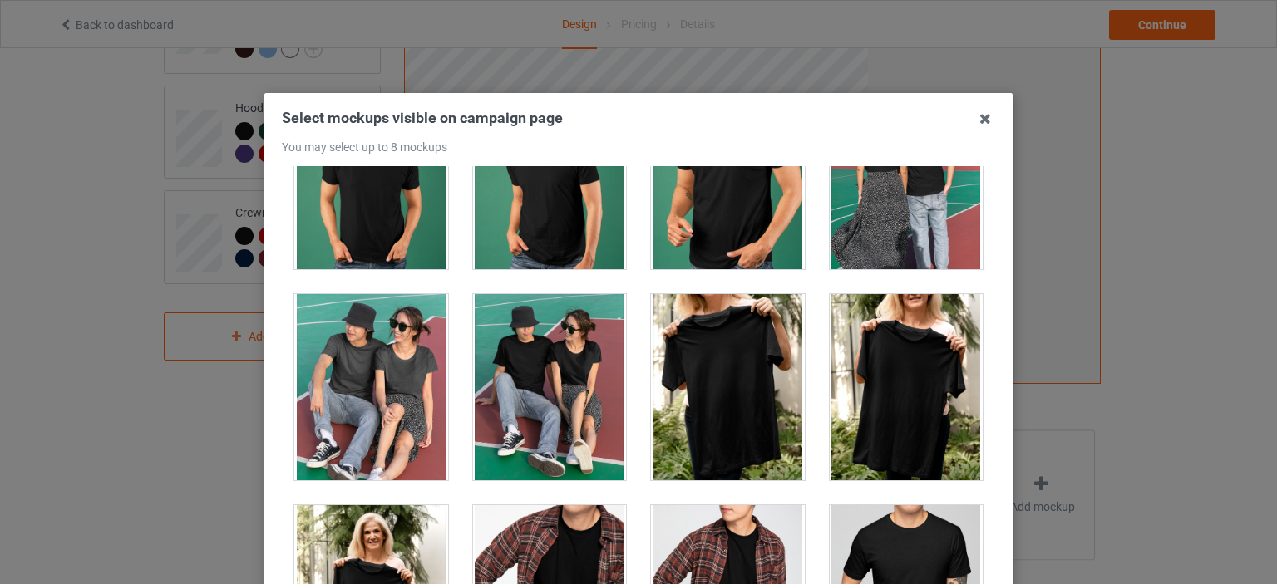
scroll to position [1580, 0]
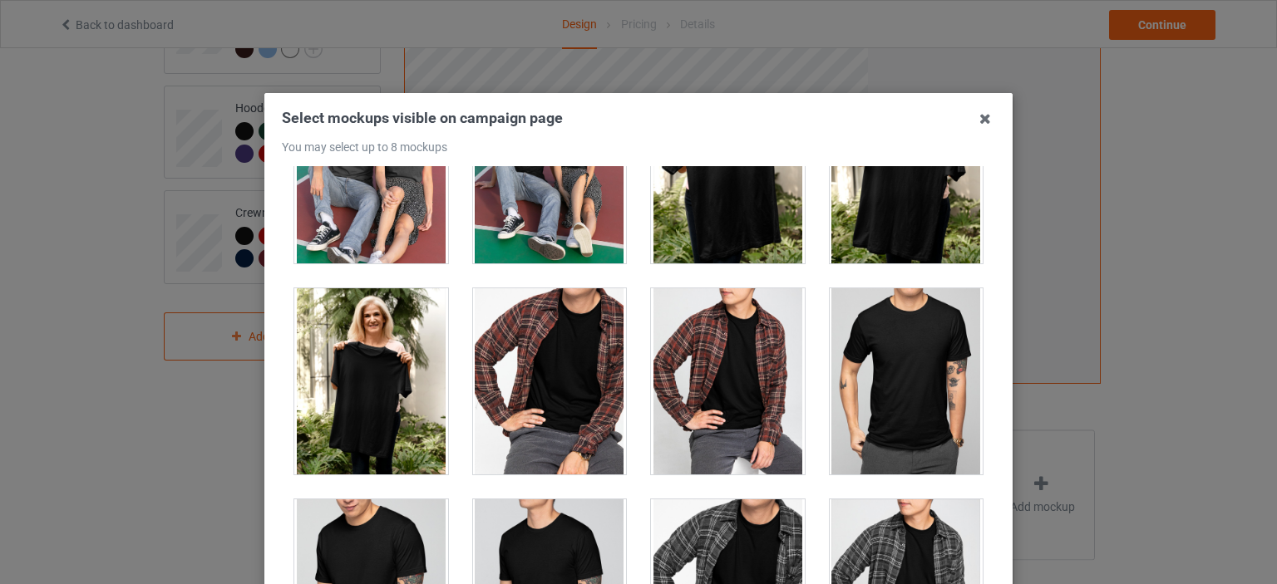
click at [411, 405] on div at bounding box center [371, 382] width 154 height 186
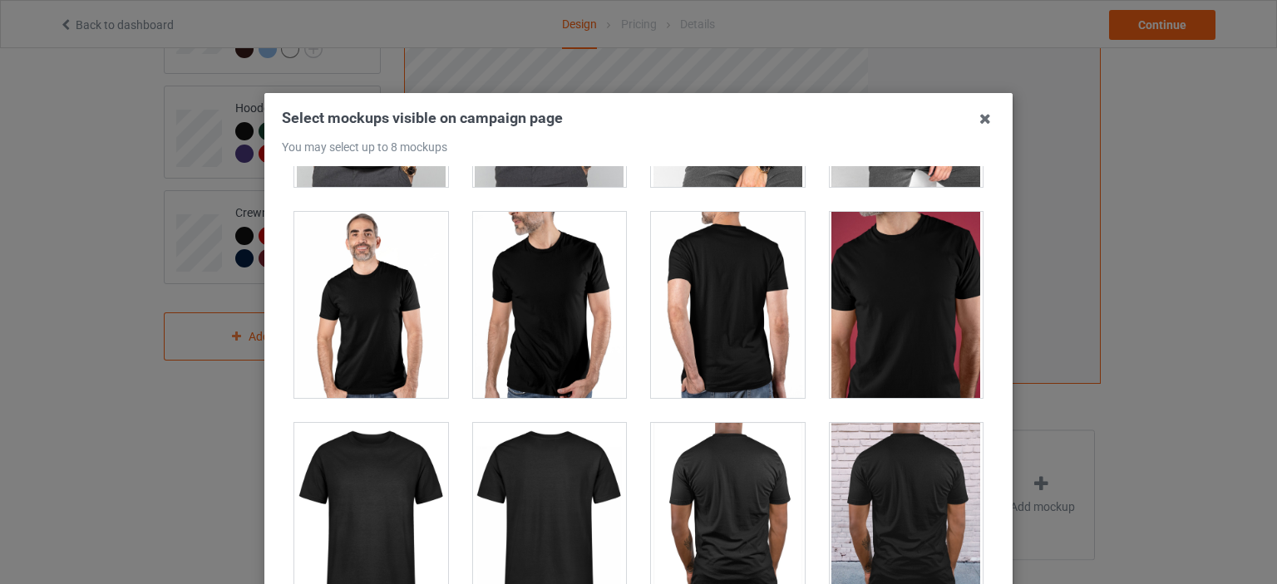
click at [861, 292] on div at bounding box center [907, 305] width 154 height 186
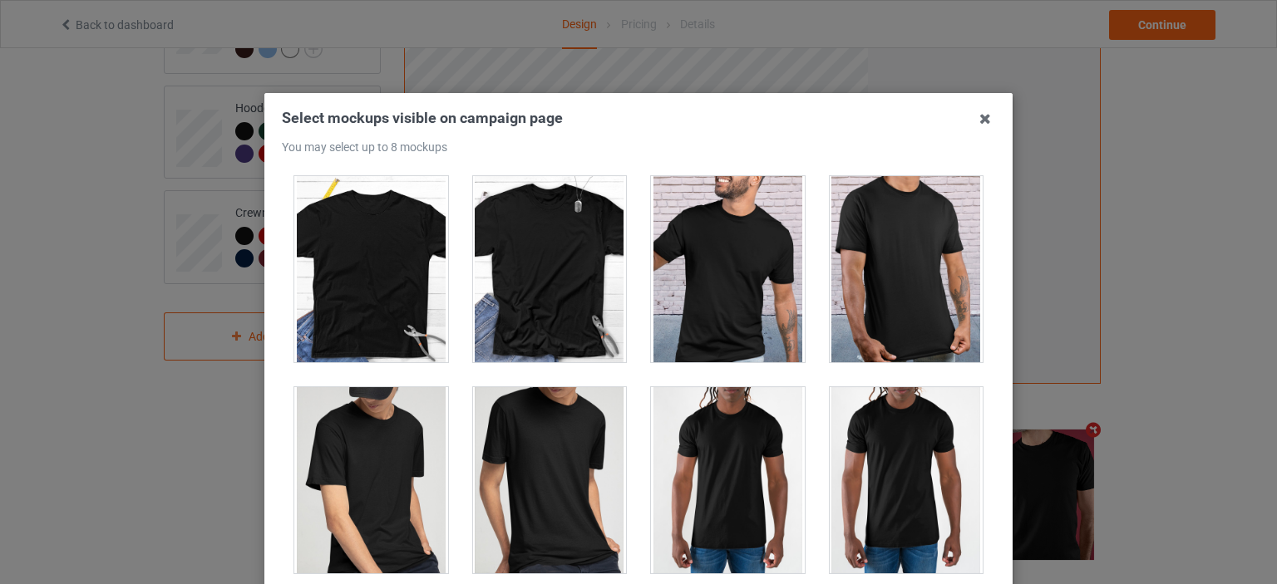
scroll to position [2577, 0]
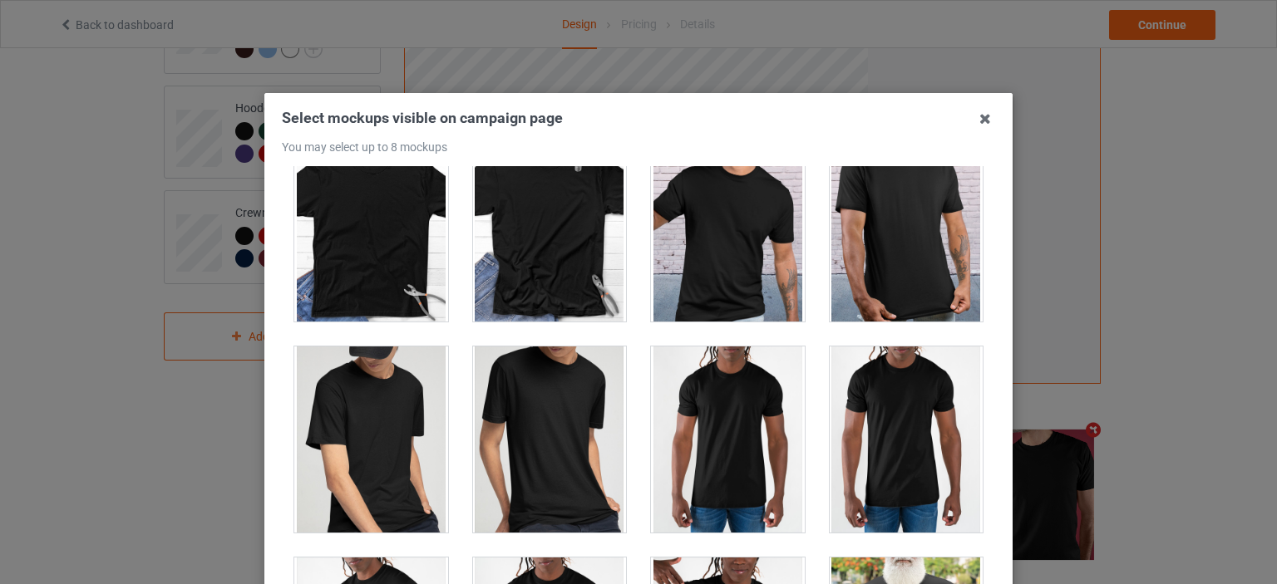
click at [901, 416] on div at bounding box center [907, 440] width 154 height 186
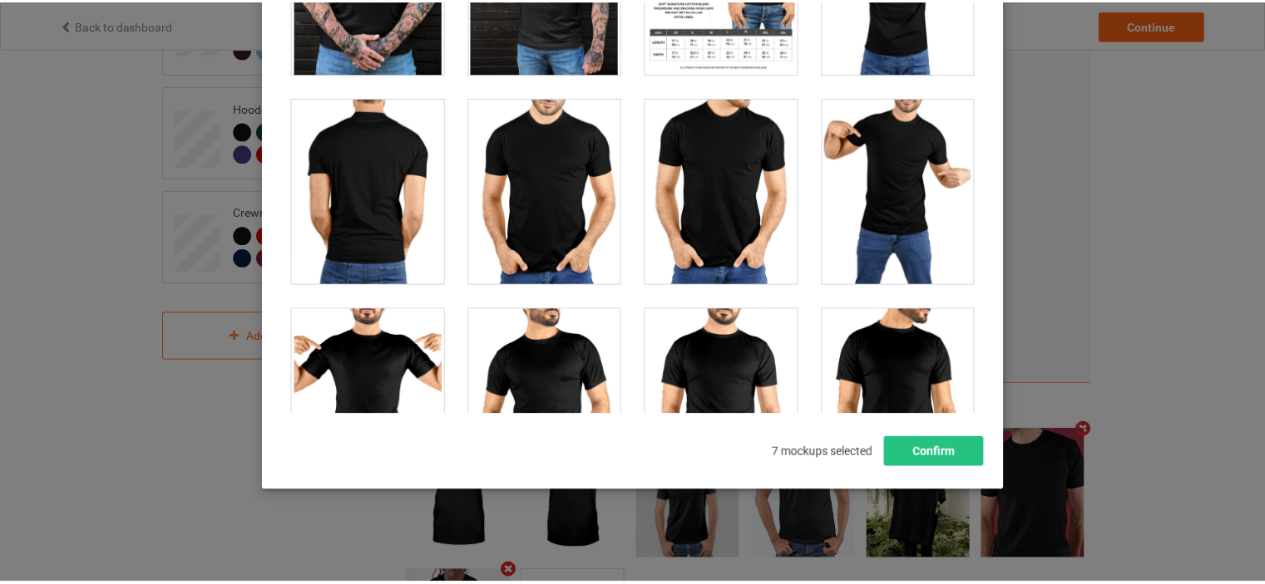
scroll to position [3575, 0]
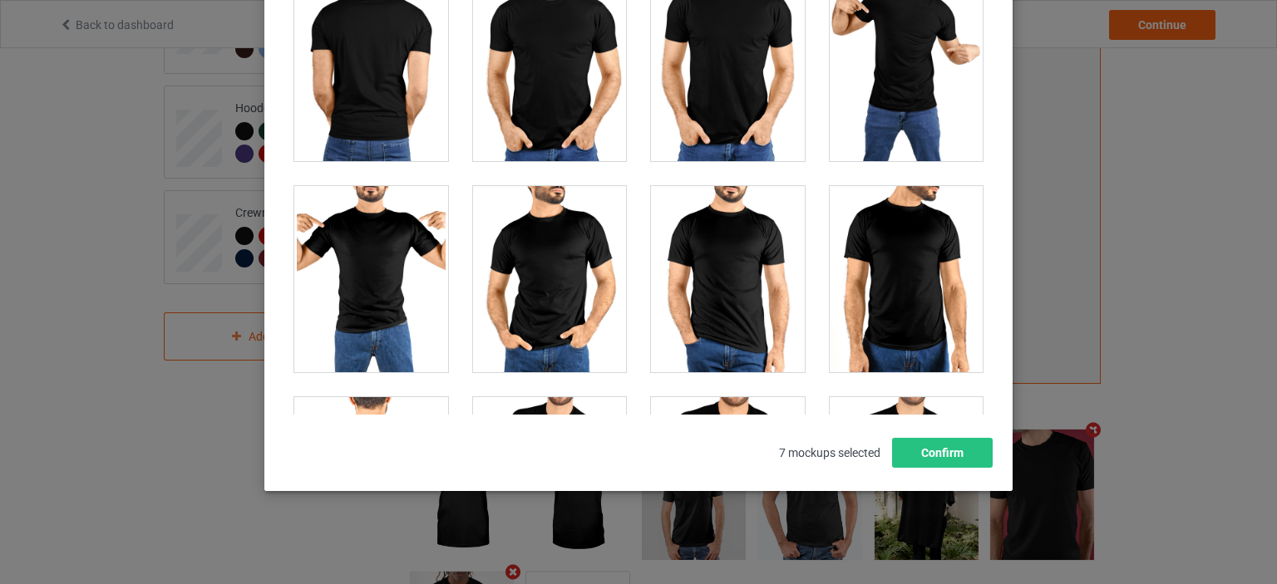
drag, startPoint x: 871, startPoint y: 249, endPoint x: 918, endPoint y: 338, distance: 100.8
click at [871, 249] on div at bounding box center [907, 279] width 154 height 186
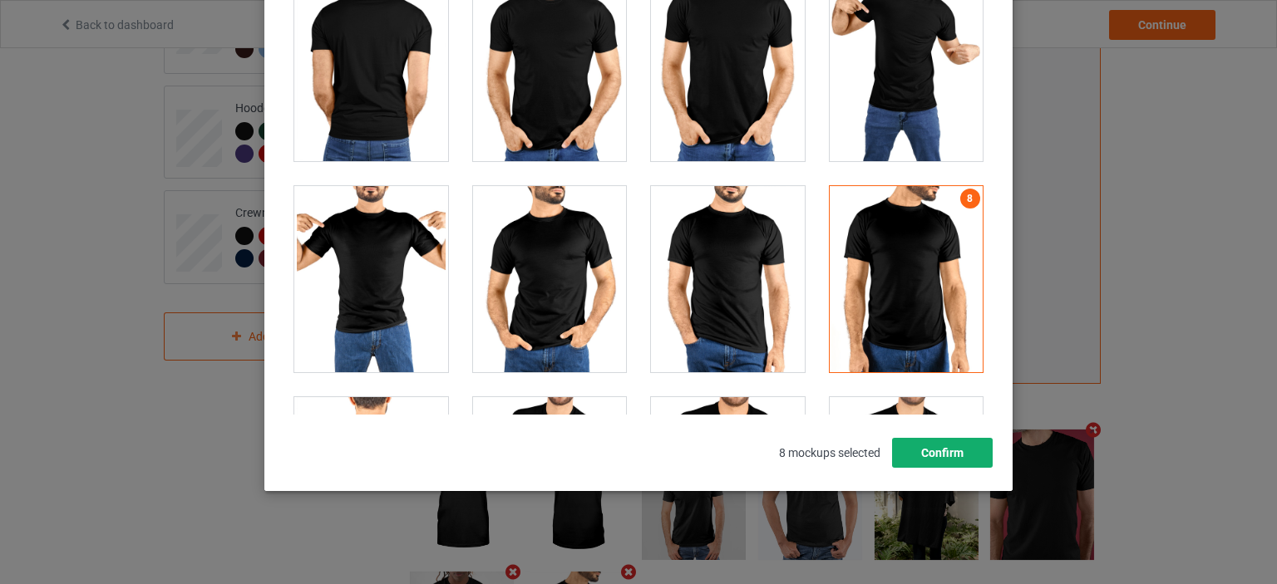
click at [943, 460] on button "Confirm" at bounding box center [942, 453] width 101 height 30
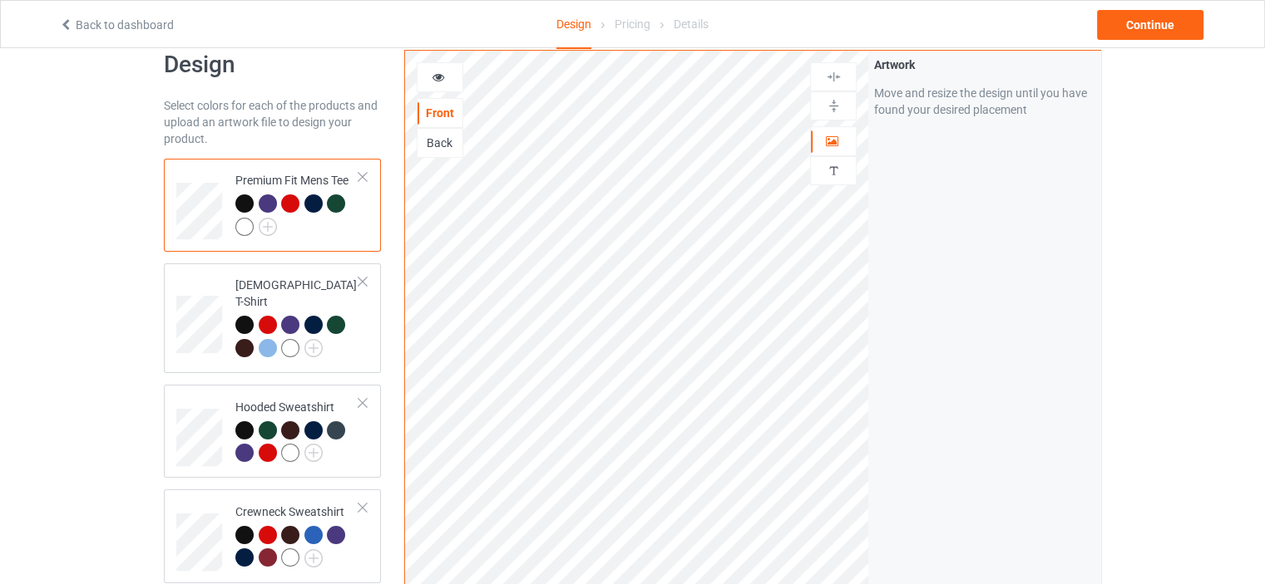
scroll to position [0, 0]
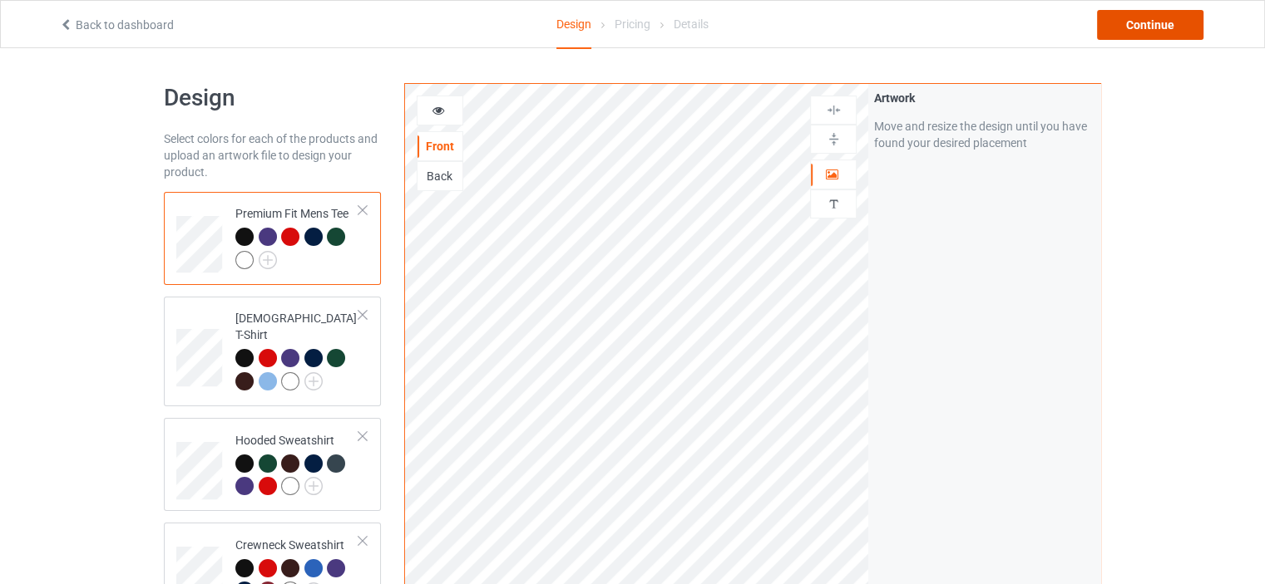
click at [1125, 36] on div "Continue" at bounding box center [1150, 25] width 106 height 30
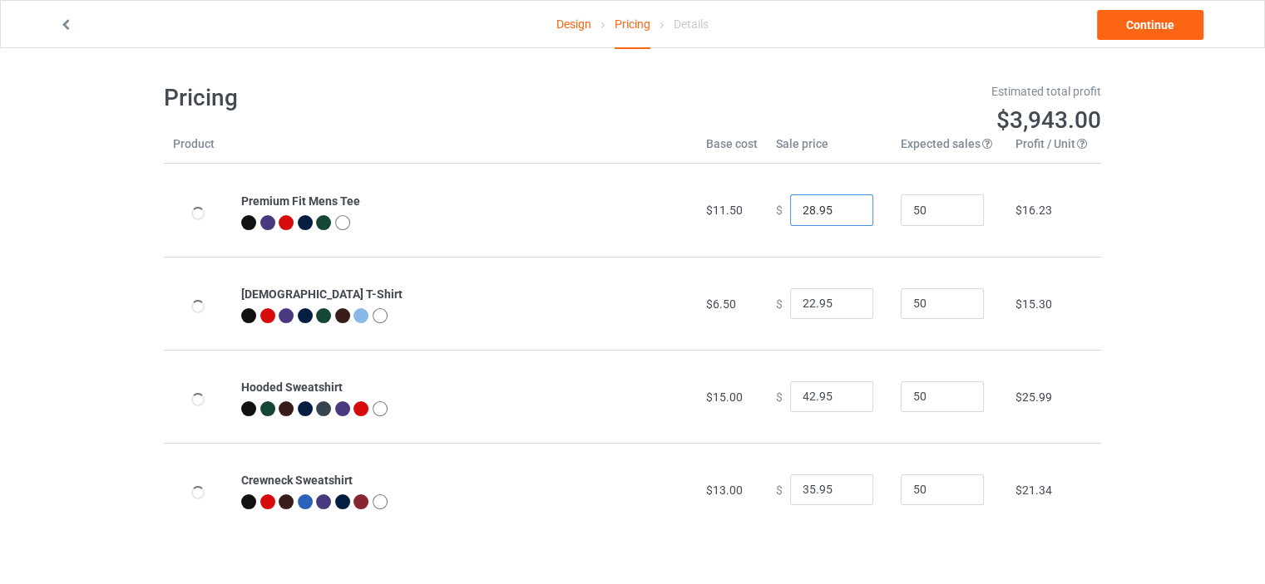
click at [802, 212] on input "28.95" at bounding box center [831, 211] width 83 height 32
type input "18.95"
click at [801, 307] on input "22.95" at bounding box center [831, 305] width 83 height 32
type input "18.95"
click at [805, 391] on input "42.95" at bounding box center [831, 398] width 83 height 32
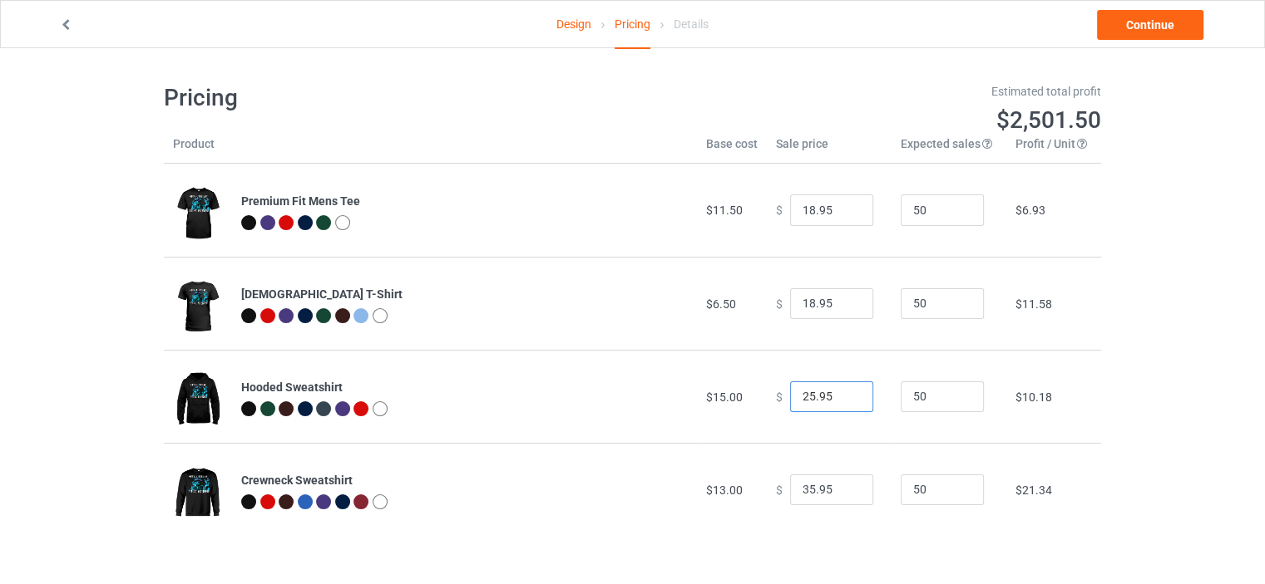
type input "25.95"
click at [806, 491] on input "35.95" at bounding box center [831, 491] width 83 height 32
type input "23.95"
click at [1121, 27] on link "Continue" at bounding box center [1150, 25] width 106 height 30
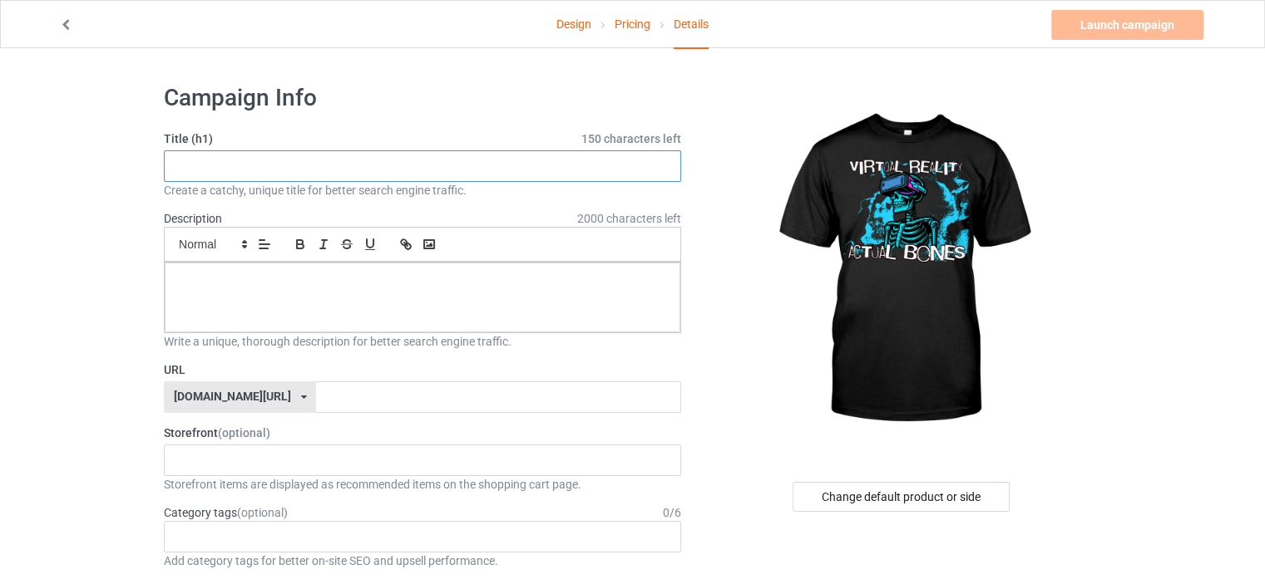
click at [474, 171] on input "text" at bounding box center [422, 166] width 517 height 32
paste input "VR Glitching Skeleton Matrix"
type input "VR Glitching Skeleton Matrix"
click at [540, 293] on div at bounding box center [422, 298] width 515 height 70
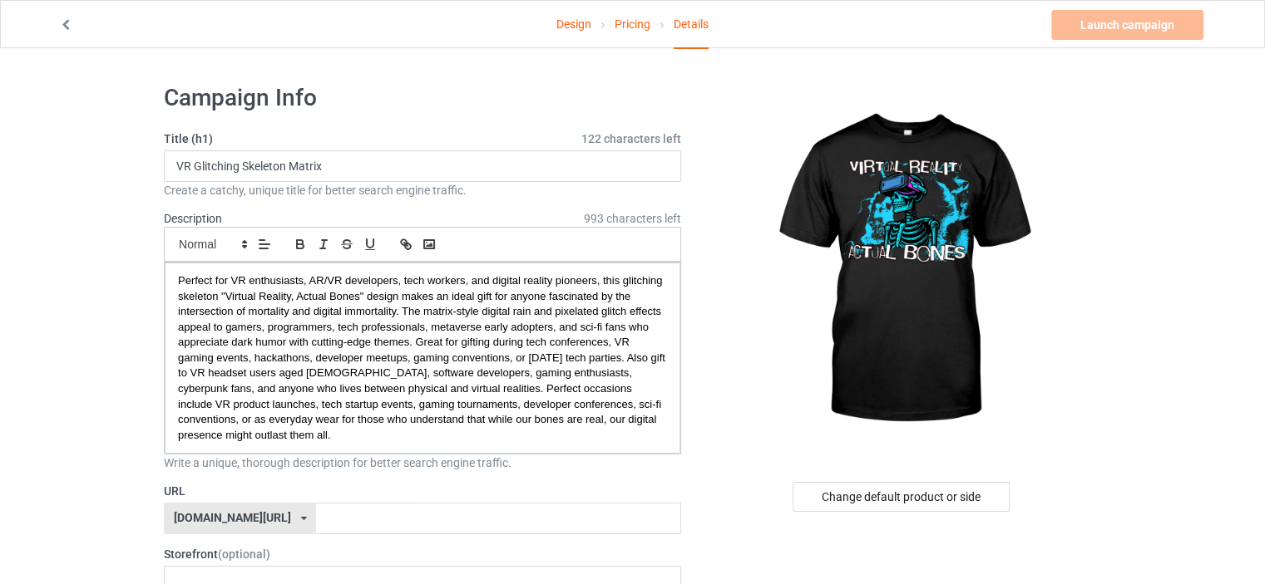
click at [270, 521] on div "[DOMAIN_NAME][URL]" at bounding box center [232, 518] width 117 height 12
click at [255, 570] on div "[DOMAIN_NAME][URL]" at bounding box center [240, 580] width 150 height 30
click at [316, 521] on input "text" at bounding box center [498, 519] width 364 height 32
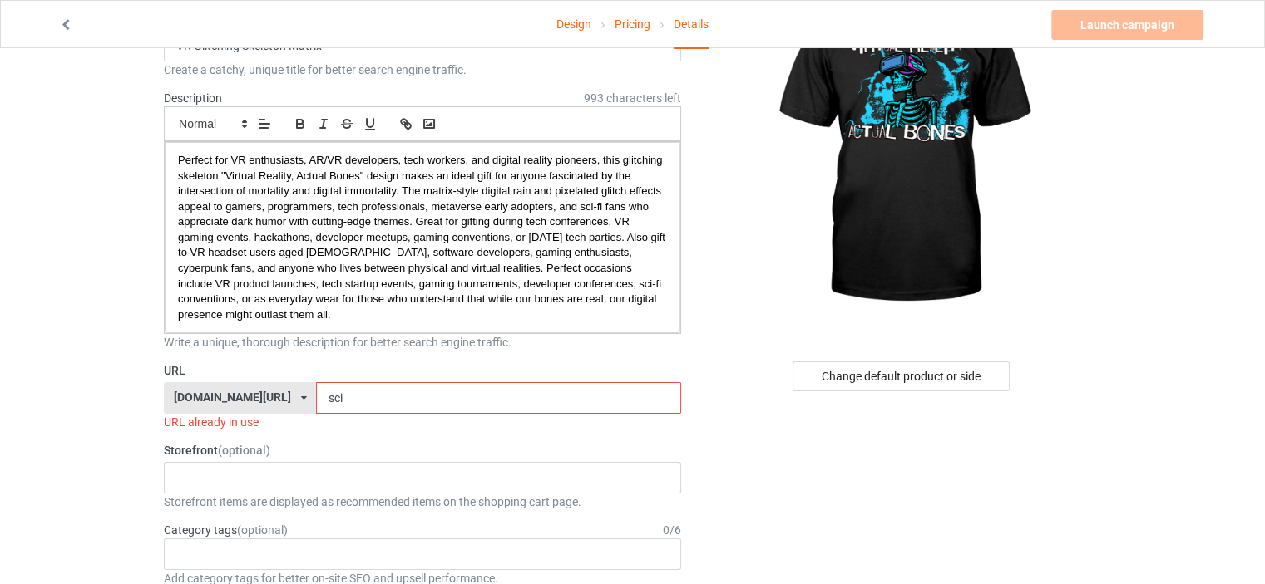
scroll to position [83, 0]
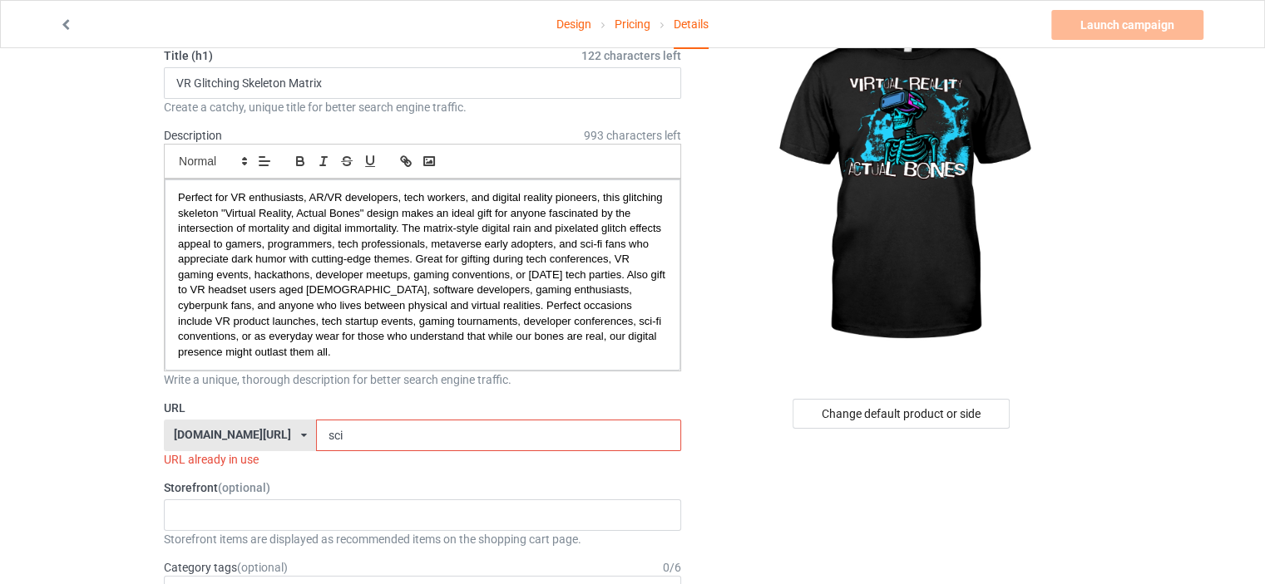
click at [316, 438] on input "sci" at bounding box center [498, 436] width 364 height 32
paste input "virtual reality actual bones"
click at [318, 439] on input "virtual reality actual bones" at bounding box center [498, 436] width 364 height 32
click at [316, 440] on input "virtual reality actual bones" at bounding box center [498, 436] width 364 height 32
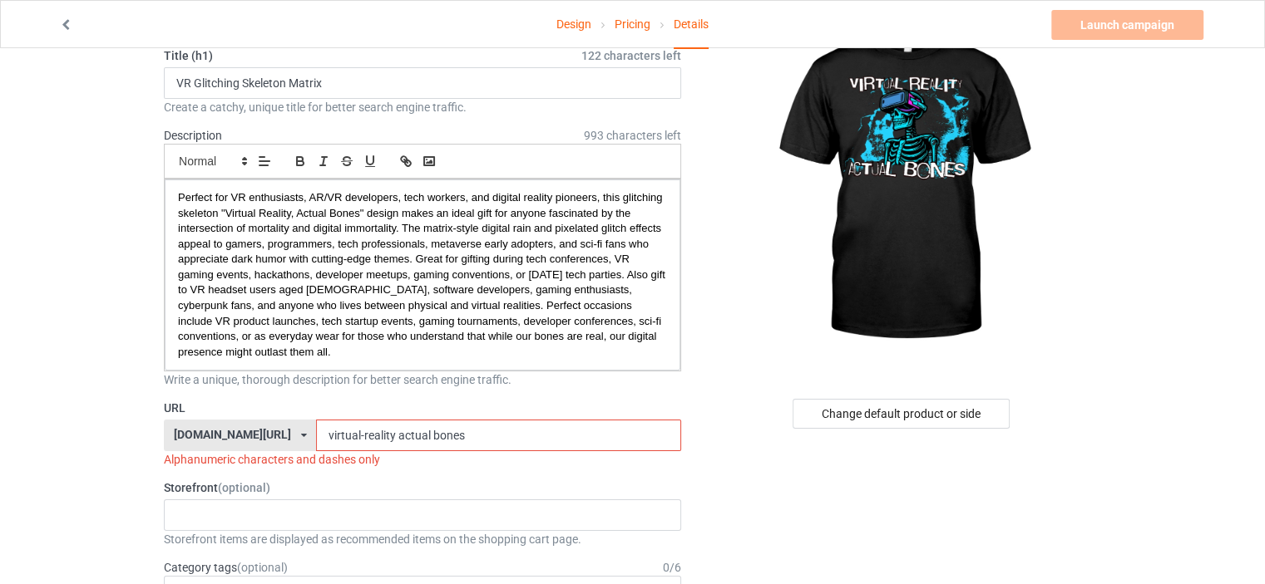
click at [354, 436] on input "virtual-reality actual bones" at bounding box center [498, 436] width 364 height 32
click at [376, 444] on input "virtual-reality-actual bones" at bounding box center [498, 436] width 364 height 32
click at [386, 442] on input "virtual-reality-actual bones" at bounding box center [498, 436] width 364 height 32
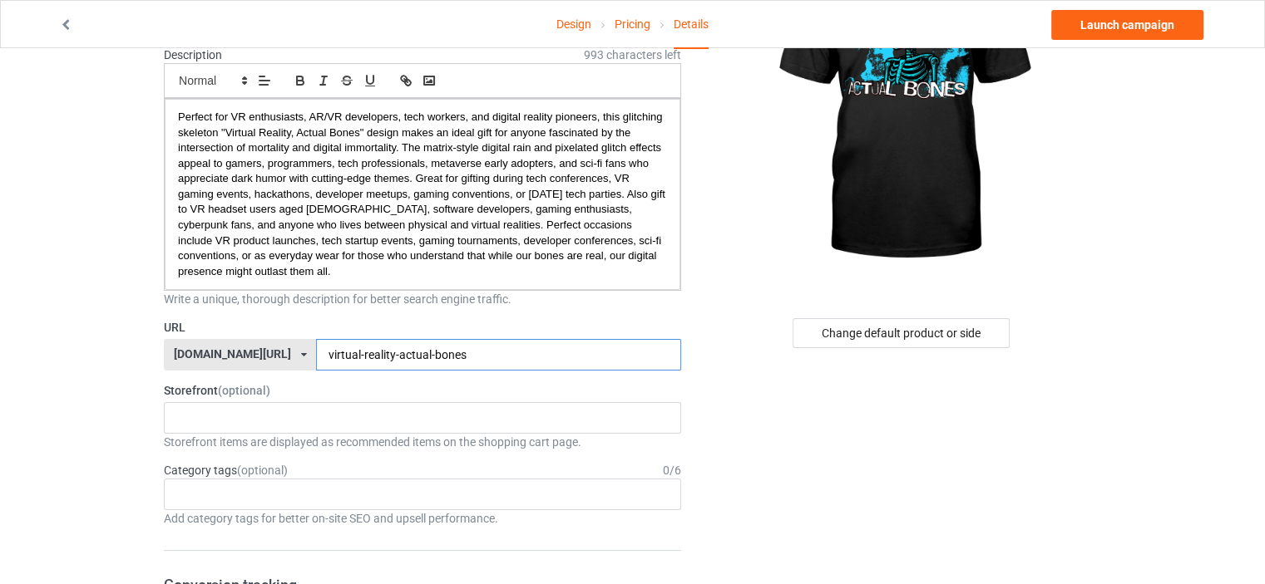
scroll to position [166, 0]
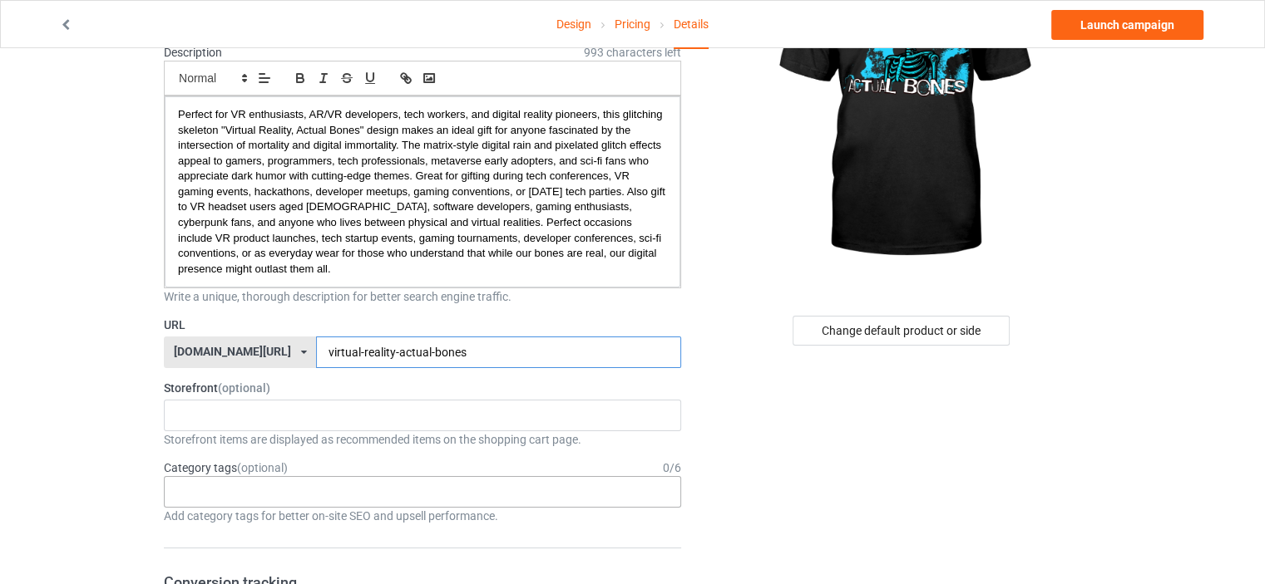
type input "virtual-reality-actual-bones"
click at [210, 479] on div "Age > [DEMOGRAPHIC_DATA] > 1 Age > [DEMOGRAPHIC_DATA] Months > 1 Month Age > [D…" at bounding box center [422, 492] width 517 height 32
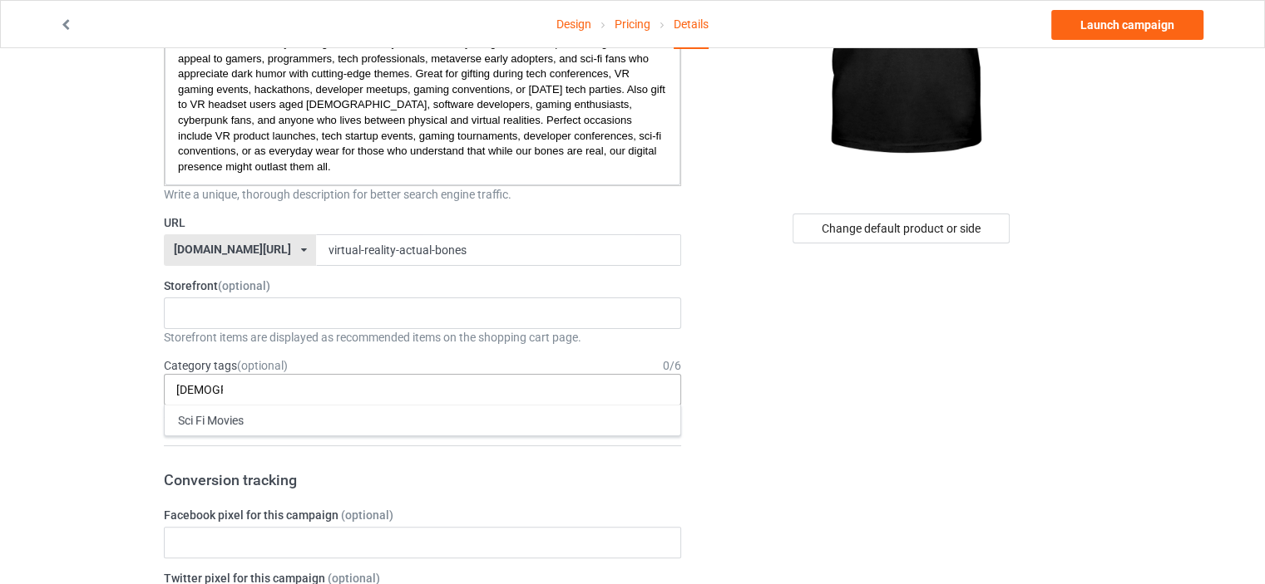
scroll to position [333, 0]
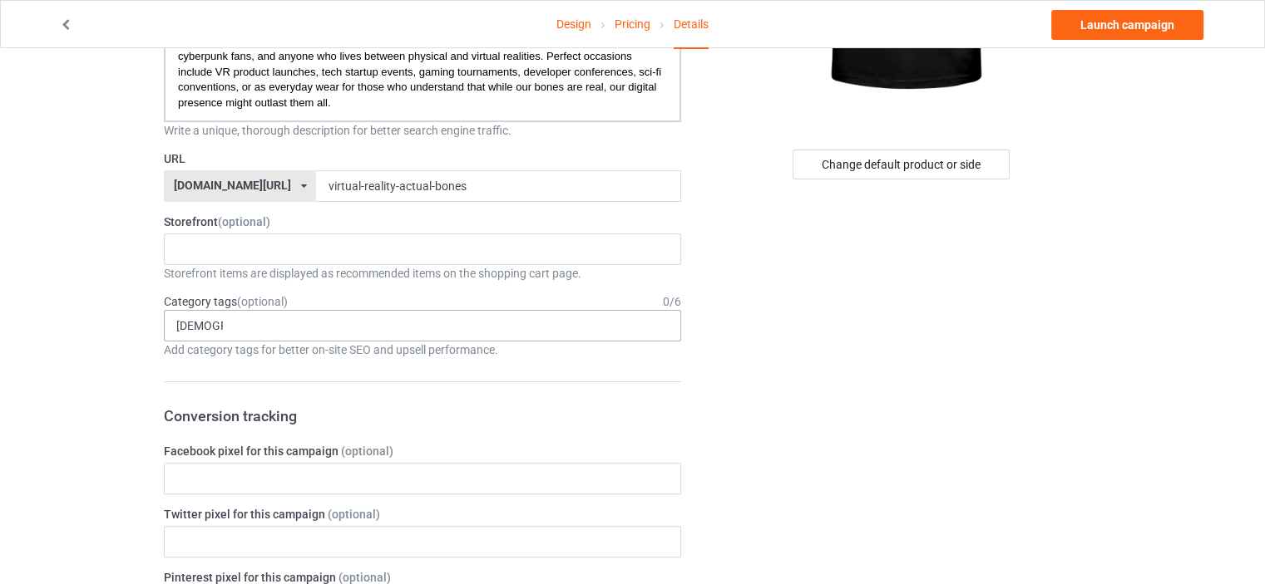
click at [191, 324] on input "[DEMOGRAPHIC_DATA]" at bounding box center [199, 326] width 47 height 14
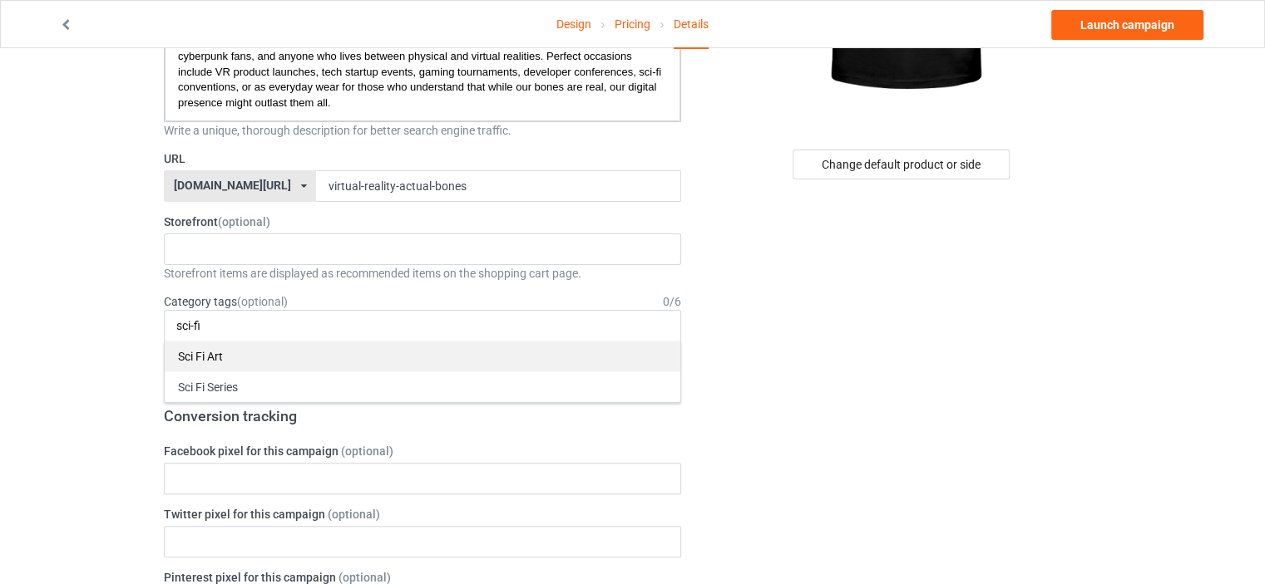
type input "sci-fi"
click at [222, 358] on div "Sci Fi Art" at bounding box center [422, 356] width 515 height 31
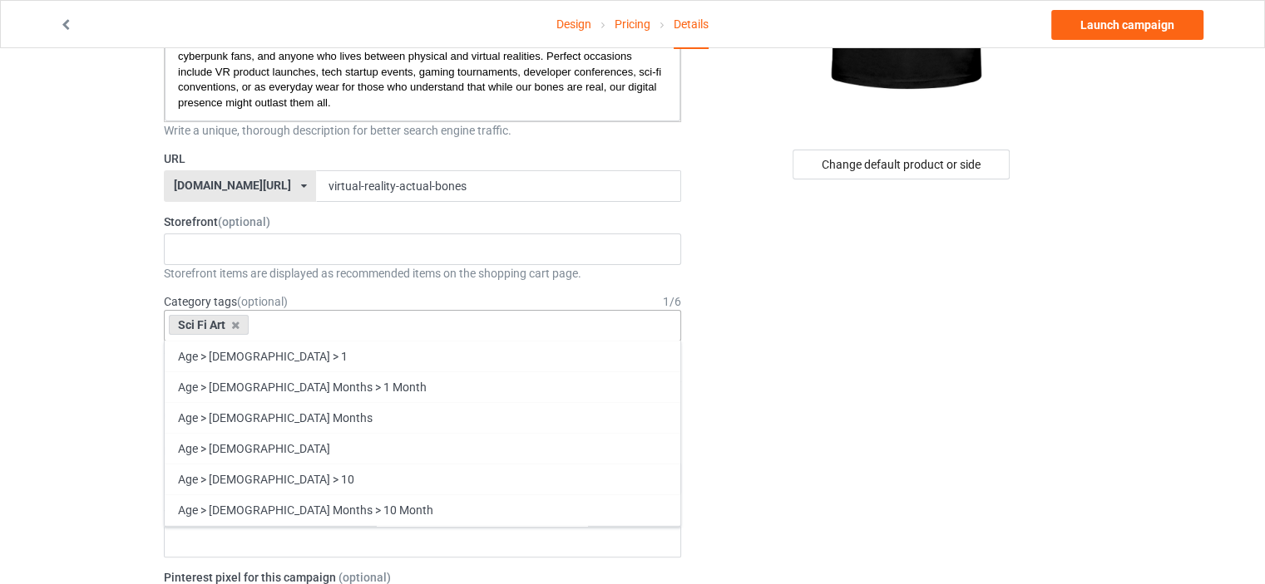
type input "b"
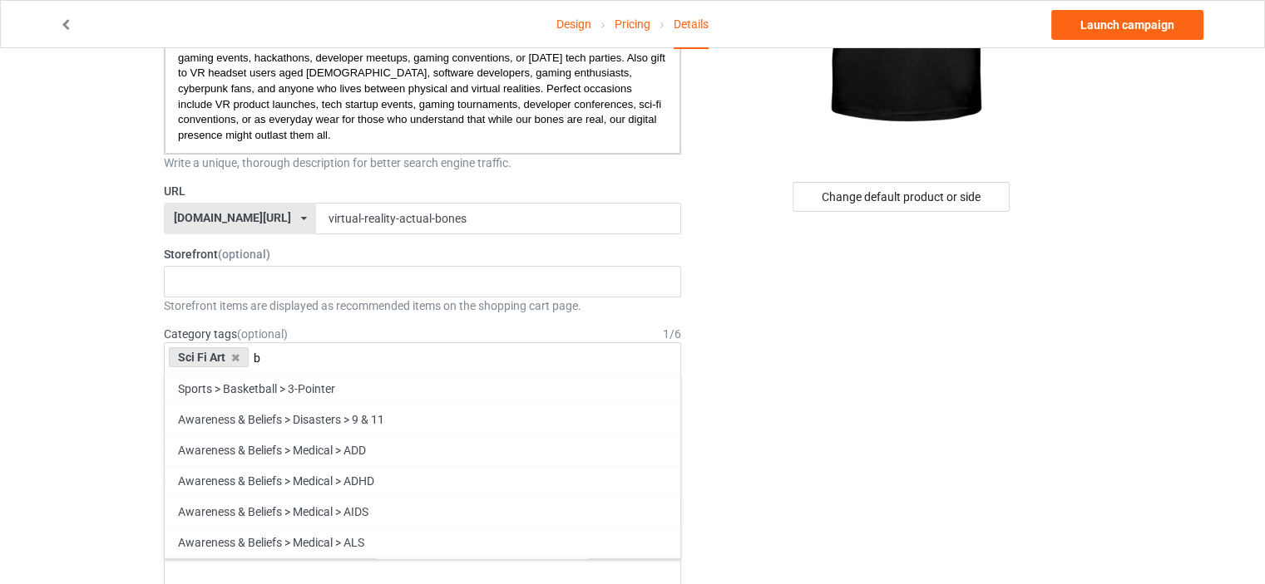
scroll to position [249, 0]
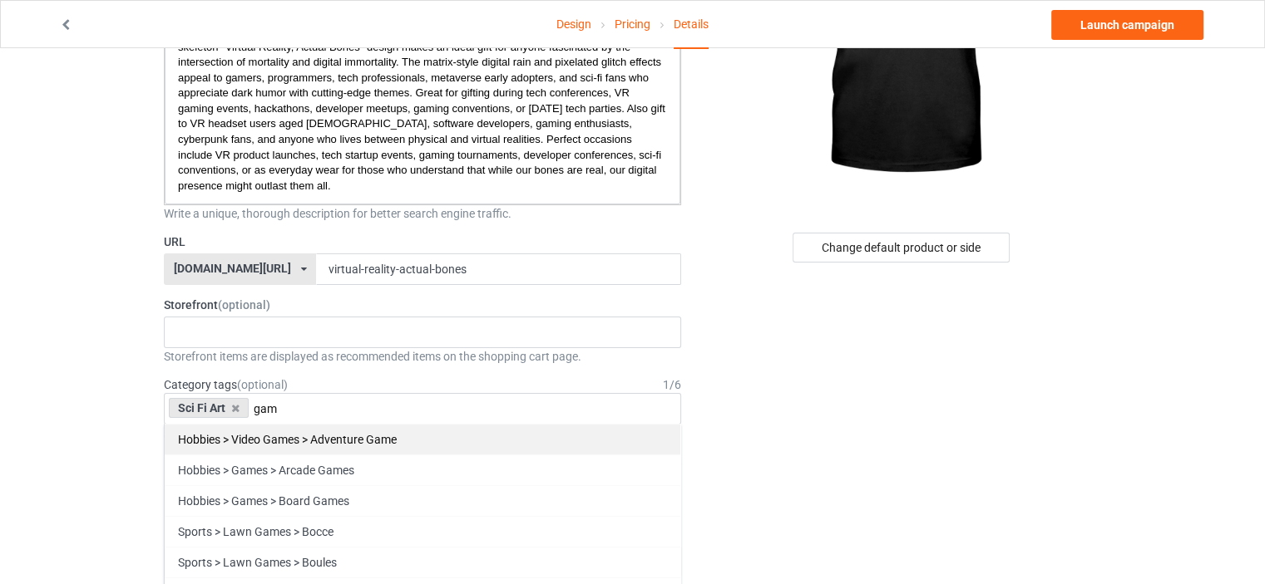
type input "gam"
click at [299, 443] on div "Hobbies > Video Games > Adventure Game" at bounding box center [422, 439] width 515 height 31
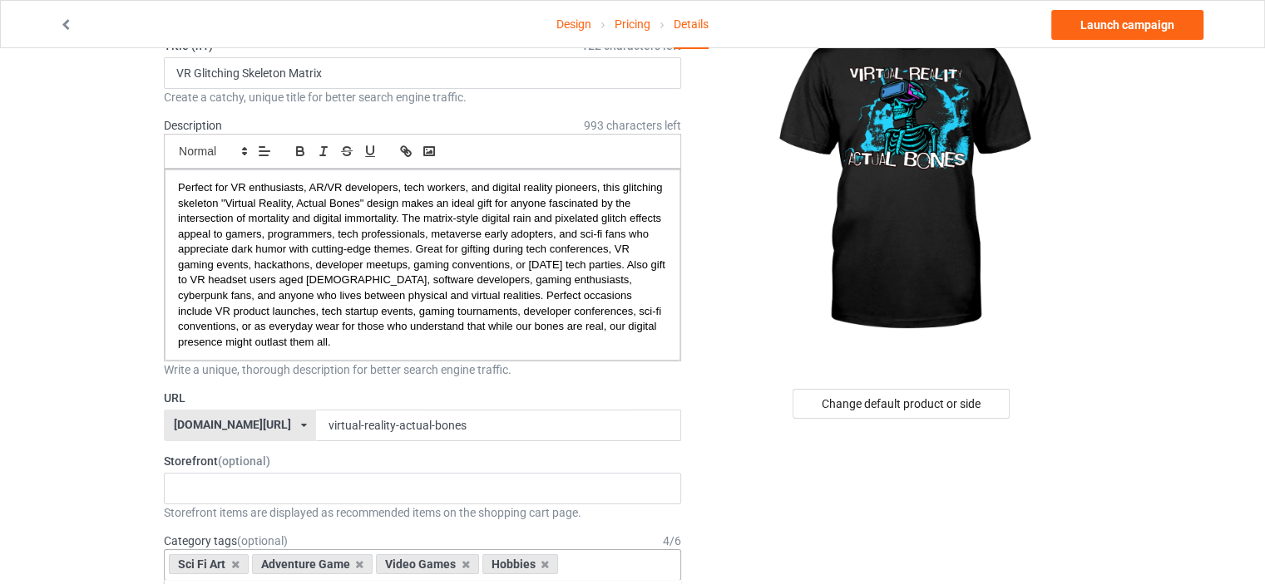
scroll to position [83, 0]
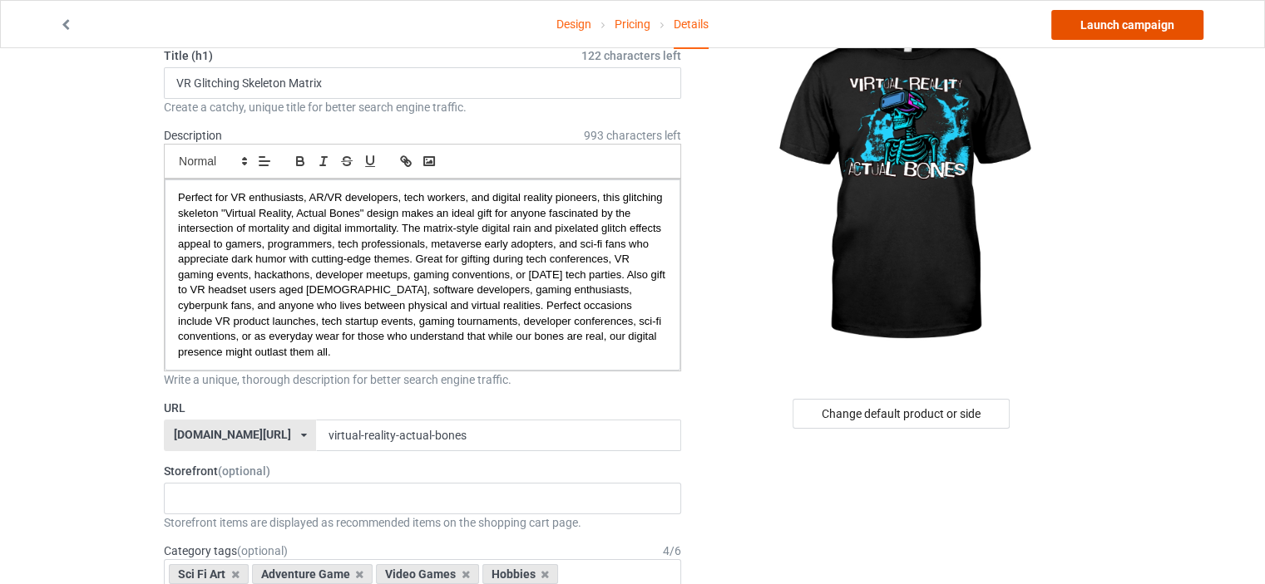
click at [1114, 36] on link "Launch campaign" at bounding box center [1127, 25] width 152 height 30
